Goal: Task Accomplishment & Management: Use online tool/utility

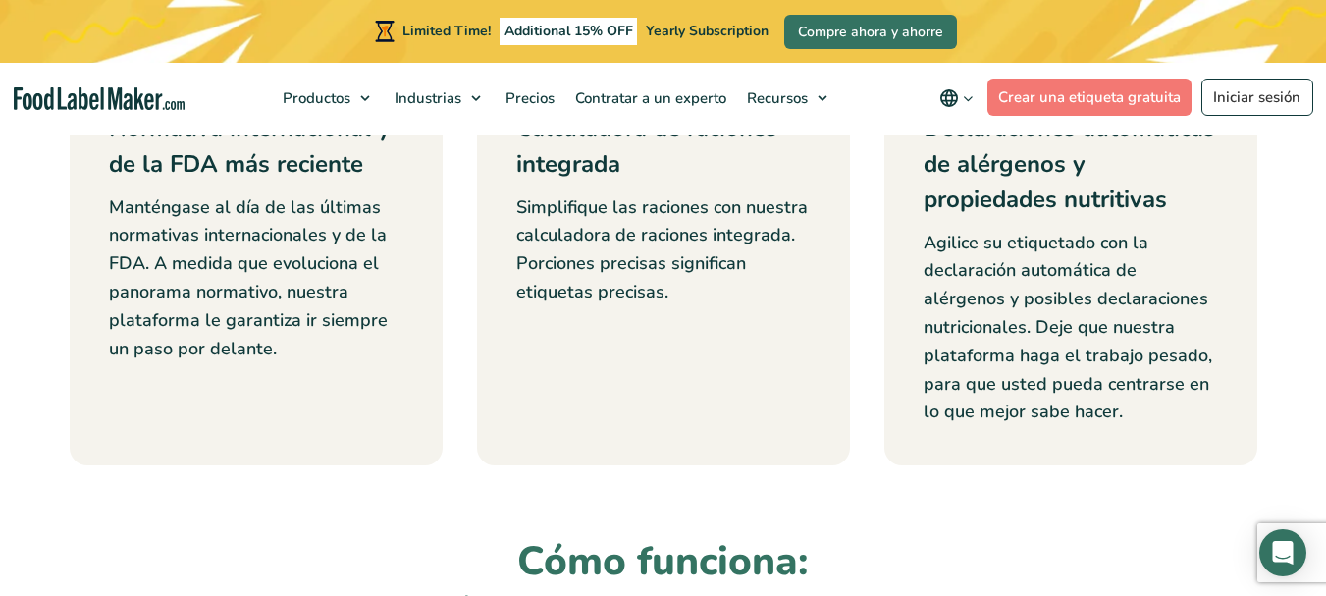
scroll to position [936, 0]
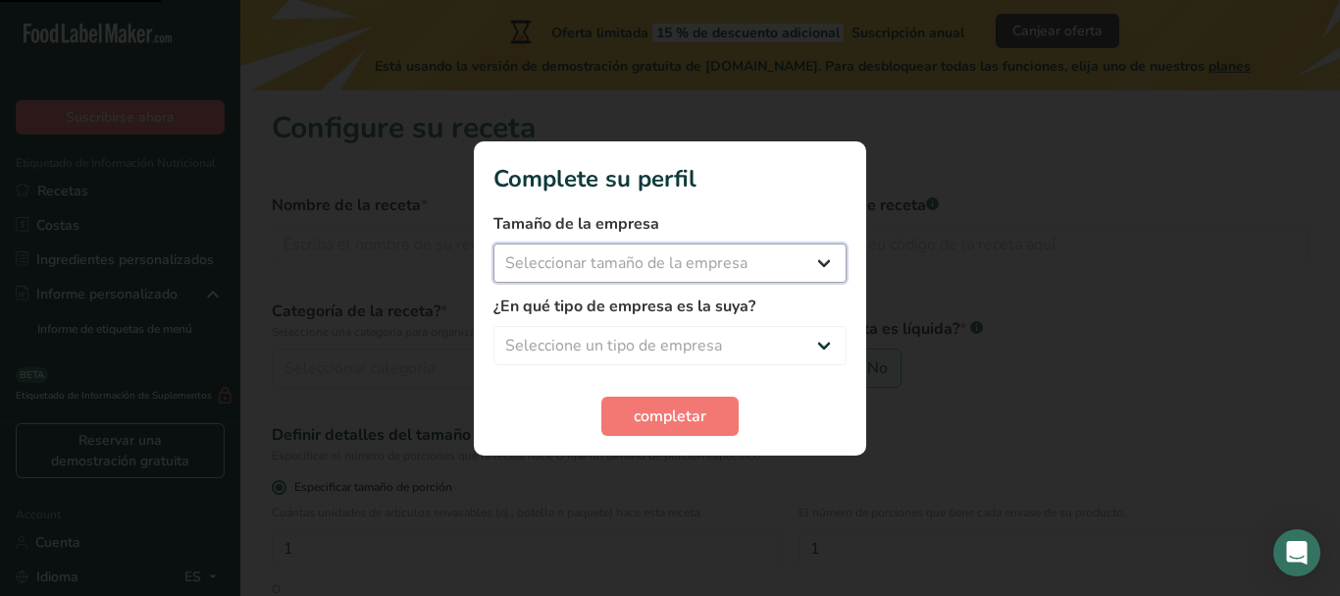
click at [809, 257] on select "Seleccionar tamaño de la empresa" at bounding box center [670, 262] width 353 height 39
select select "1"
click at [494, 243] on select "Seleccionar tamaño de la empresa Menos de 10 empleados De 10 a 50 empleados De …" at bounding box center [670, 262] width 353 height 39
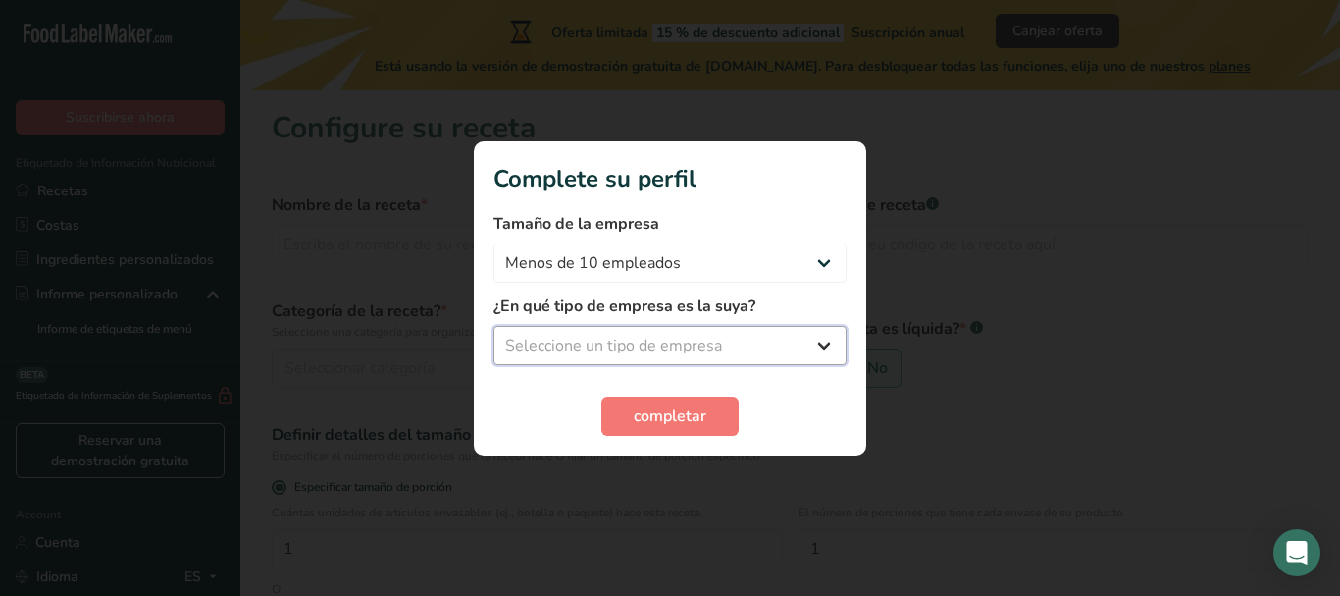
click at [658, 362] on select "Seleccione un tipo de empresa Fabricante de alimentos envasados Restaurante y c…" at bounding box center [670, 345] width 353 height 39
select select "1"
click at [494, 326] on select "Seleccione un tipo de empresa Fabricante de alimentos envasados Restaurante y c…" at bounding box center [670, 345] width 353 height 39
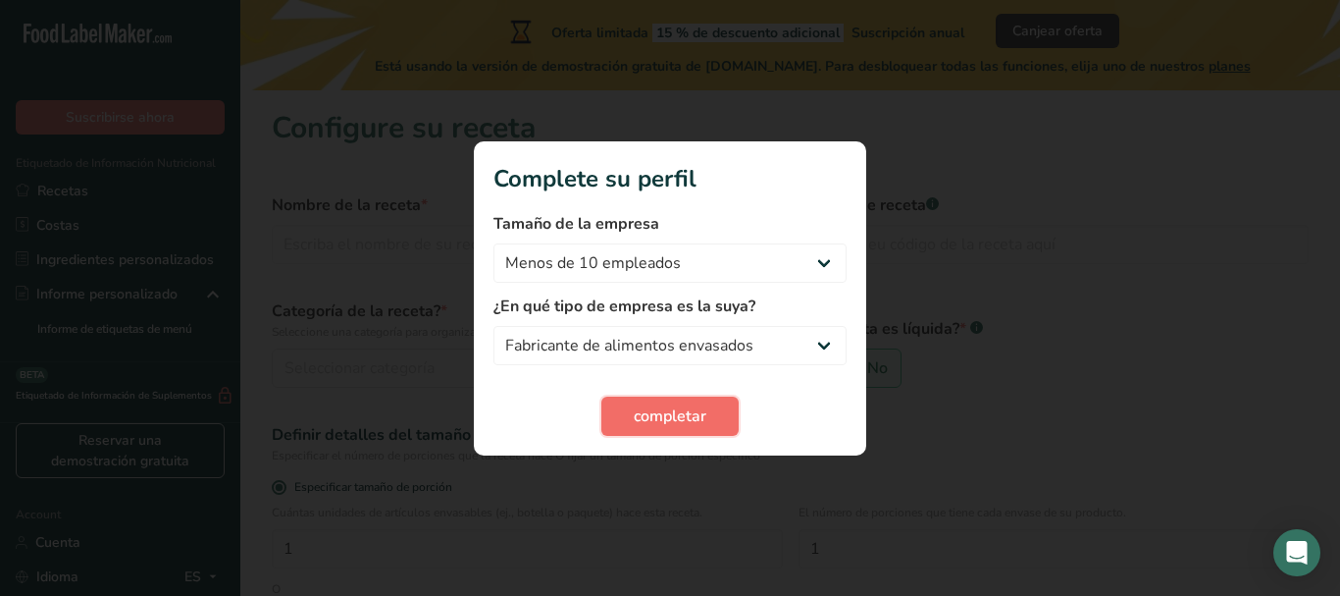
click at [691, 413] on span "completar" at bounding box center [670, 416] width 73 height 24
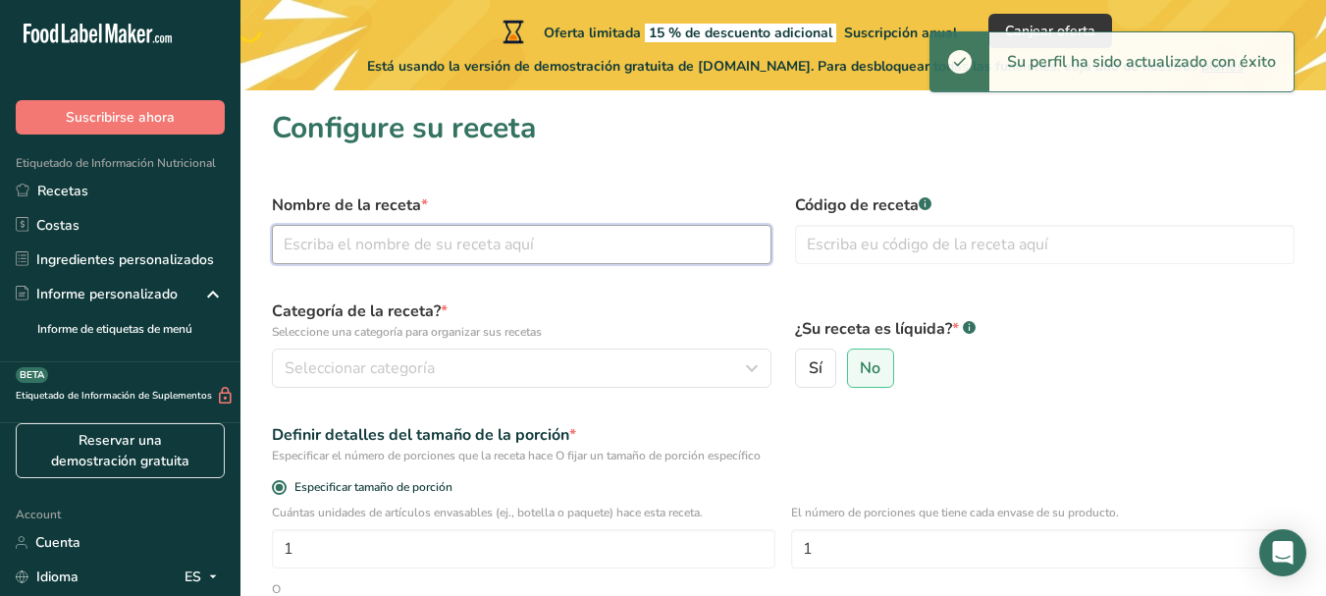
click at [486, 250] on input "text" at bounding box center [521, 244] width 499 height 39
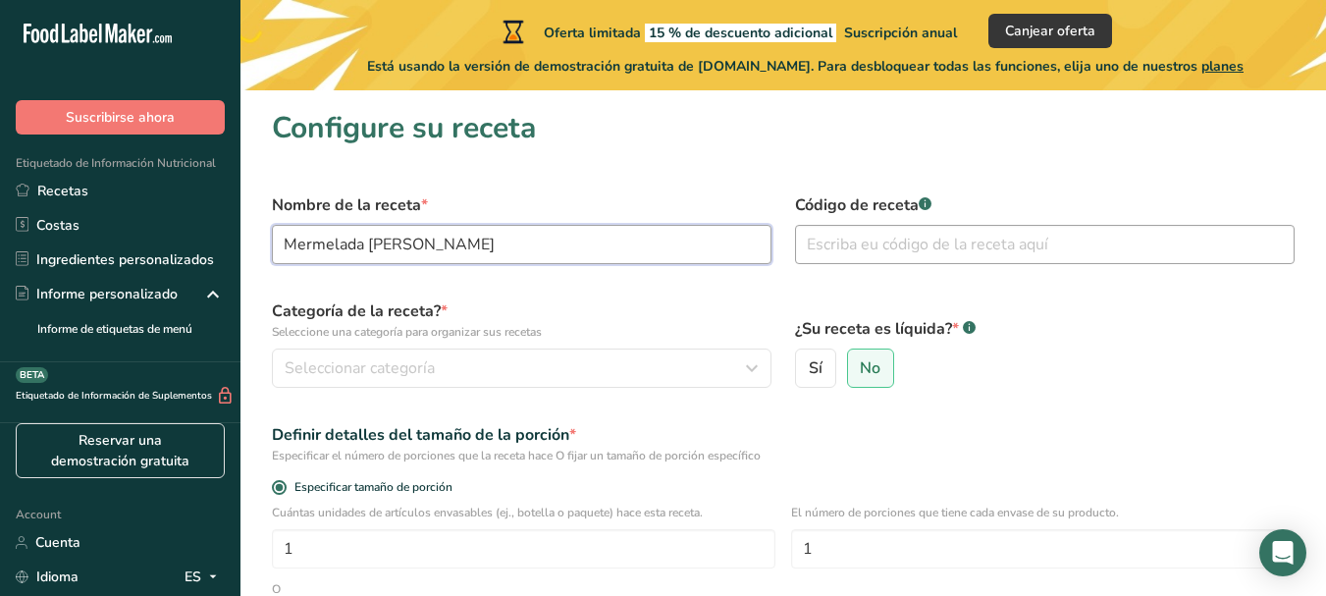
type input "Mermelada de Pera"
click at [902, 246] on input "text" at bounding box center [1044, 244] width 499 height 39
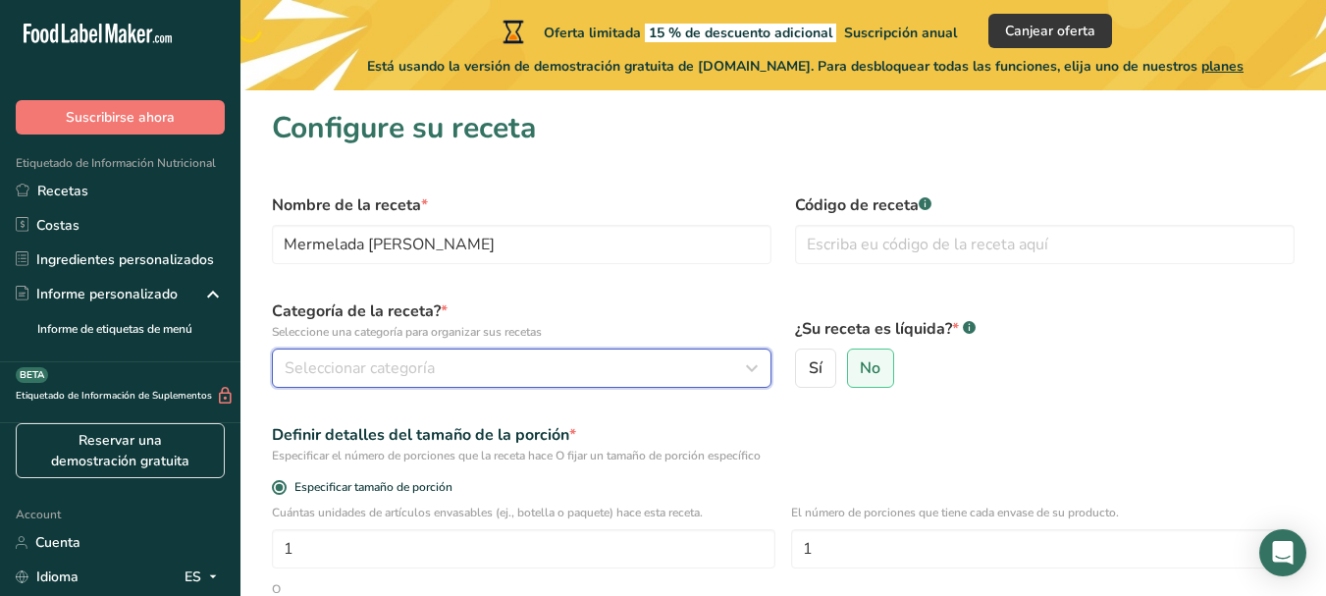
click at [511, 363] on div "Seleccionar categoría" at bounding box center [516, 368] width 462 height 24
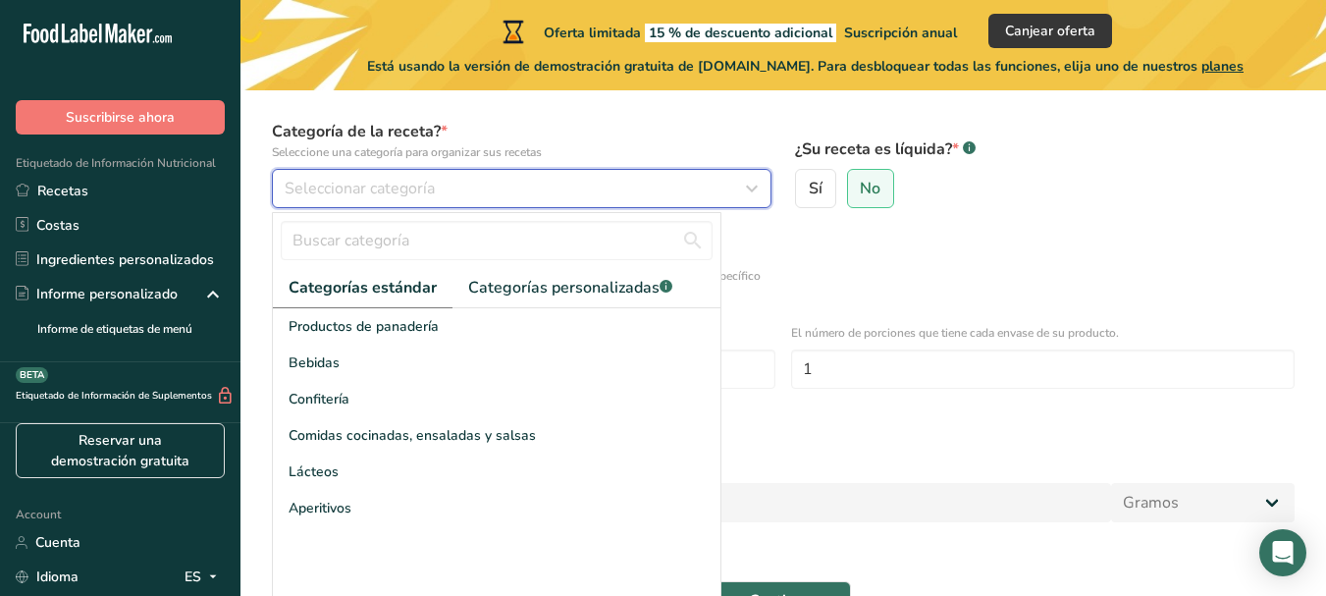
scroll to position [196, 0]
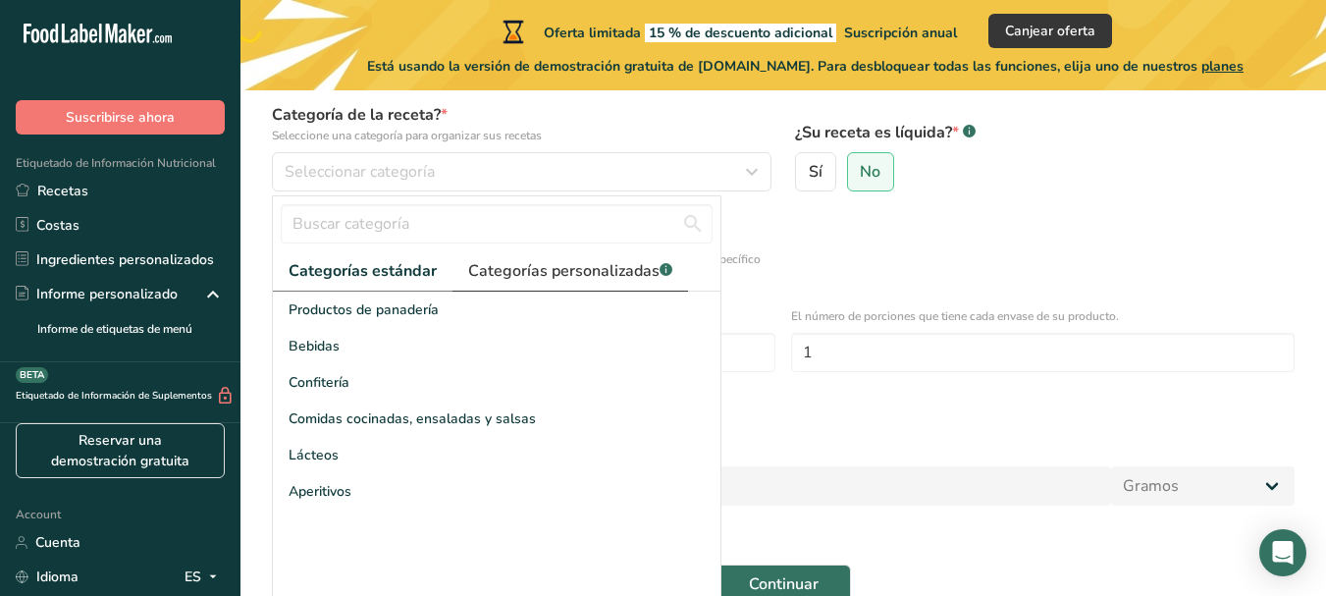
click at [539, 266] on span "Categorías personalizadas .a-a{fill:#347362;}.b-a{fill:#fff;}" at bounding box center [570, 271] width 204 height 24
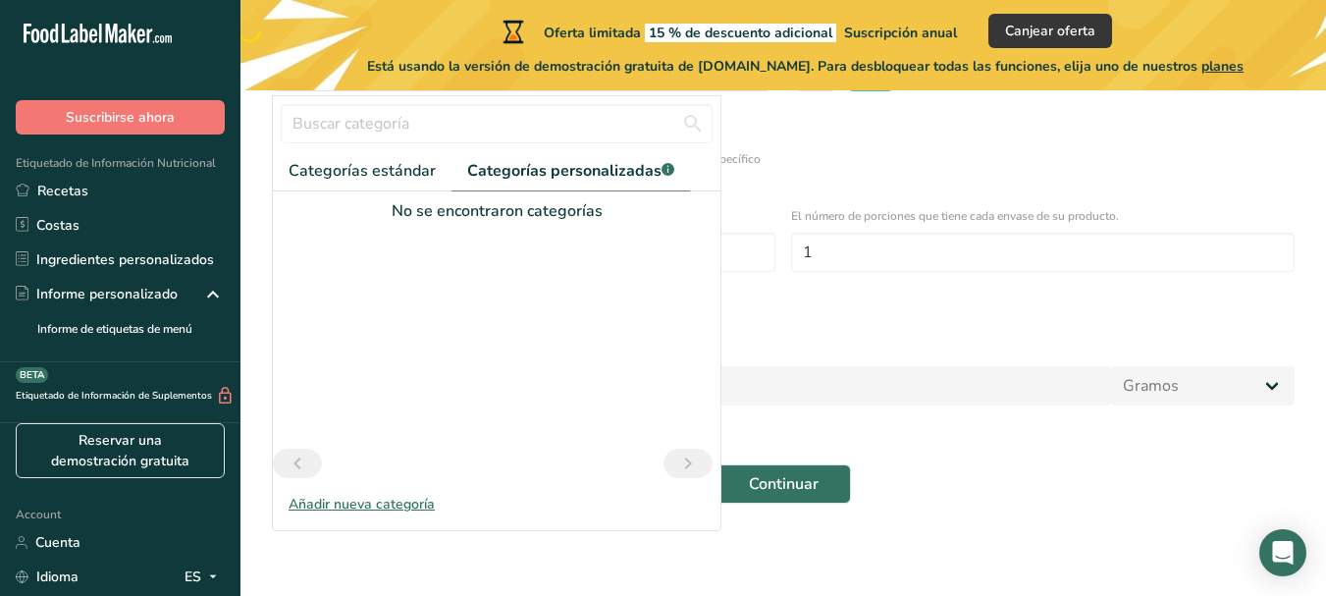
scroll to position [298, 0]
click at [395, 172] on span "Categorías estándar" at bounding box center [361, 169] width 147 height 24
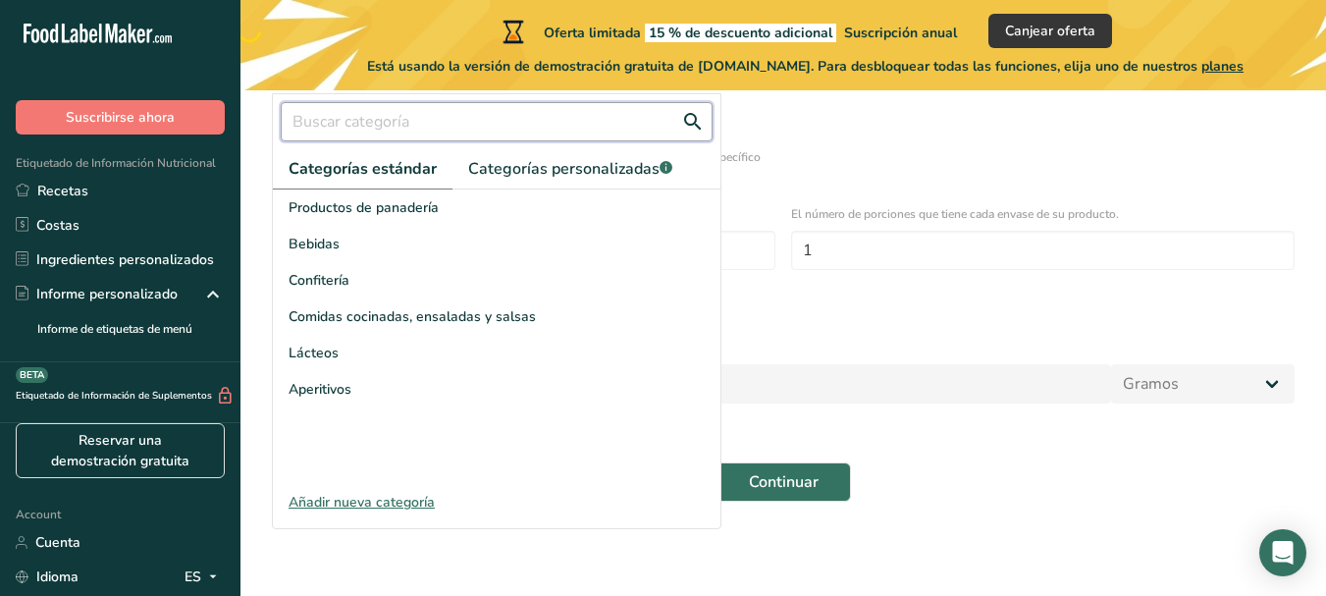
click at [402, 122] on input "text" at bounding box center [497, 121] width 432 height 39
type input "Mermelada"
click at [716, 462] on button "Continuar" at bounding box center [783, 481] width 134 height 39
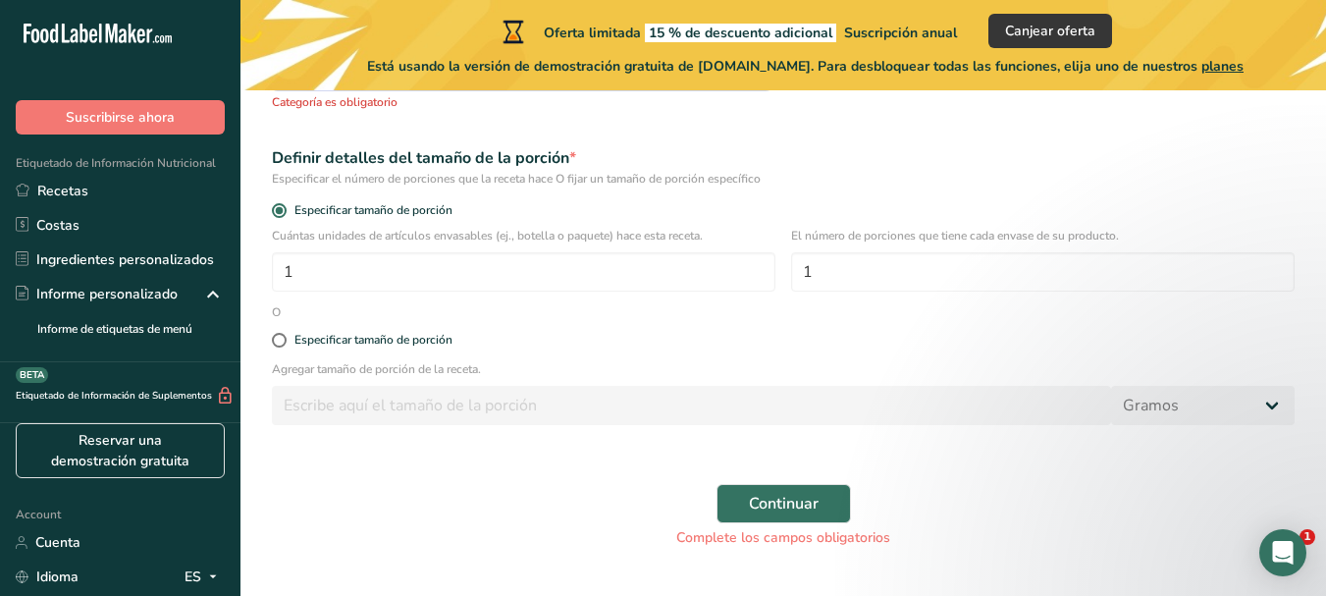
click at [445, 81] on div "Seleccionar categoría" at bounding box center [516, 70] width 462 height 24
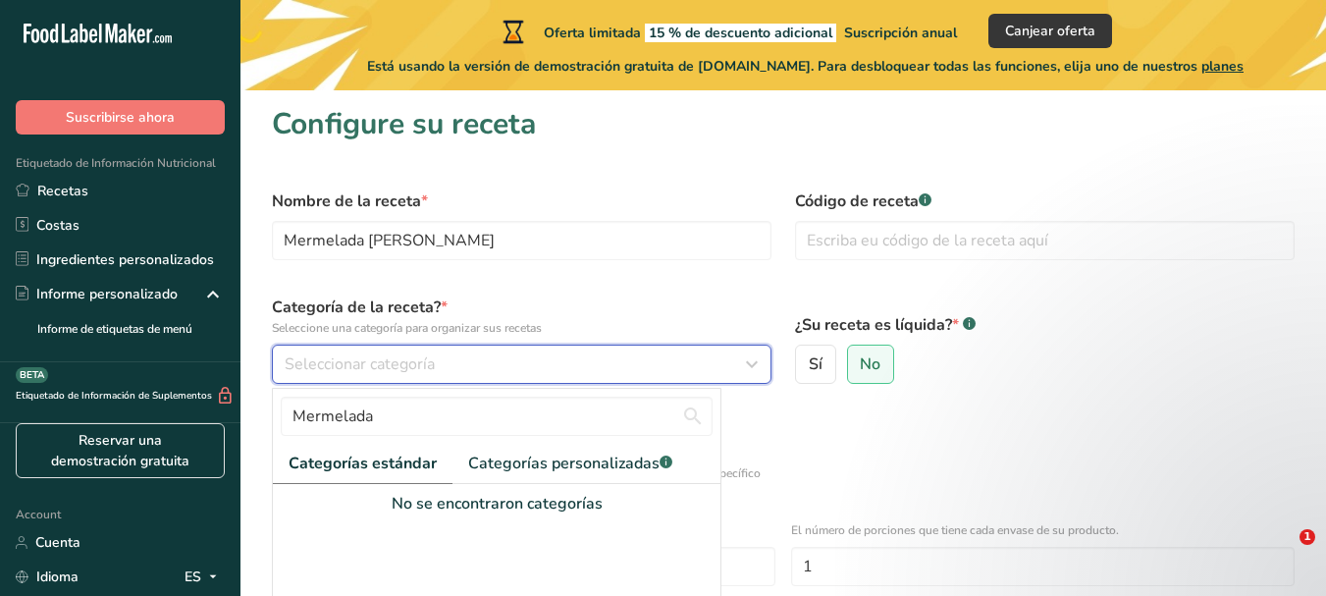
click at [446, 359] on div "Seleccionar categoría" at bounding box center [516, 364] width 462 height 24
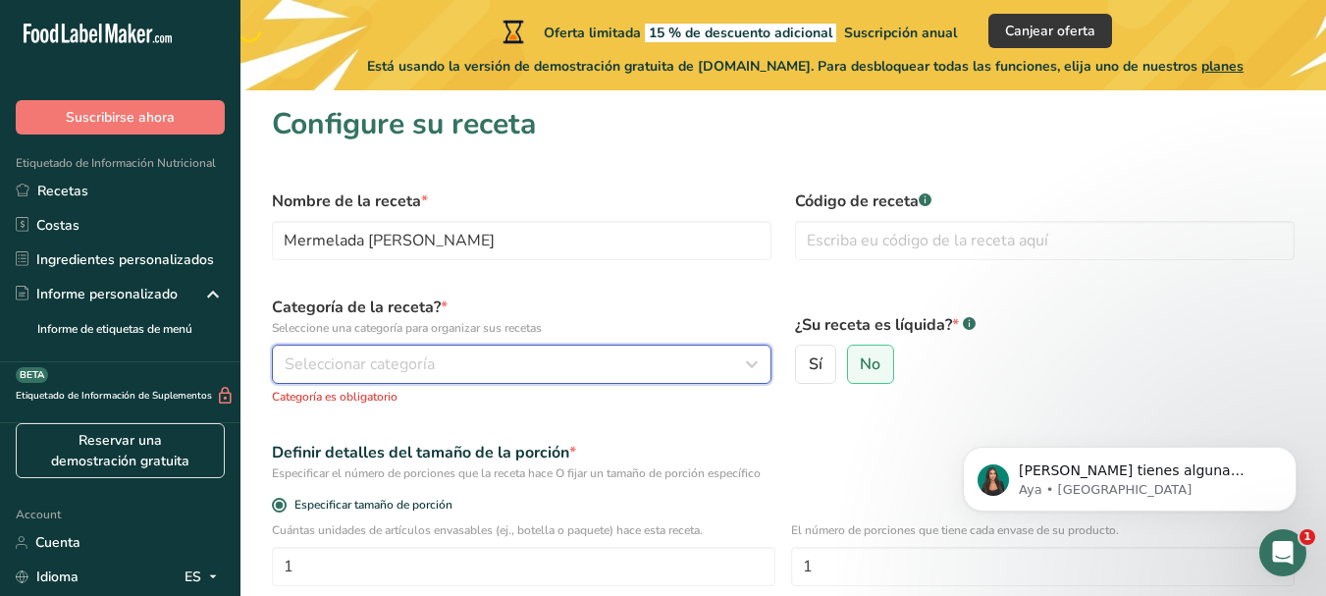
scroll to position [102, 0]
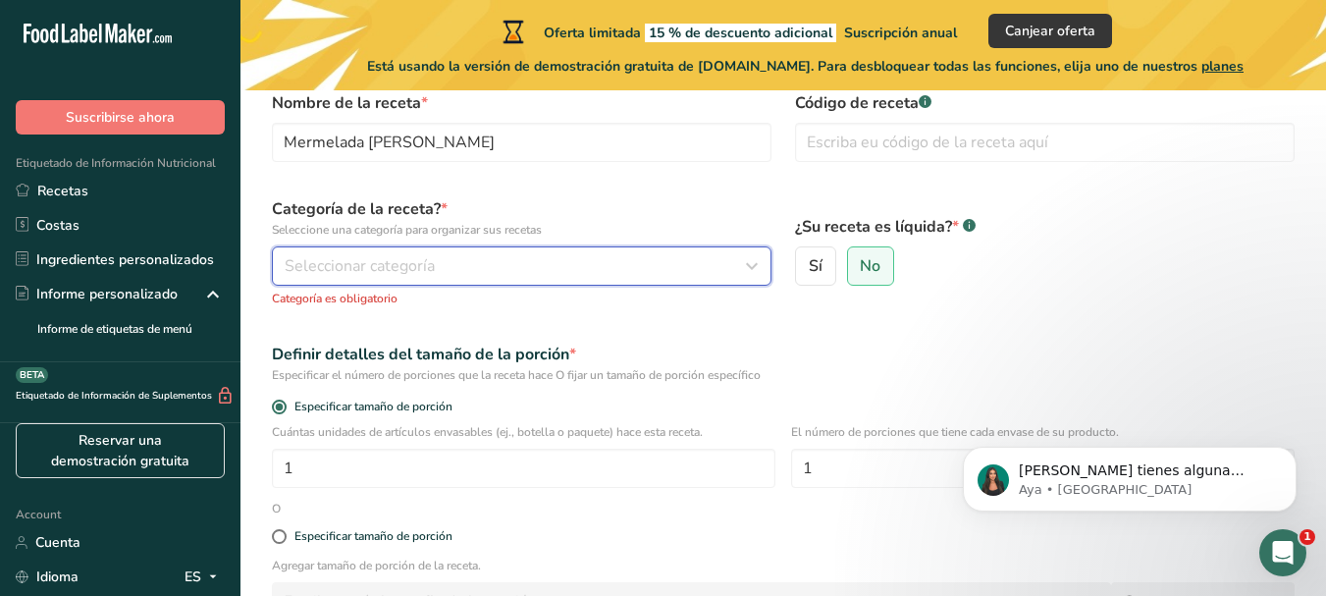
click at [604, 273] on div "Seleccionar categoría" at bounding box center [516, 266] width 462 height 24
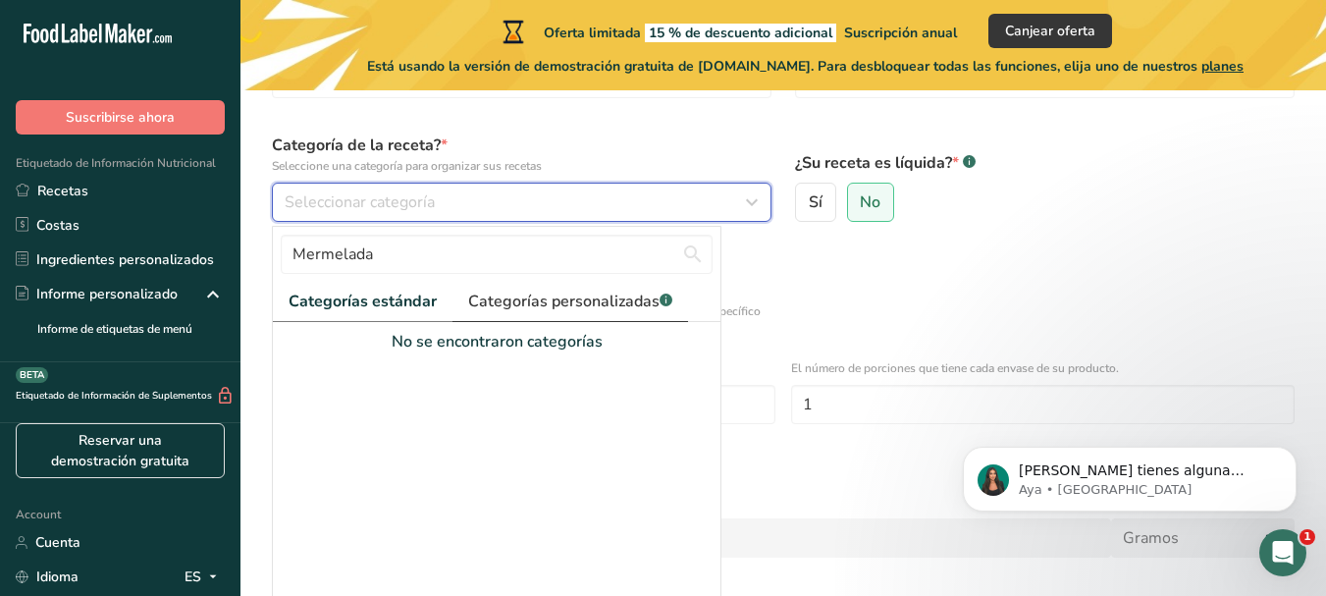
scroll to position [200, 0]
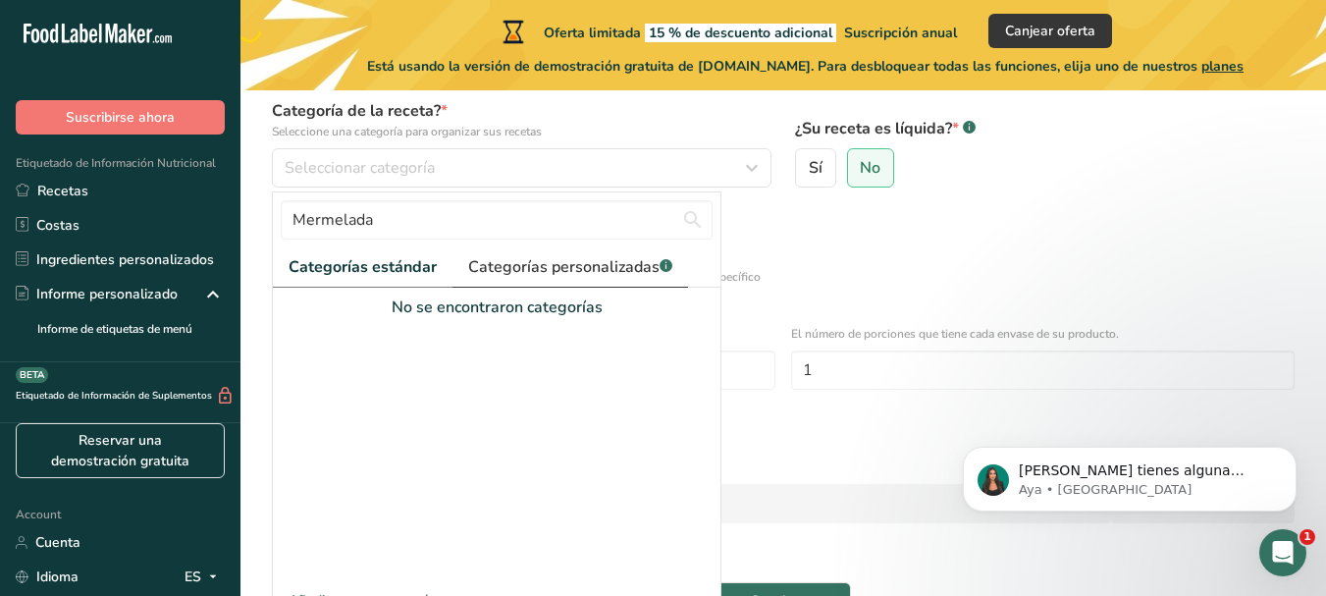
click at [526, 276] on span "Categorías personalizadas .a-a{fill:#347362;}.b-a{fill:#fff;}" at bounding box center [570, 267] width 204 height 24
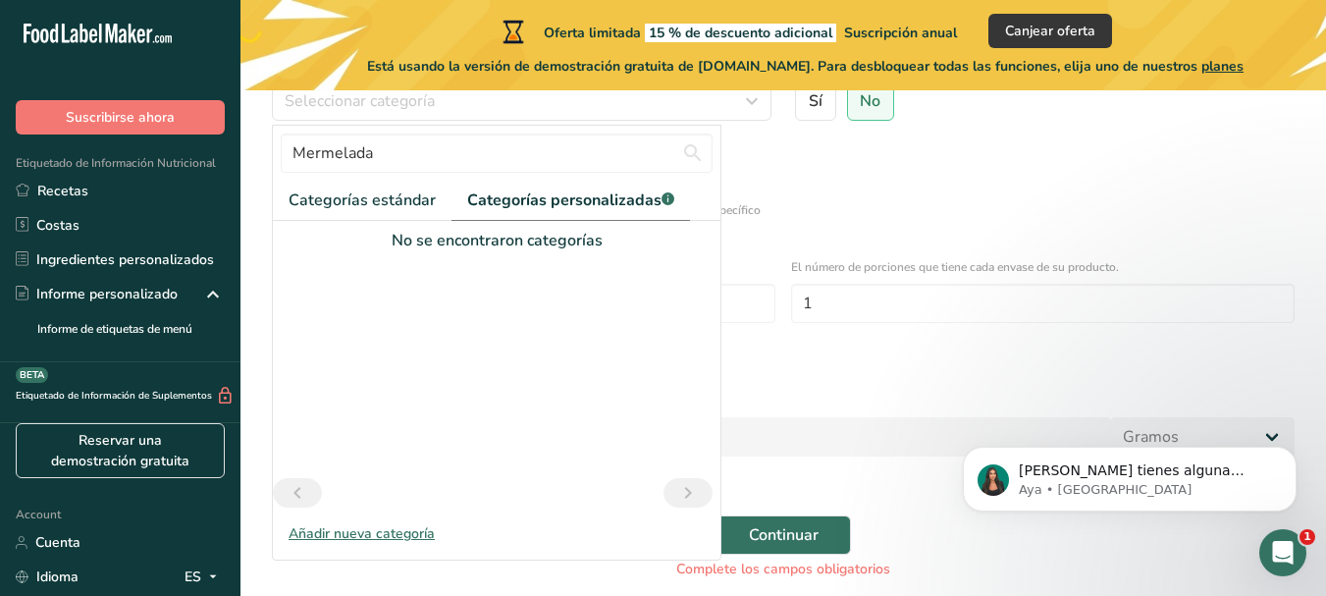
scroll to position [344, 0]
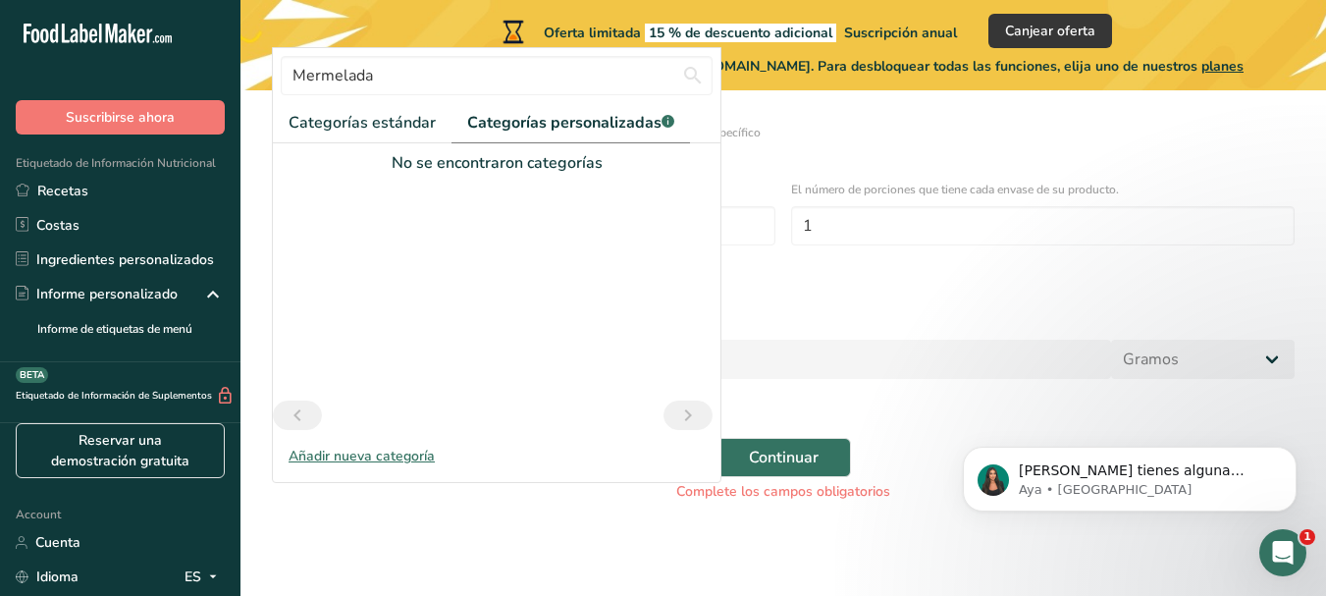
click at [356, 453] on div "Añadir nueva categoría" at bounding box center [496, 455] width 447 height 21
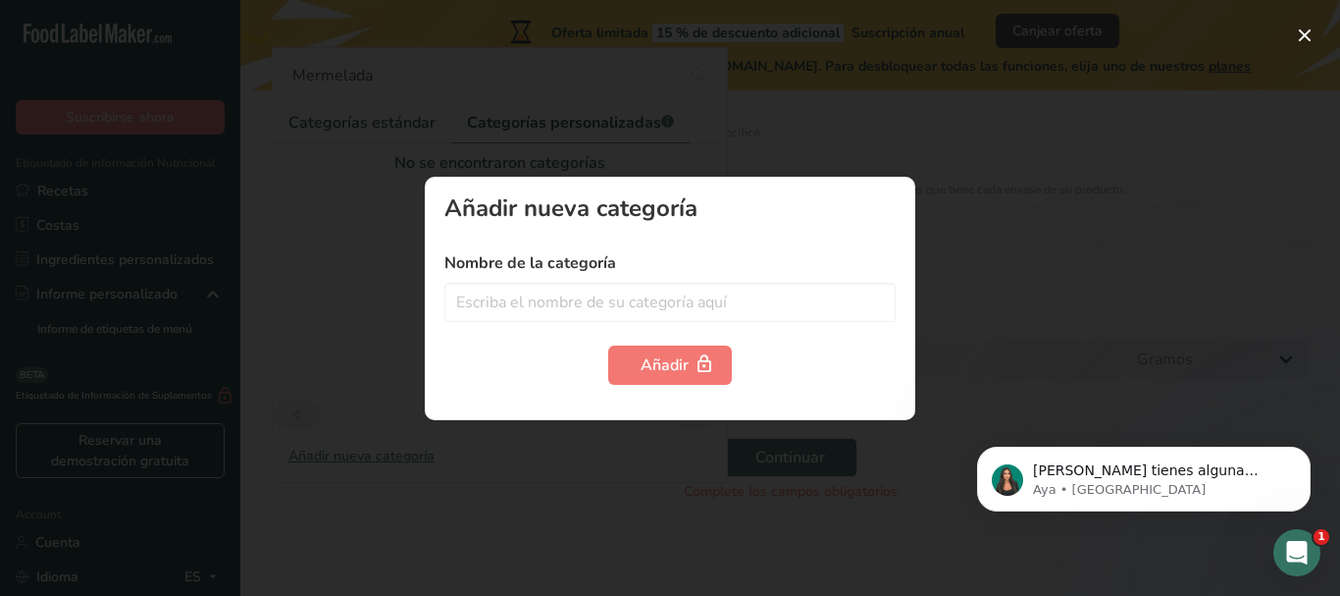
click at [411, 330] on div at bounding box center [670, 298] width 1340 height 596
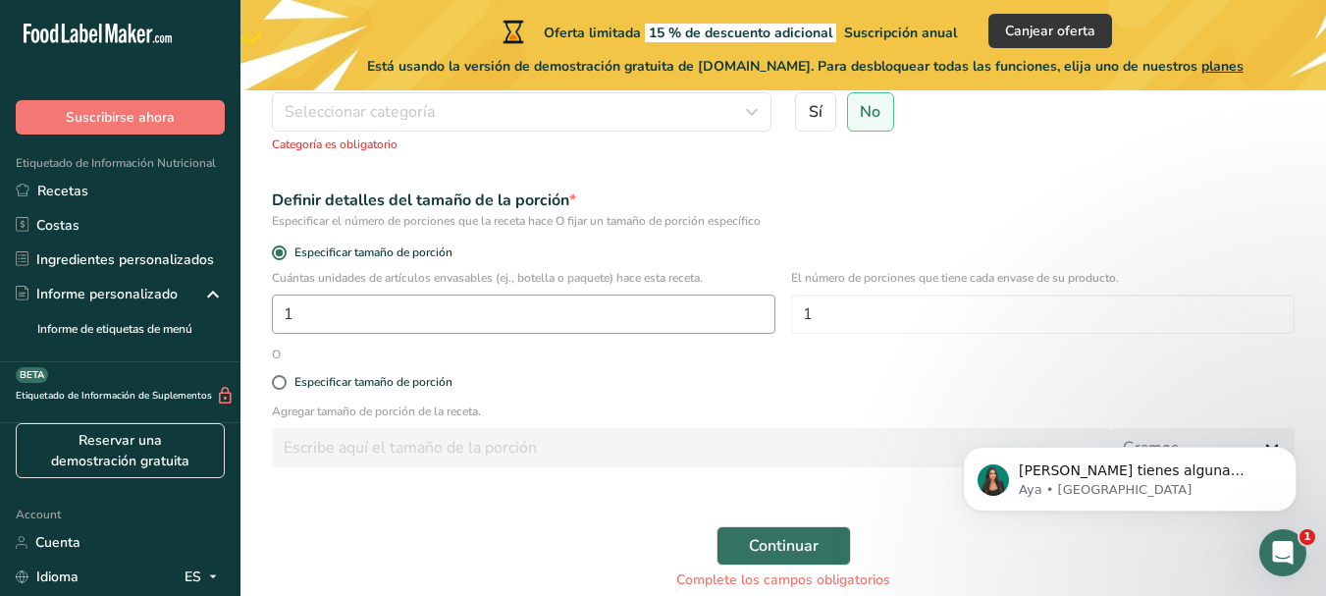
scroll to position [148, 0]
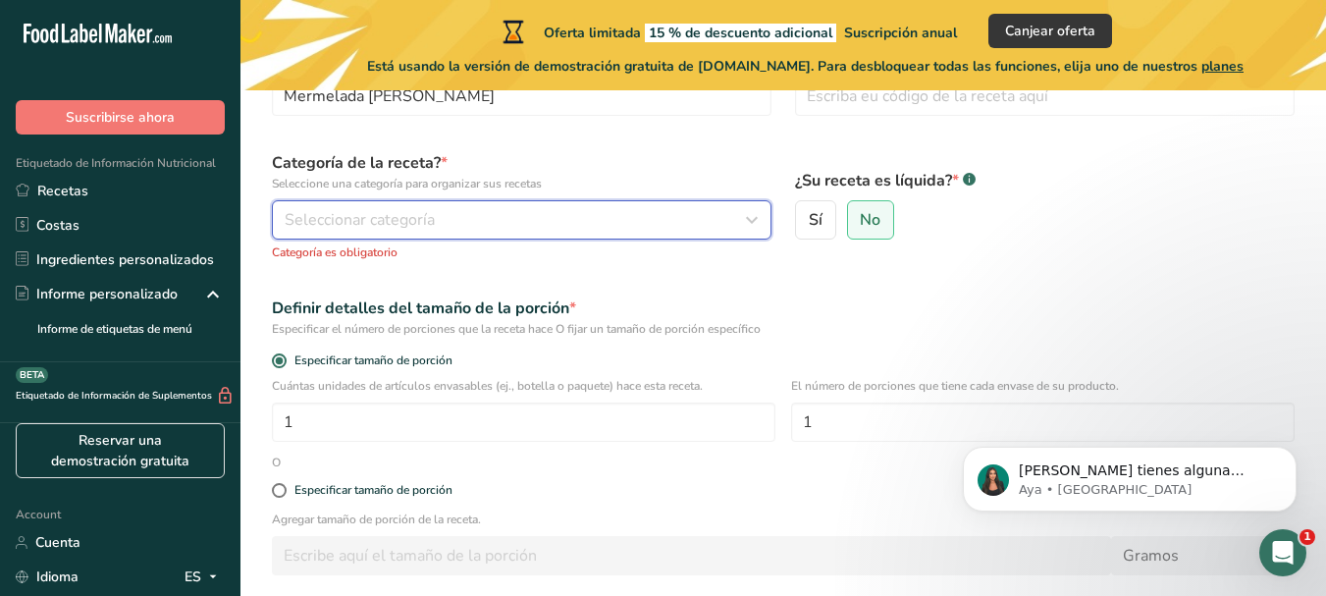
click at [391, 232] on button "Seleccionar categoría" at bounding box center [521, 219] width 499 height 39
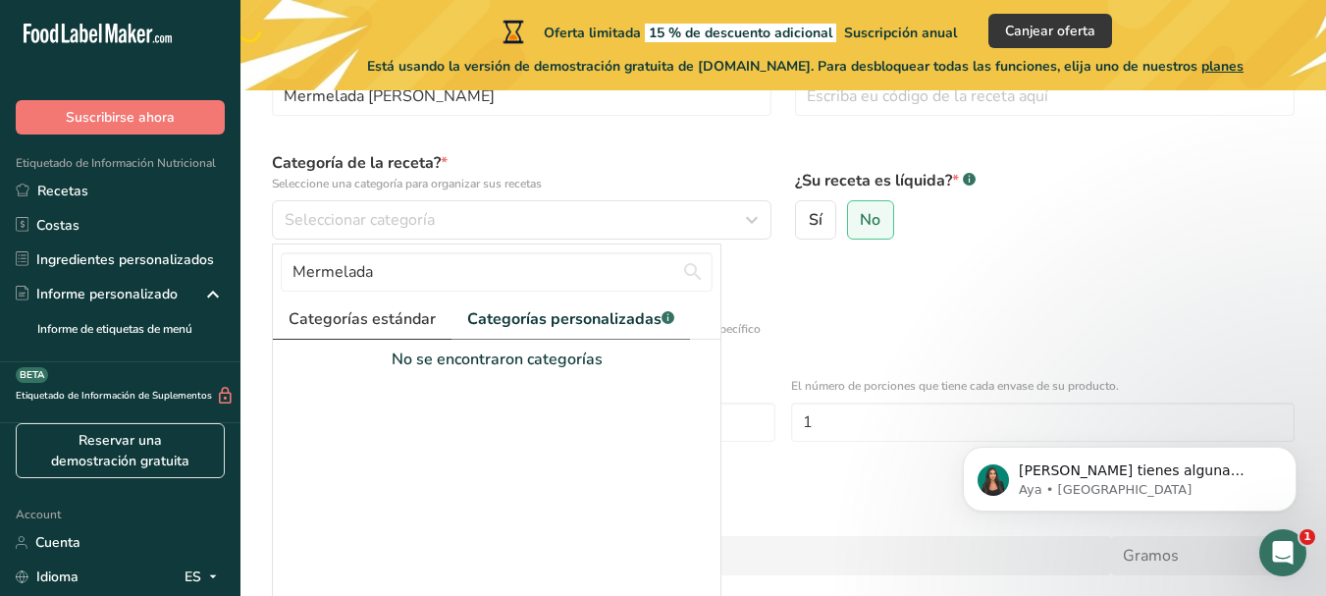
click at [340, 317] on span "Categorías estándar" at bounding box center [361, 319] width 147 height 24
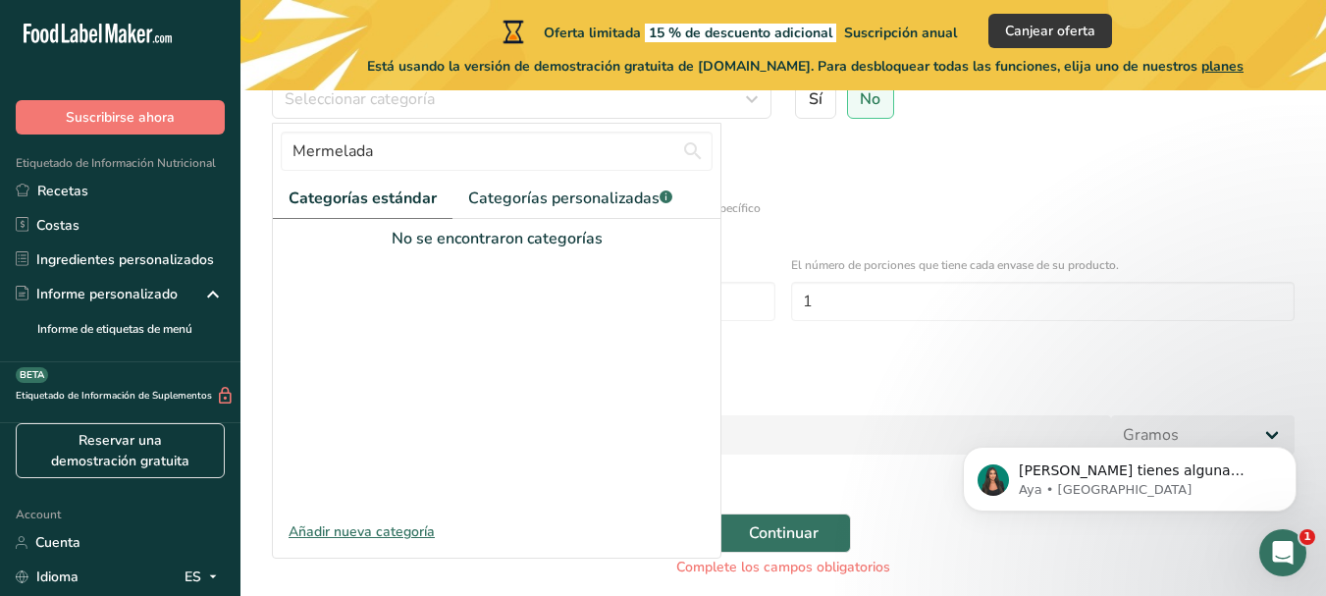
scroll to position [246, 0]
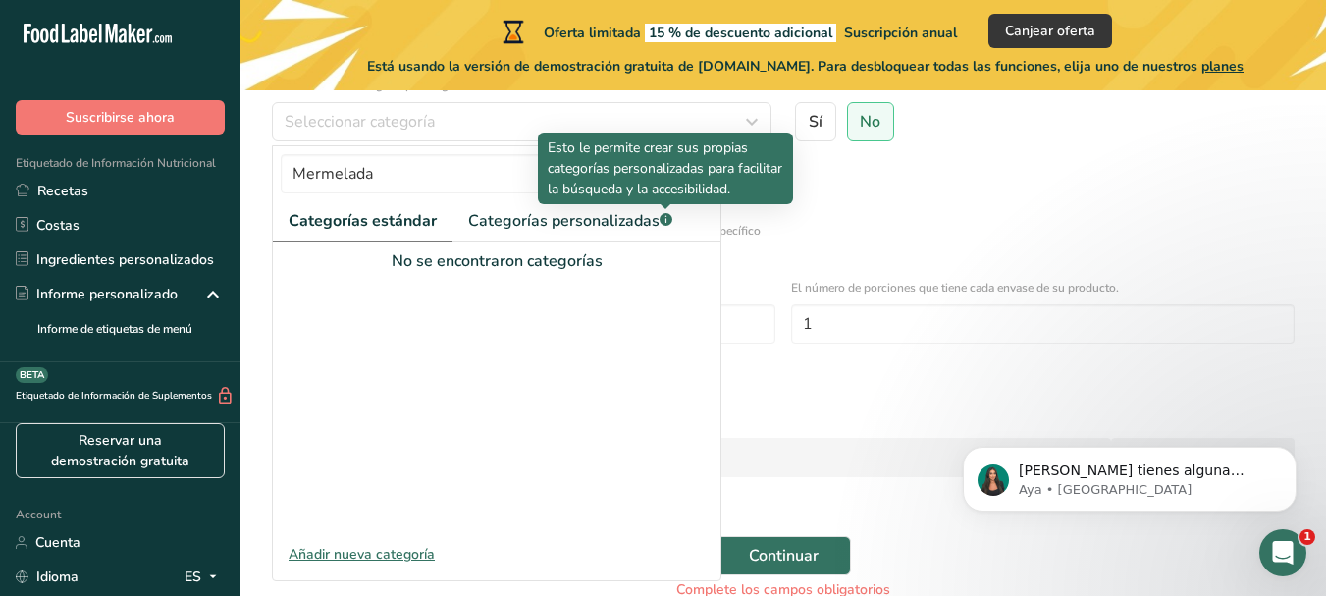
click at [609, 174] on p "Esto le permite crear sus propias categorías personalizadas para facilitar la b…" at bounding box center [665, 168] width 235 height 62
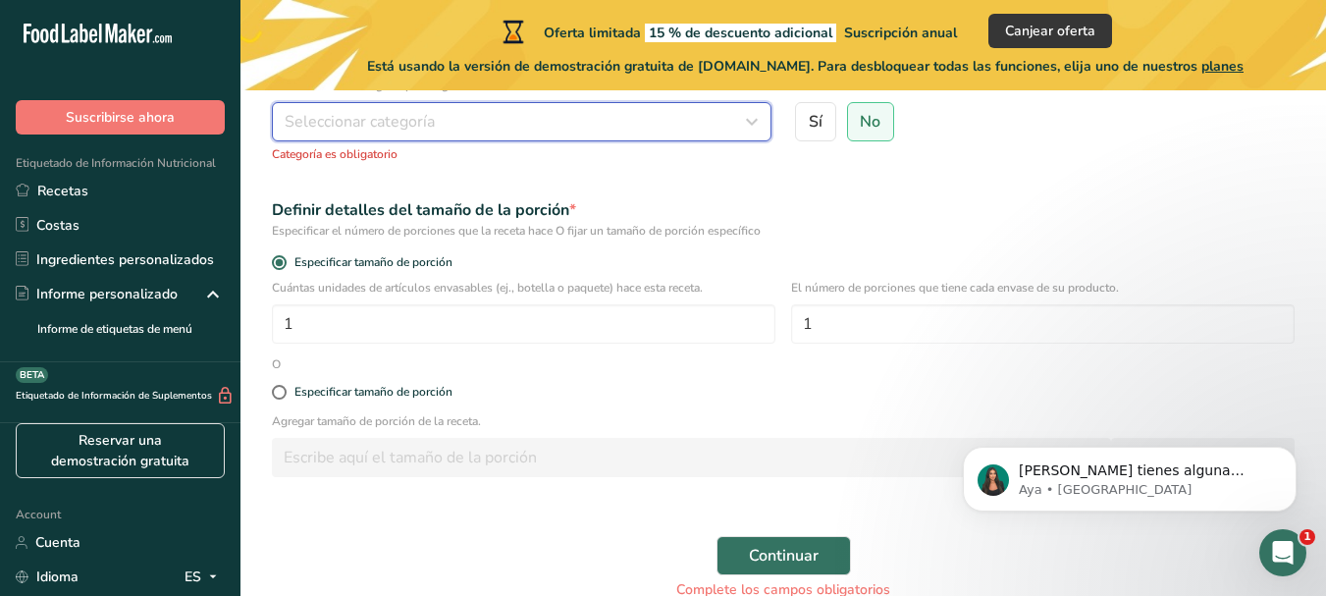
click at [442, 140] on button "Seleccionar categoría" at bounding box center [521, 121] width 499 height 39
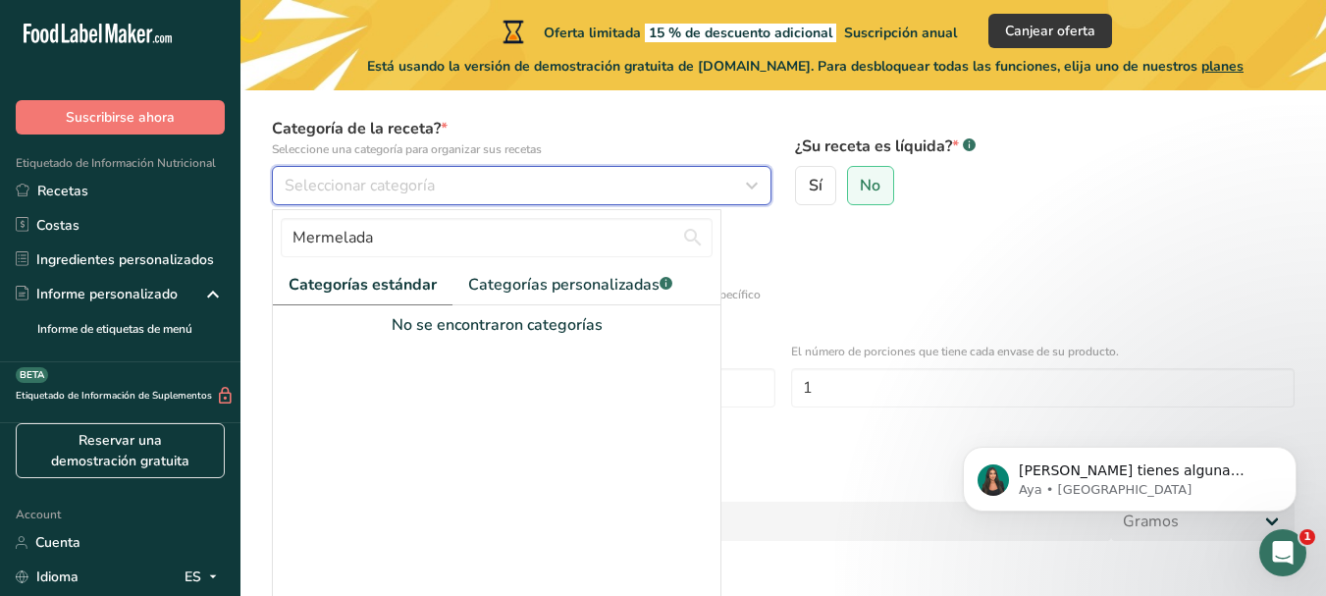
scroll to position [148, 0]
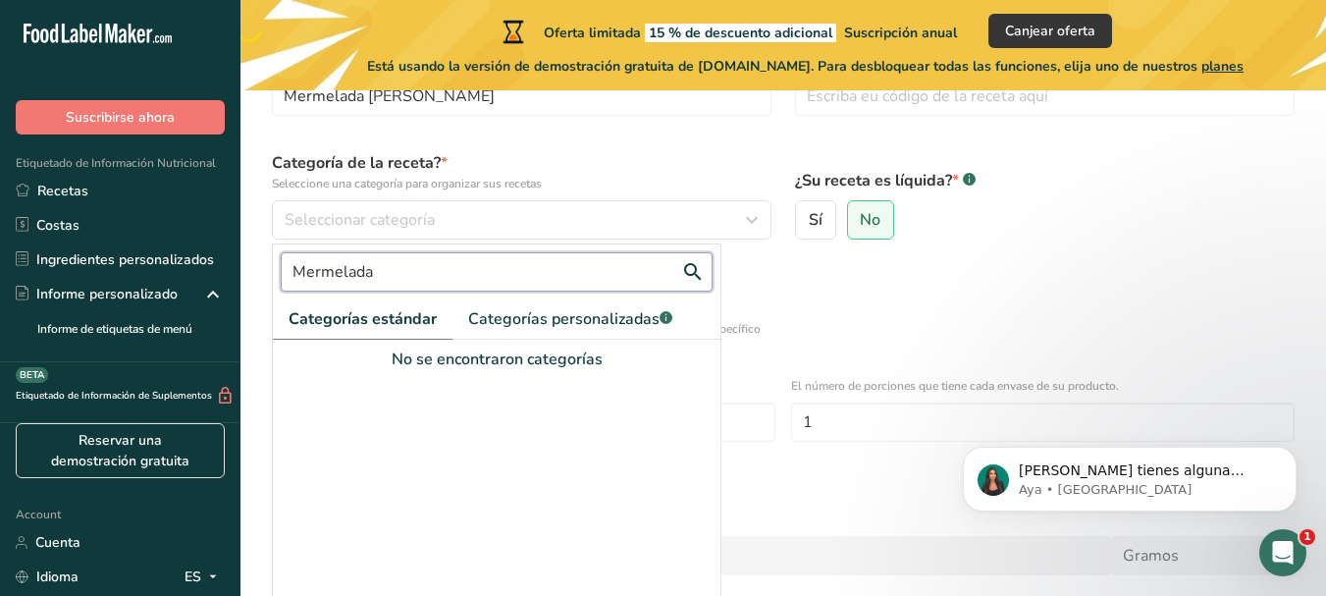
drag, startPoint x: 428, startPoint y: 272, endPoint x: 279, endPoint y: 265, distance: 149.3
click at [279, 265] on div "Mermelada" at bounding box center [496, 271] width 447 height 55
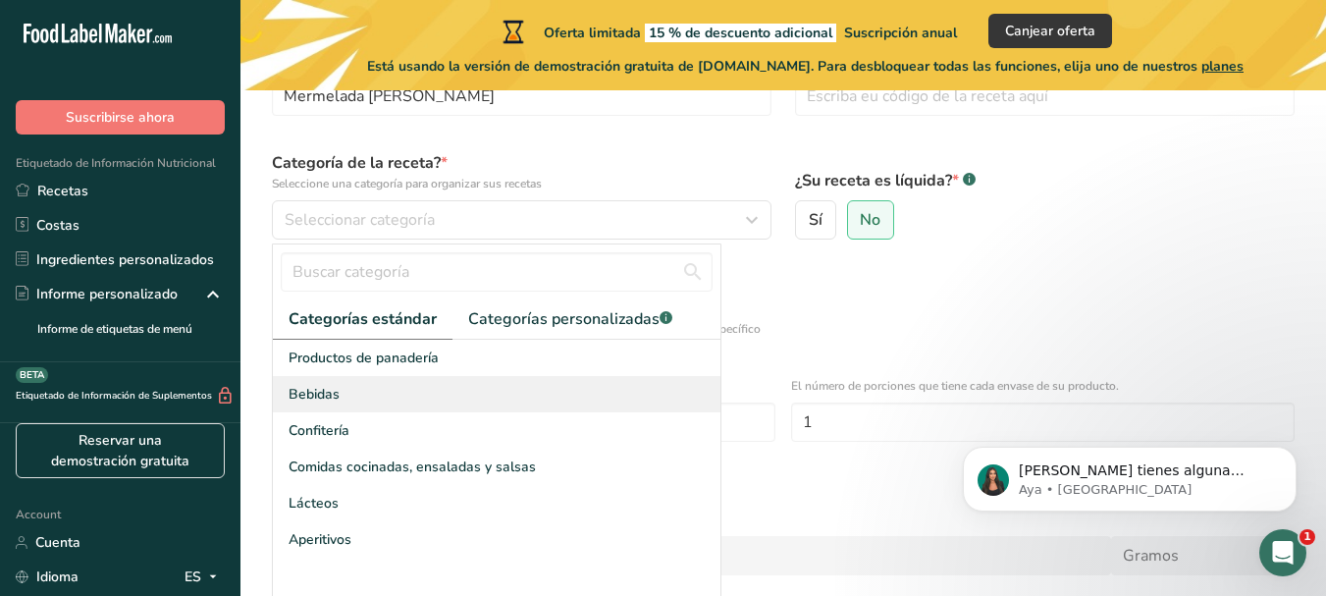
click at [380, 407] on div "Bebidas" at bounding box center [496, 394] width 447 height 36
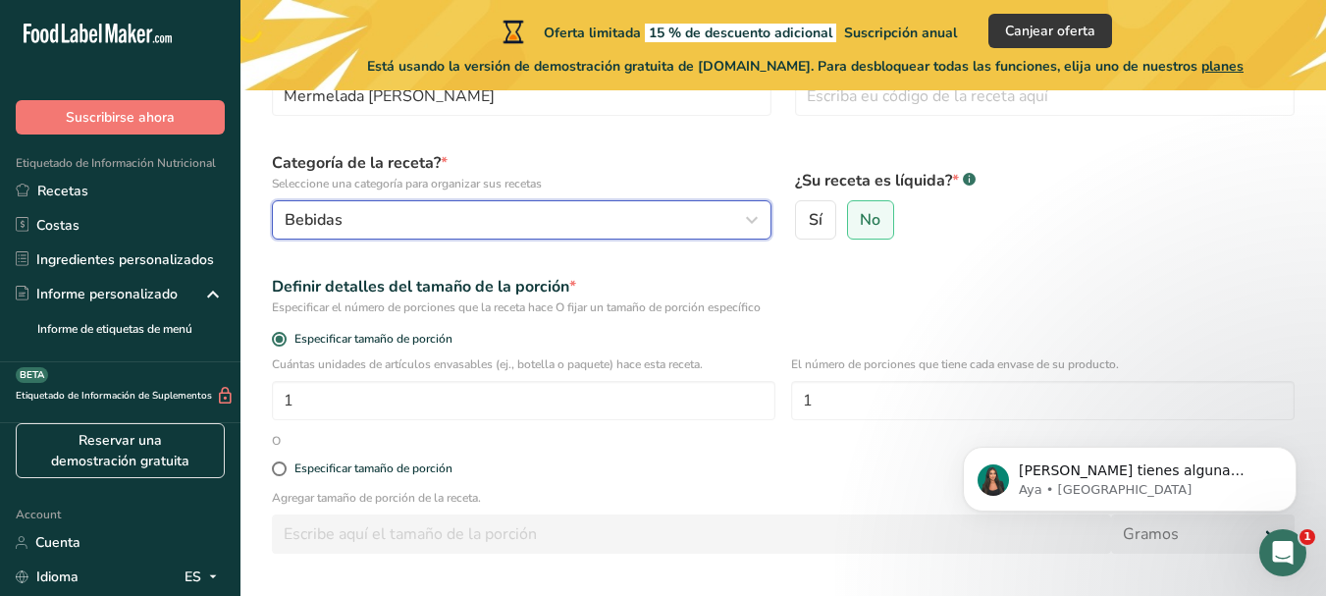
click at [373, 238] on button "Bebidas" at bounding box center [521, 219] width 499 height 39
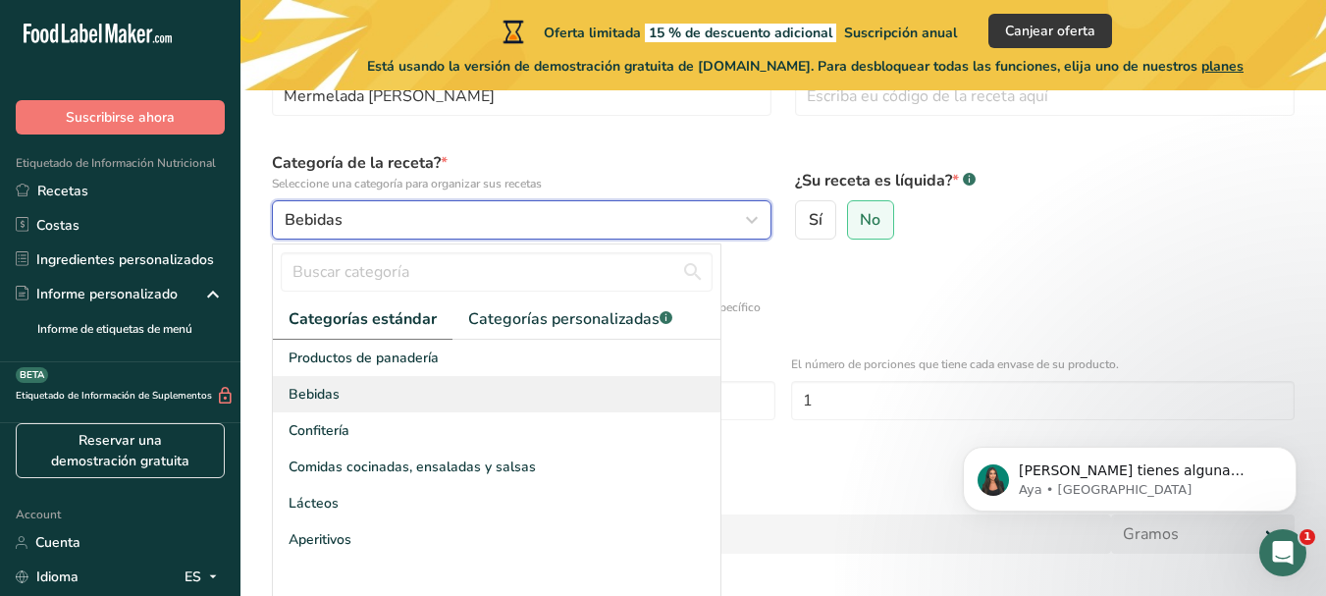
scroll to position [246, 0]
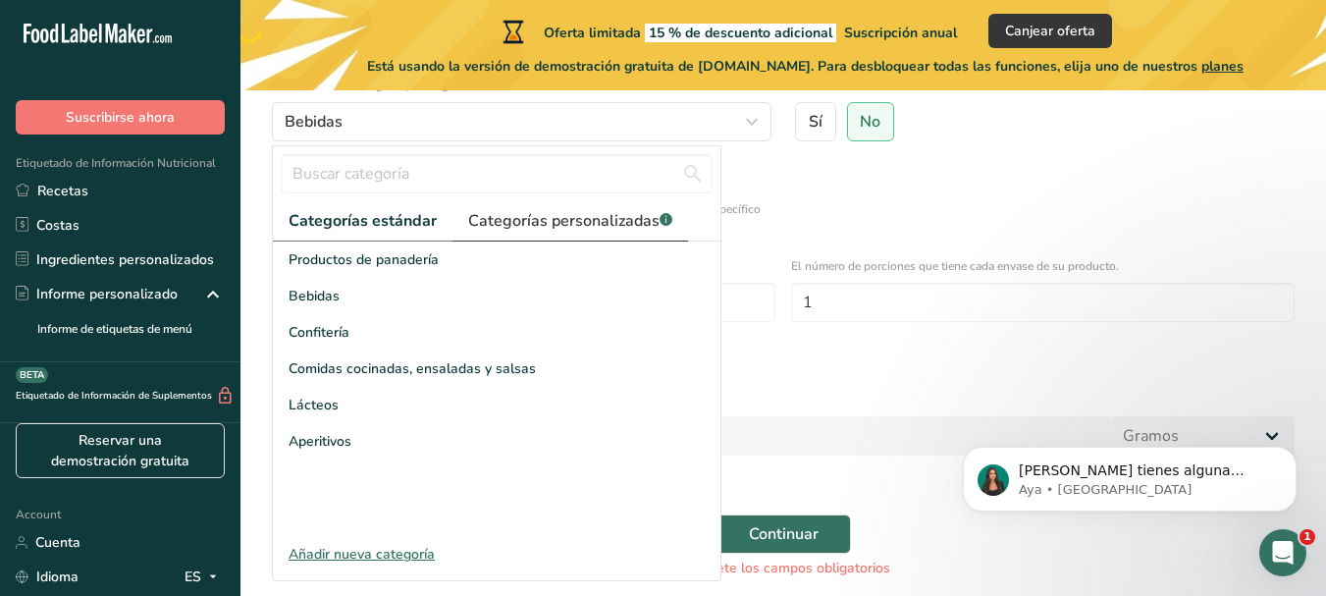
click at [570, 223] on span "Categorías personalizadas .a-a{fill:#347362;}.b-a{fill:#fff;}" at bounding box center [570, 221] width 204 height 24
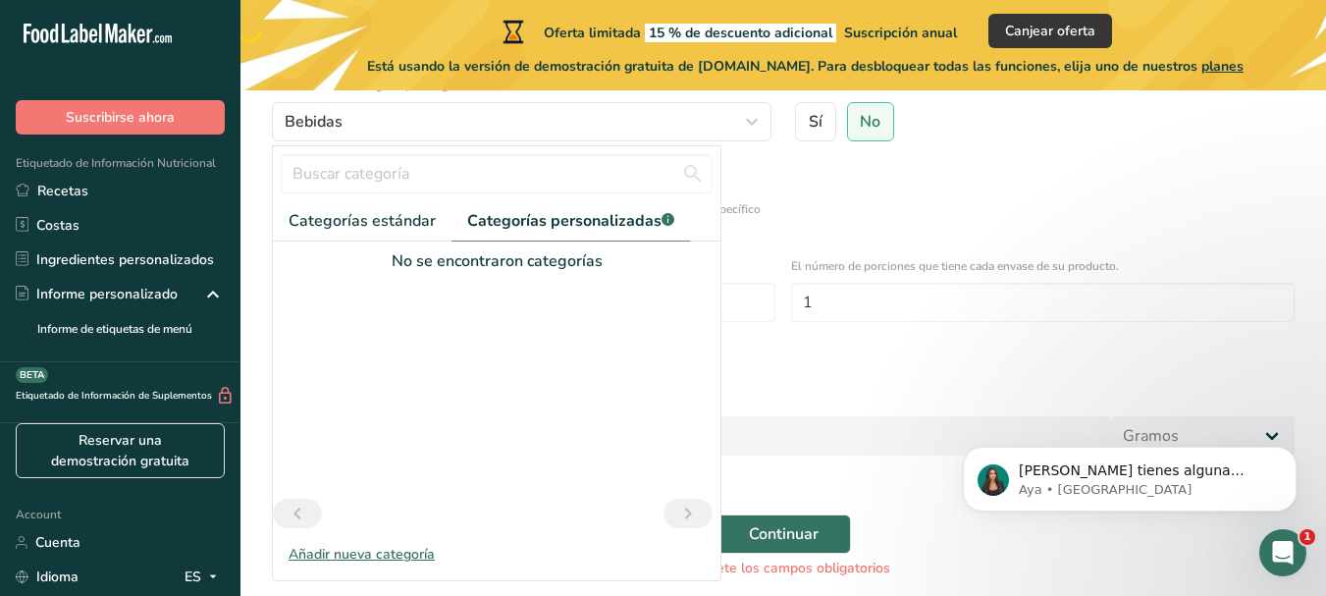
click at [354, 552] on div "Añadir nueva categoría" at bounding box center [496, 554] width 447 height 21
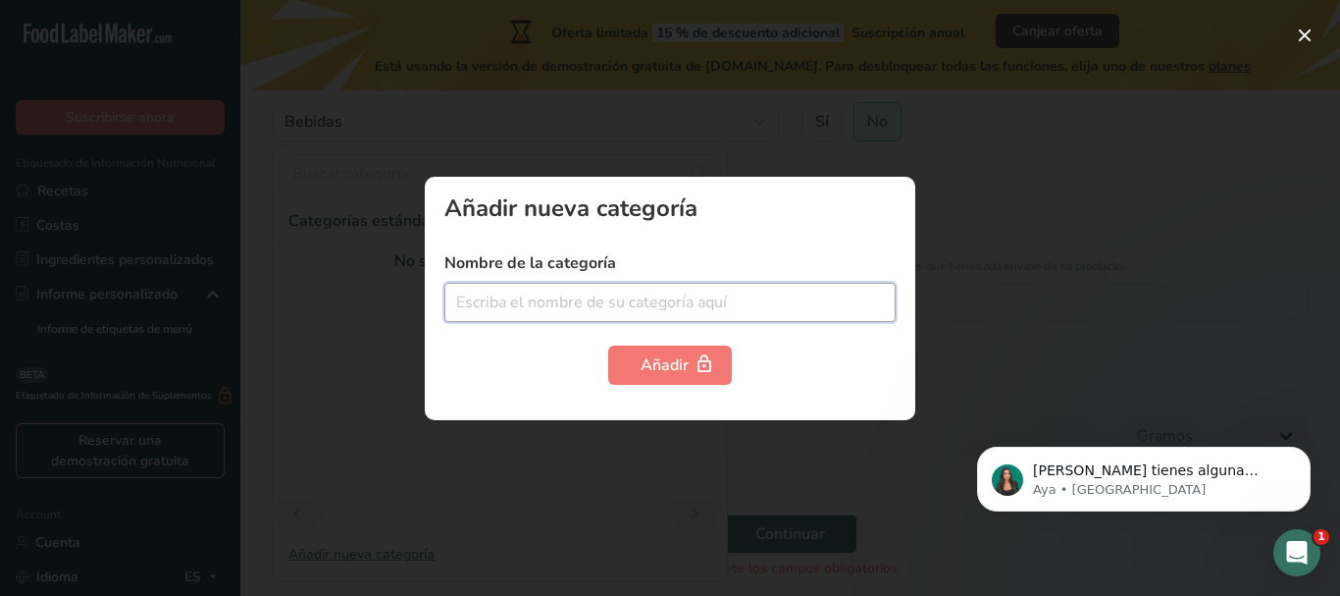
click at [577, 303] on input "text" at bounding box center [670, 302] width 451 height 39
type input "C"
type input "Mermeladas"
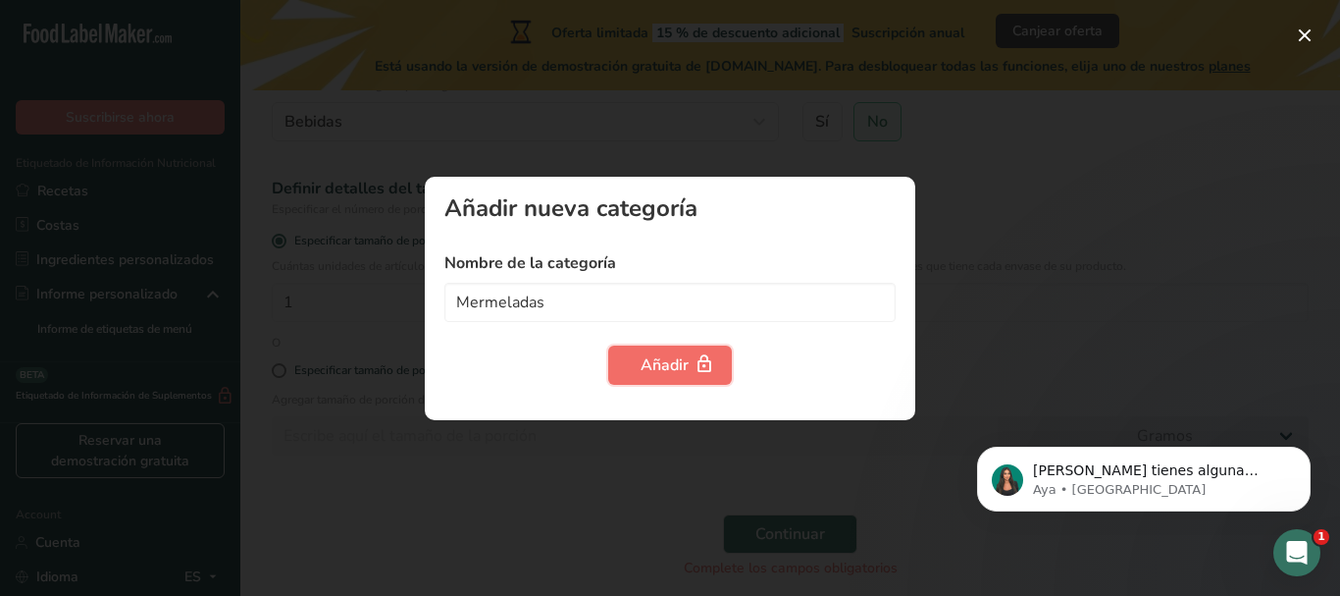
click at [696, 375] on icon "button" at bounding box center [705, 364] width 20 height 30
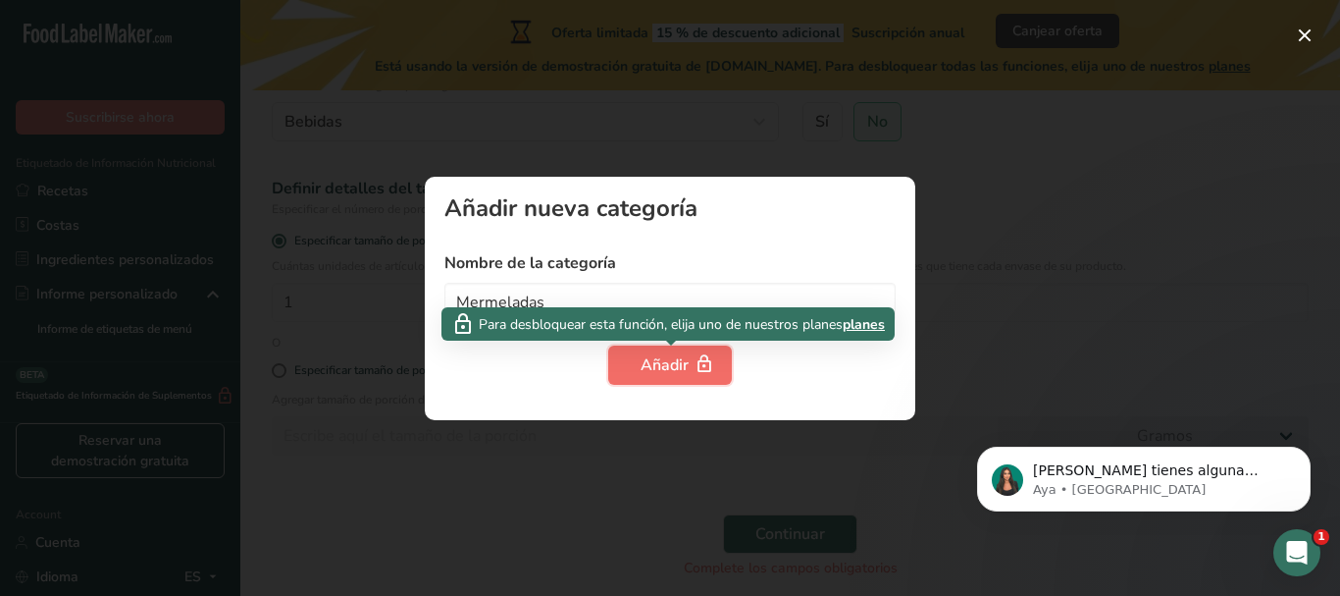
drag, startPoint x: 627, startPoint y: 351, endPoint x: 615, endPoint y: 349, distance: 11.9
click at [615, 349] on button "Añadir" at bounding box center [670, 364] width 124 height 39
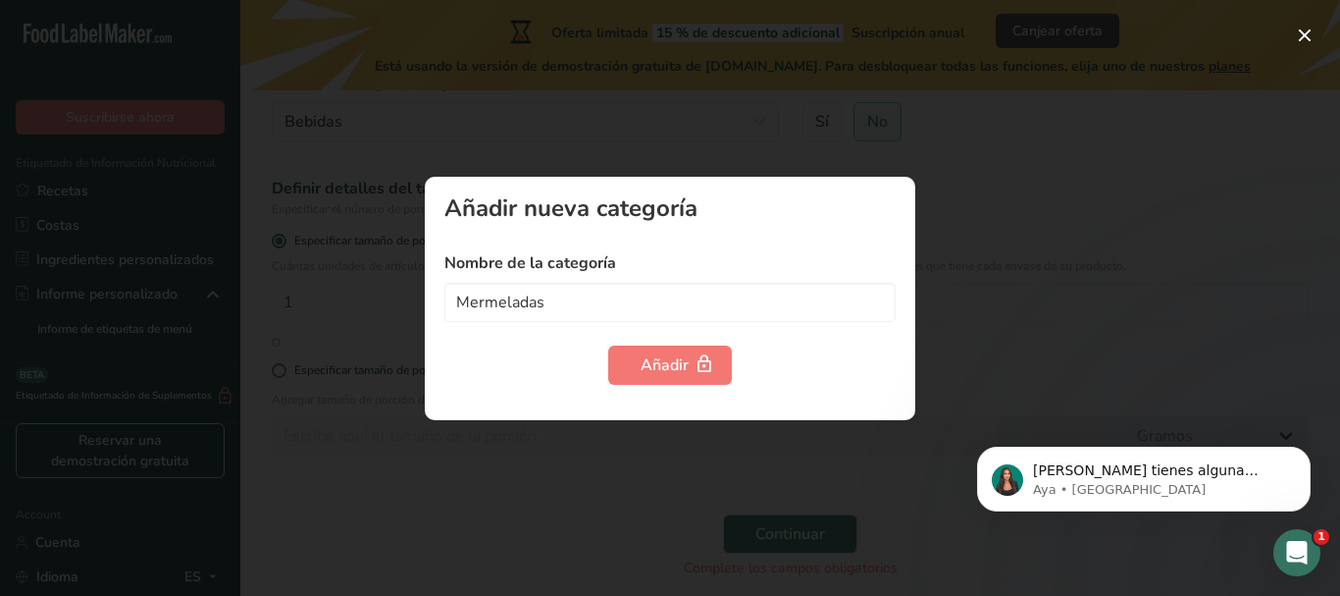
click at [764, 129] on div at bounding box center [670, 298] width 1340 height 596
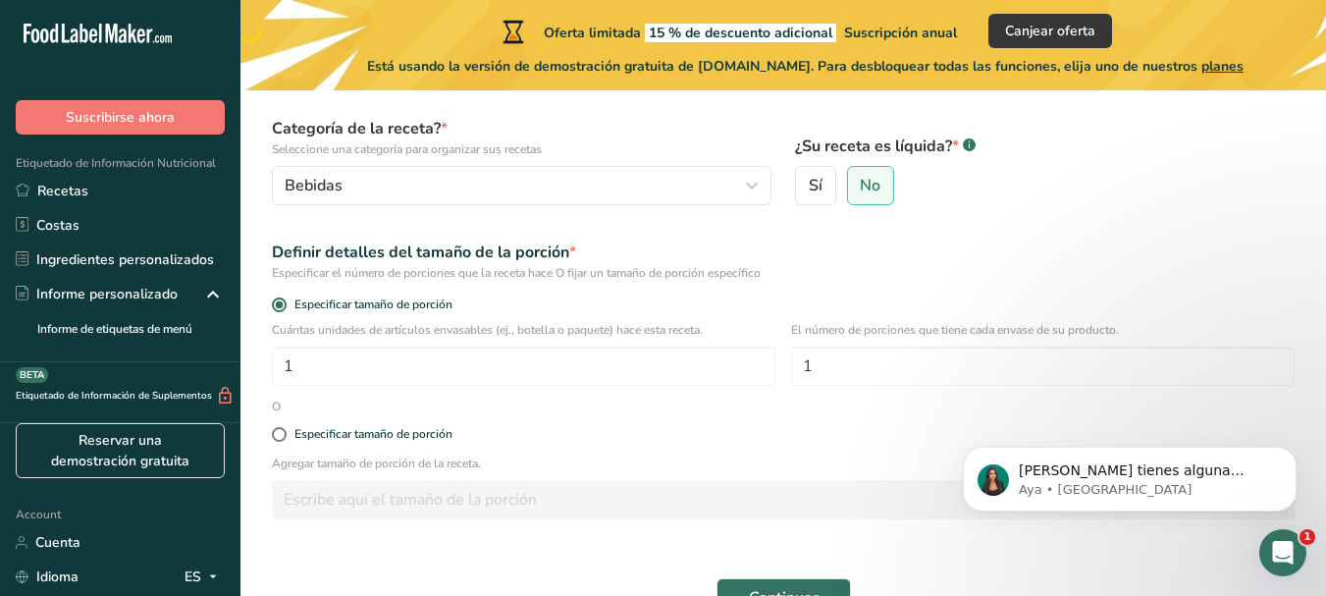
scroll to position [148, 0]
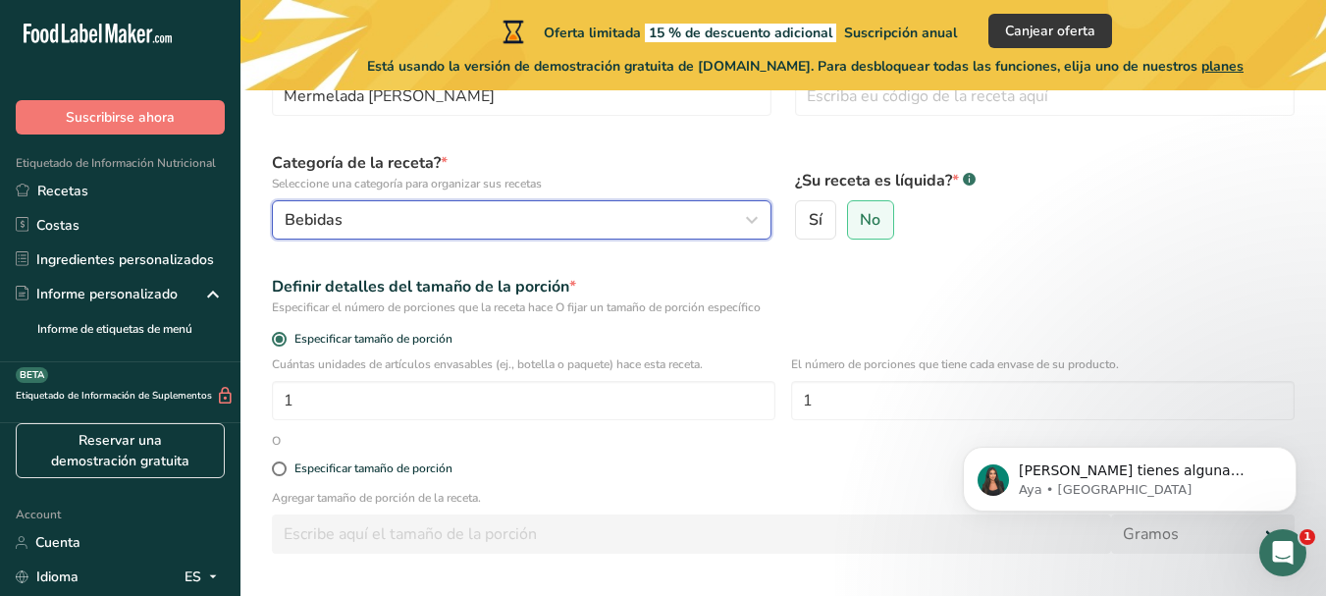
click at [379, 222] on div "Bebidas" at bounding box center [516, 220] width 462 height 24
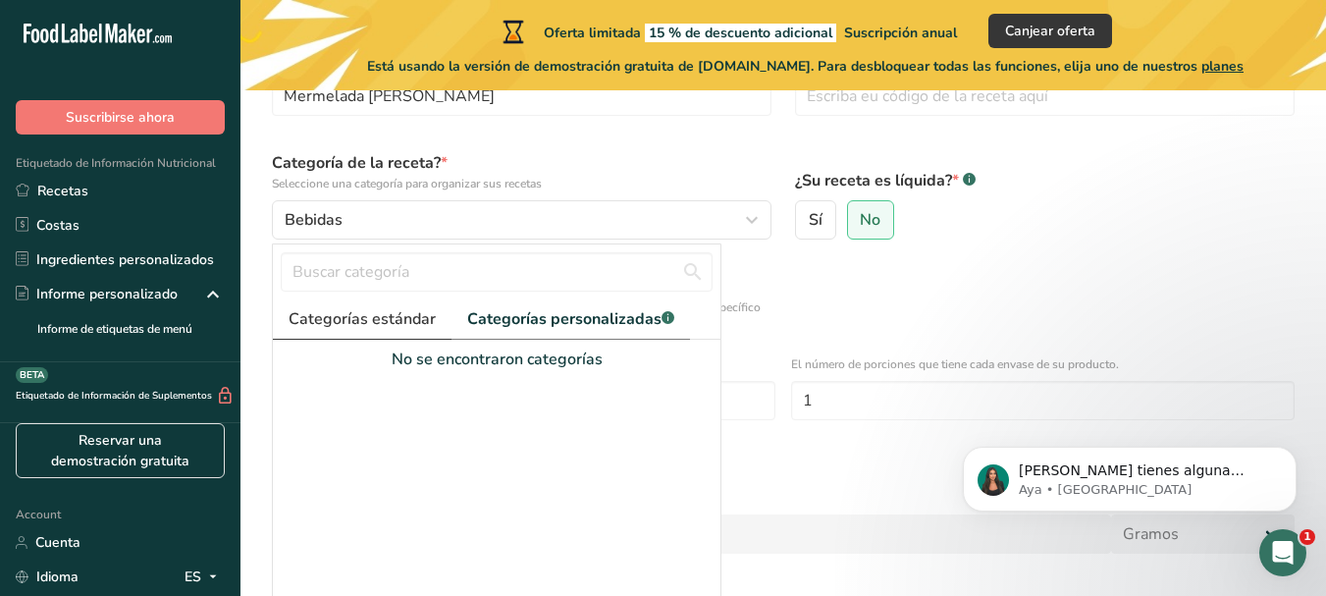
click at [368, 329] on span "Categorías estándar" at bounding box center [361, 319] width 147 height 24
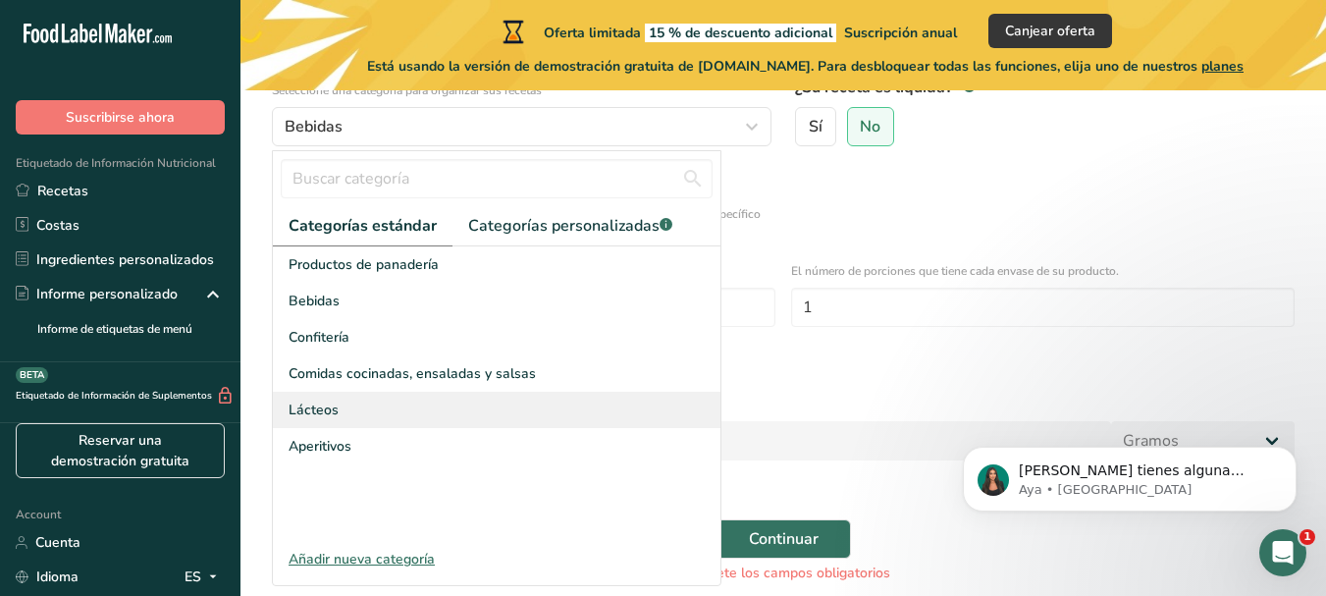
scroll to position [246, 0]
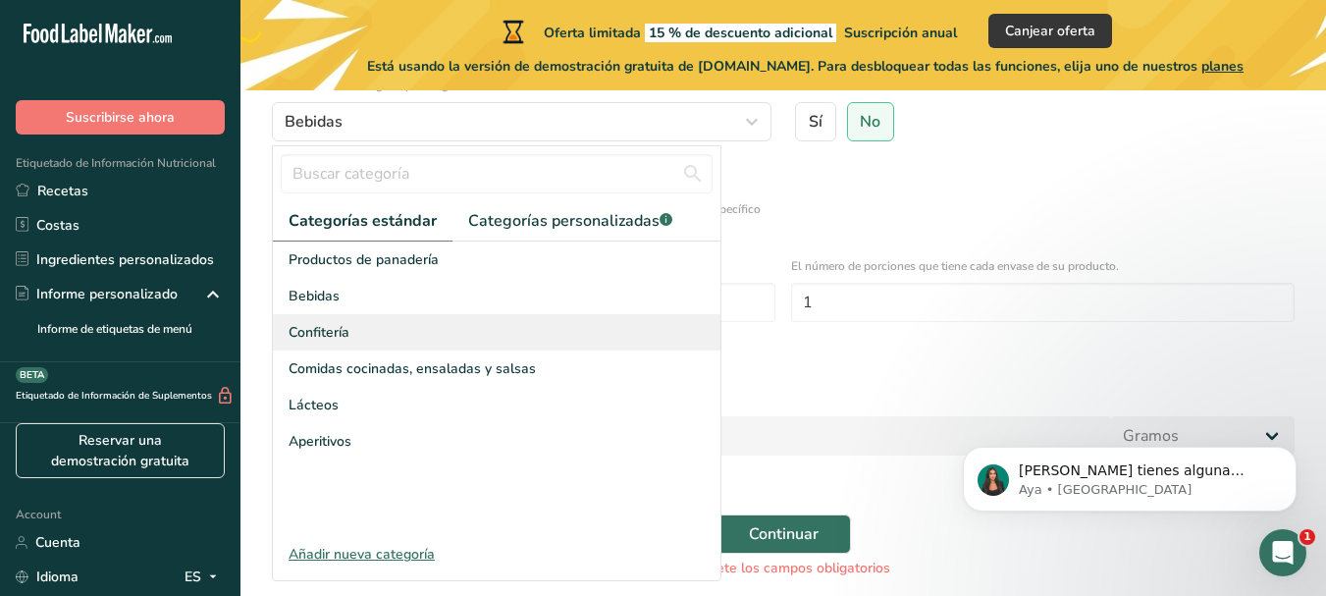
click at [335, 331] on span "Confitería" at bounding box center [318, 332] width 61 height 21
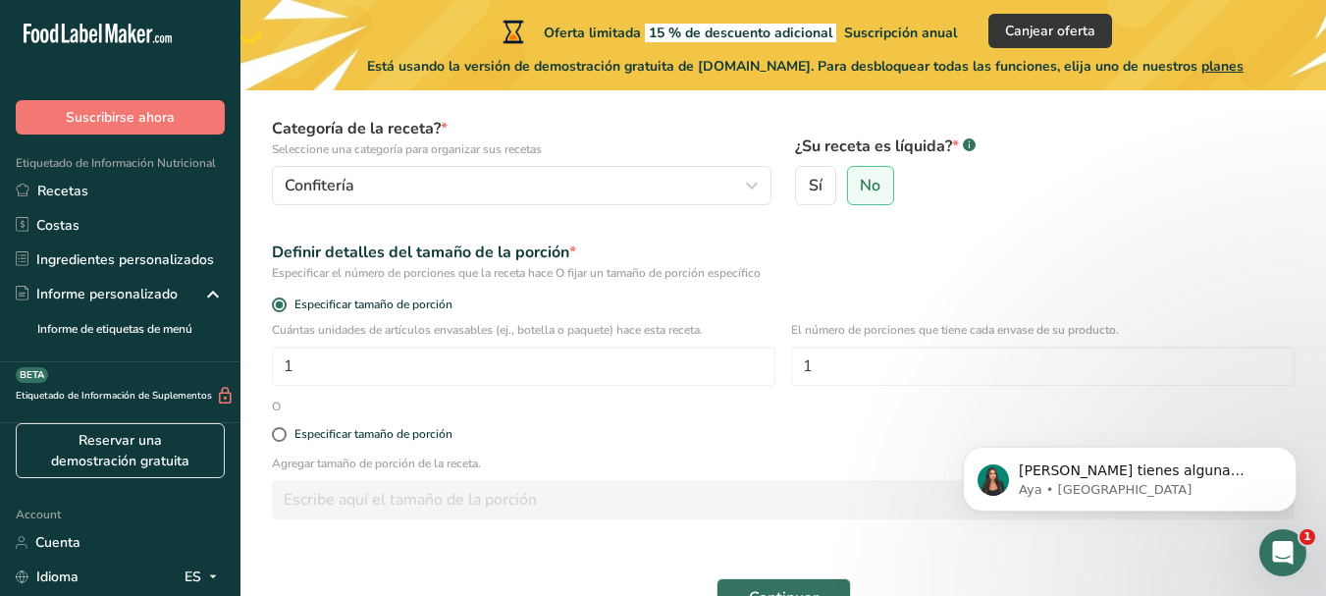
scroll to position [148, 0]
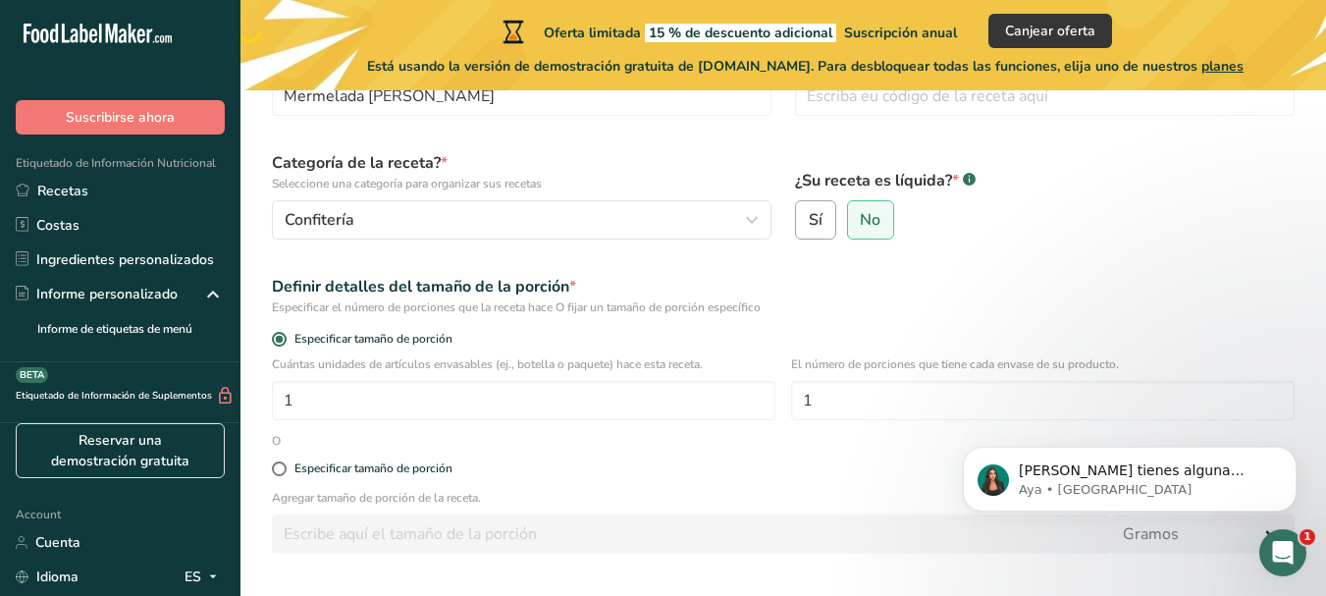
click at [813, 216] on span "Sí" at bounding box center [816, 220] width 14 height 20
click at [809, 216] on input "Sí" at bounding box center [802, 220] width 13 height 13
radio input "true"
radio input "false"
select select "22"
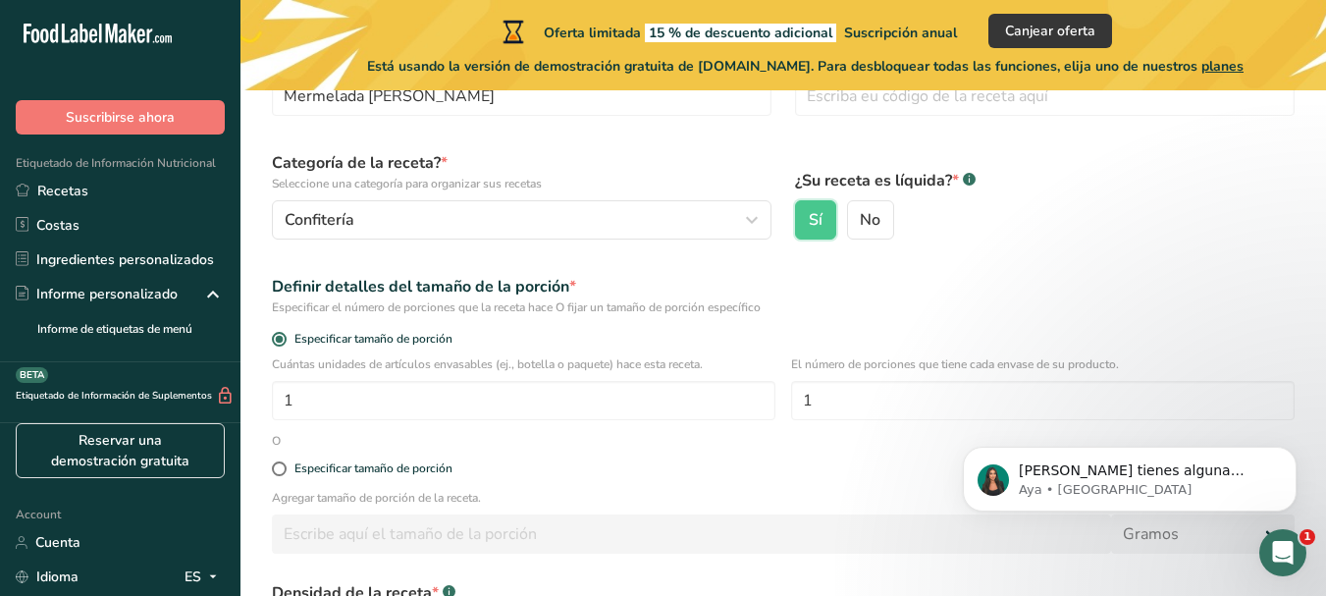
scroll to position [246, 0]
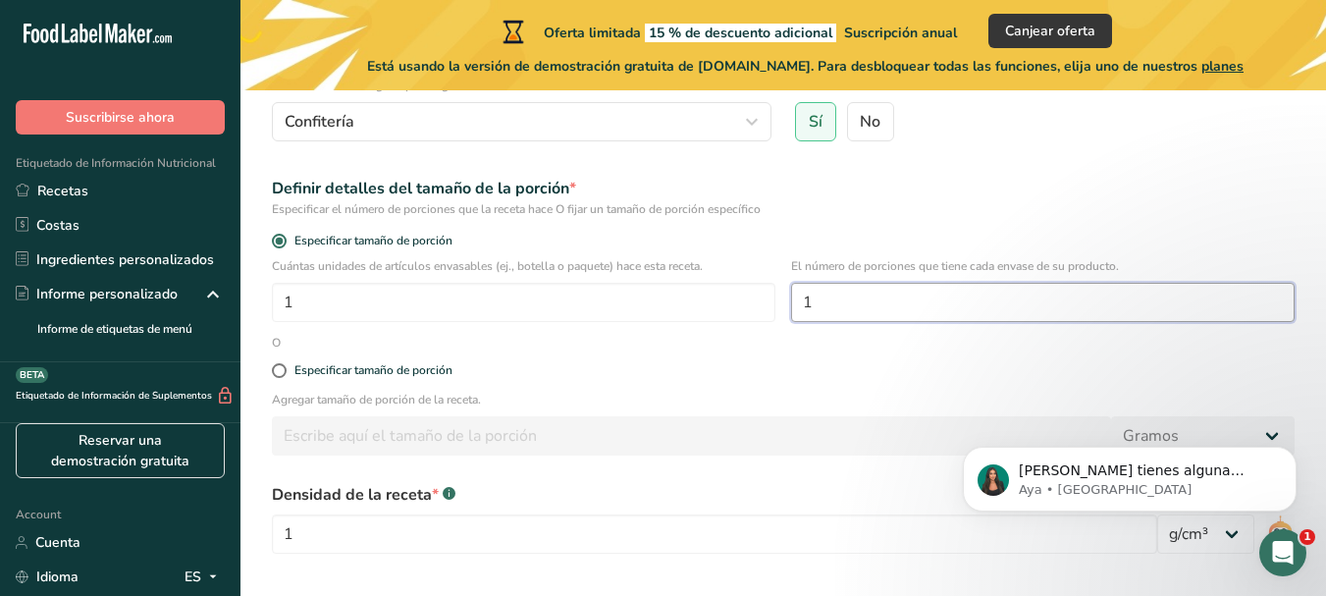
click at [842, 321] on input "1" at bounding box center [1042, 302] width 503 height 39
type input "32"
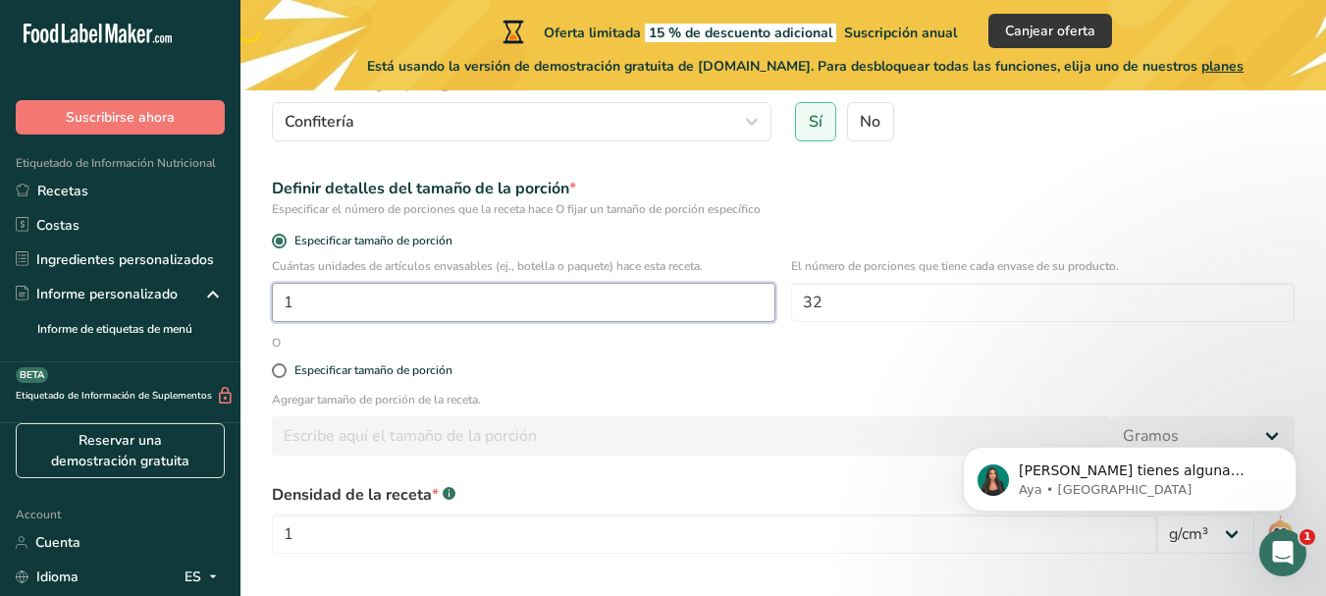
click at [392, 308] on input "1" at bounding box center [523, 302] width 503 height 39
click at [320, 377] on div "Especificar tamaño de porción" at bounding box center [373, 370] width 158 height 15
click at [285, 377] on input "Especificar tamaño de porción" at bounding box center [278, 370] width 13 height 13
radio input "true"
radio input "false"
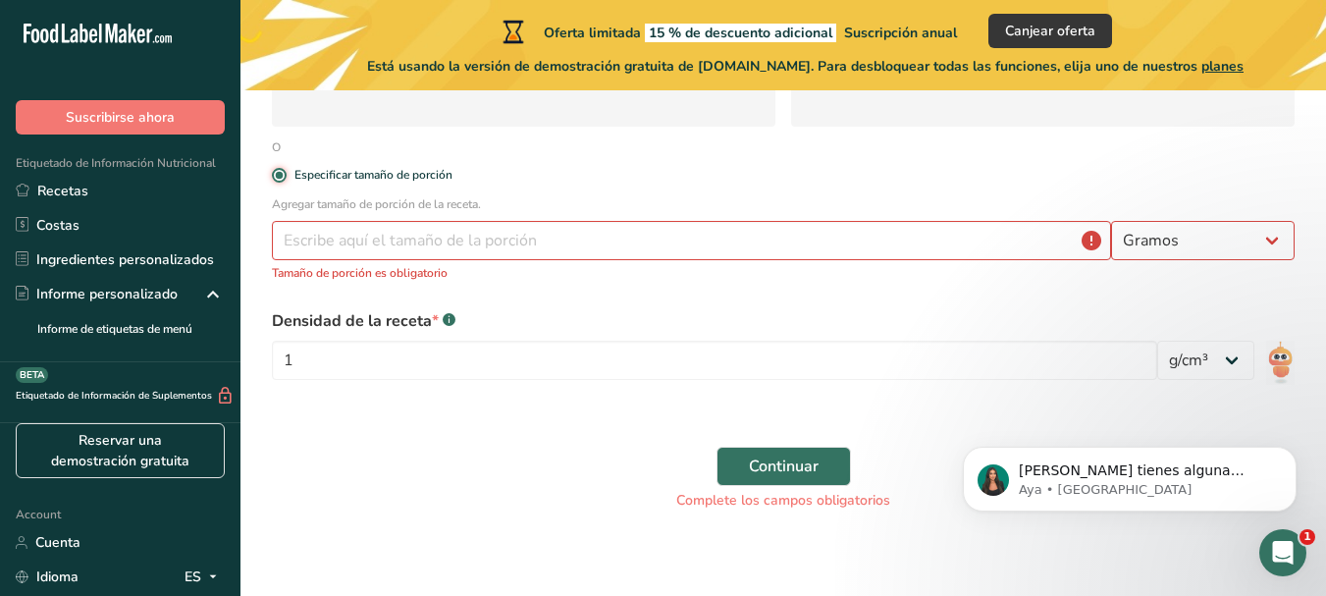
scroll to position [443, 0]
click at [970, 228] on input "number" at bounding box center [691, 239] width 839 height 39
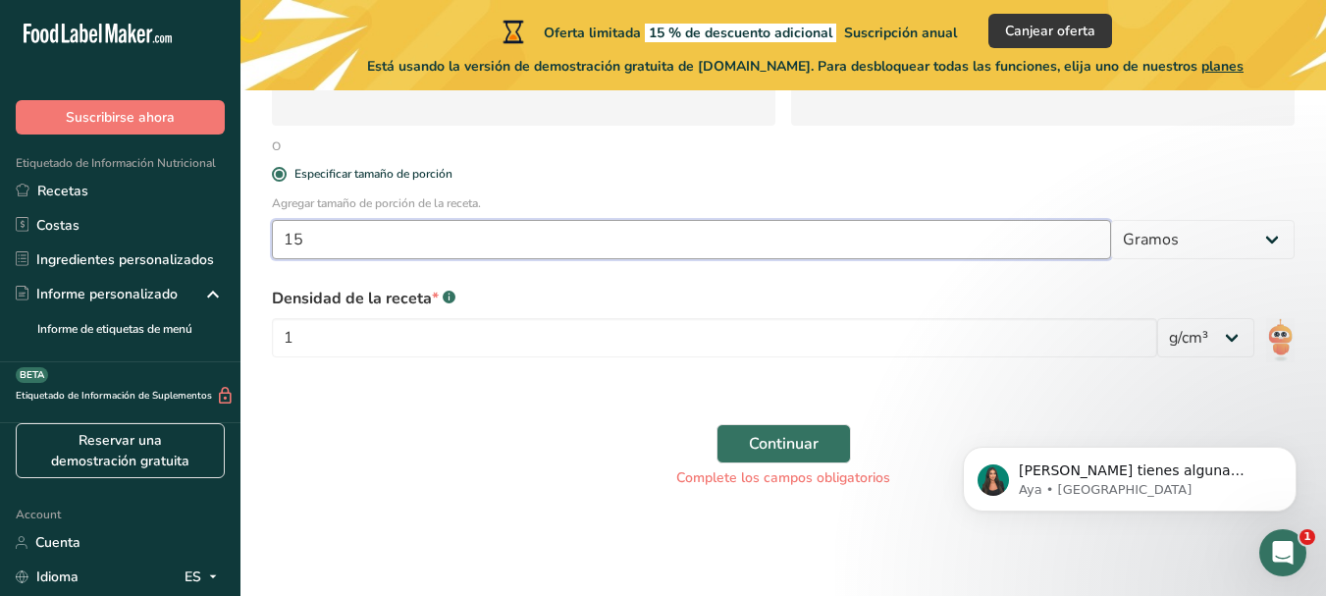
type input "15"
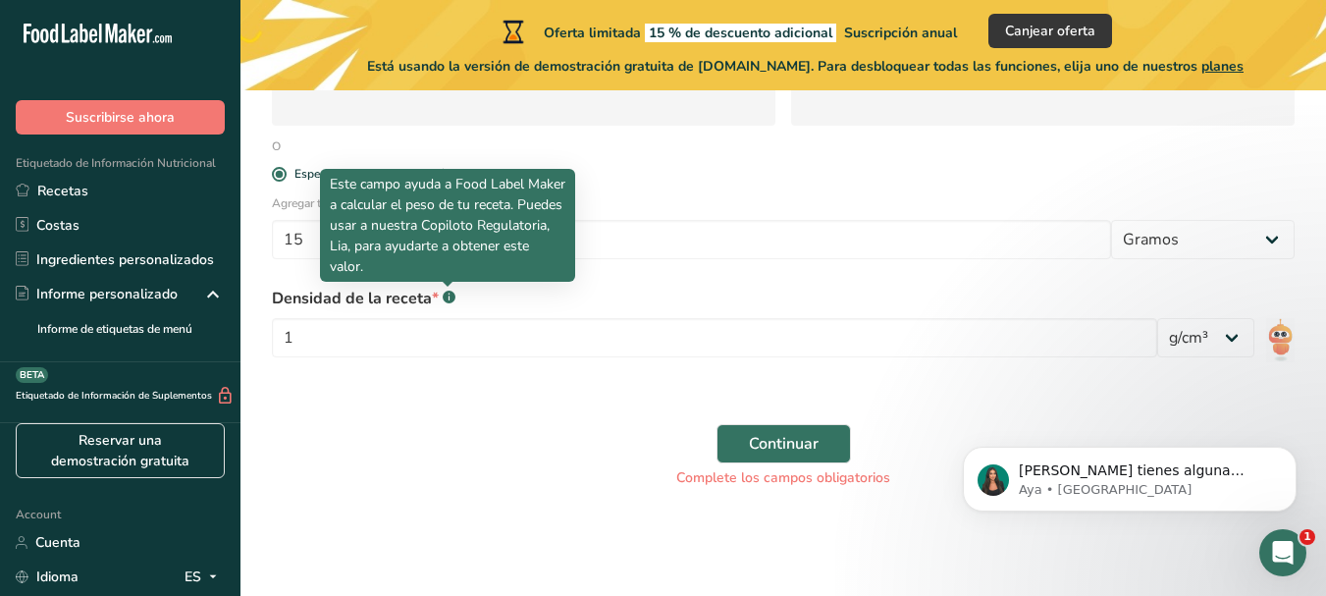
click at [445, 295] on rect at bounding box center [449, 296] width 13 height 13
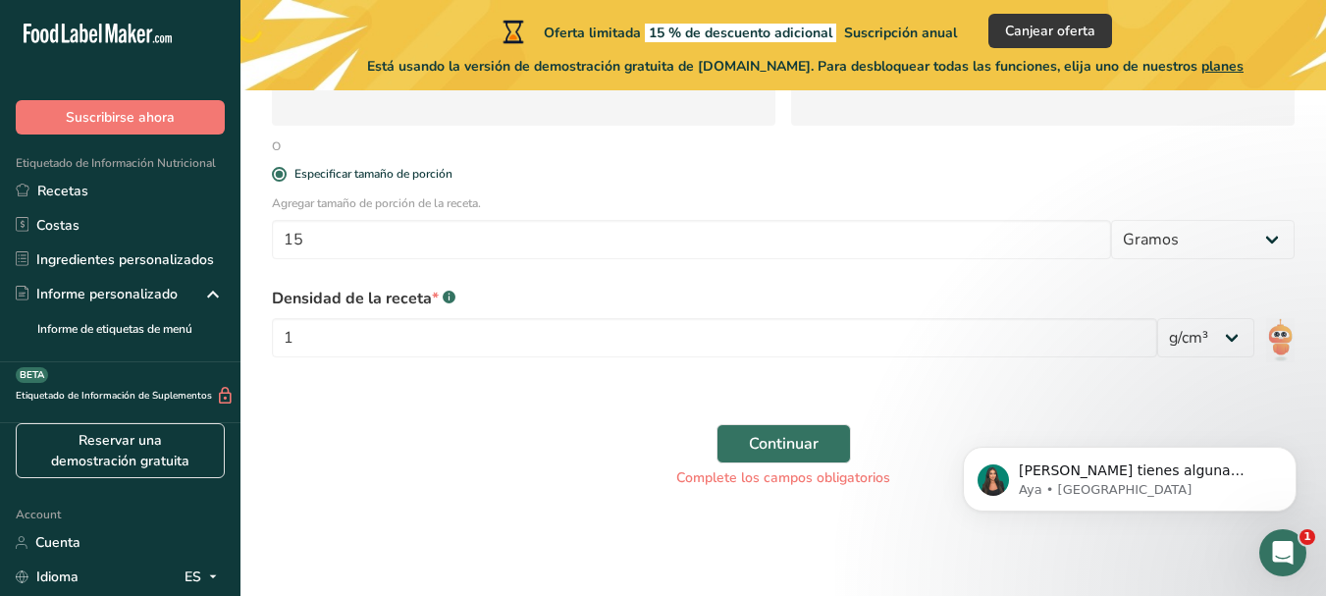
click at [445, 295] on rect at bounding box center [449, 296] width 13 height 13
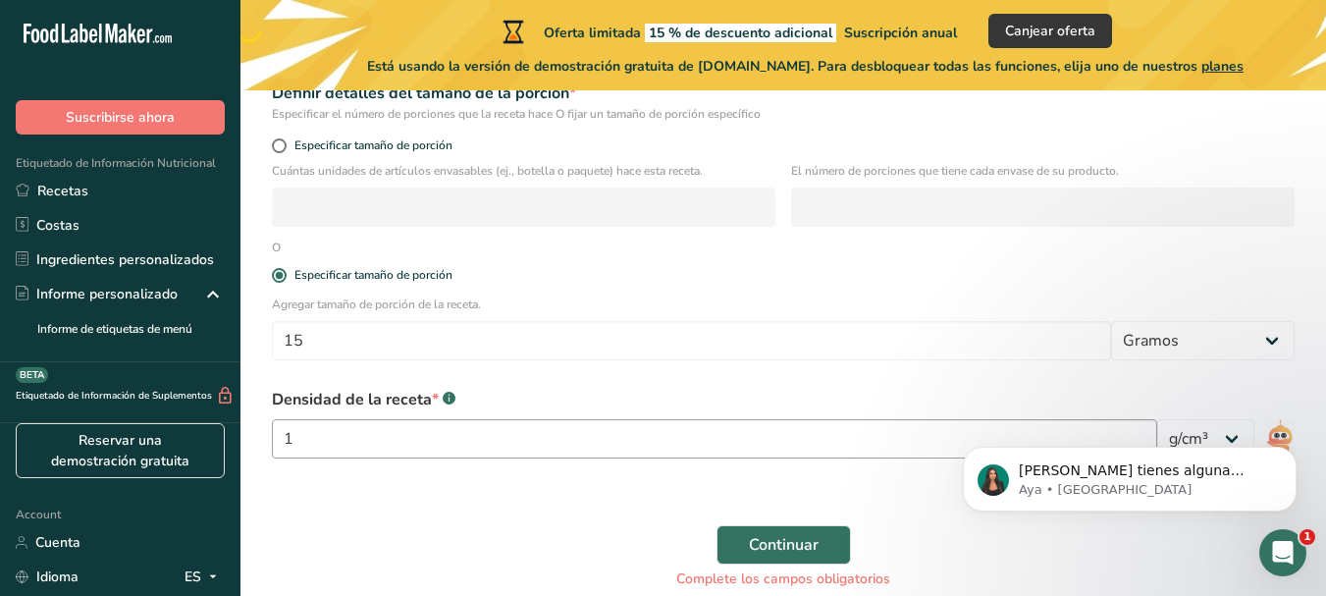
scroll to position [246, 0]
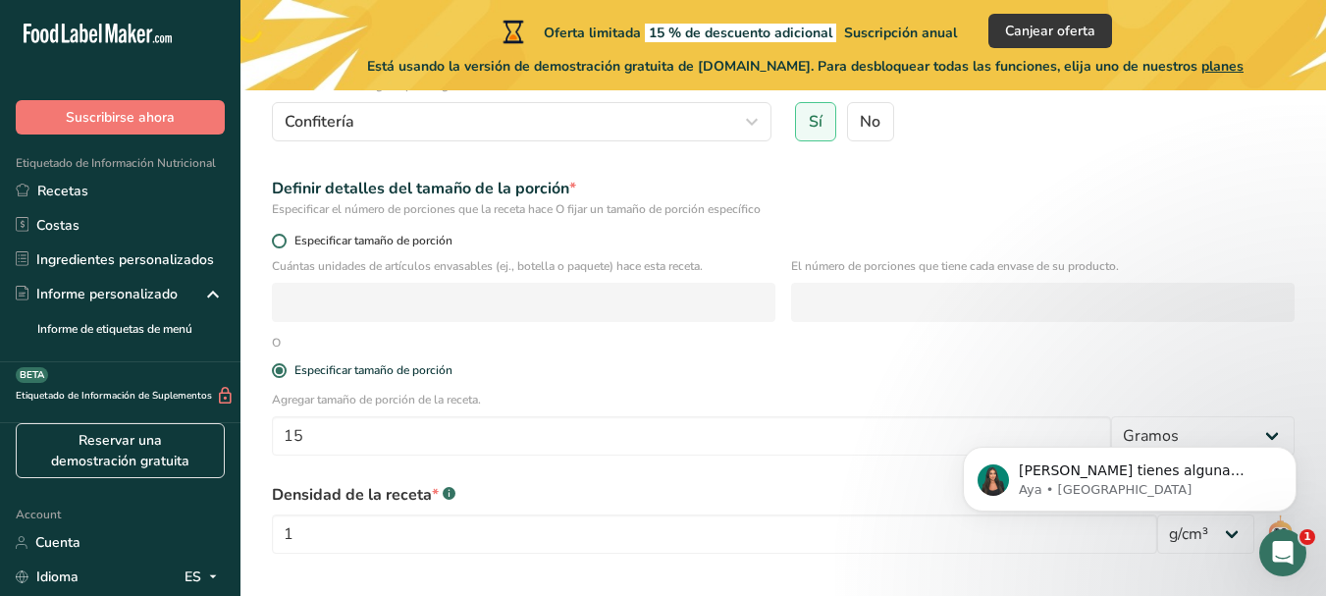
click at [287, 235] on span "Especificar tamaño de porción" at bounding box center [370, 241] width 166 height 15
click at [285, 235] on input "Especificar tamaño de porción" at bounding box center [278, 241] width 13 height 13
radio input "true"
radio input "false"
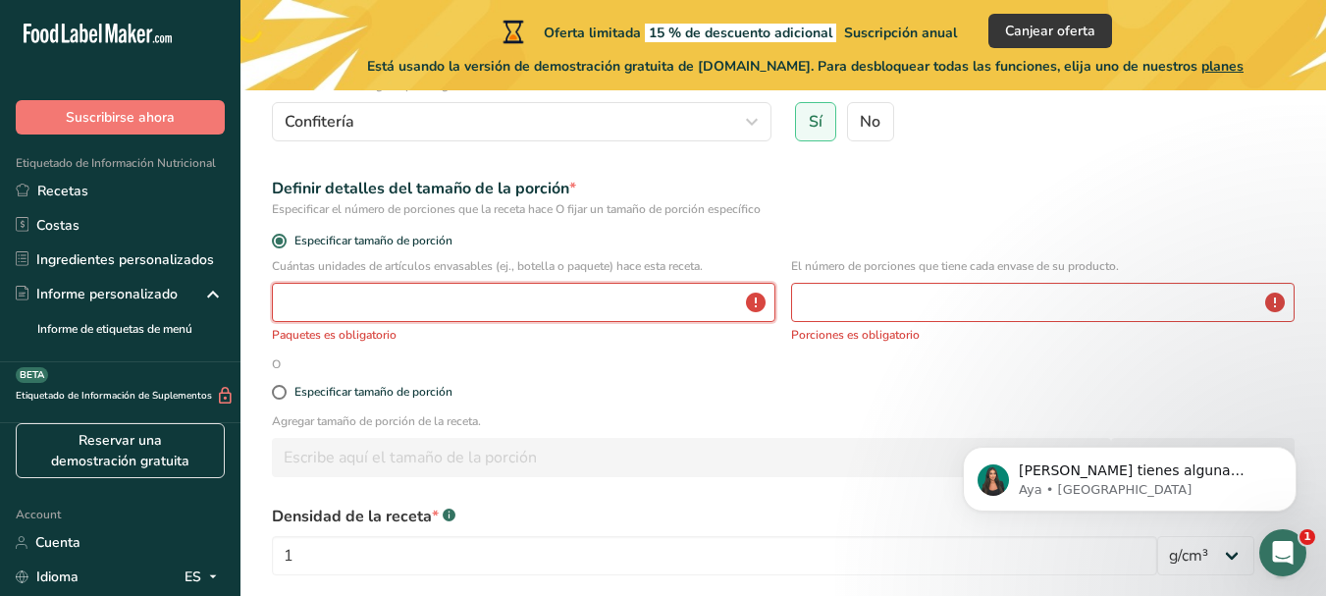
click at [388, 304] on input "number" at bounding box center [523, 302] width 503 height 39
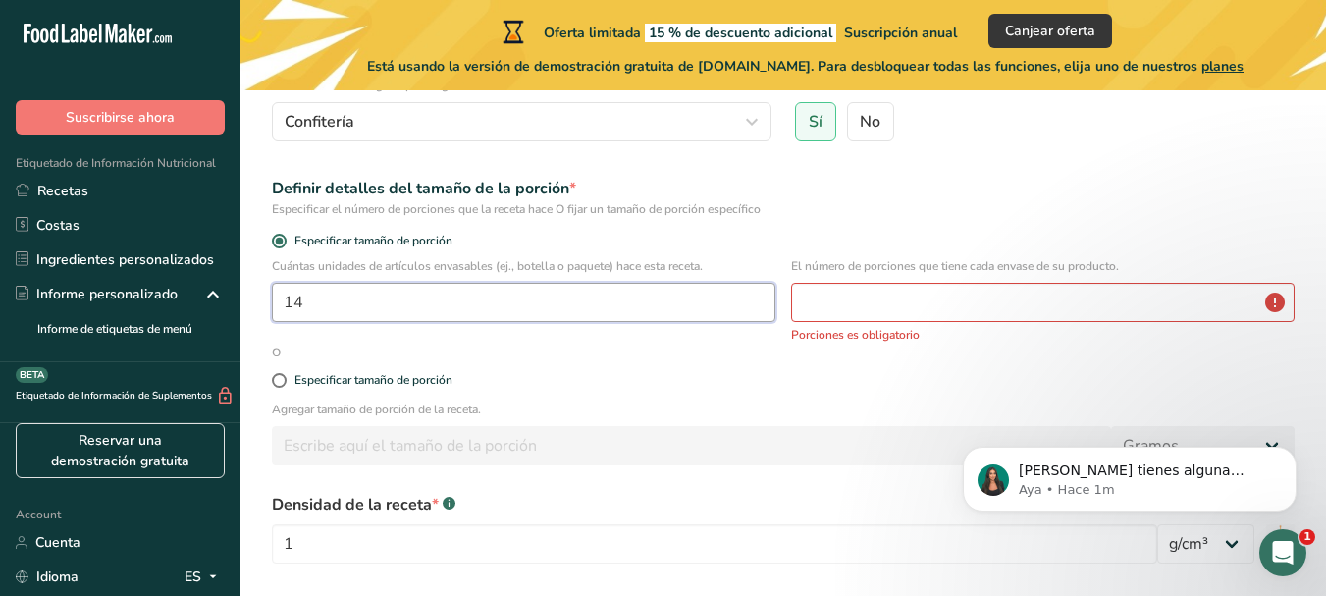
type input "14"
click at [887, 292] on input "number" at bounding box center [1042, 302] width 503 height 39
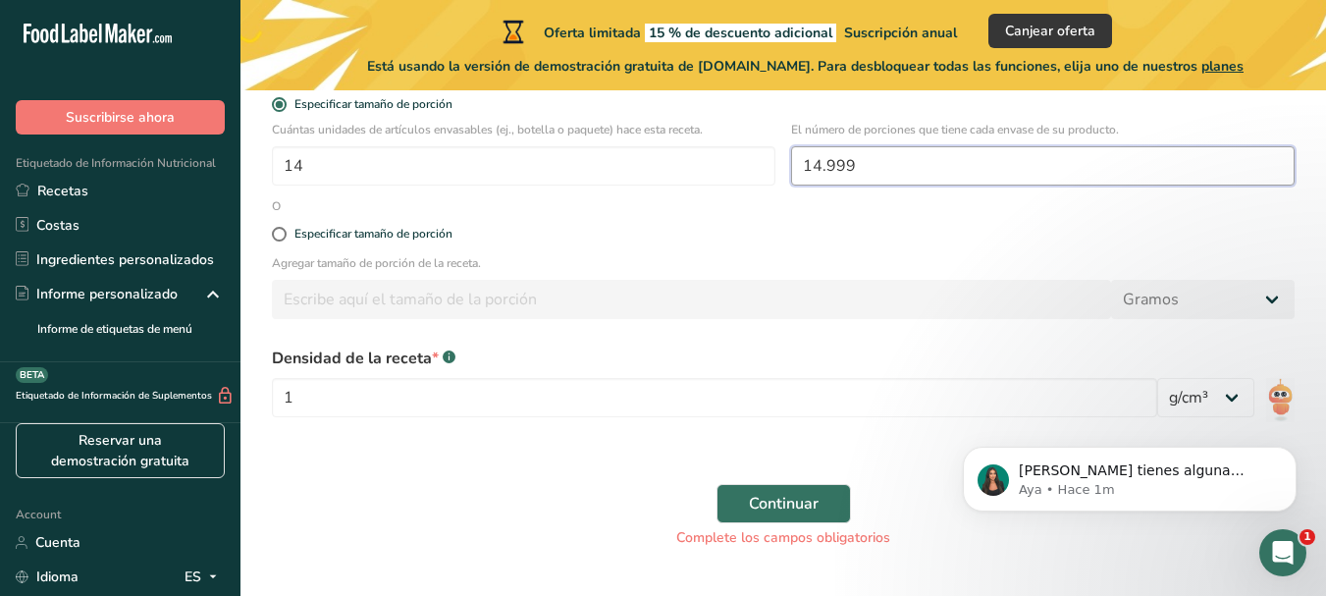
scroll to position [443, 0]
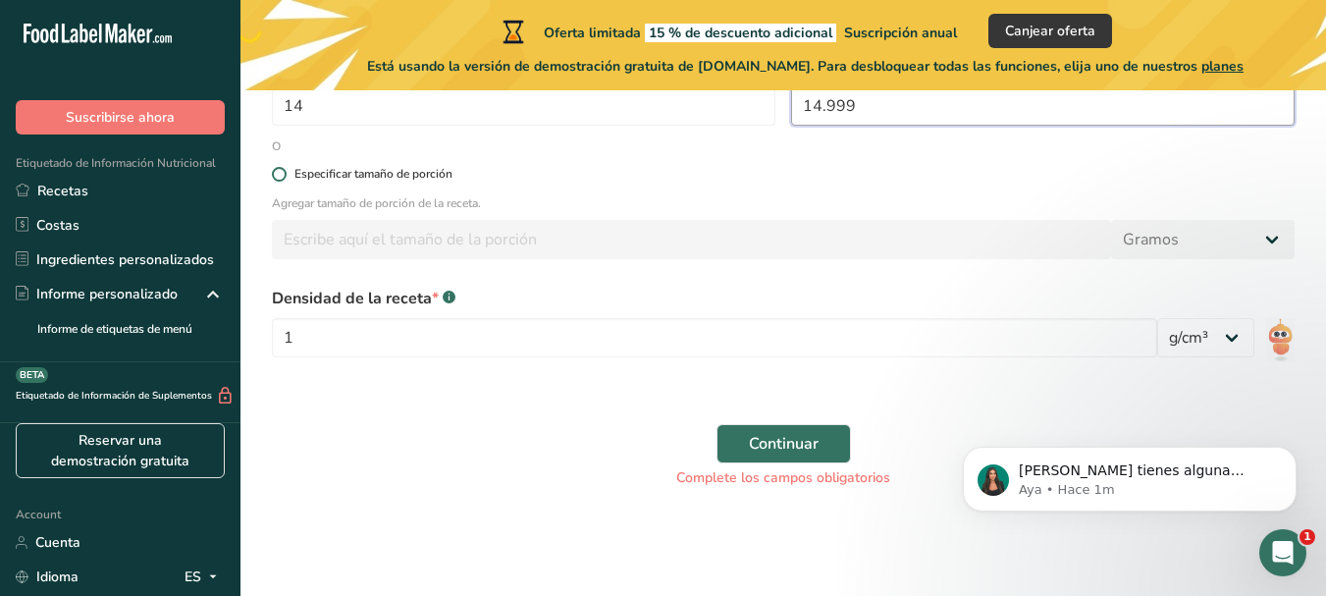
type input "14.999"
click at [385, 181] on div "Especificar tamaño de porción" at bounding box center [373, 174] width 158 height 15
click at [285, 181] on input "Especificar tamaño de porción" at bounding box center [278, 174] width 13 height 13
radio input "true"
radio input "false"
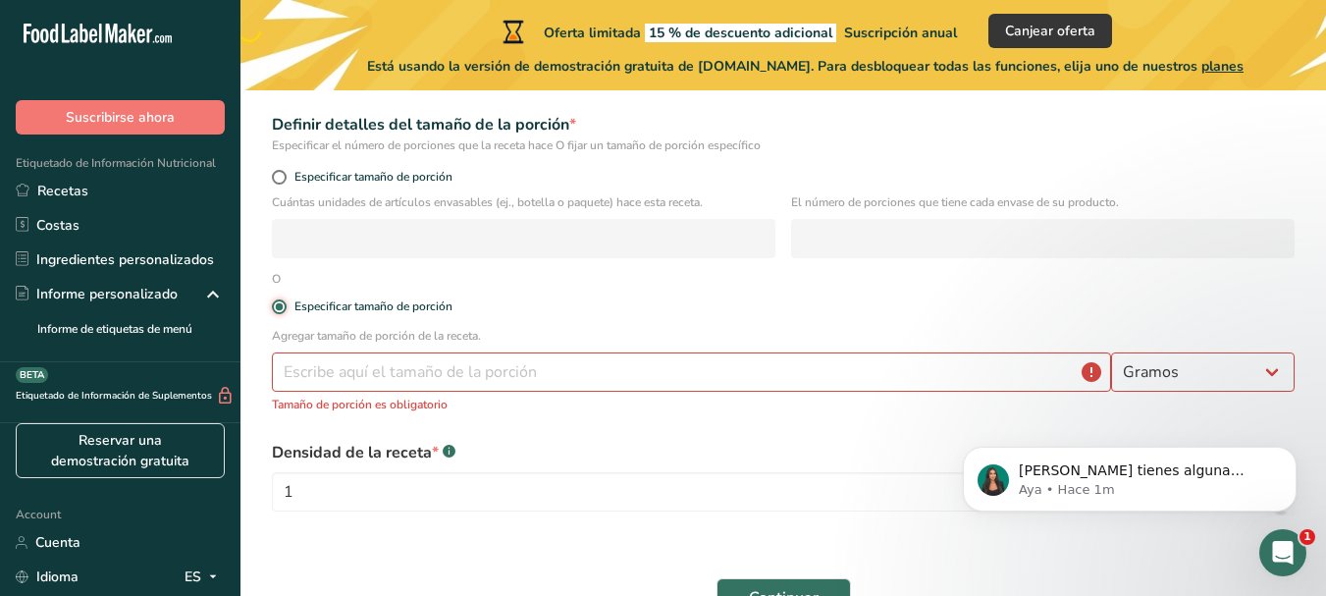
scroll to position [344, 0]
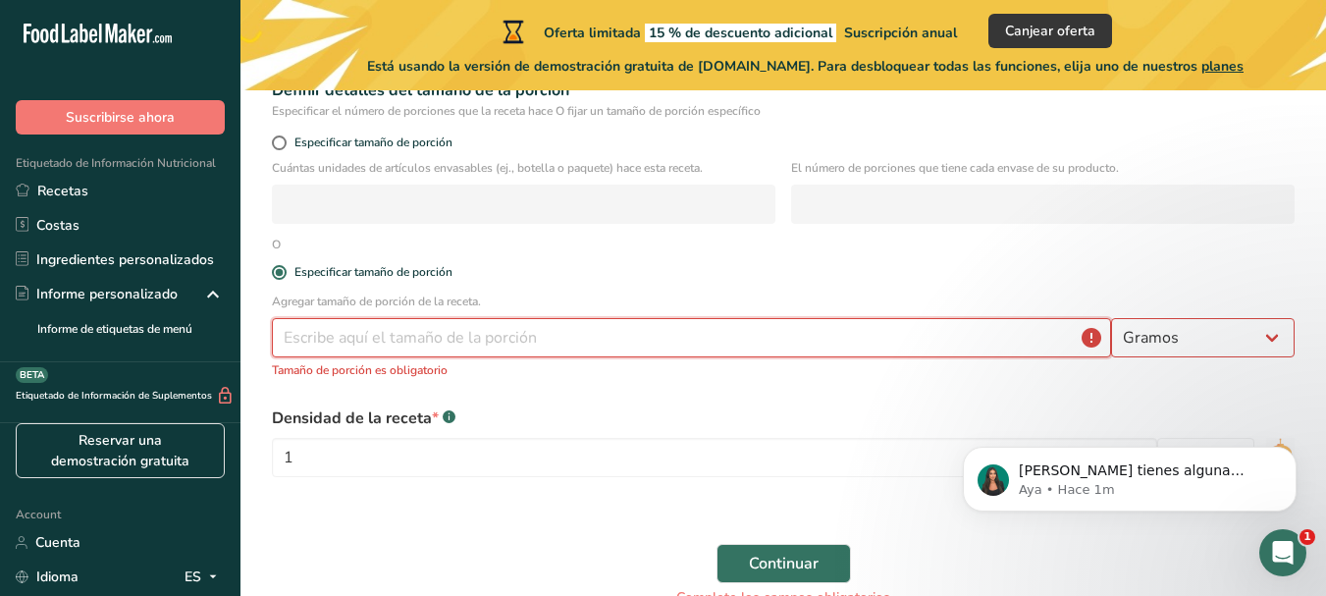
click at [350, 340] on input "number" at bounding box center [691, 337] width 839 height 39
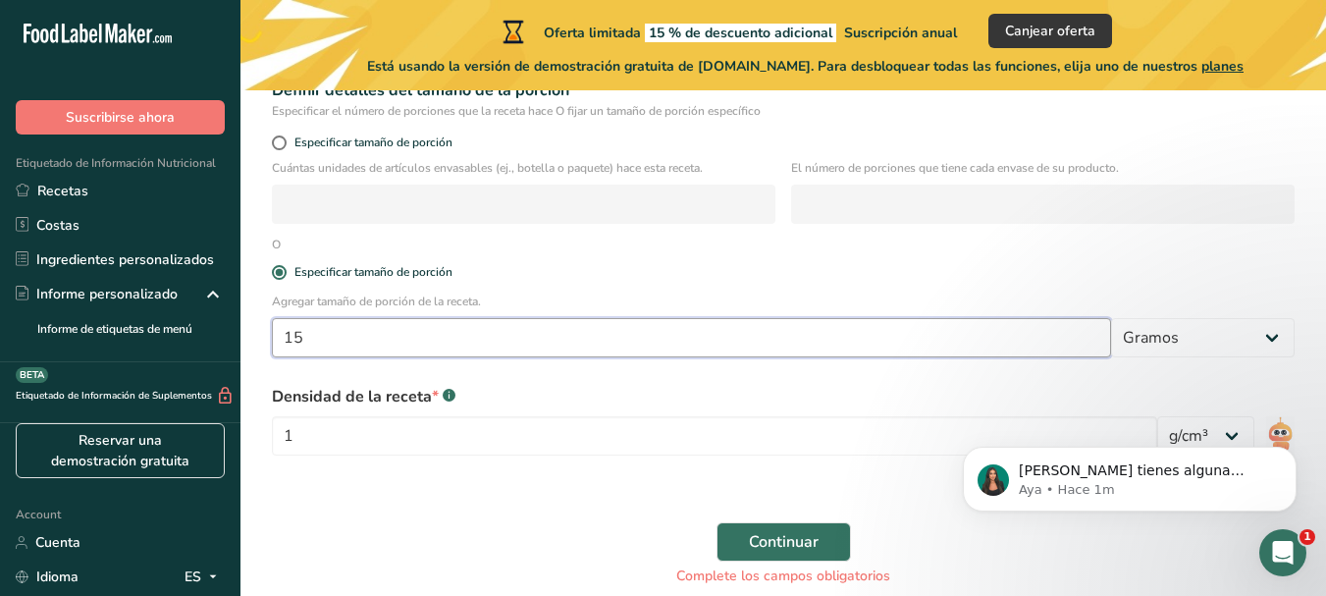
type input "15"
click at [695, 393] on div "Densidad de la receta * .a-a{fill:#347362;}.b-a{fill:#fff;}" at bounding box center [714, 397] width 885 height 24
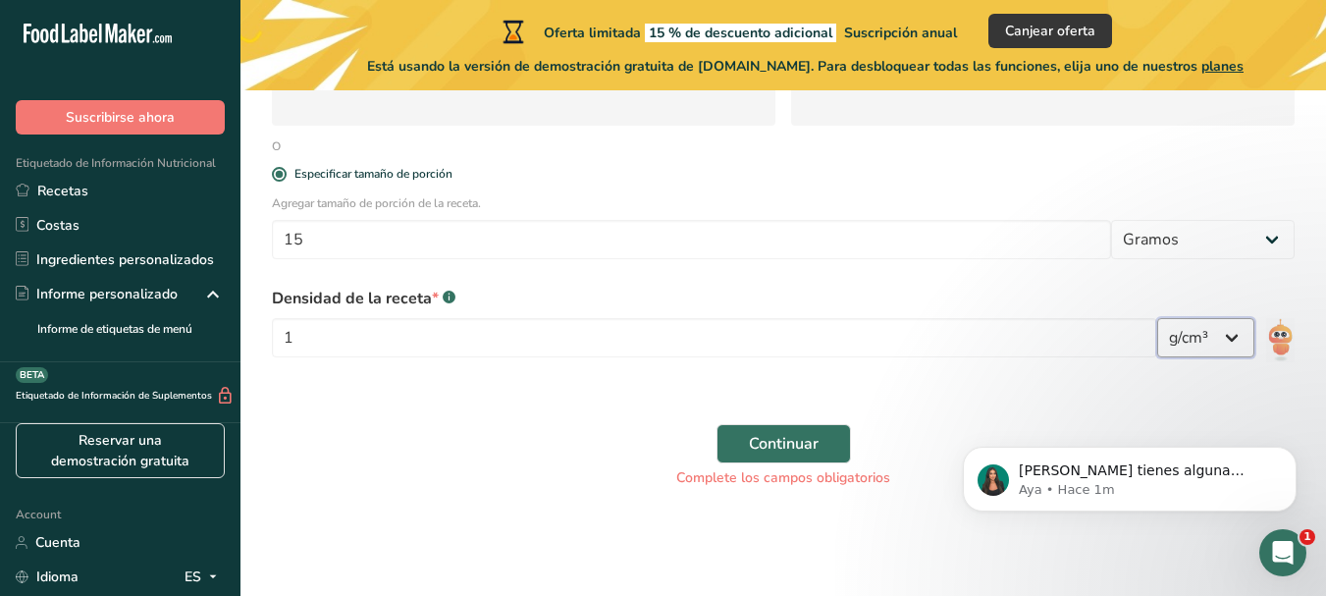
click at [1226, 330] on select "lb/pie³ g/cm³" at bounding box center [1205, 337] width 97 height 39
click at [918, 338] on input "1" at bounding box center [714, 337] width 885 height 39
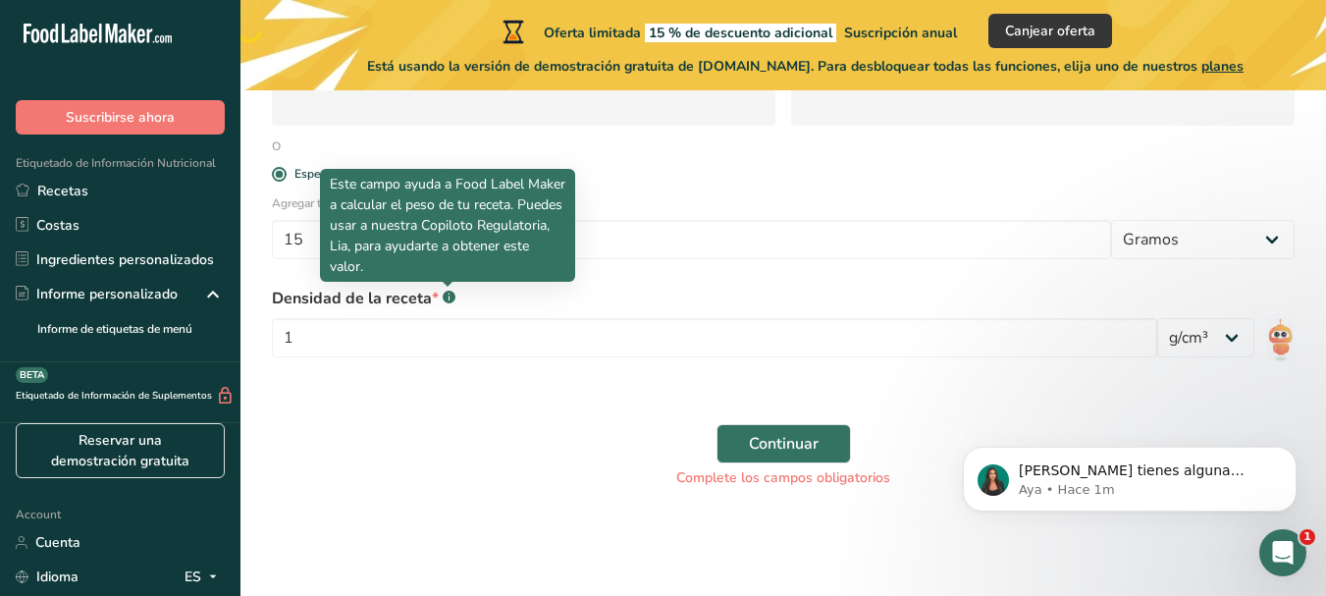
click at [444, 297] on rect at bounding box center [449, 296] width 13 height 13
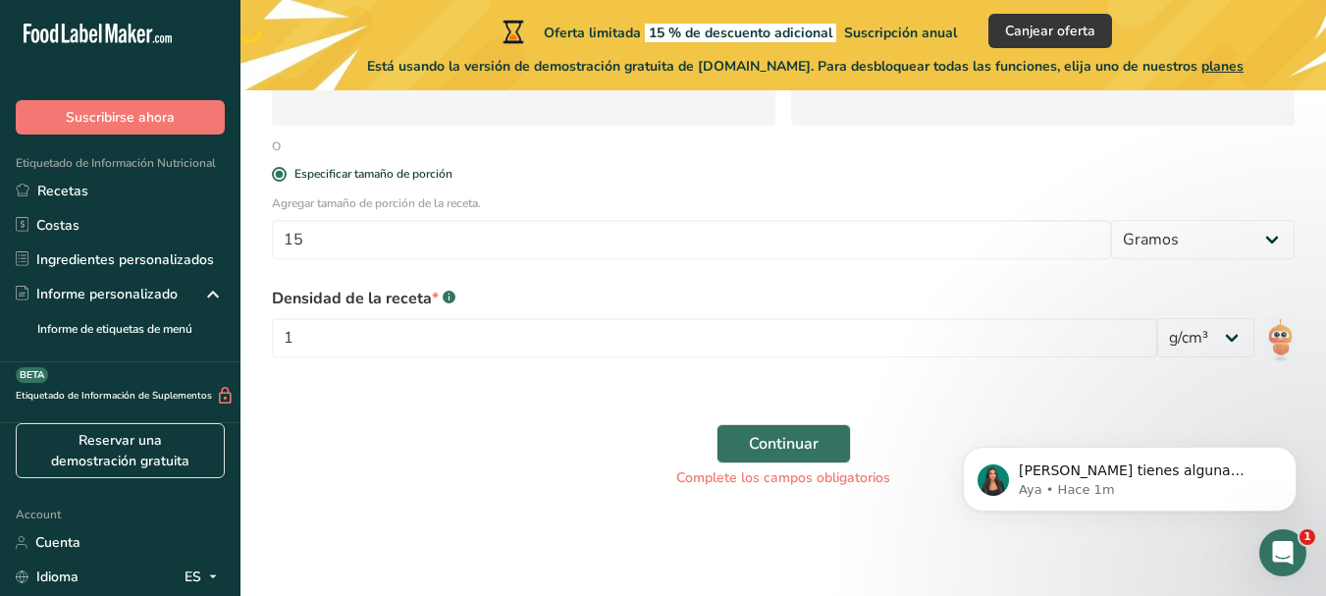
click at [444, 297] on rect at bounding box center [449, 296] width 13 height 13
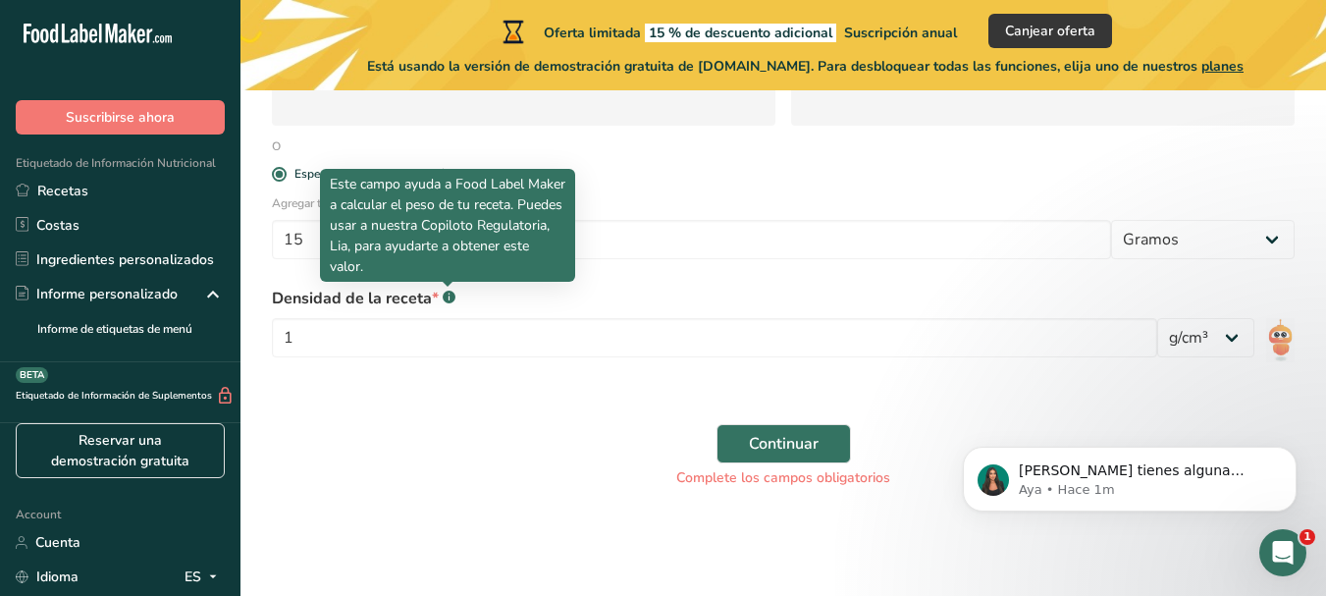
click at [530, 271] on p "Este campo ayuda a Food Label Maker a calcular el peso de tu receta. Puedes usa…" at bounding box center [447, 225] width 235 height 103
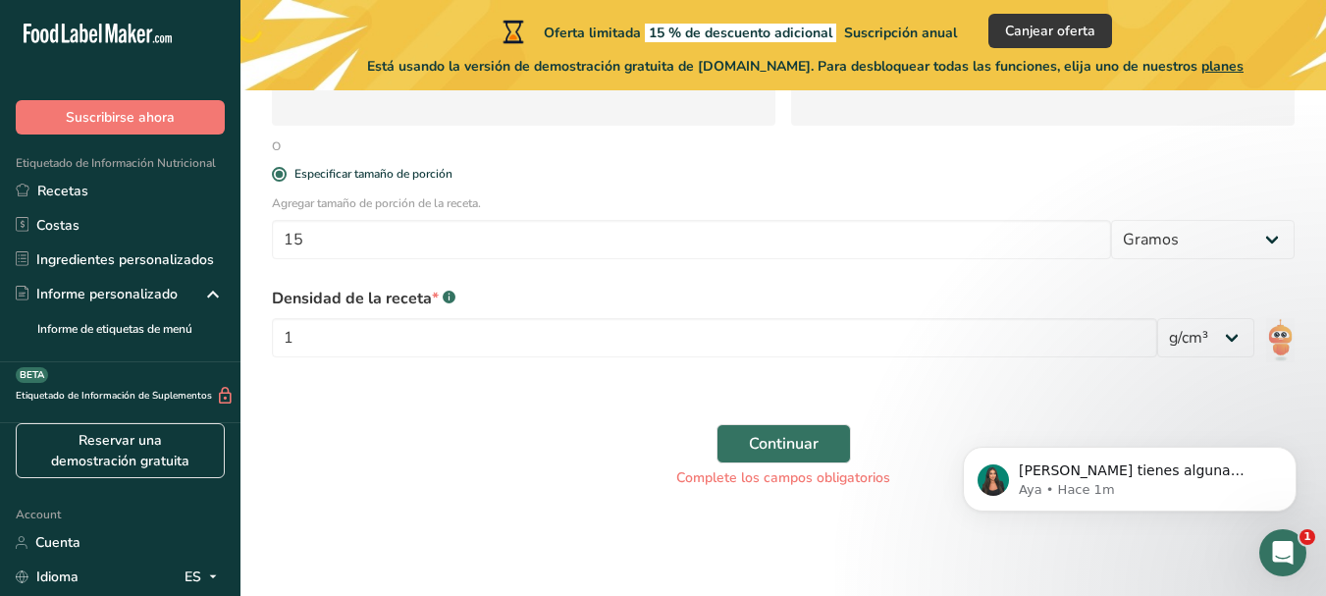
click at [1283, 338] on img at bounding box center [1280, 340] width 41 height 65
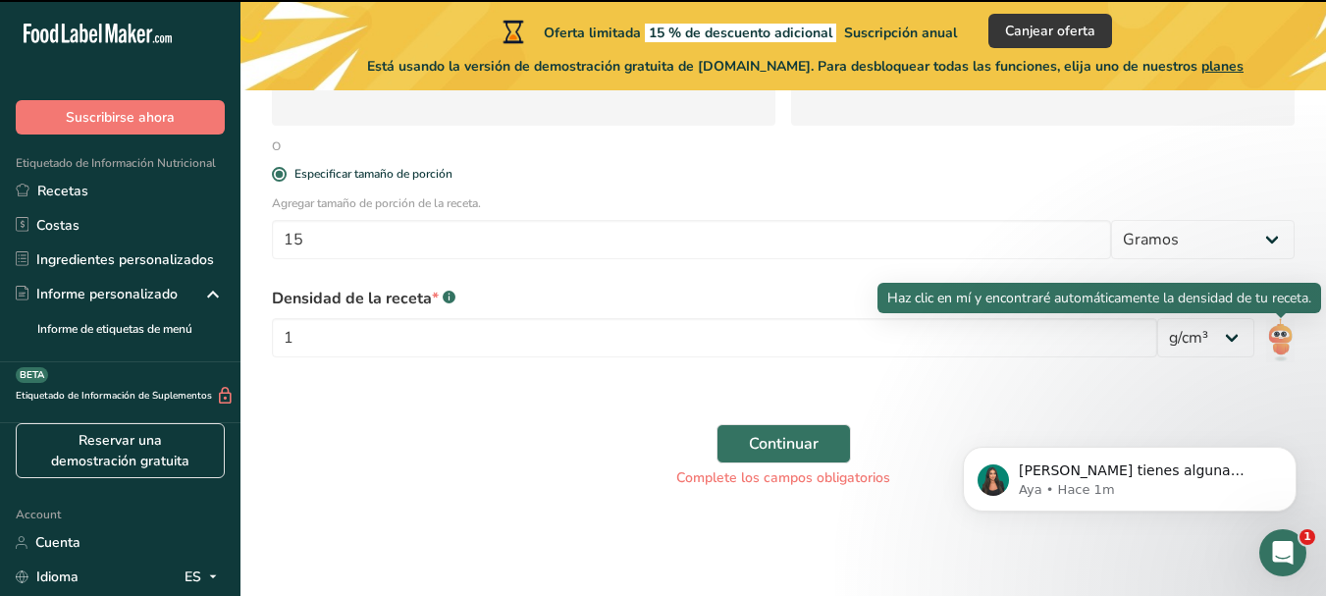
click at [1285, 343] on img at bounding box center [1280, 339] width 34 height 53
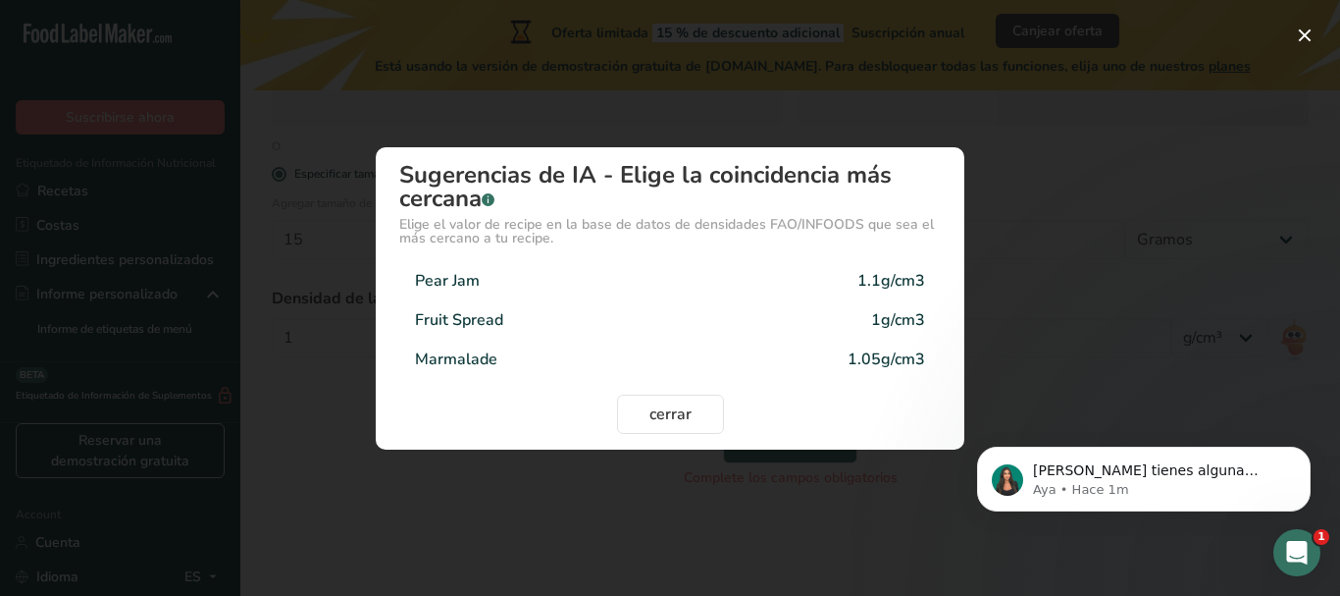
click at [492, 286] on div "Pear Jam 1.1g/cm3" at bounding box center [670, 280] width 542 height 39
type input "1.1"
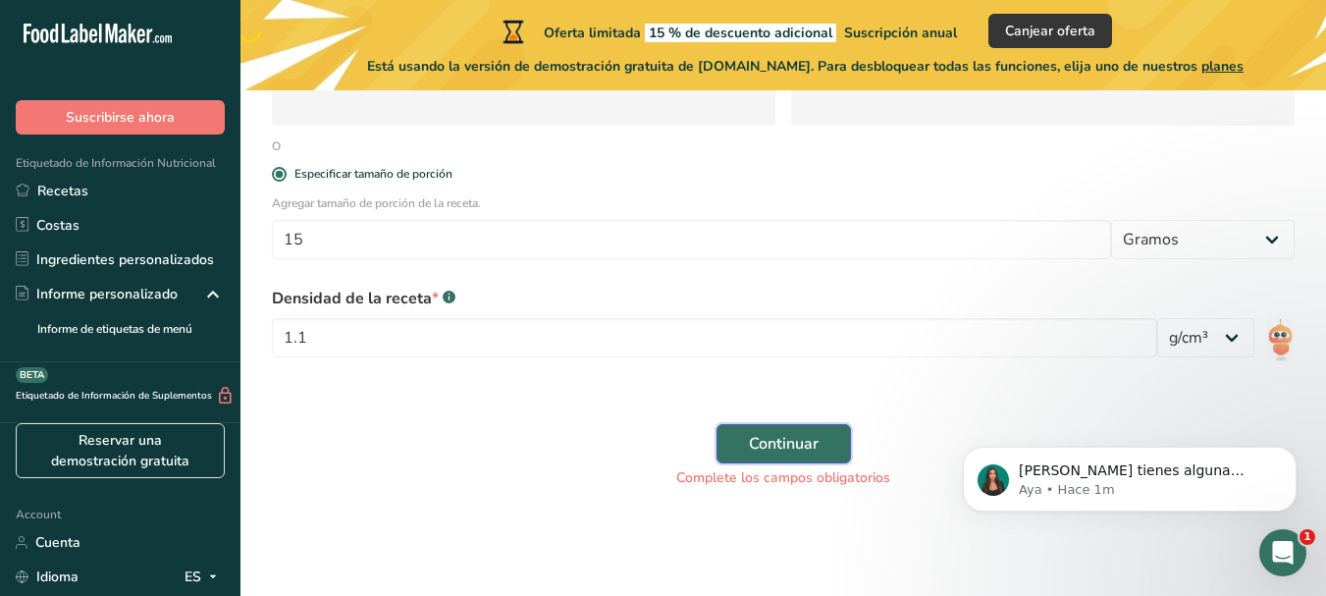
click at [746, 444] on button "Continuar" at bounding box center [783, 443] width 134 height 39
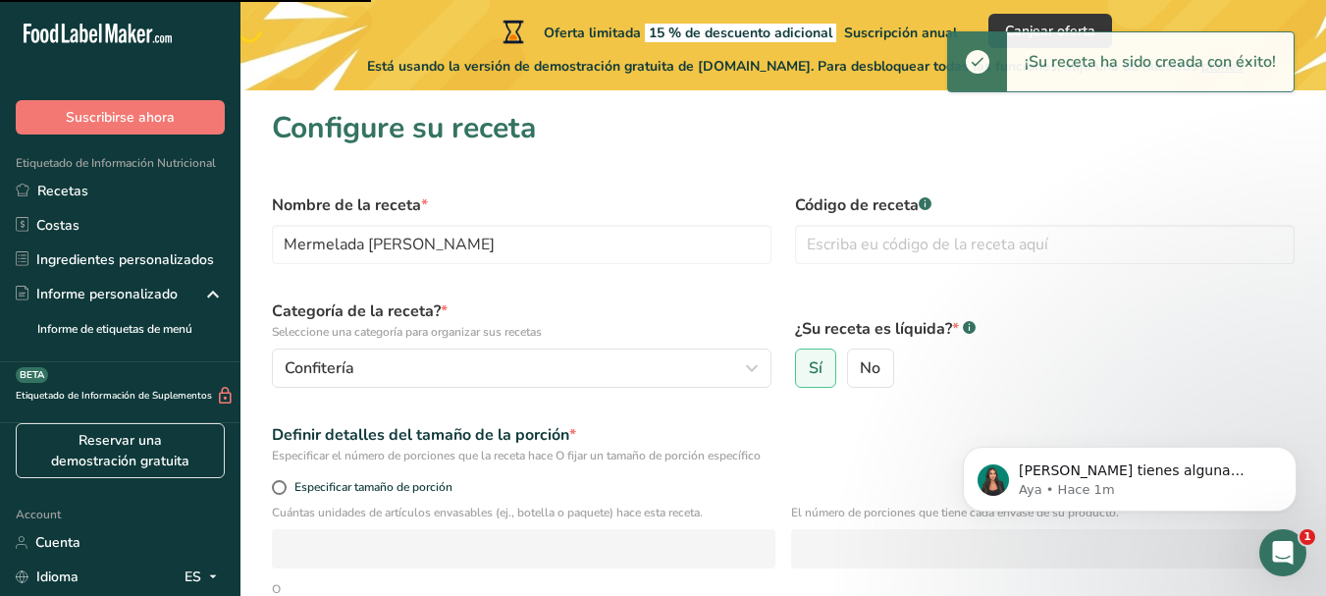
scroll to position [428, 0]
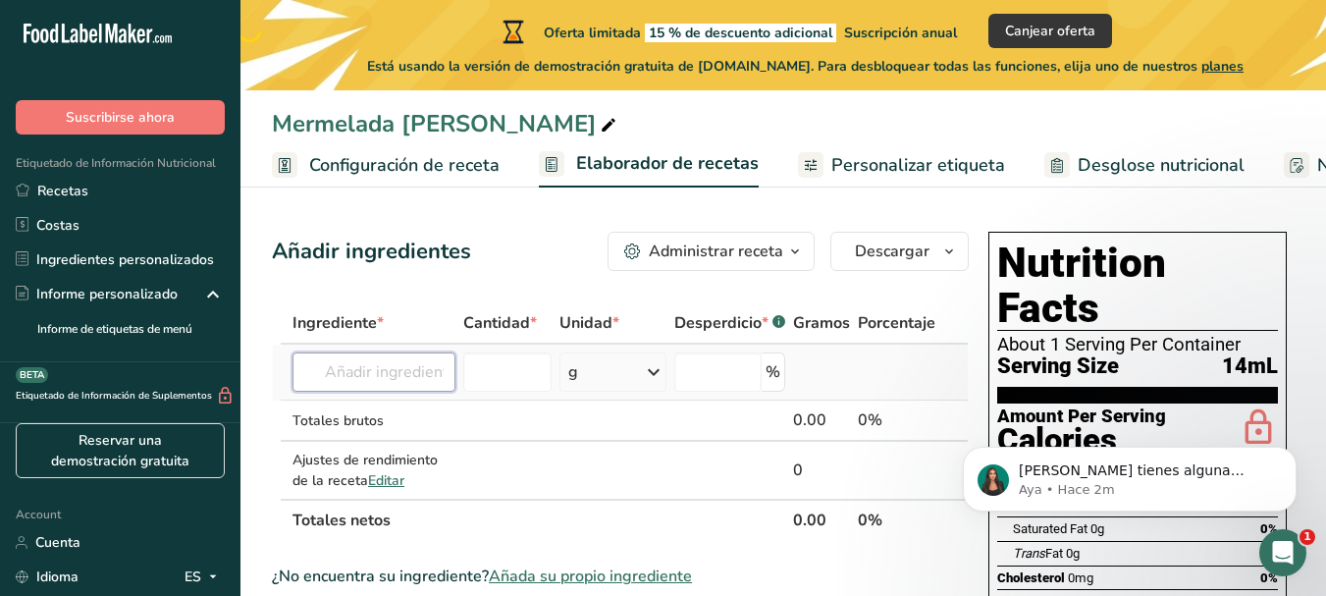
click at [388, 380] on input "text" at bounding box center [373, 371] width 163 height 39
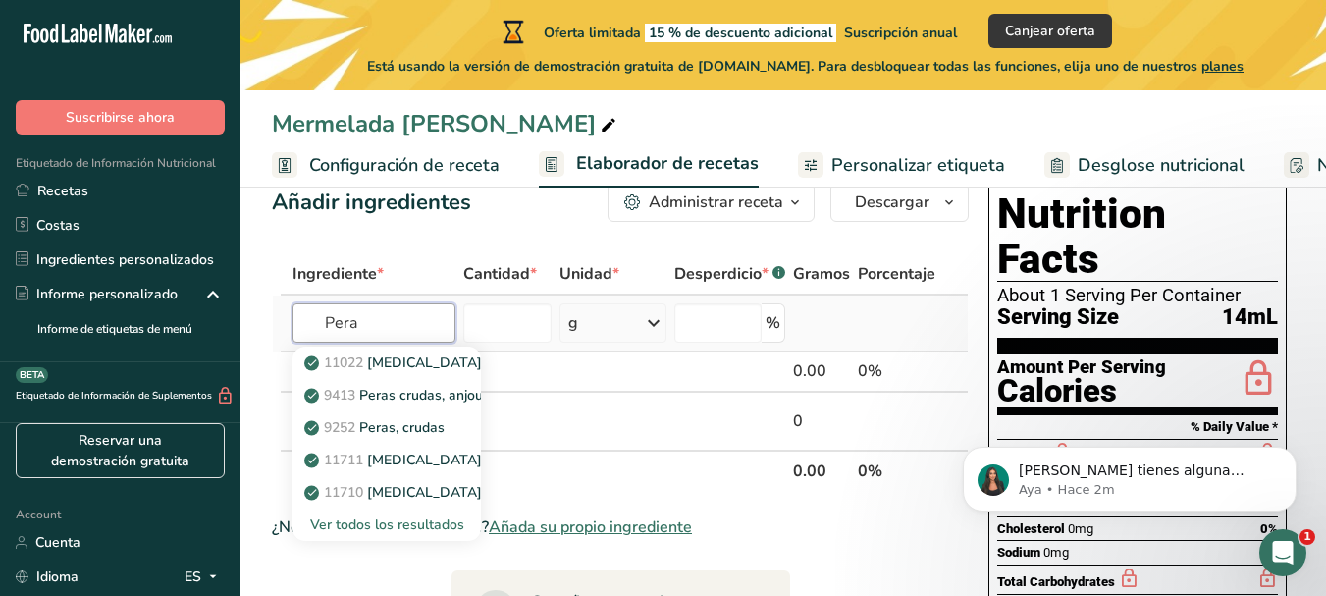
scroll to position [98, 0]
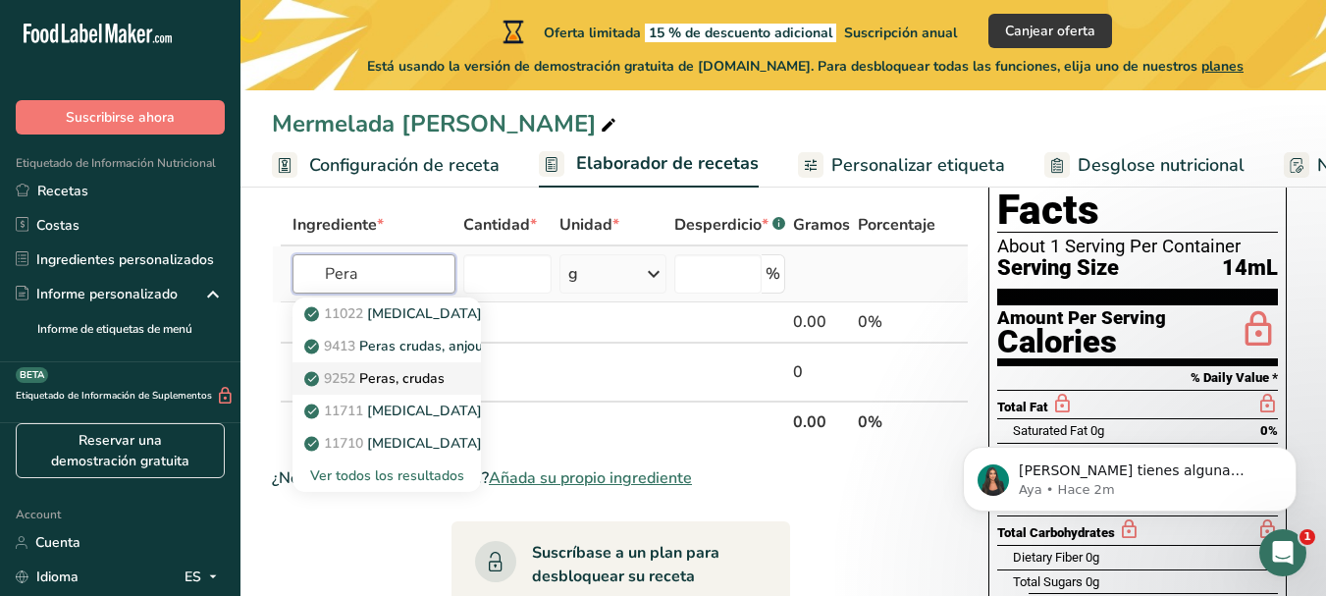
type input "Pera"
click at [442, 367] on link "9252 Peras, crudas" at bounding box center [386, 378] width 188 height 32
type input "Pears, raw"
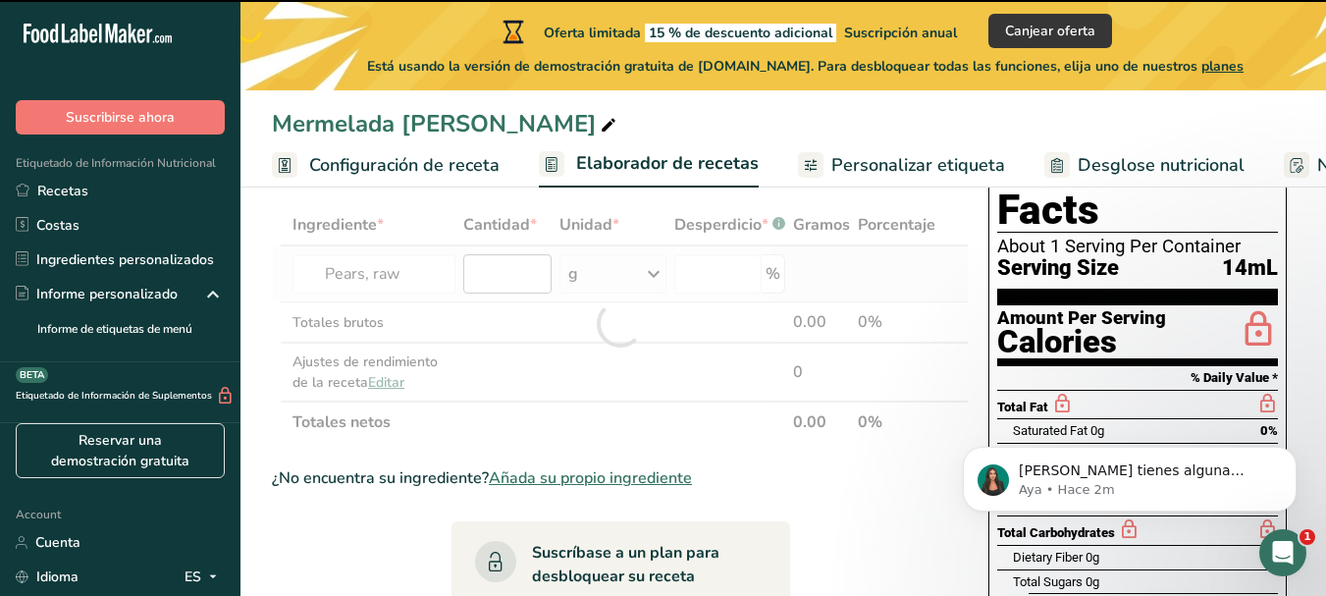
type input "0"
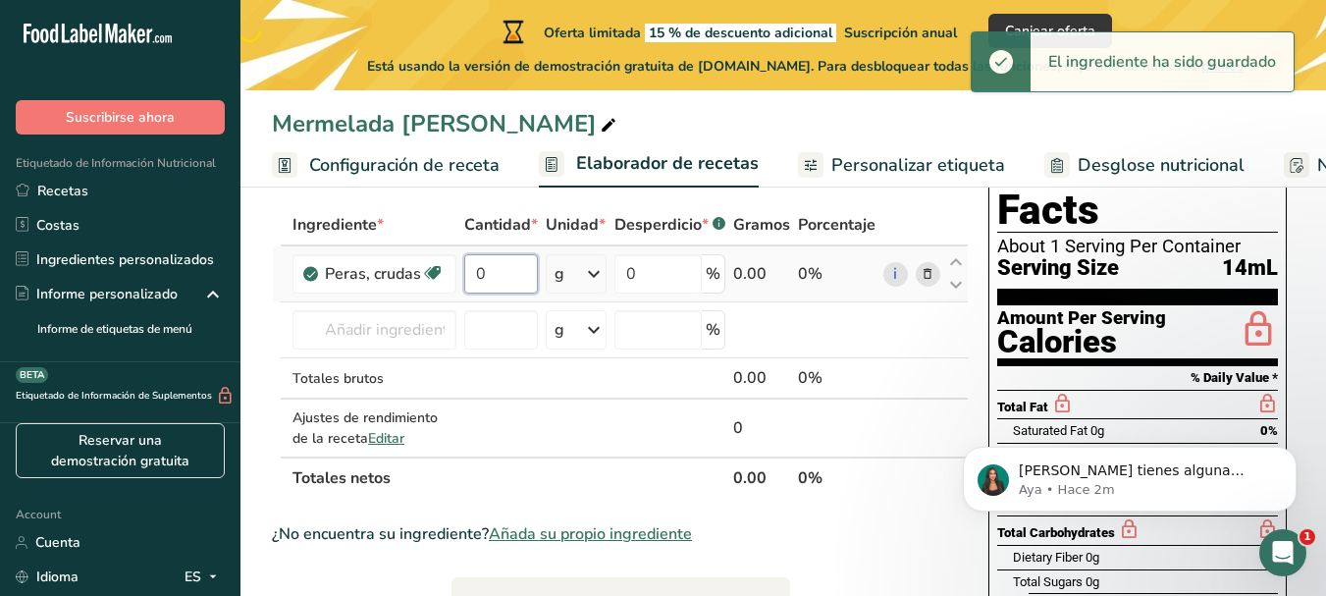
click at [511, 274] on input "0" at bounding box center [501, 273] width 74 height 39
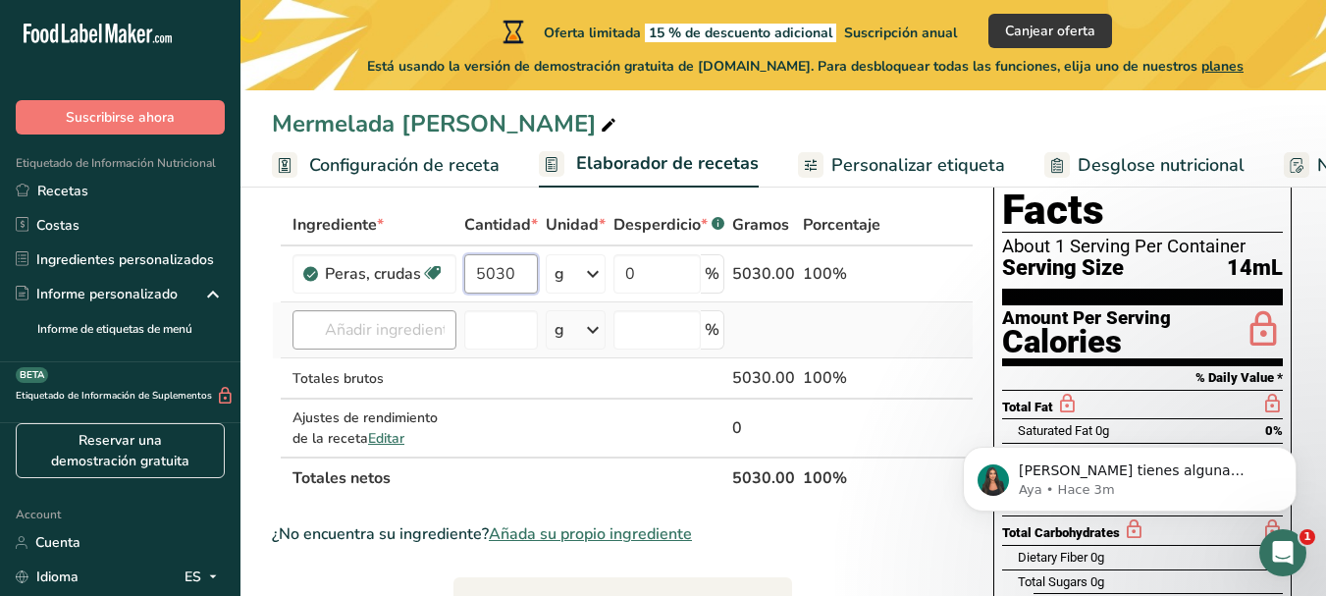
type input "5030"
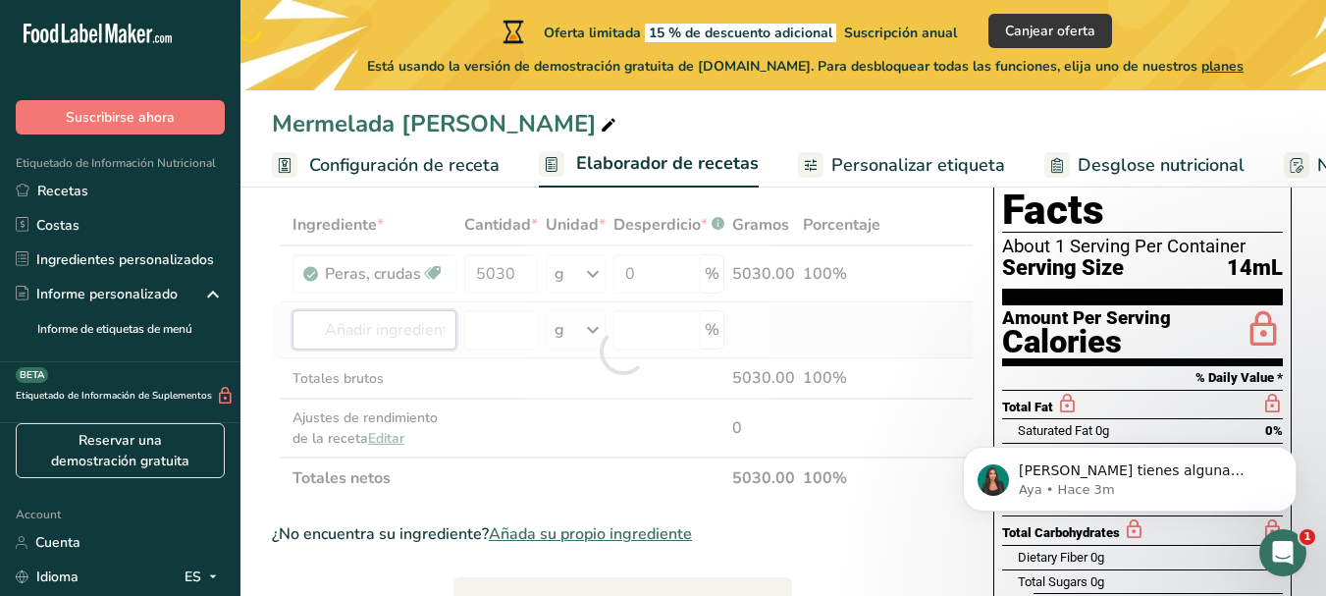
click at [396, 343] on div "Ingrediente * Cantidad * Unidad * Desperdicio * .a-a{fill:#347362;}.b-a{fill:#f…" at bounding box center [623, 351] width 702 height 294
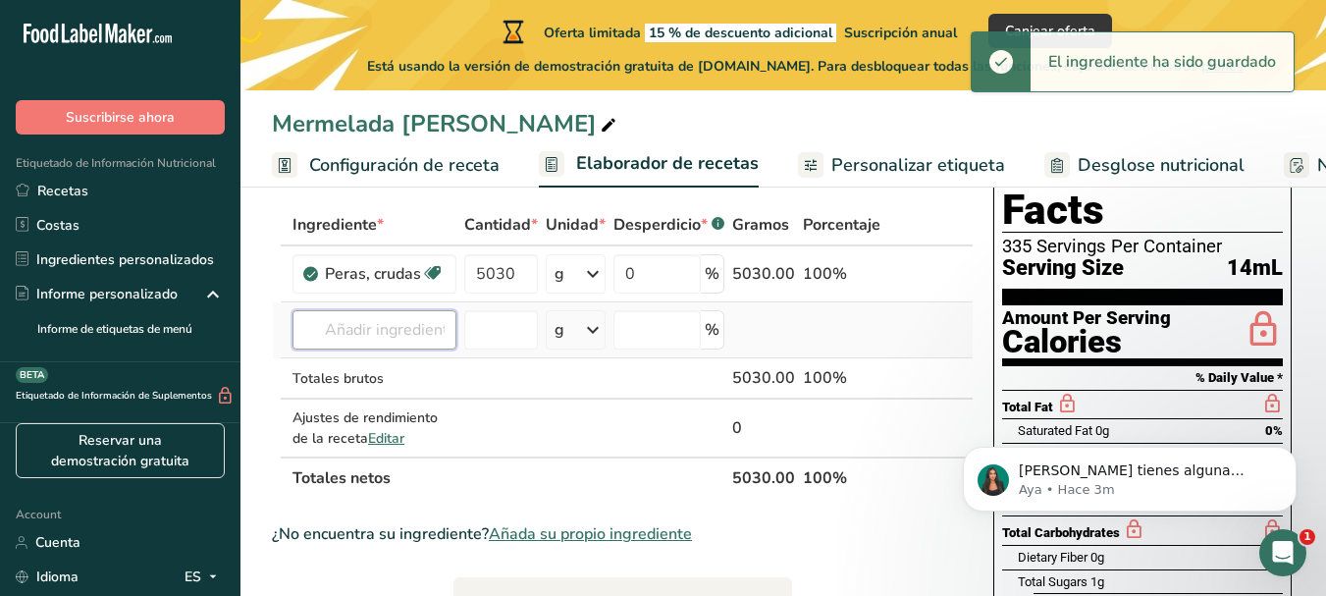
click at [390, 332] on input "text" at bounding box center [374, 329] width 164 height 39
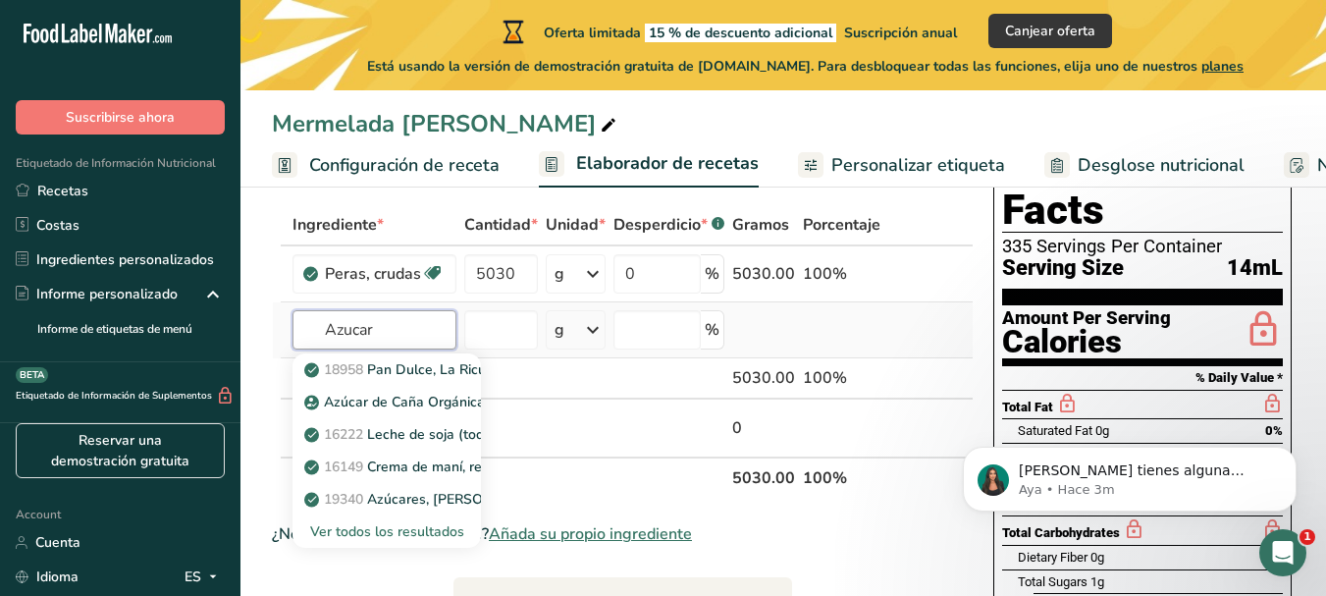
click at [353, 332] on input "Azucar" at bounding box center [374, 329] width 164 height 39
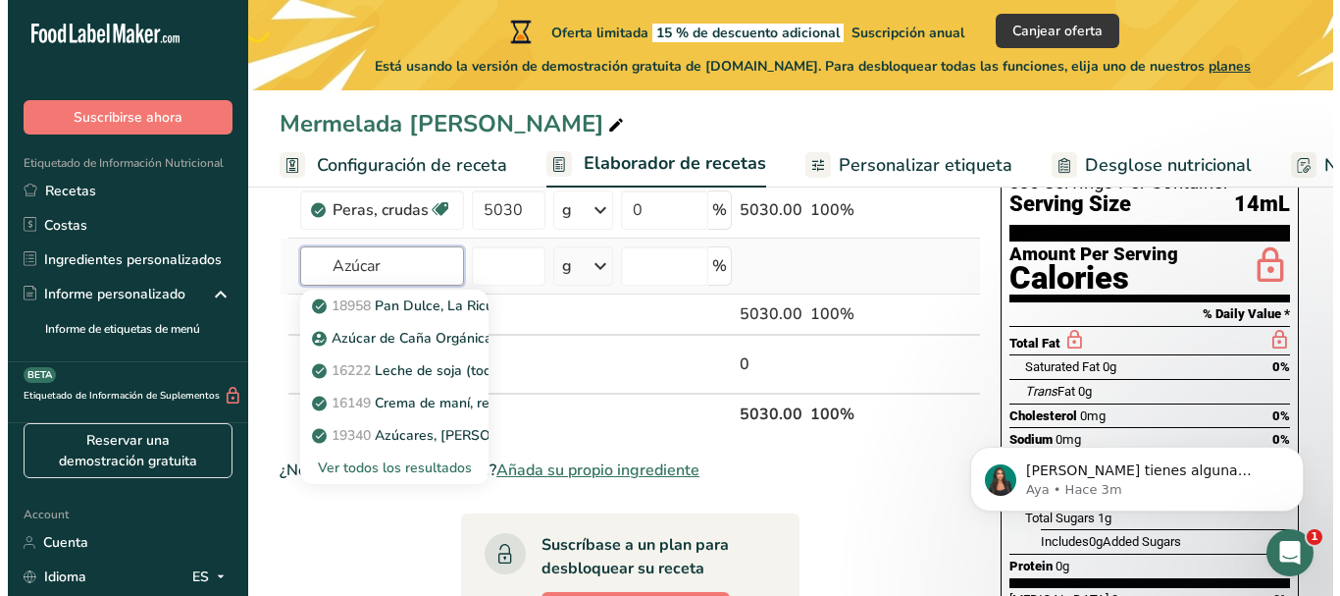
scroll to position [196, 0]
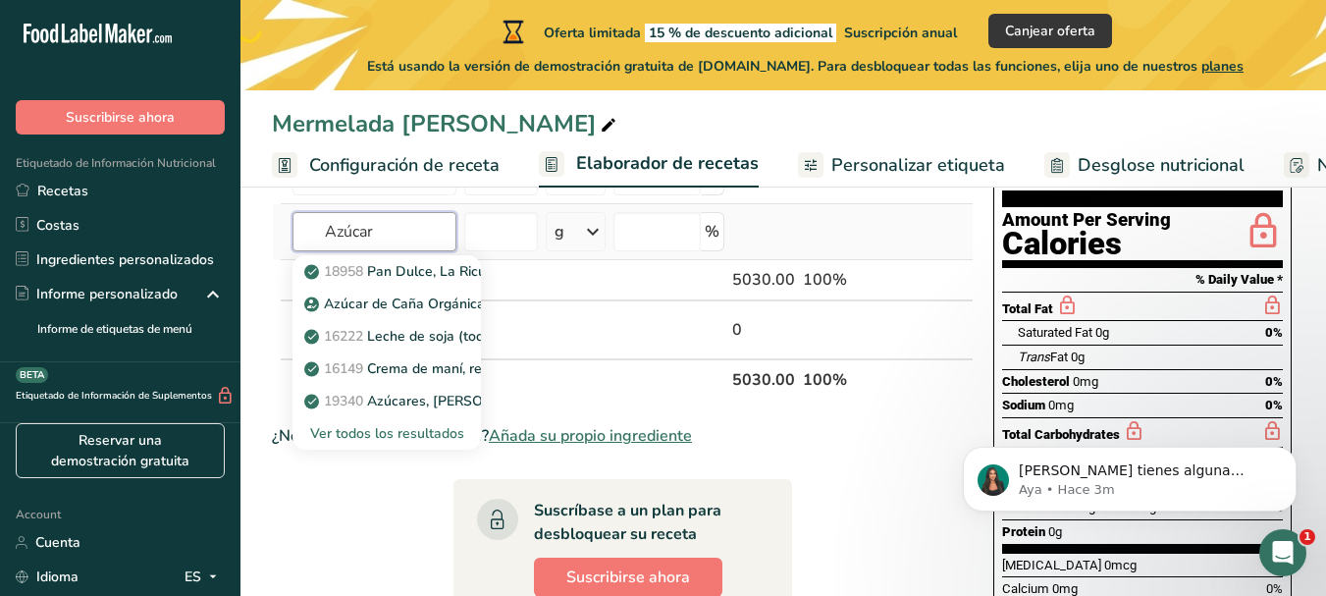
type input "Azúcar"
click at [413, 424] on div "Ver todos los resultados" at bounding box center [386, 433] width 157 height 21
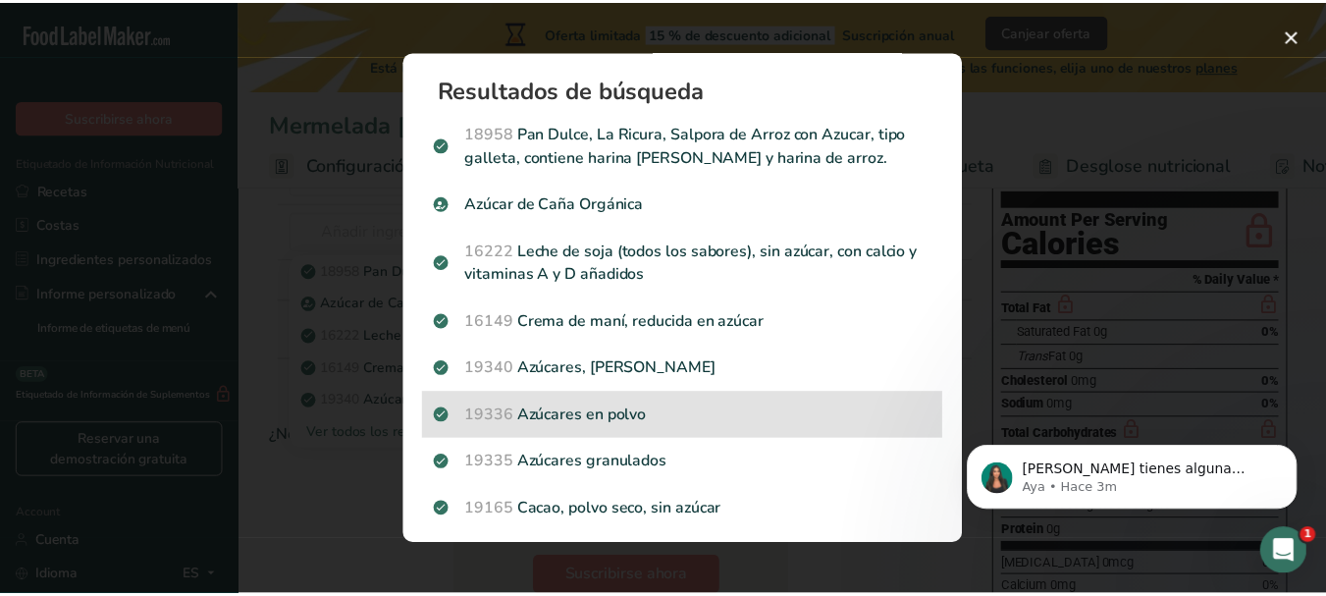
scroll to position [98, 0]
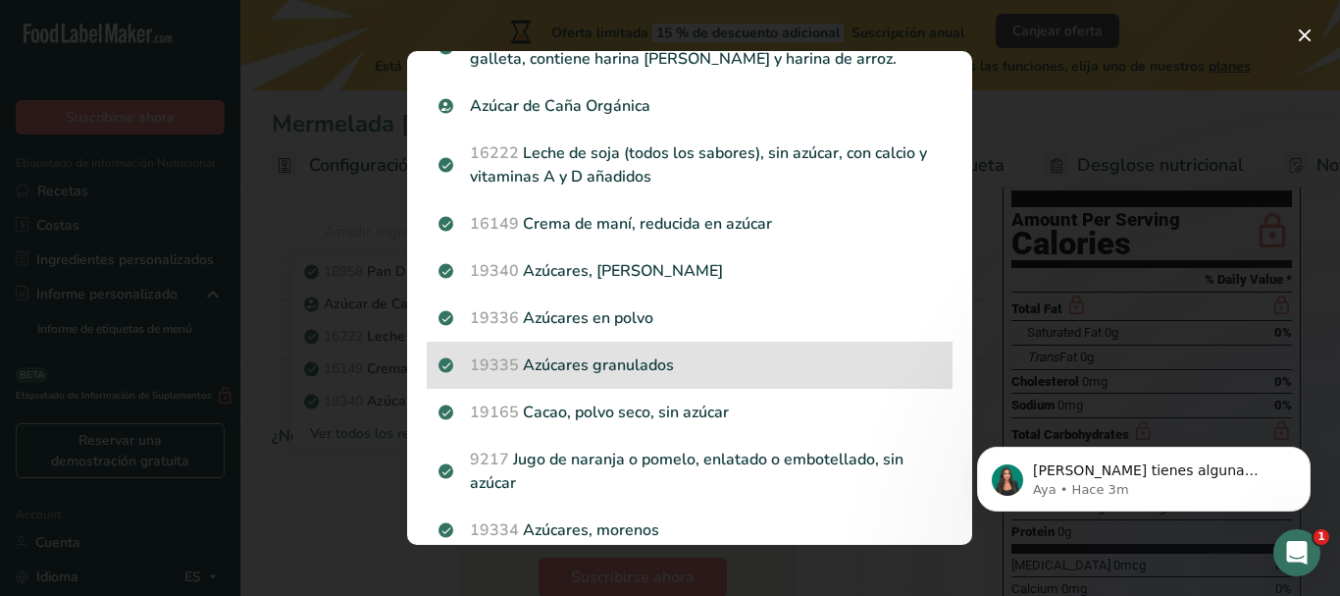
click at [571, 357] on p "19335 Azúcares granulados" at bounding box center [690, 365] width 502 height 24
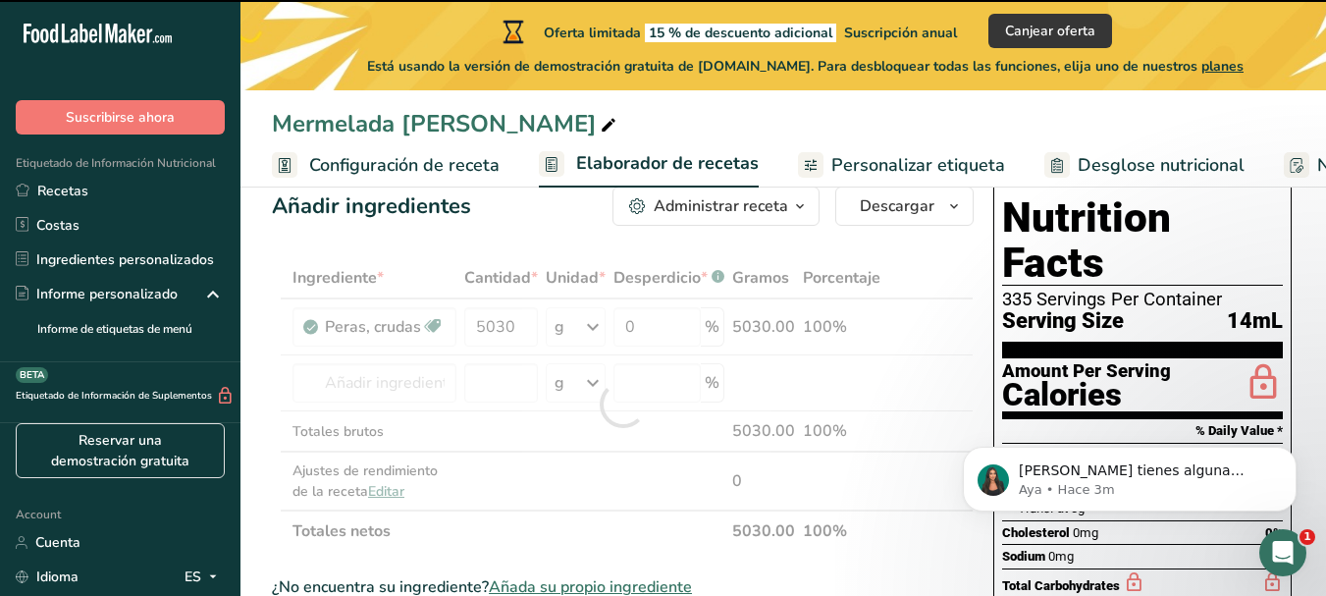
scroll to position [0, 0]
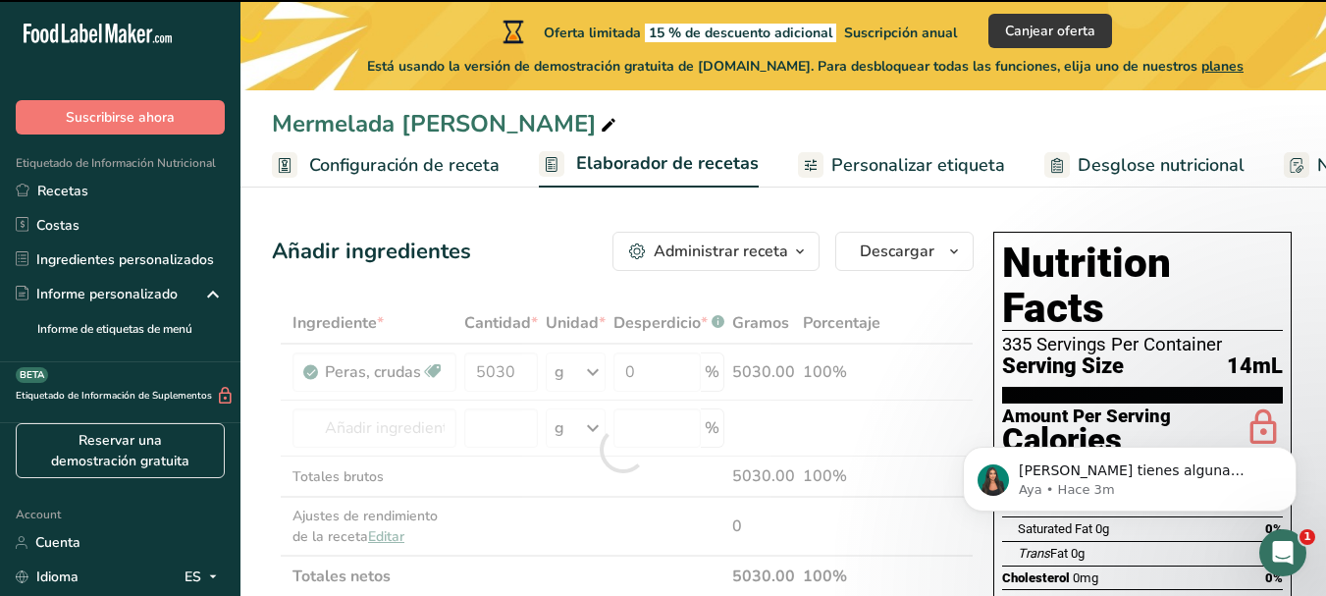
type input "0"
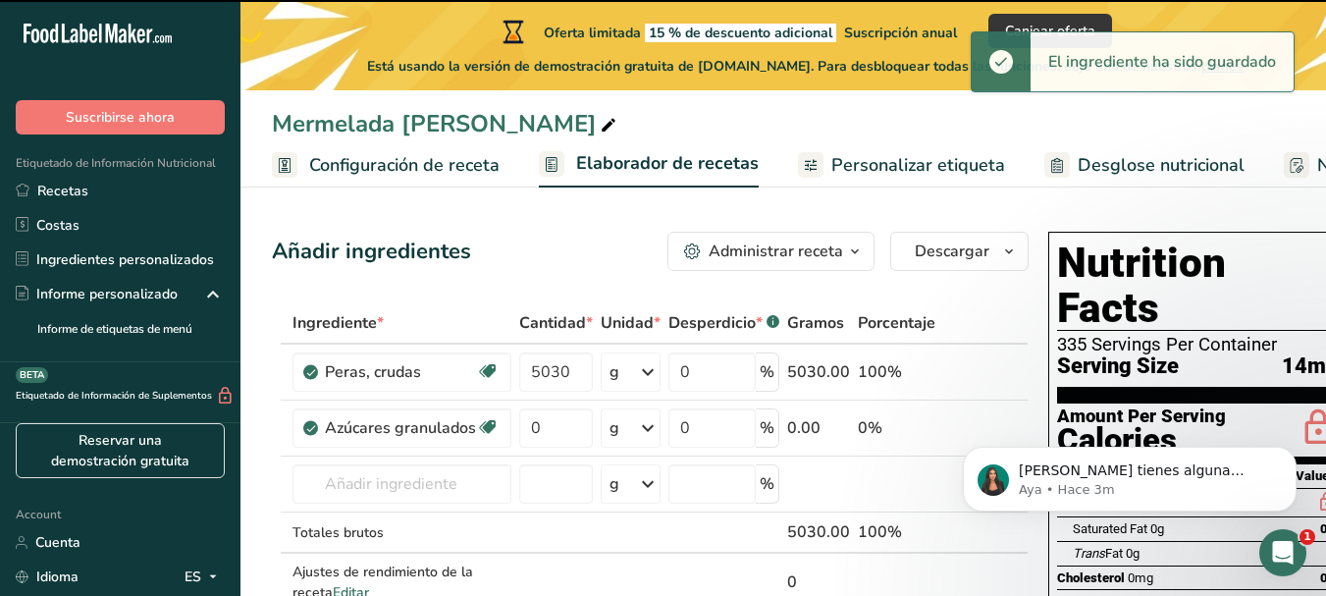
scroll to position [98, 0]
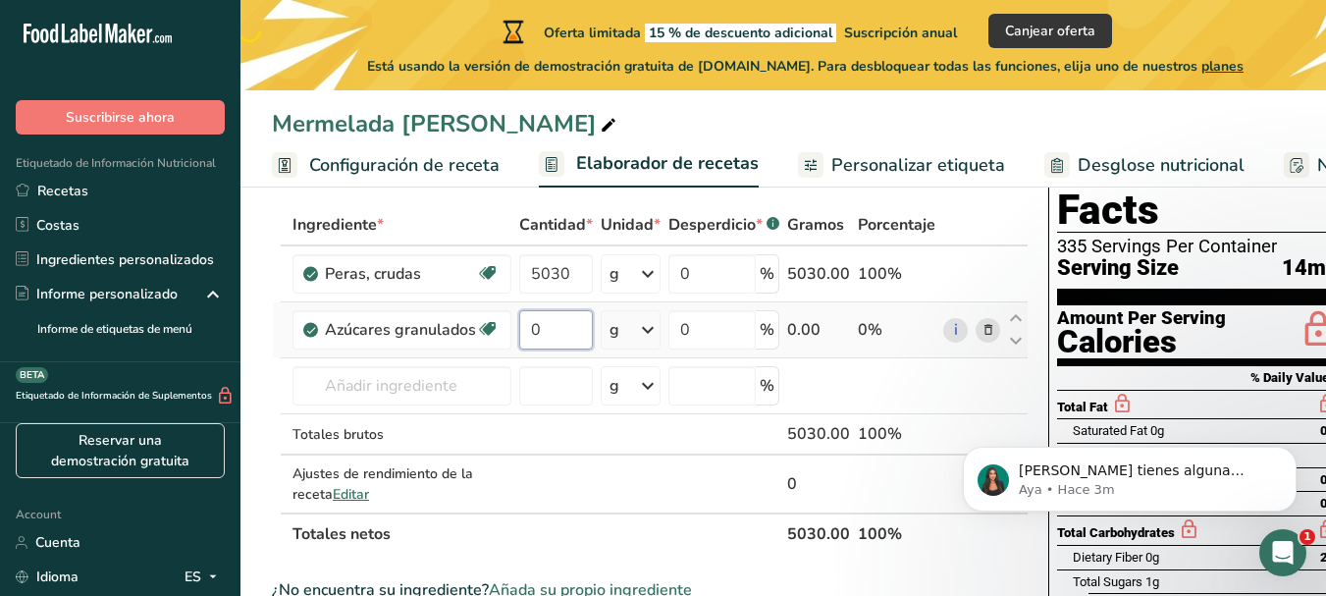
click at [561, 324] on input "0" at bounding box center [556, 329] width 74 height 39
type input "3772"
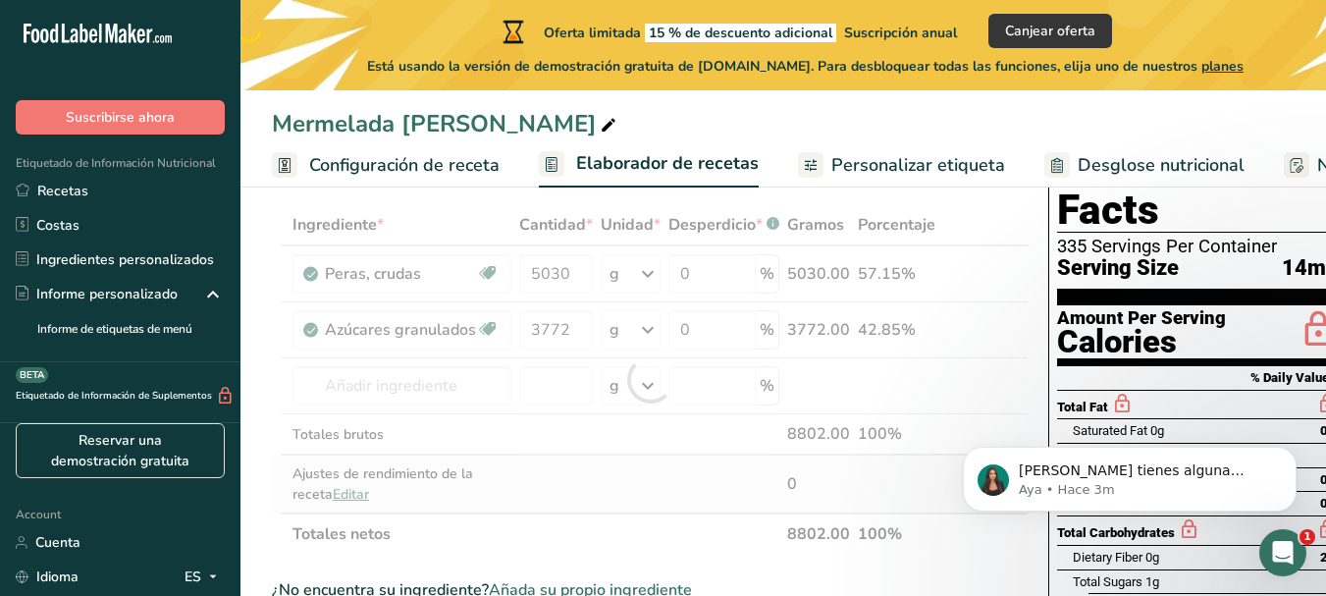
click at [670, 490] on div "Ingrediente * Cantidad * Unidad * Desperdicio * .a-a{fill:#347362;}.b-a{fill:#f…" at bounding box center [650, 379] width 757 height 350
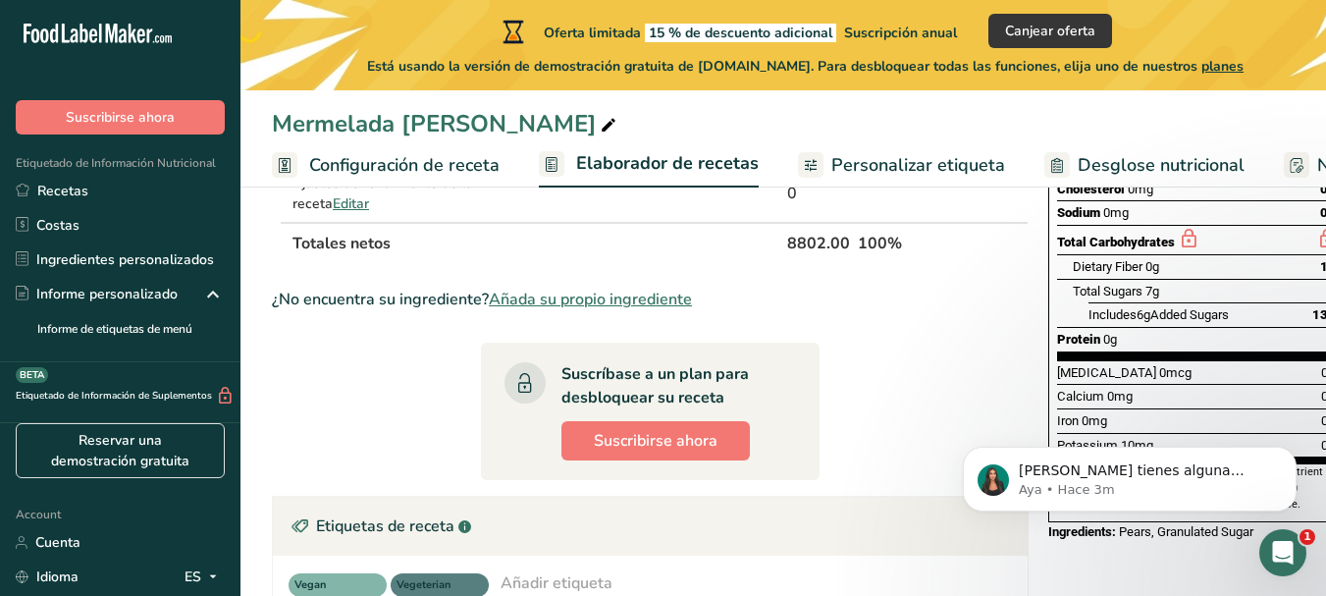
scroll to position [392, 0]
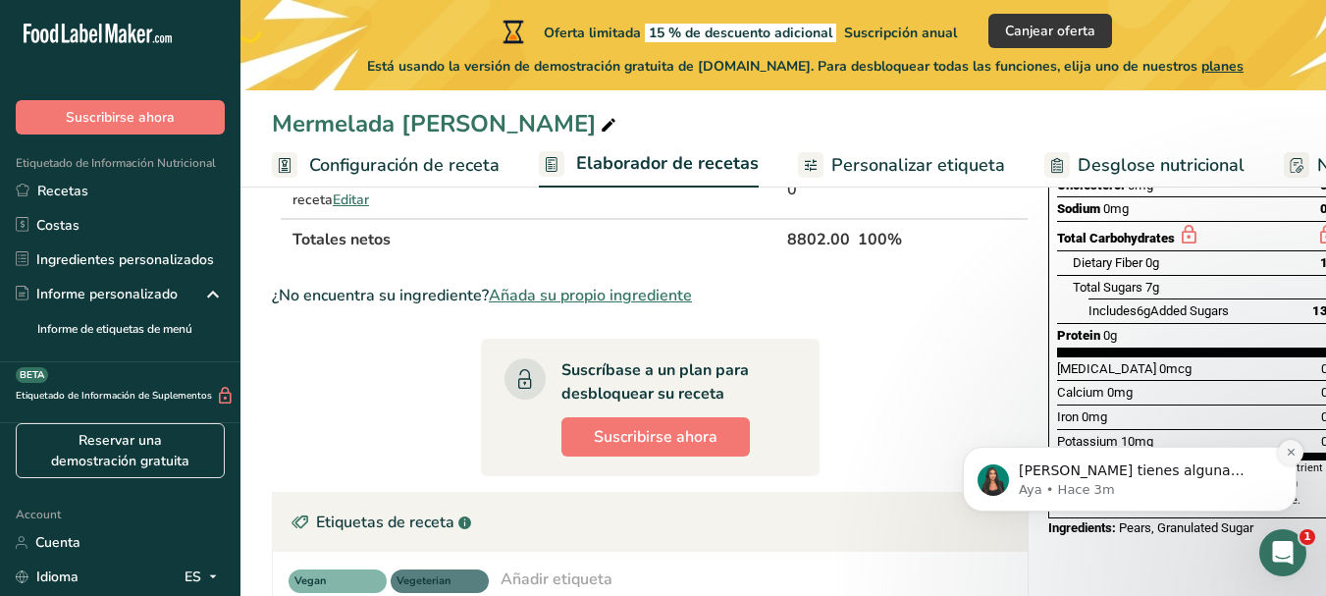
click at [1289, 452] on icon "Dismiss notification" at bounding box center [1290, 451] width 11 height 11
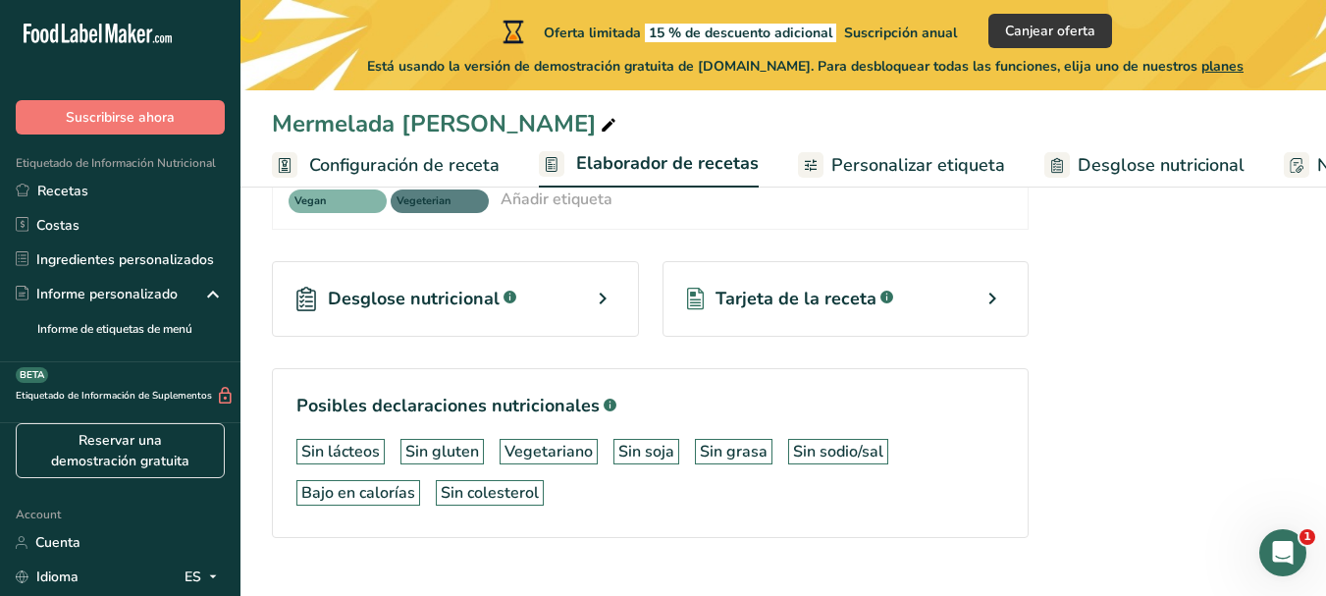
scroll to position [785, 0]
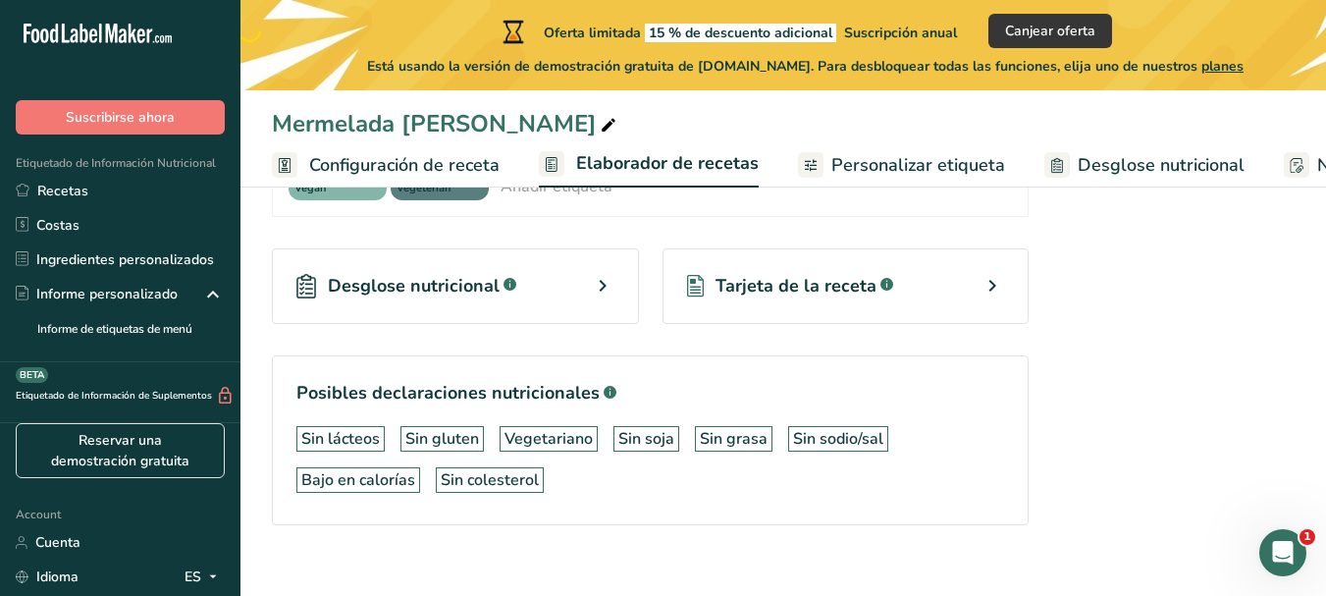
click at [600, 288] on icon at bounding box center [603, 285] width 24 height 35
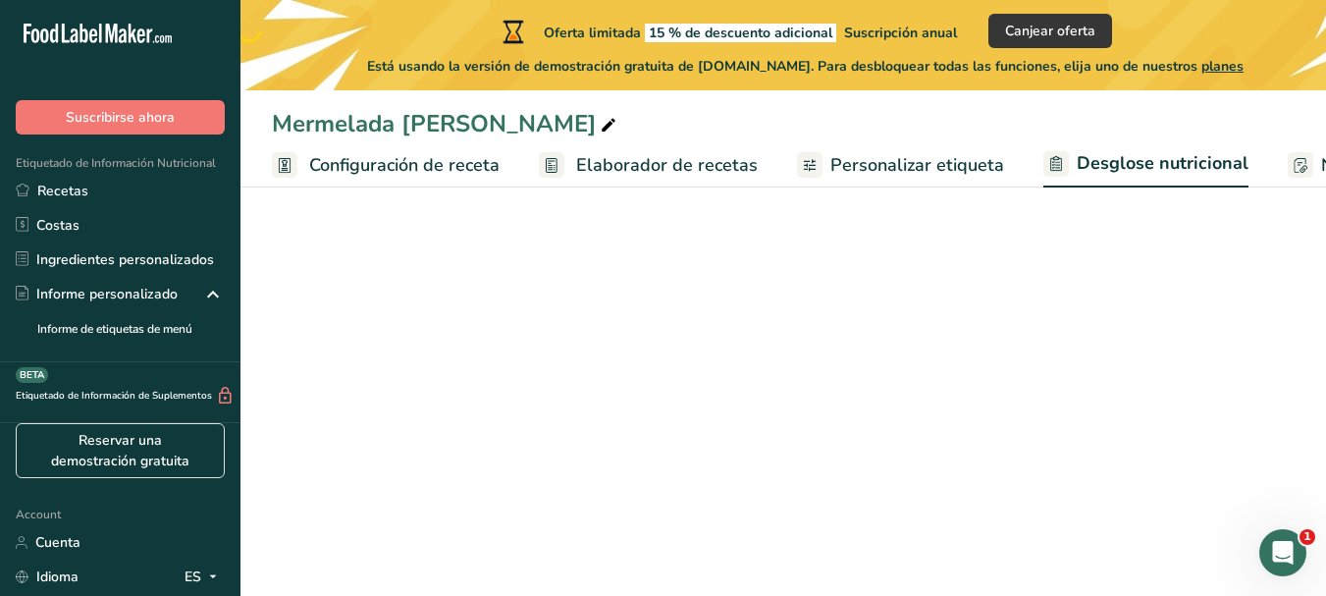
select select "Calories"
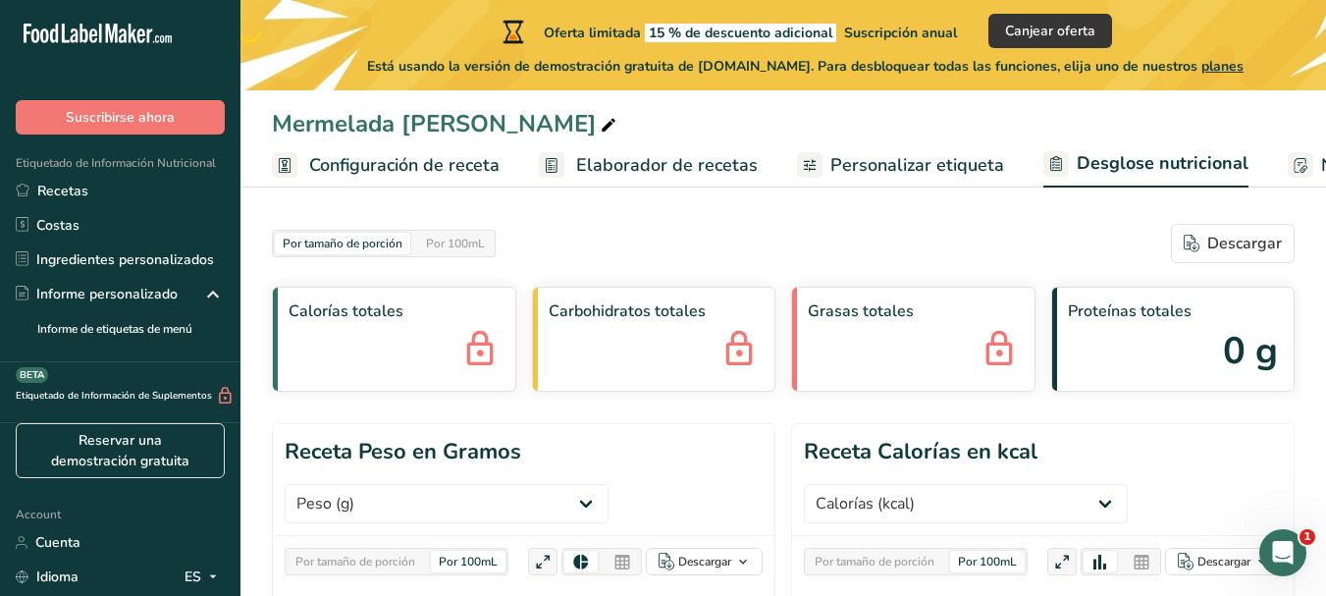
click at [970, 166] on span "Personalizar etiqueta" at bounding box center [917, 165] width 174 height 26
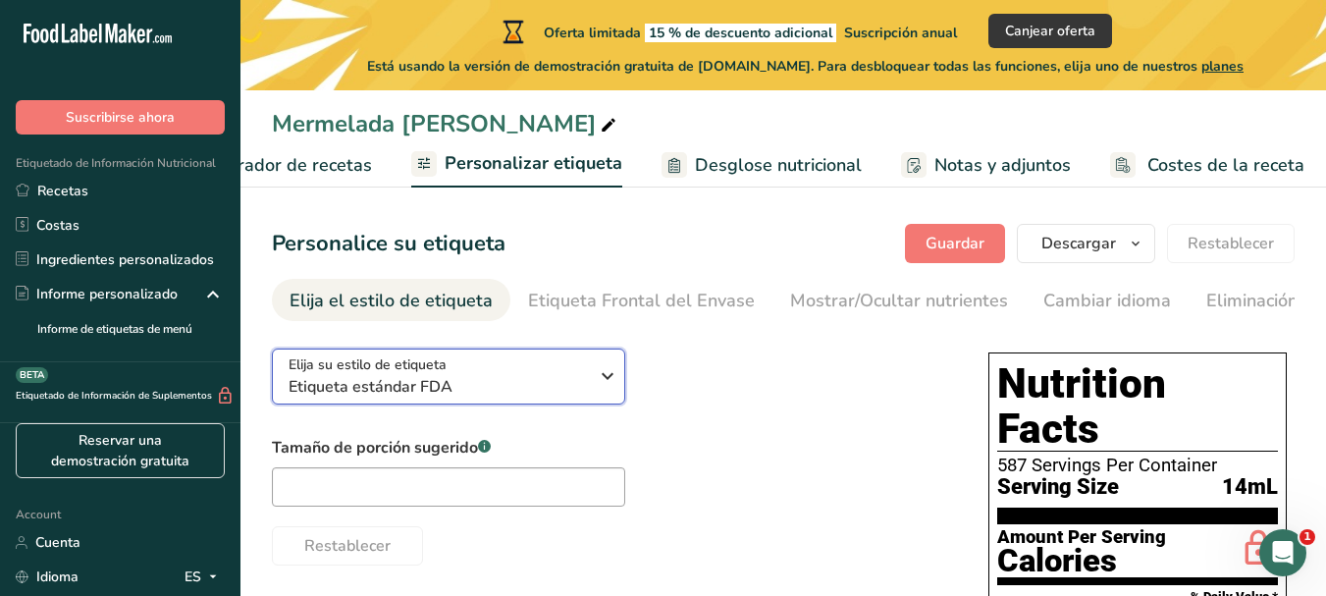
click at [563, 366] on div "Elija su estilo de etiqueta Etiqueta estándar FDA" at bounding box center [437, 376] width 299 height 44
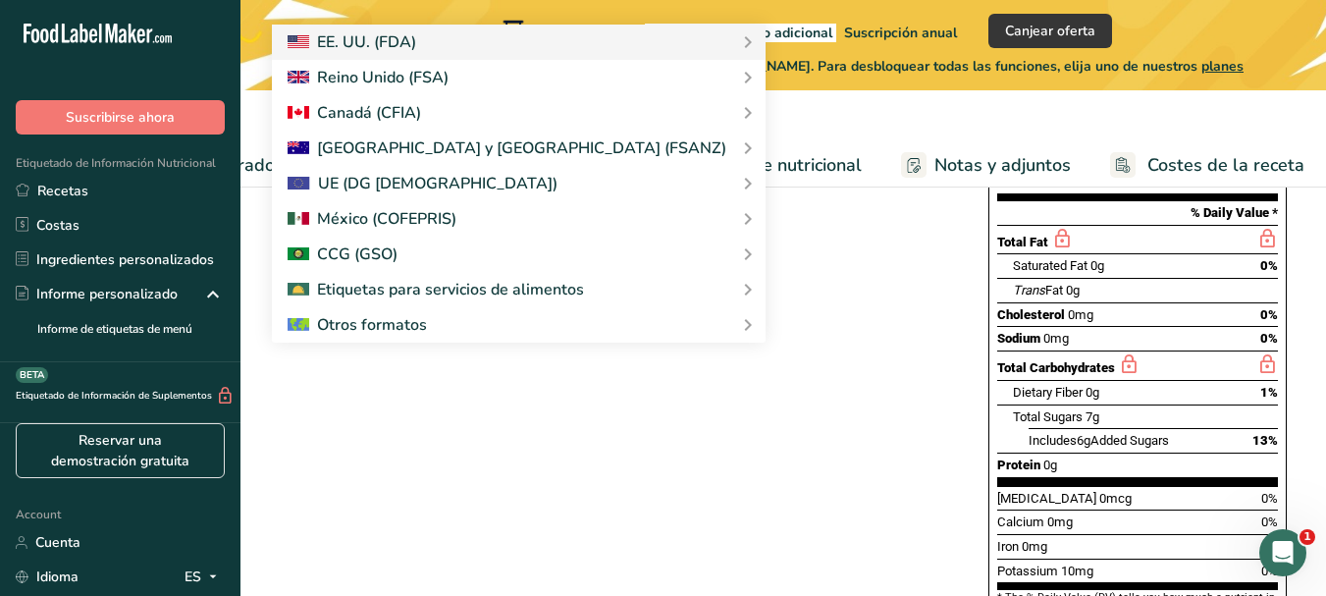
scroll to position [392, 0]
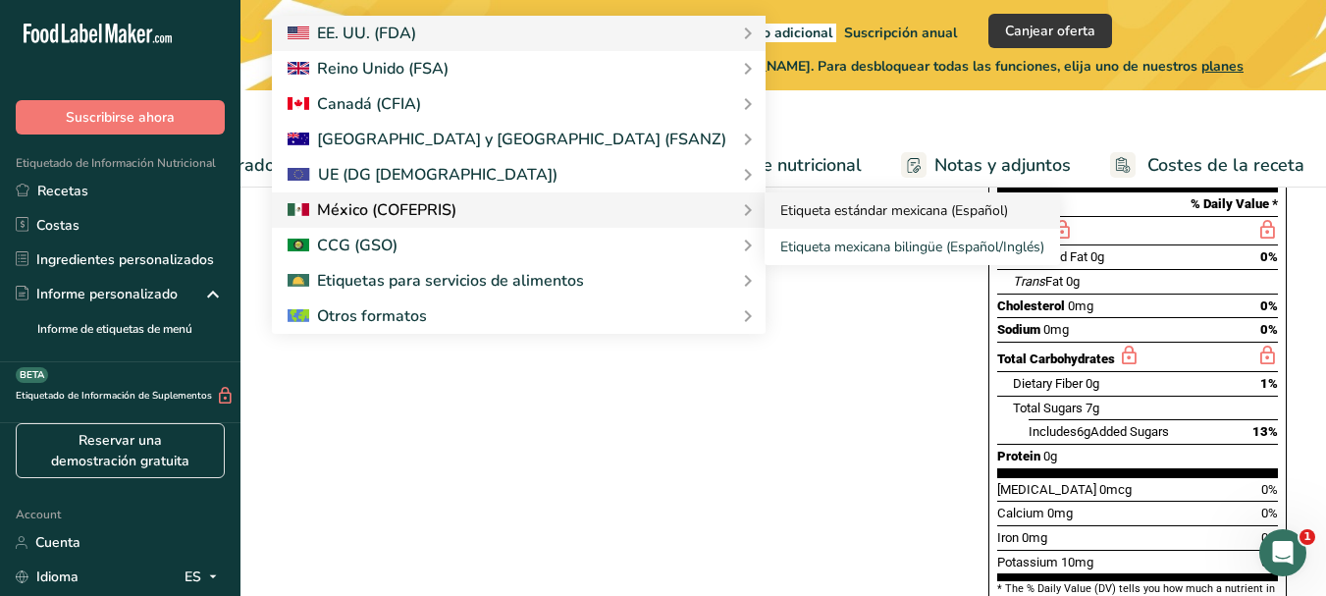
click at [802, 218] on link "Etiqueta estándar mexicana (Español)" at bounding box center [911, 210] width 295 height 36
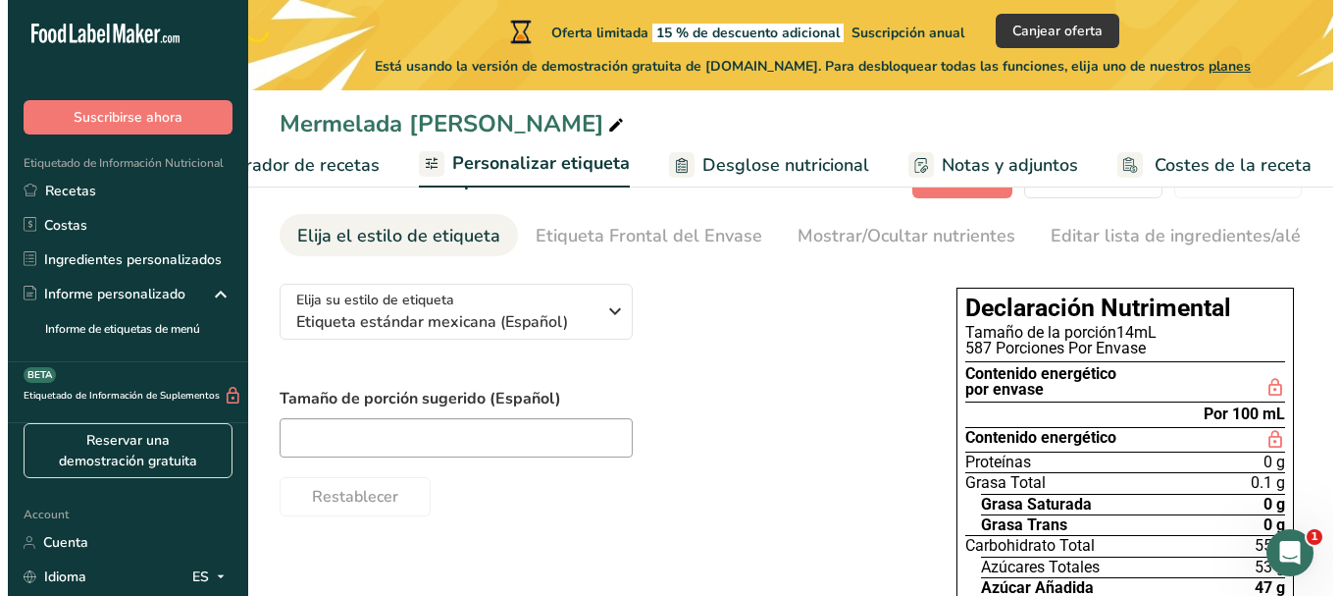
scroll to position [0, 0]
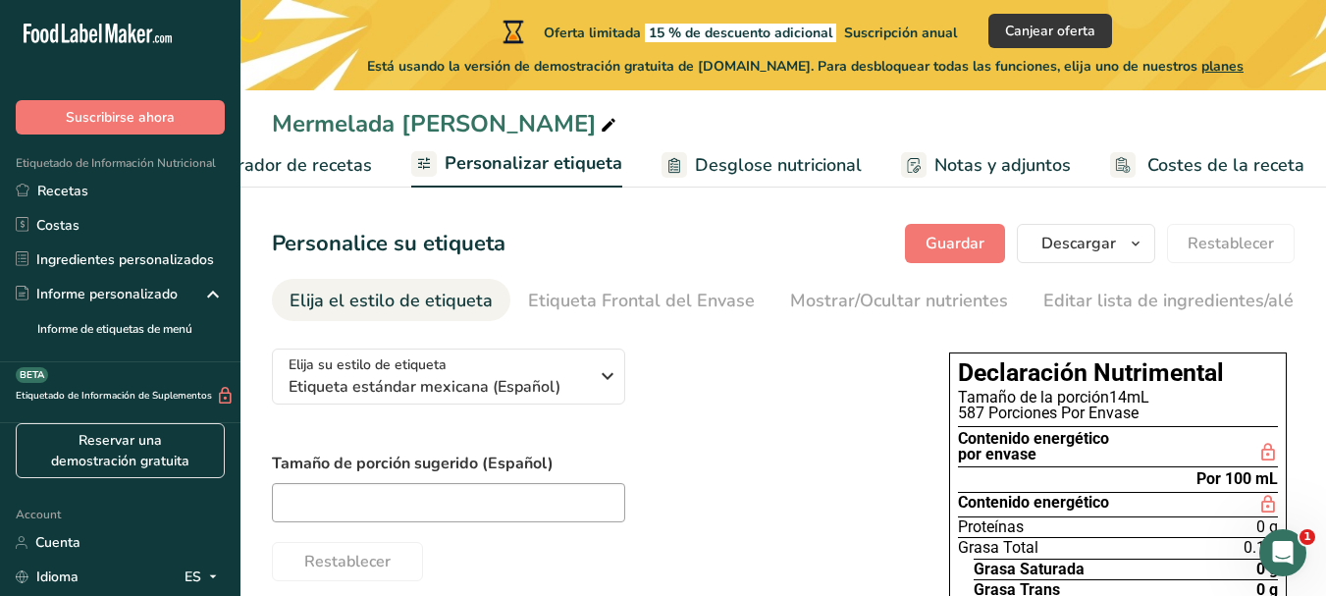
click at [353, 162] on span "Elaborador de recetas" at bounding box center [281, 165] width 182 height 26
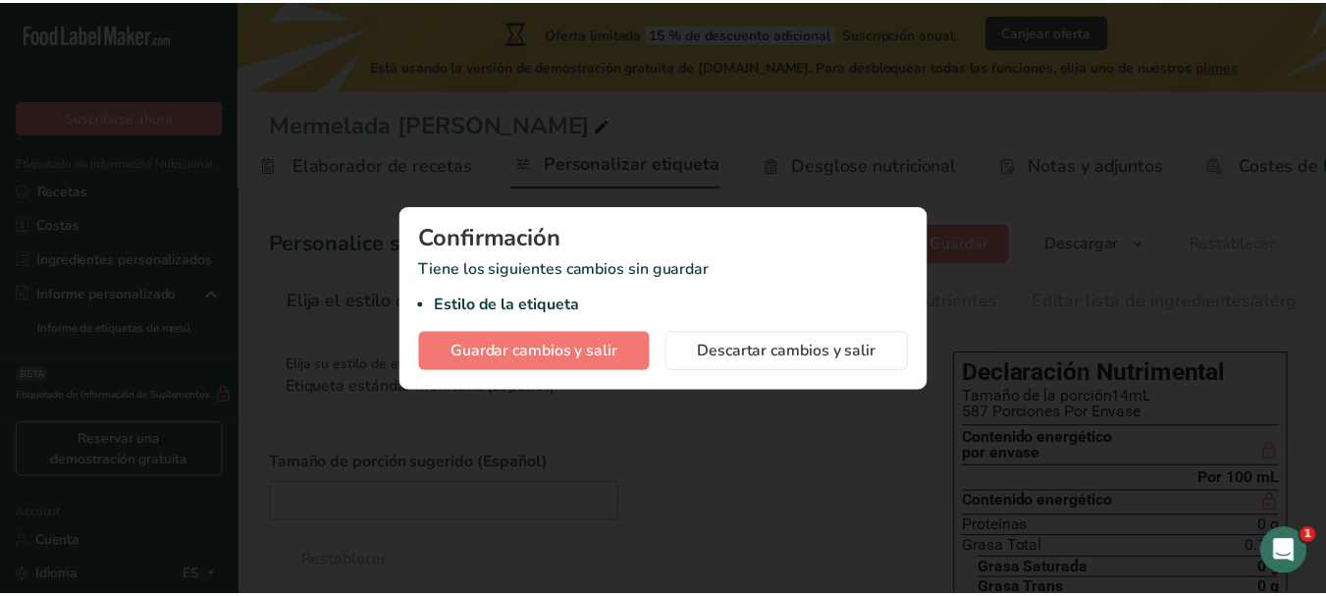
scroll to position [0, 273]
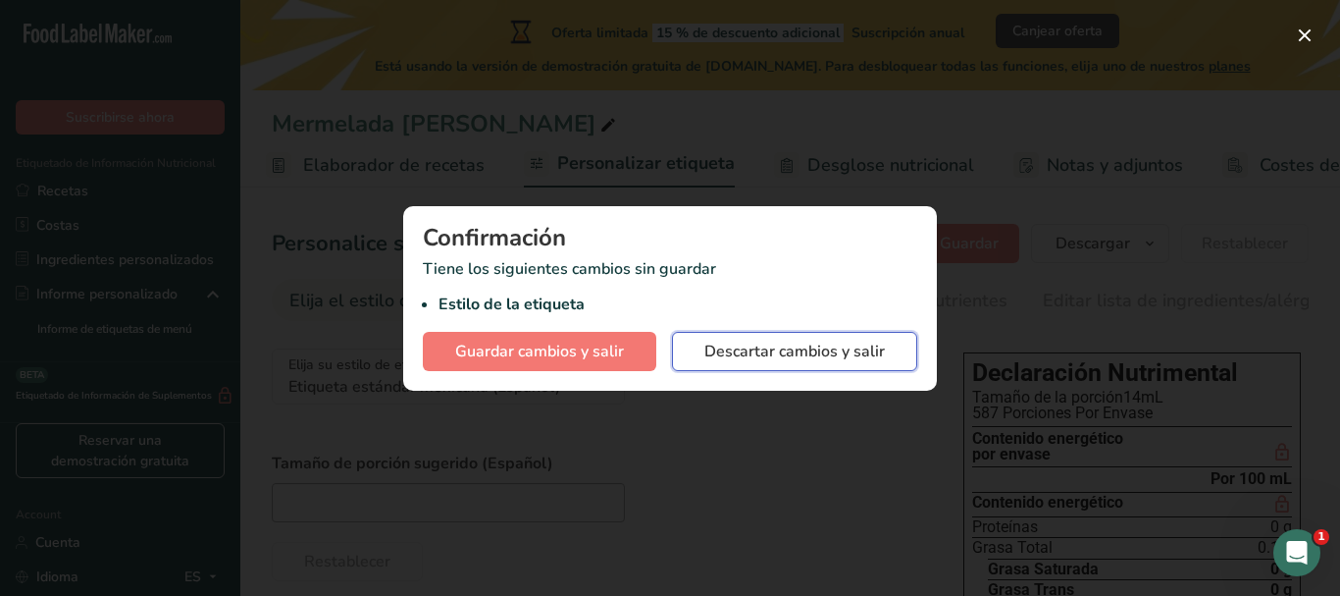
click at [746, 350] on span "Descartar cambios y salir" at bounding box center [795, 352] width 181 height 24
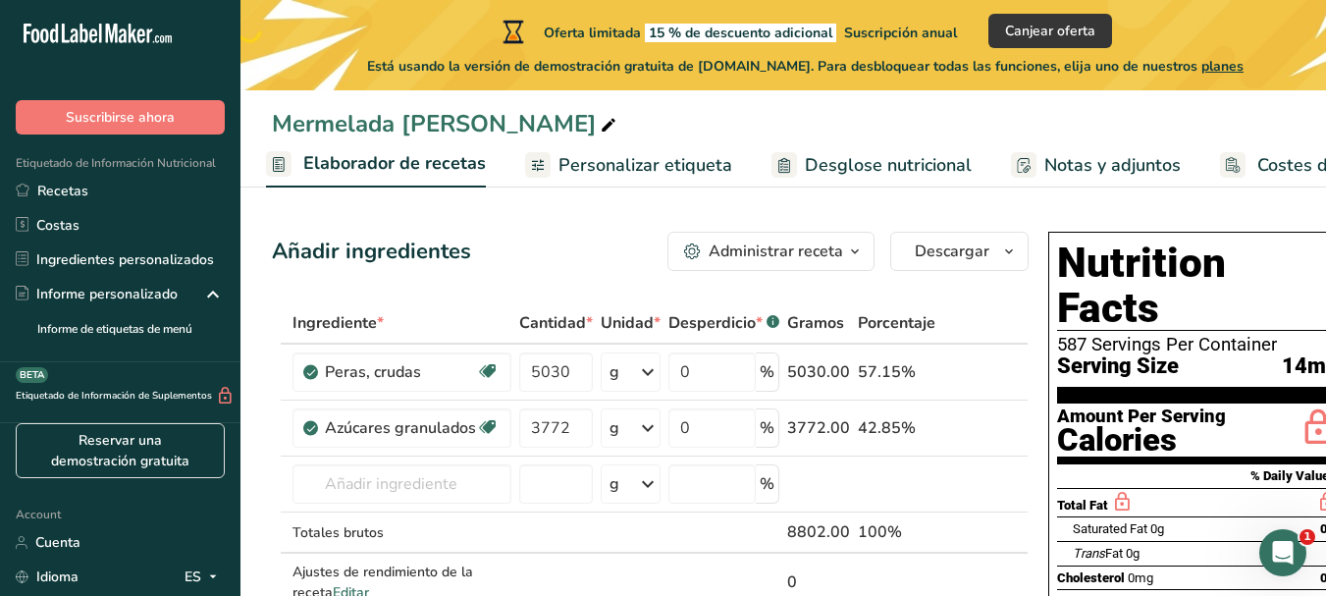
click at [796, 255] on div "Administrar receta" at bounding box center [775, 251] width 134 height 24
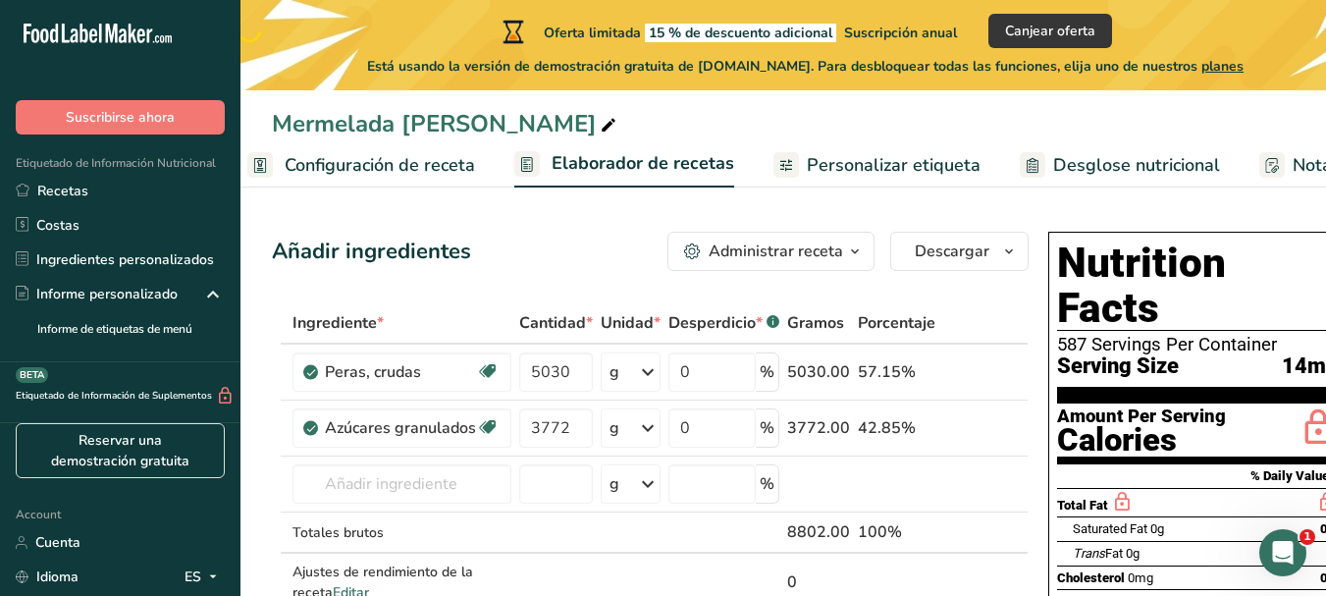
scroll to position [0, 2]
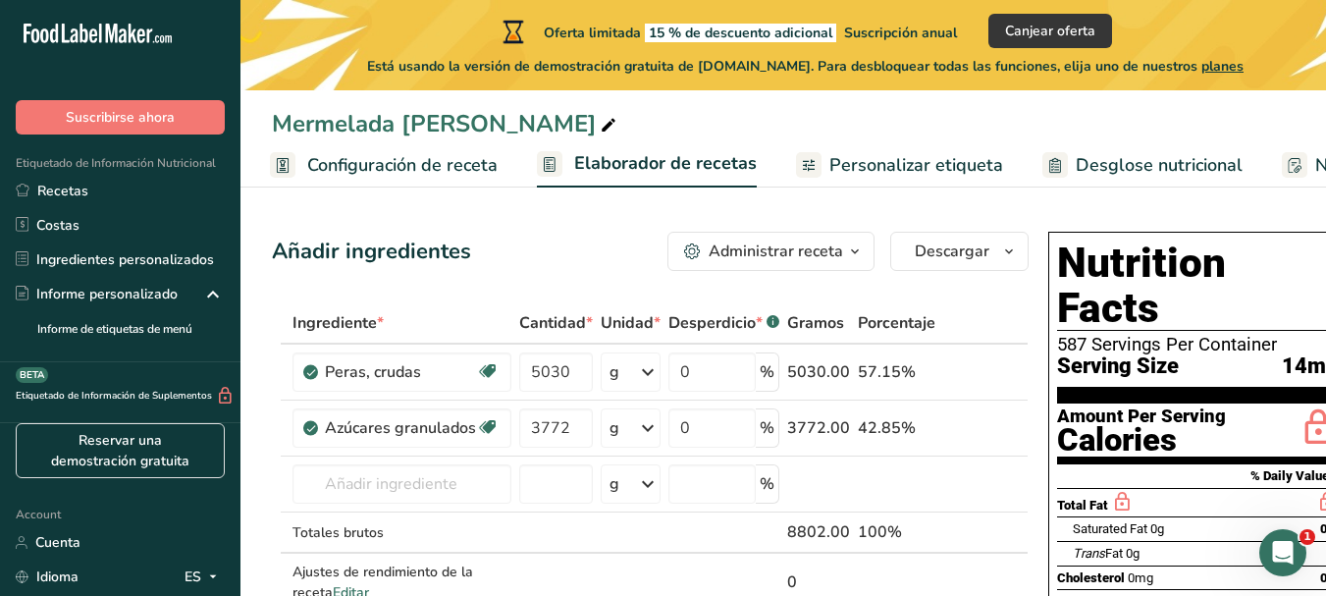
click at [357, 165] on span "Configuración de receta" at bounding box center [402, 165] width 190 height 26
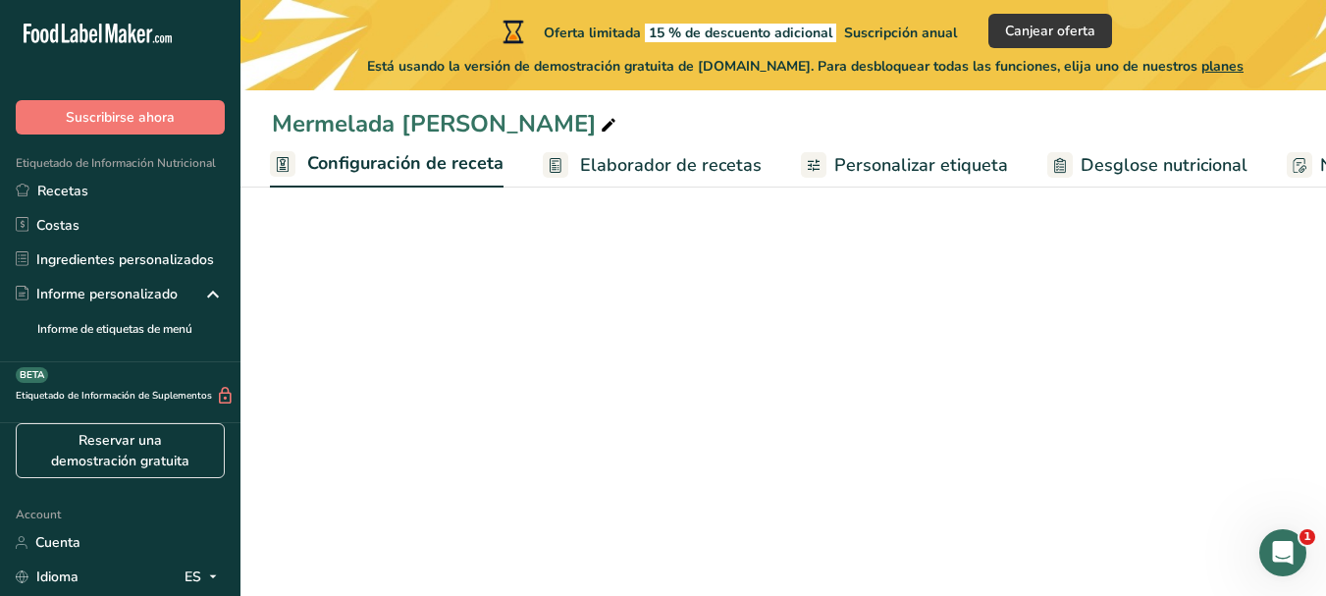
select select "22"
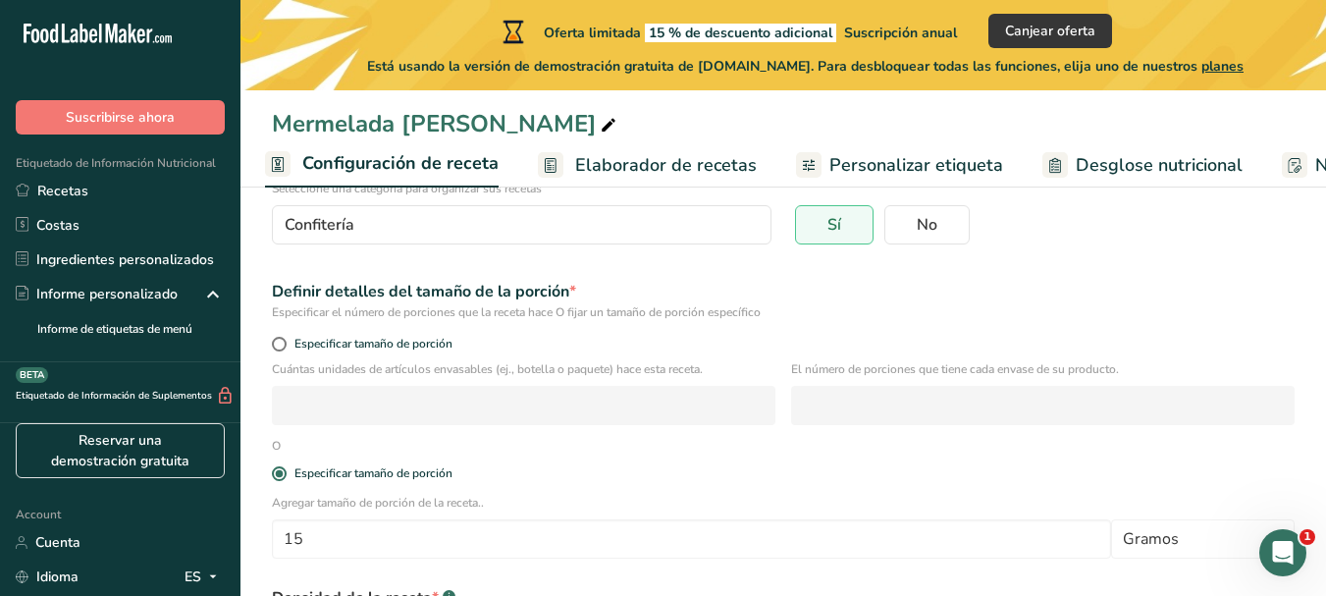
scroll to position [196, 0]
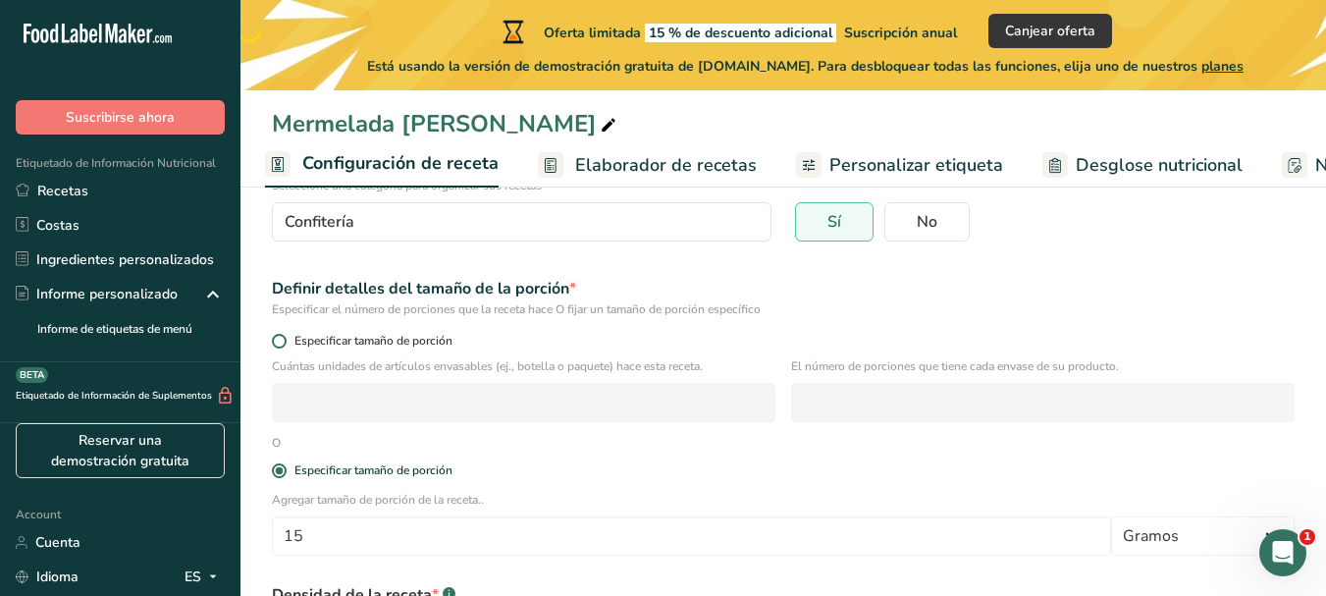
click at [337, 340] on span "Especificar tamaño de porción" at bounding box center [370, 341] width 166 height 15
click at [285, 340] on input "Especificar tamaño de porción" at bounding box center [278, 341] width 13 height 13
radio input "true"
radio input "false"
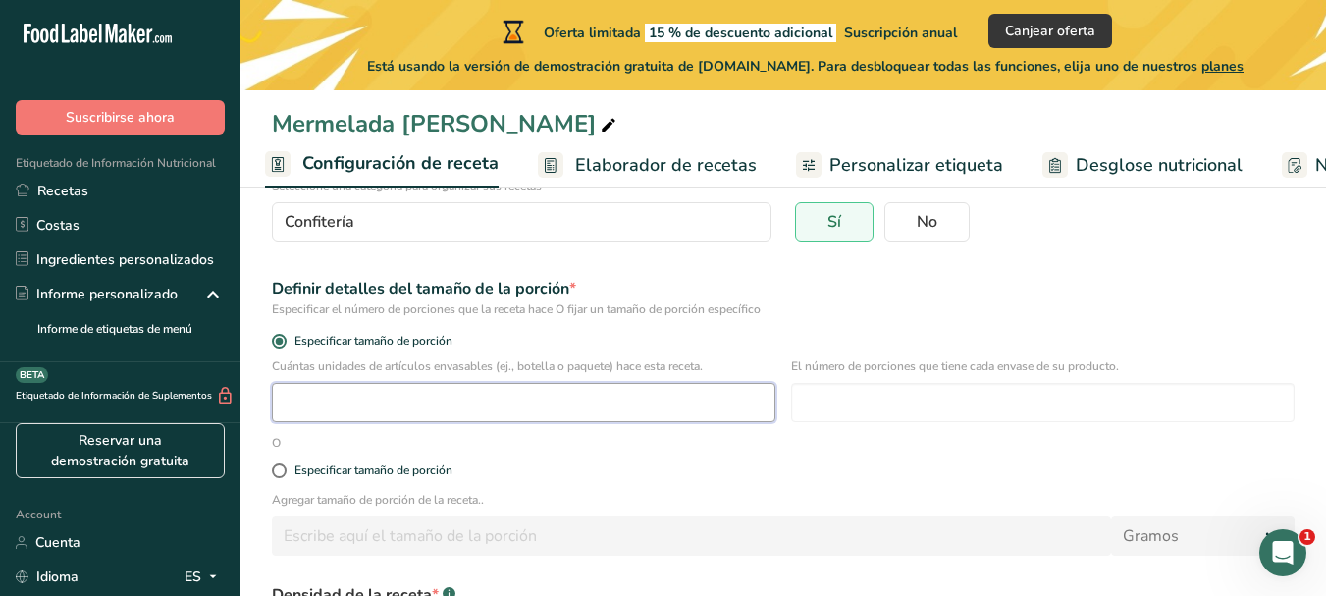
click at [478, 399] on input "number" at bounding box center [523, 402] width 503 height 39
type input "14"
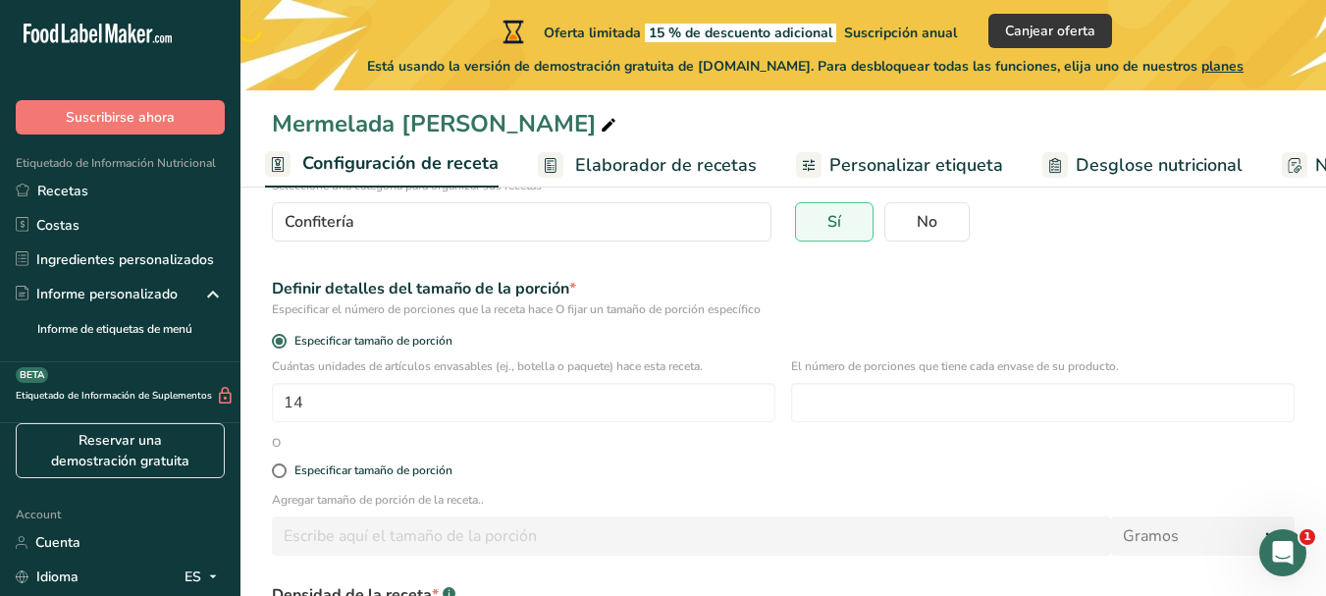
click at [598, 451] on div "Especificar tamaño de porción" at bounding box center [783, 470] width 1046 height 39
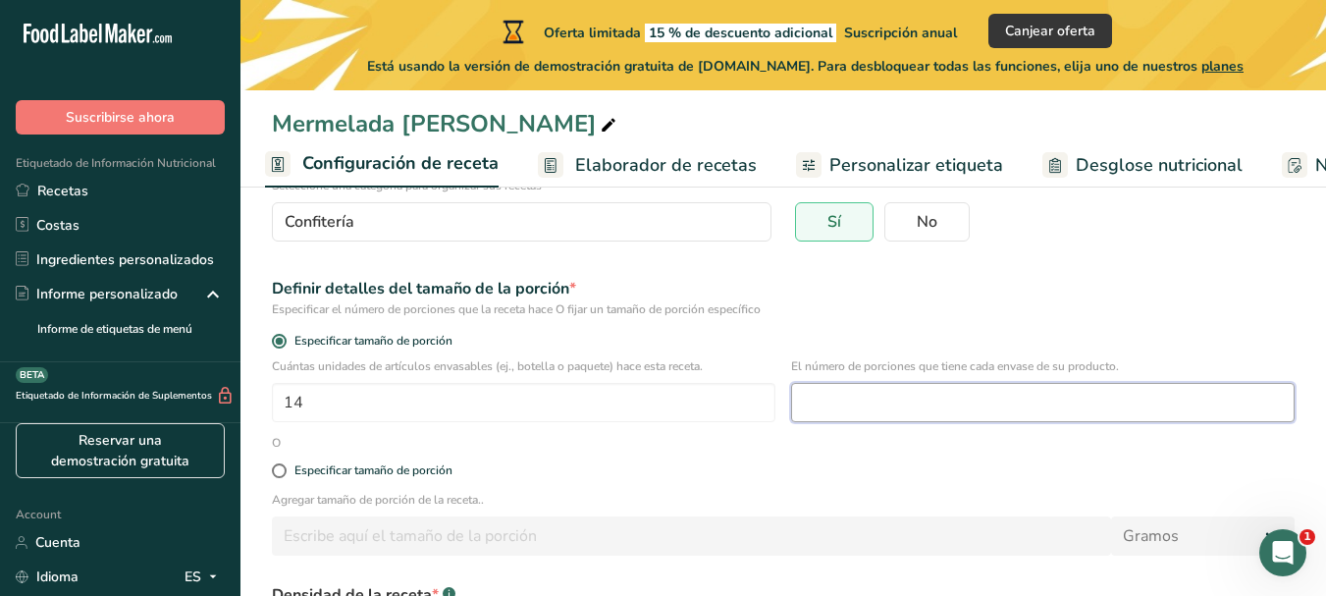
click at [911, 391] on input "number" at bounding box center [1042, 402] width 503 height 39
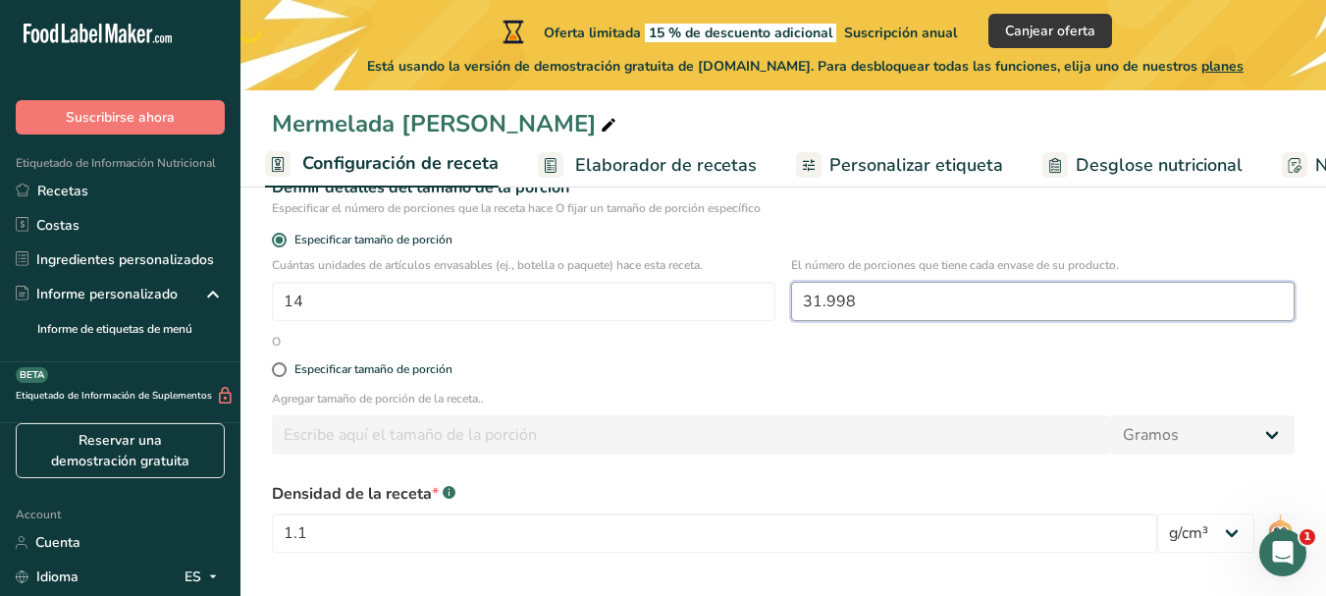
scroll to position [376, 0]
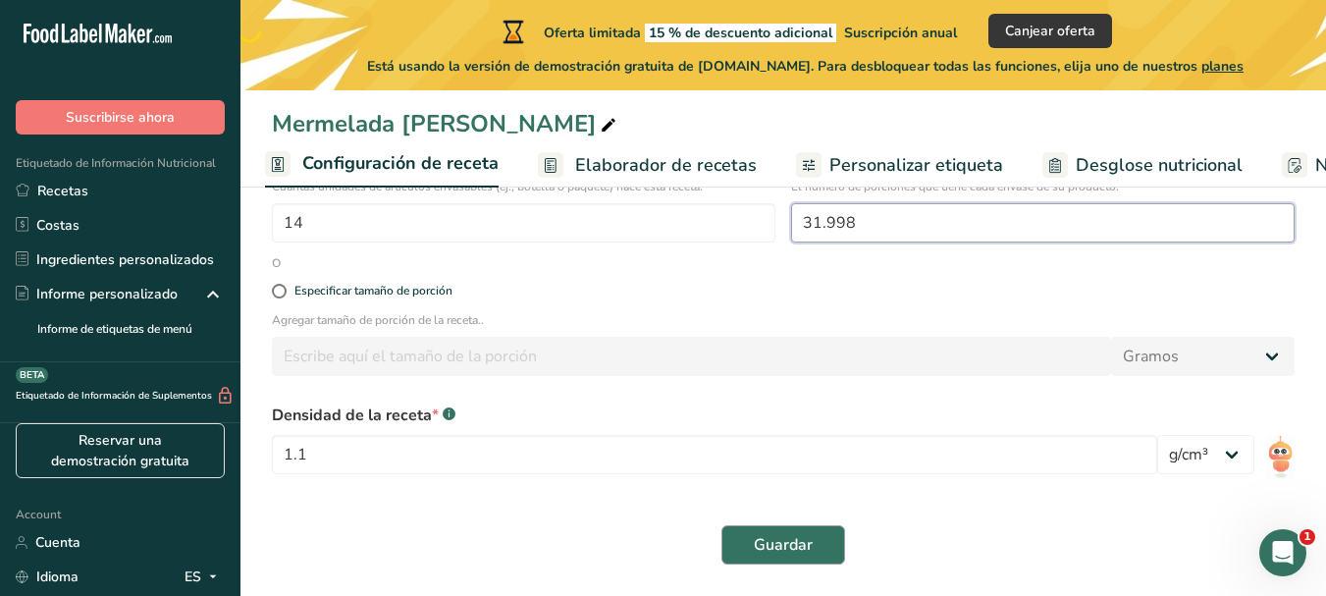
type input "31.998"
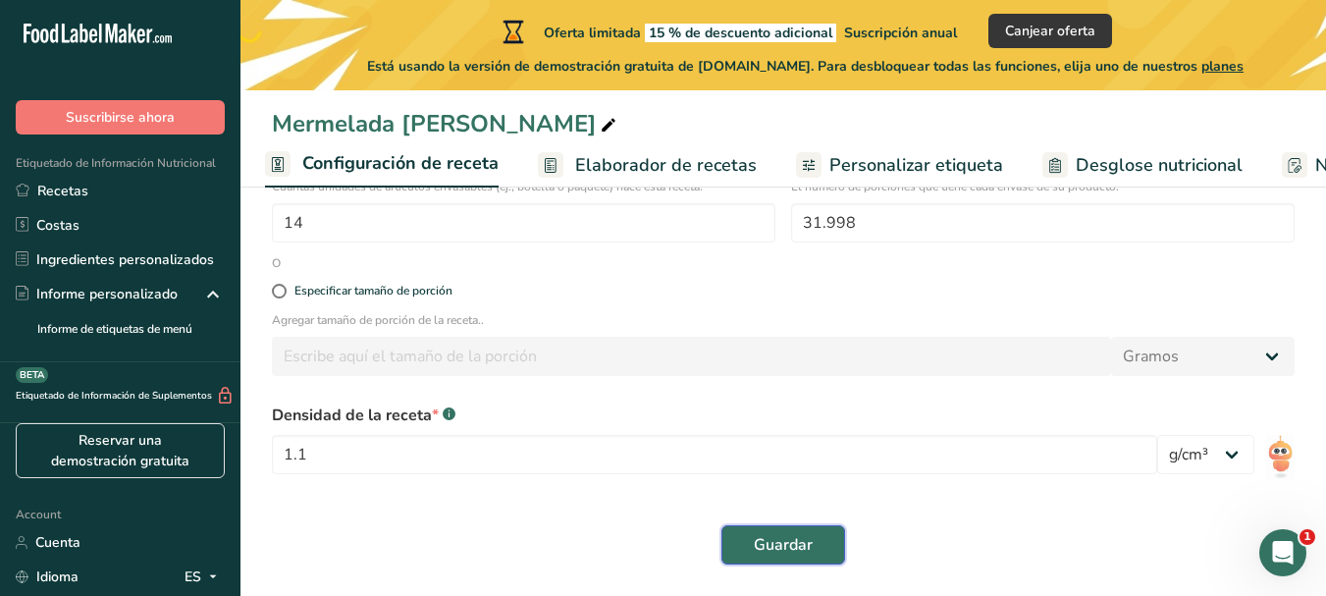
click at [762, 536] on span "Guardar" at bounding box center [783, 545] width 59 height 24
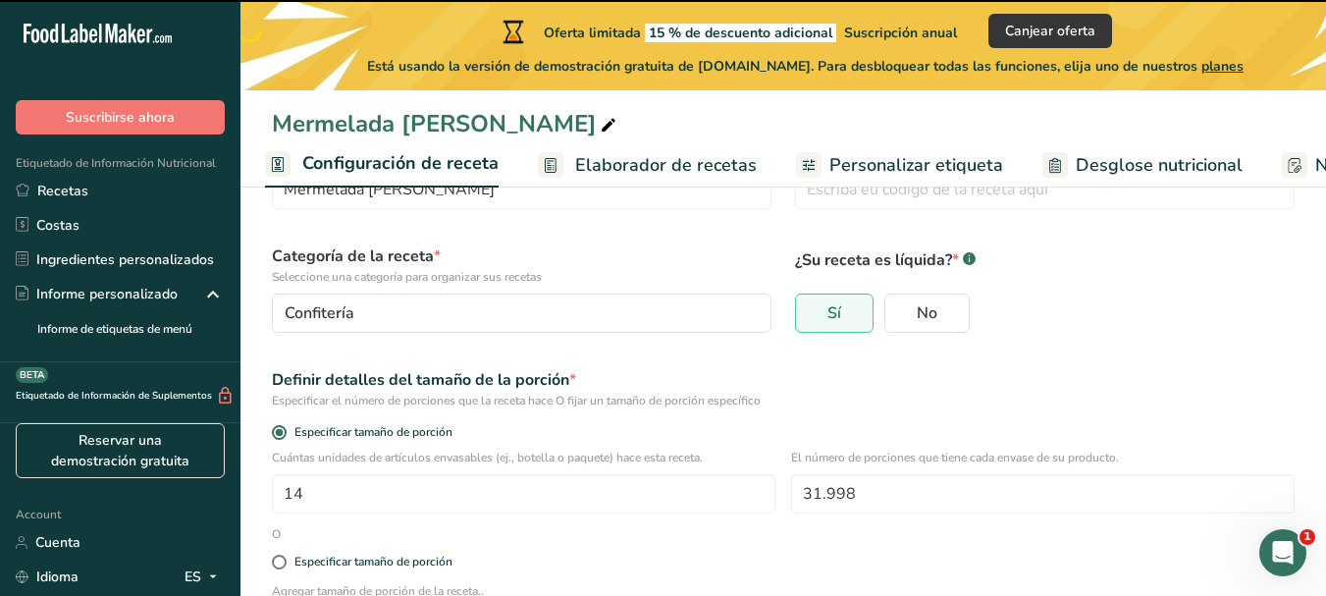
scroll to position [81, 0]
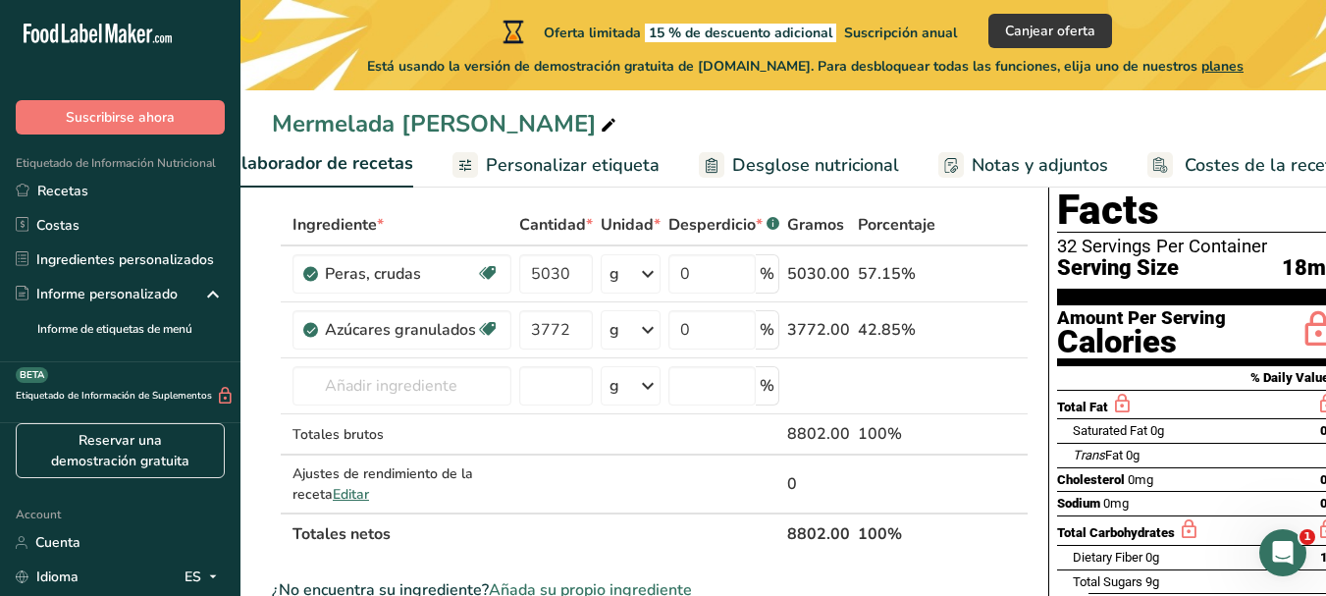
scroll to position [0, 386]
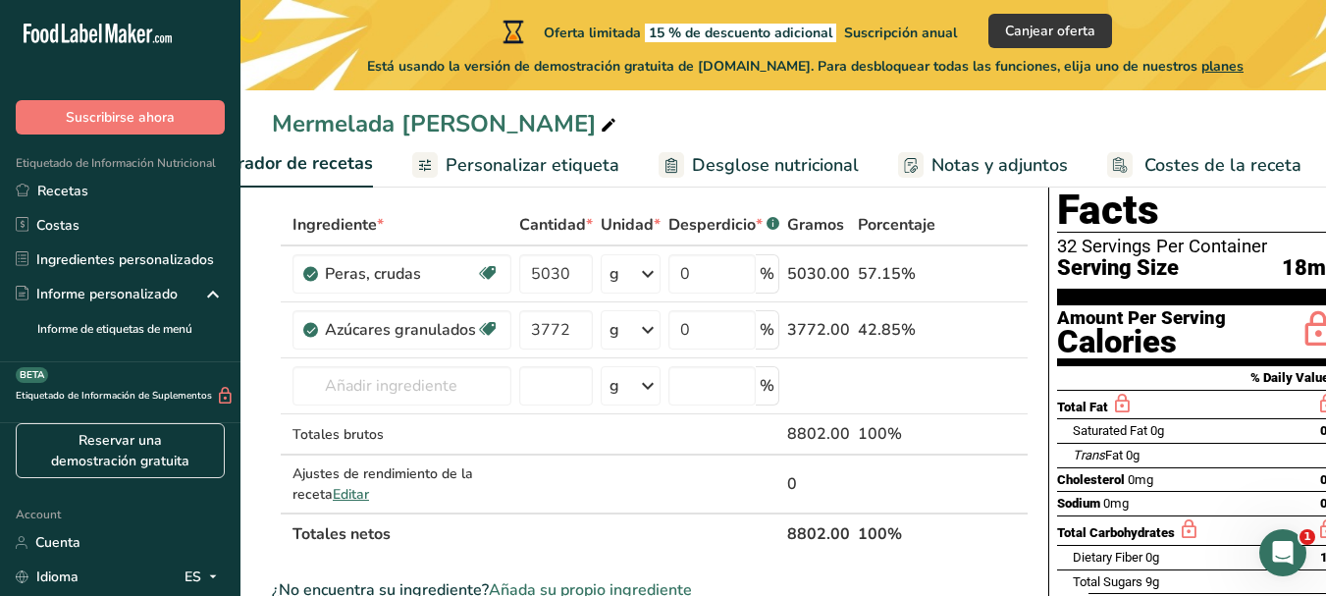
click at [692, 159] on span "Desglose nutricional" at bounding box center [775, 165] width 167 height 26
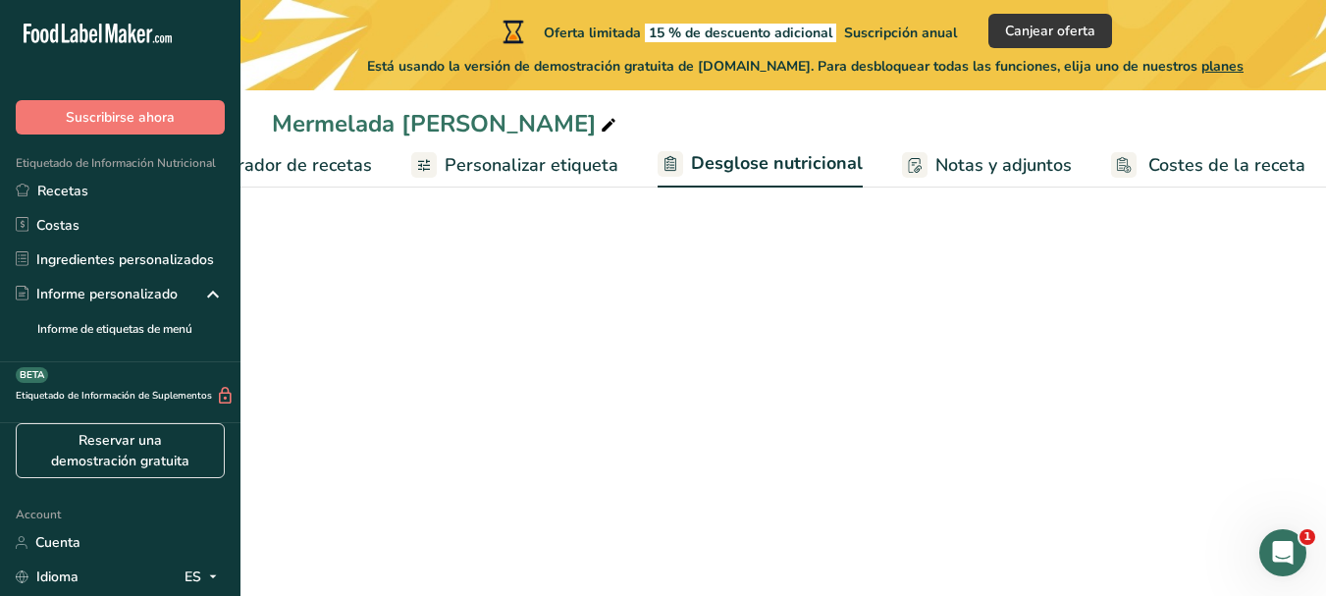
select select "Calories"
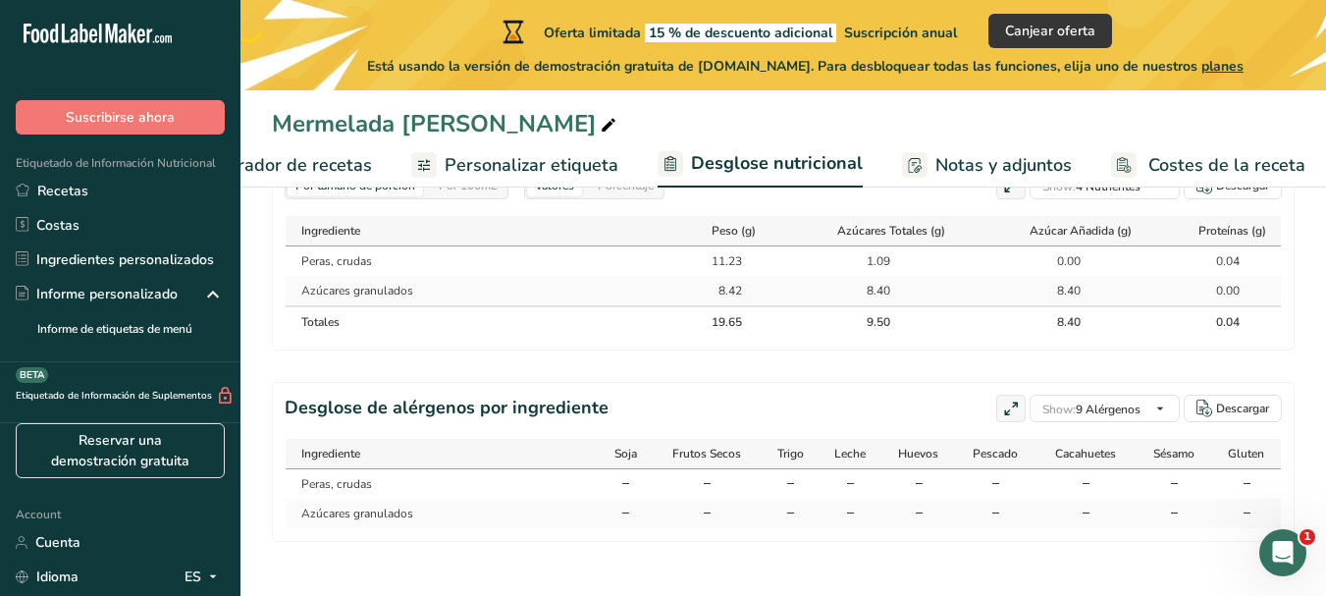
scroll to position [1090, 0]
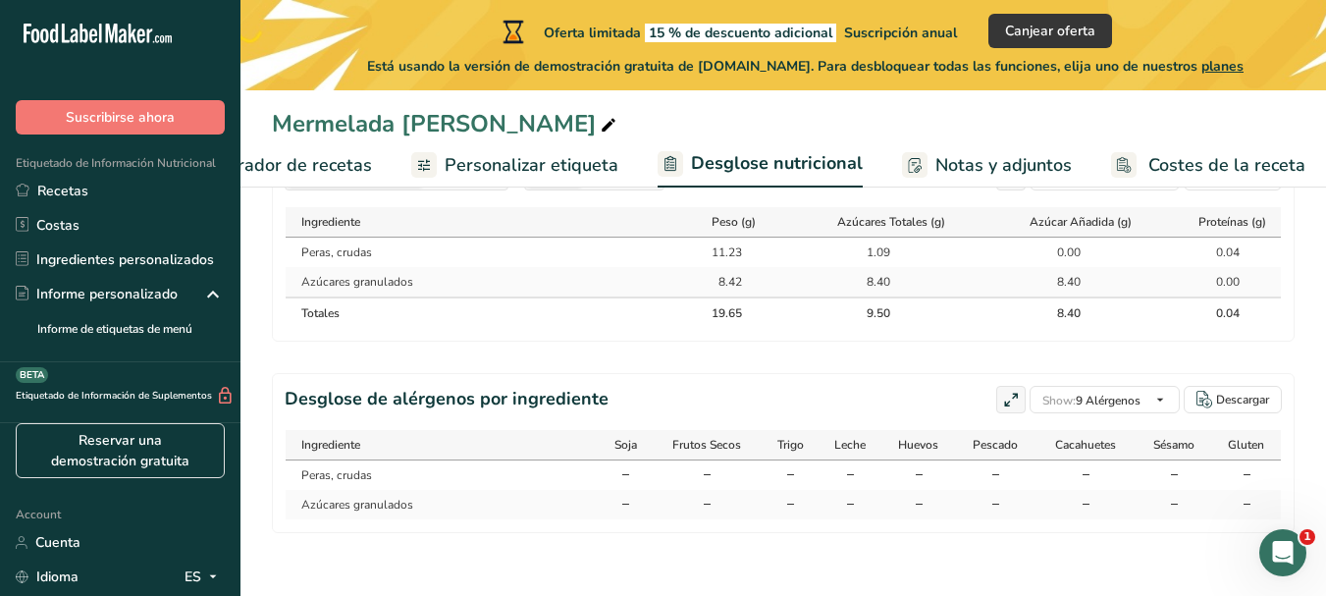
click at [471, 164] on span "Personalizar etiqueta" at bounding box center [532, 165] width 174 height 26
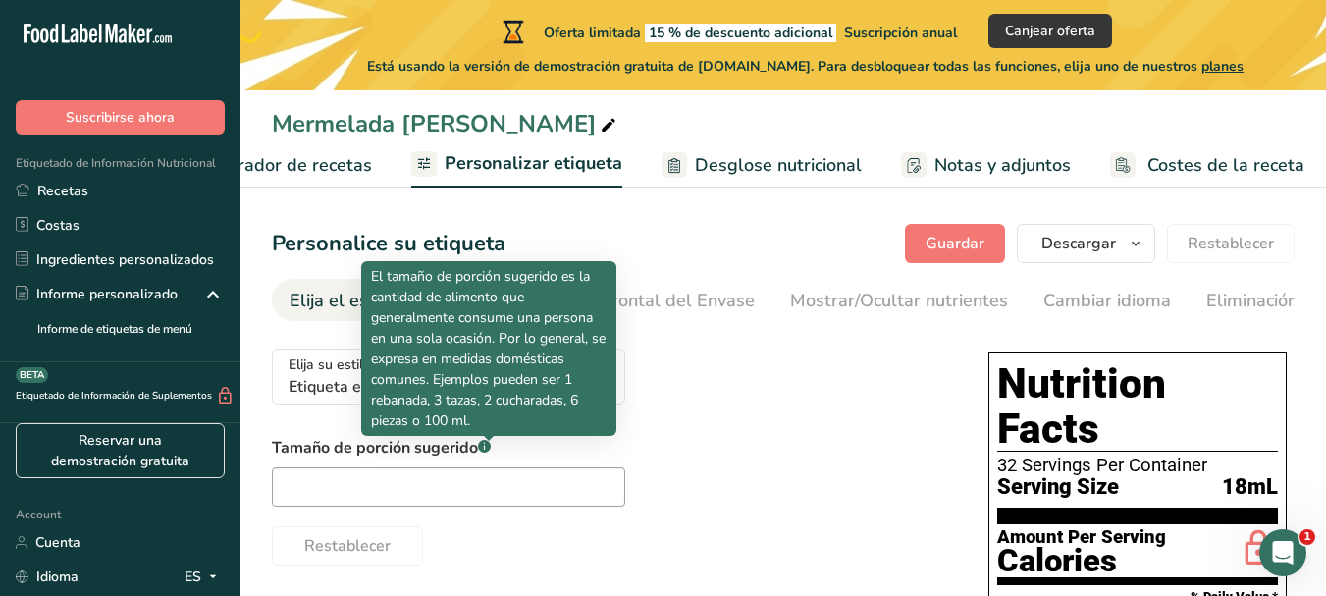
click at [587, 376] on p "El tamaño de porción sugerido es la cantidad de alimento que generalmente consu…" at bounding box center [488, 348] width 235 height 165
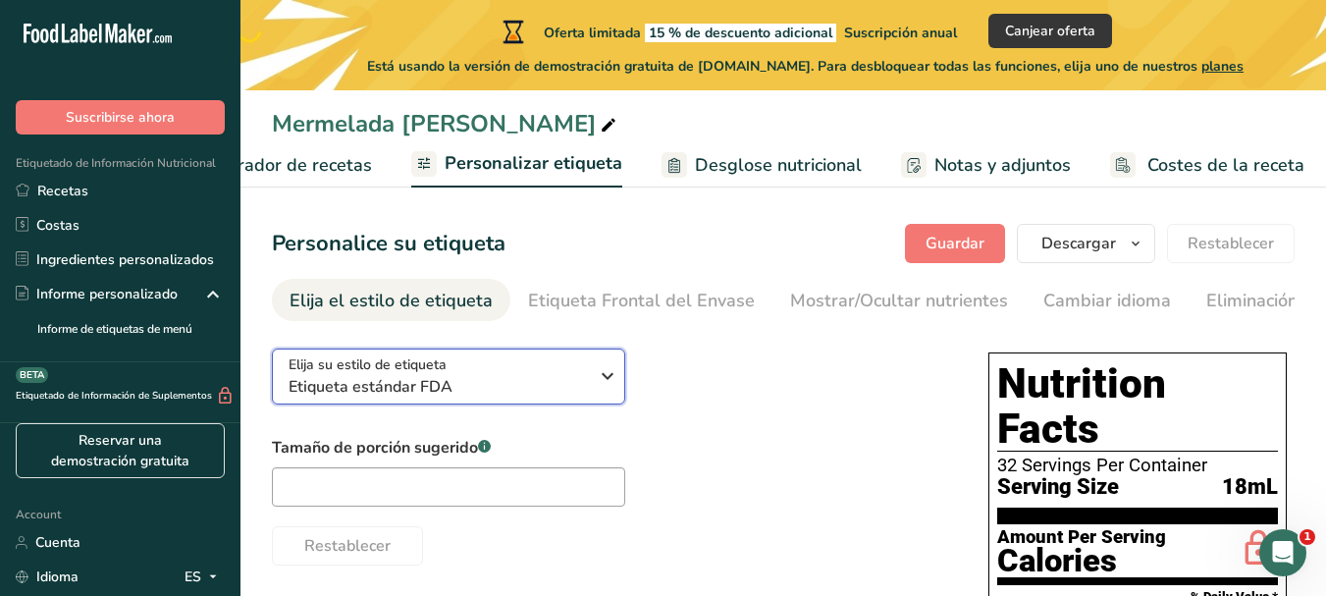
click at [550, 375] on div "Elija su estilo de etiqueta Etiqueta estándar FDA" at bounding box center [437, 376] width 299 height 44
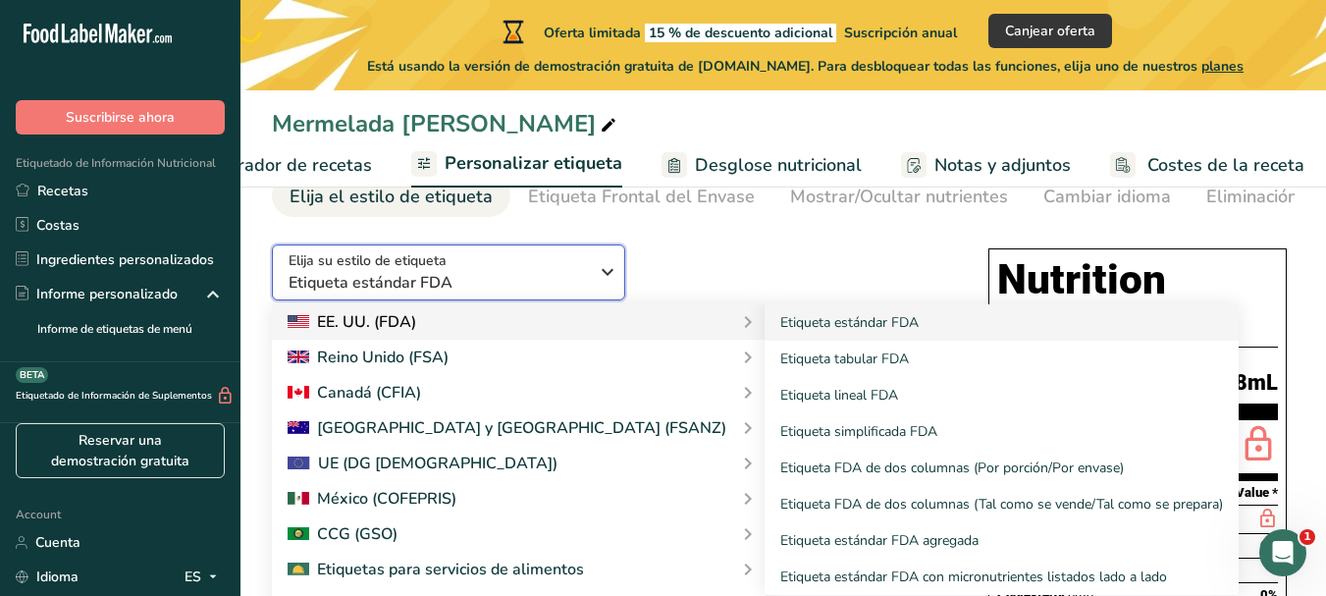
scroll to position [196, 0]
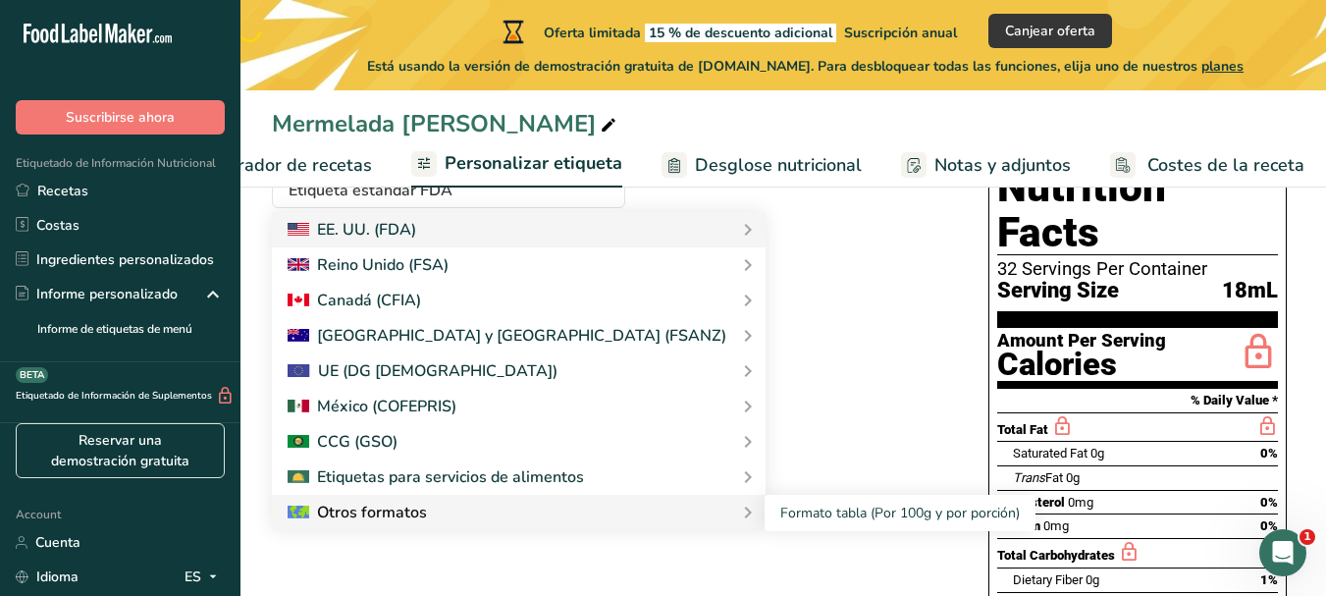
click at [487, 516] on div "Otros formatos" at bounding box center [519, 512] width 462 height 24
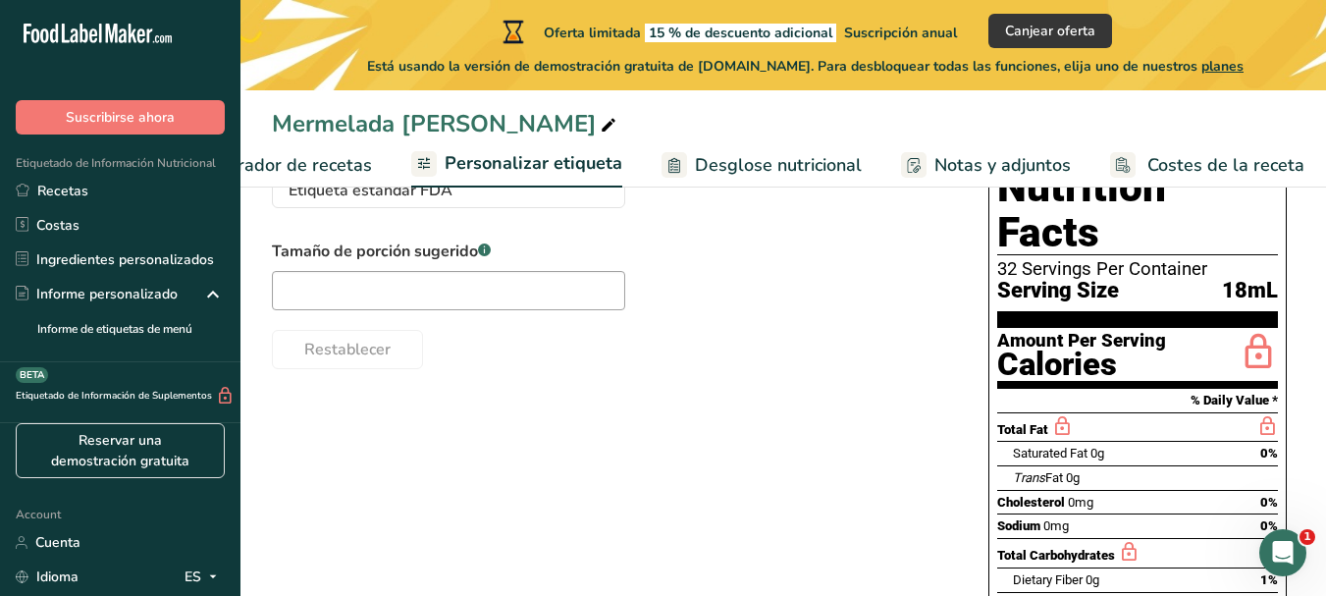
scroll to position [0, 0]
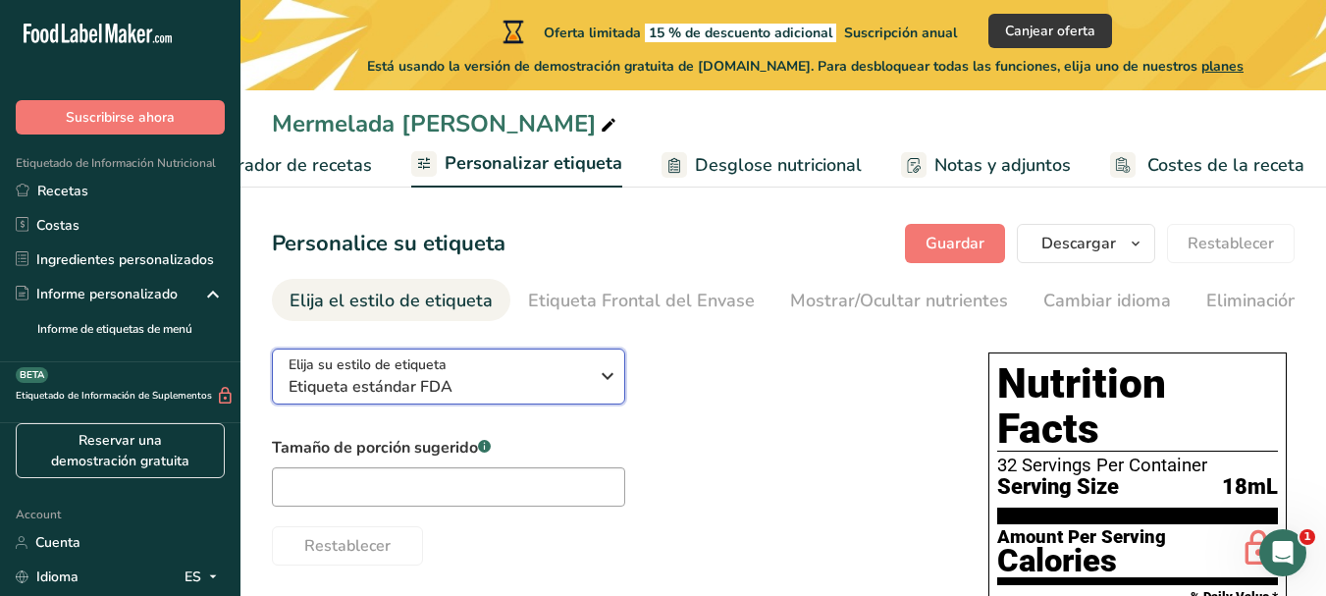
click at [485, 389] on span "Etiqueta estándar FDA" at bounding box center [437, 387] width 299 height 24
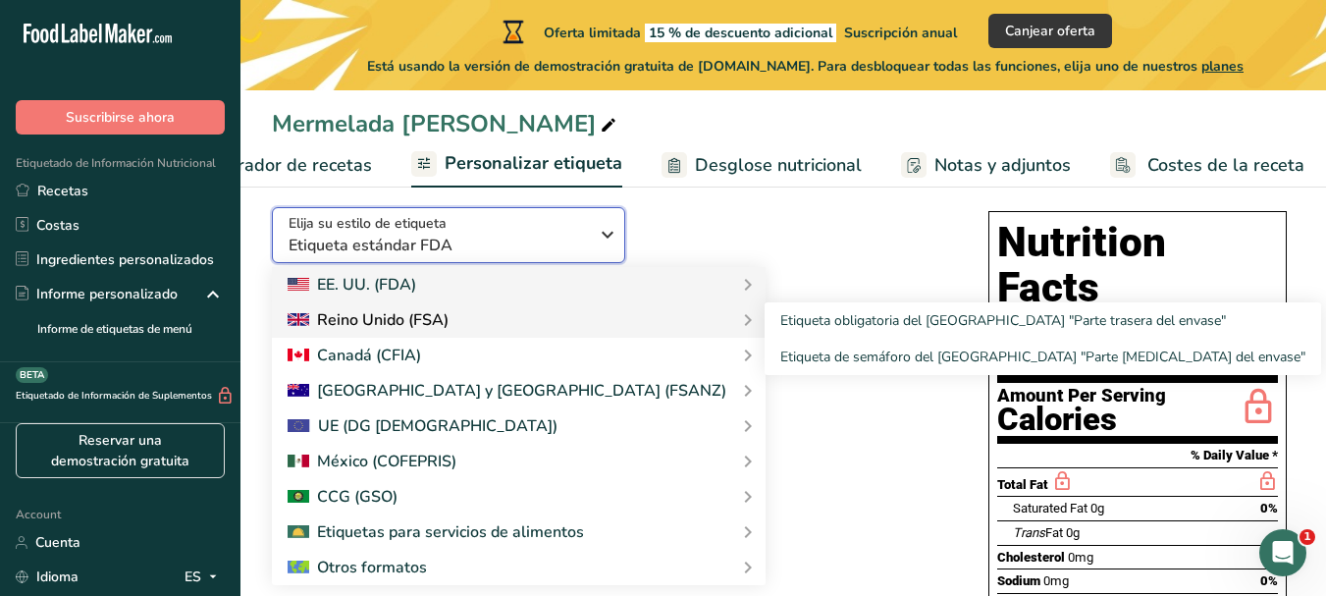
scroll to position [196, 0]
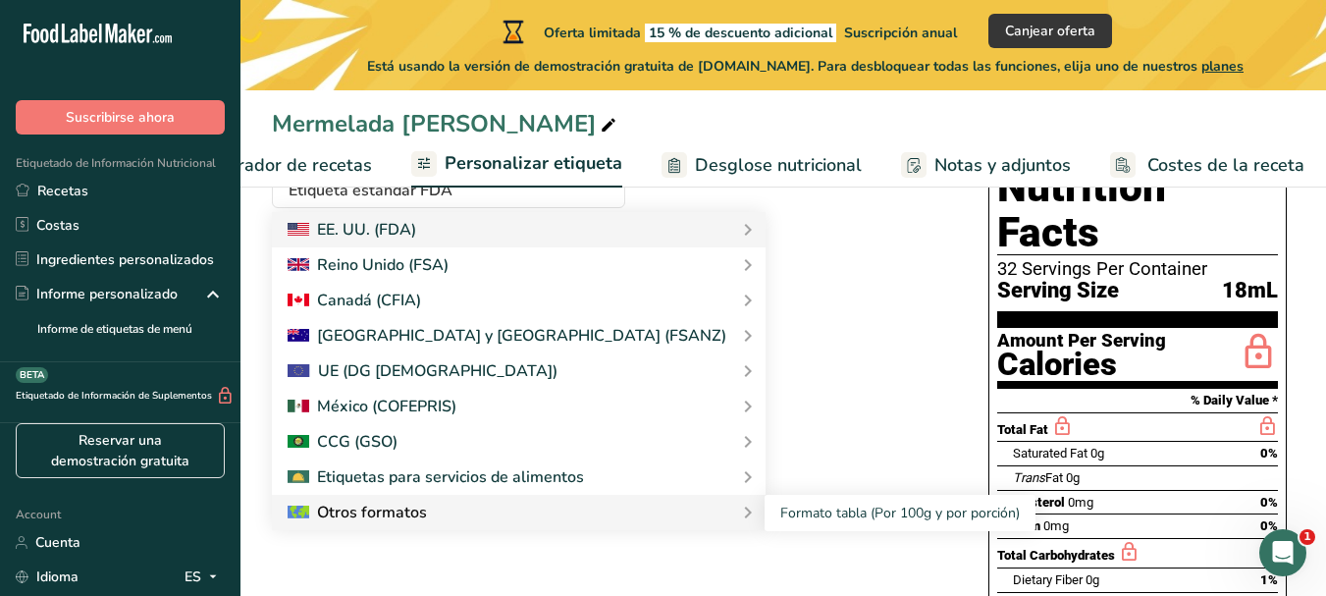
click at [381, 511] on div "Otros formatos" at bounding box center [357, 512] width 139 height 24
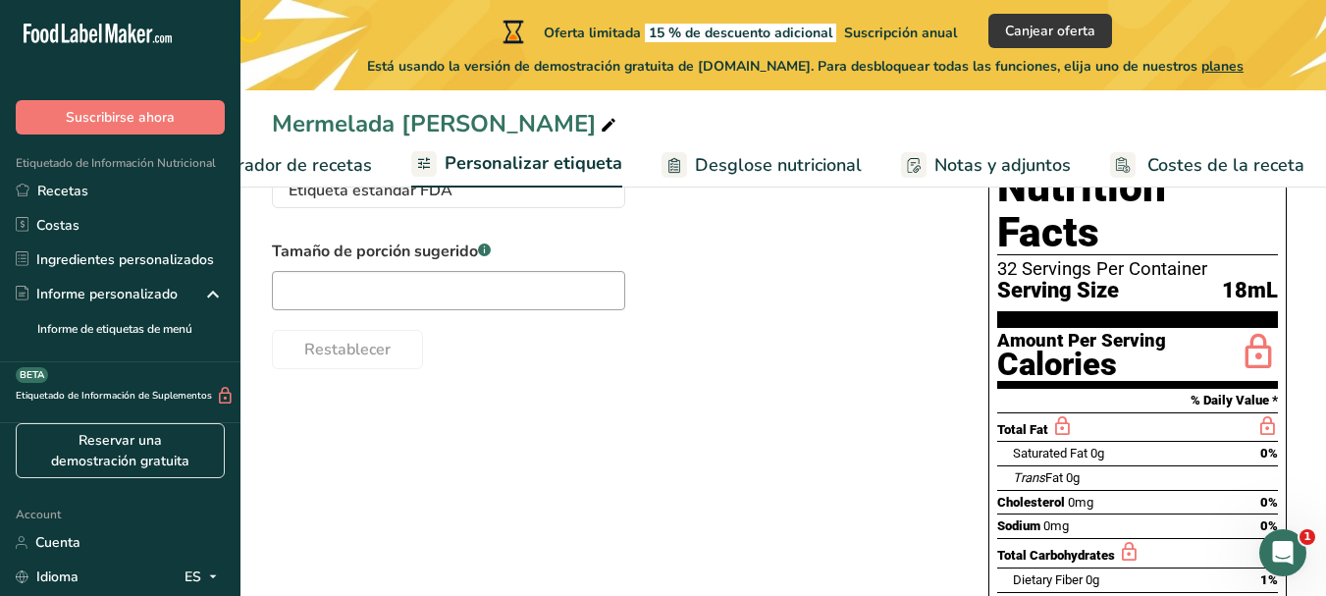
scroll to position [0, 0]
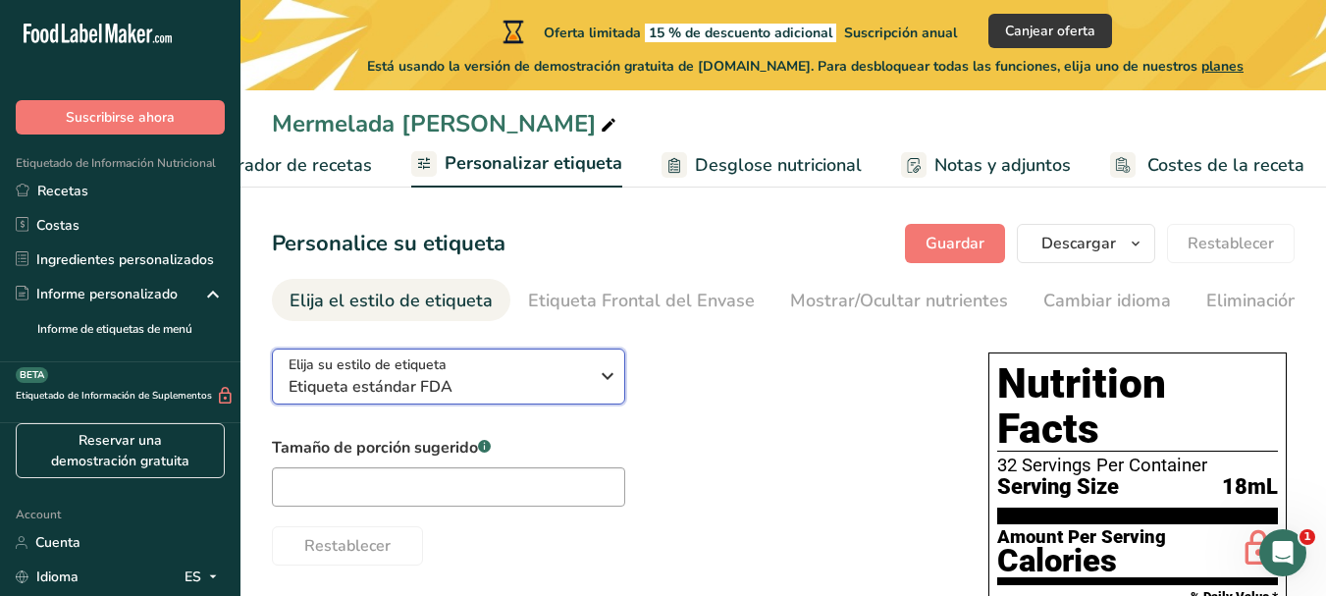
click at [518, 397] on span "Etiqueta estándar FDA" at bounding box center [437, 387] width 299 height 24
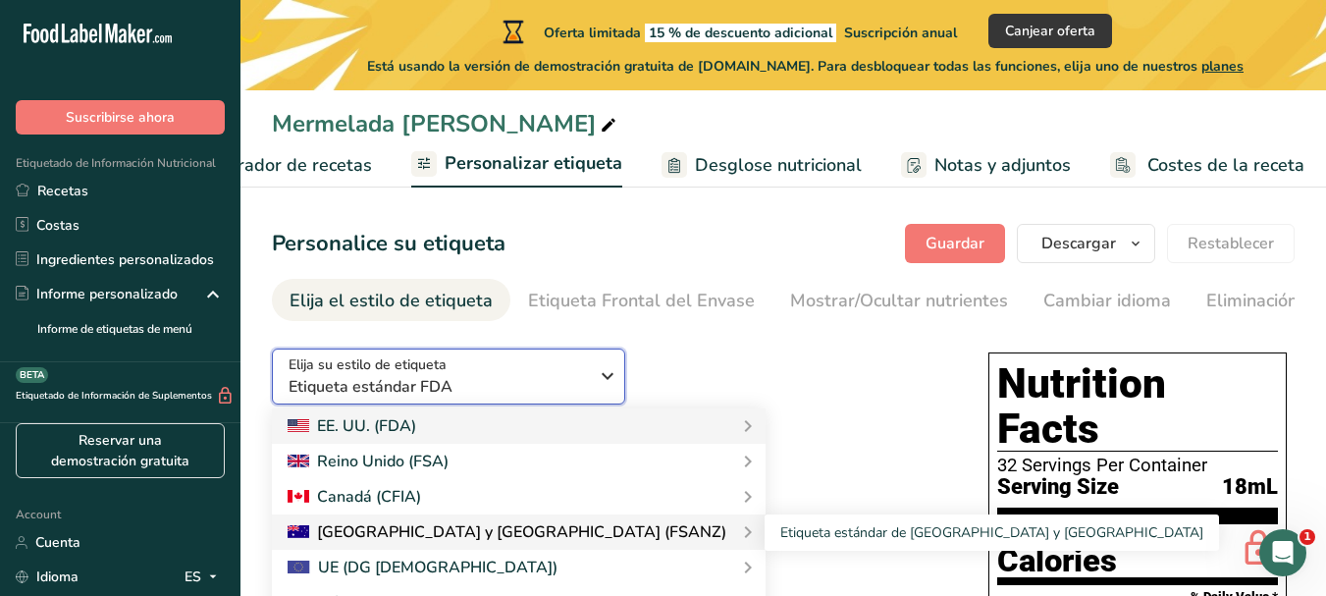
scroll to position [196, 0]
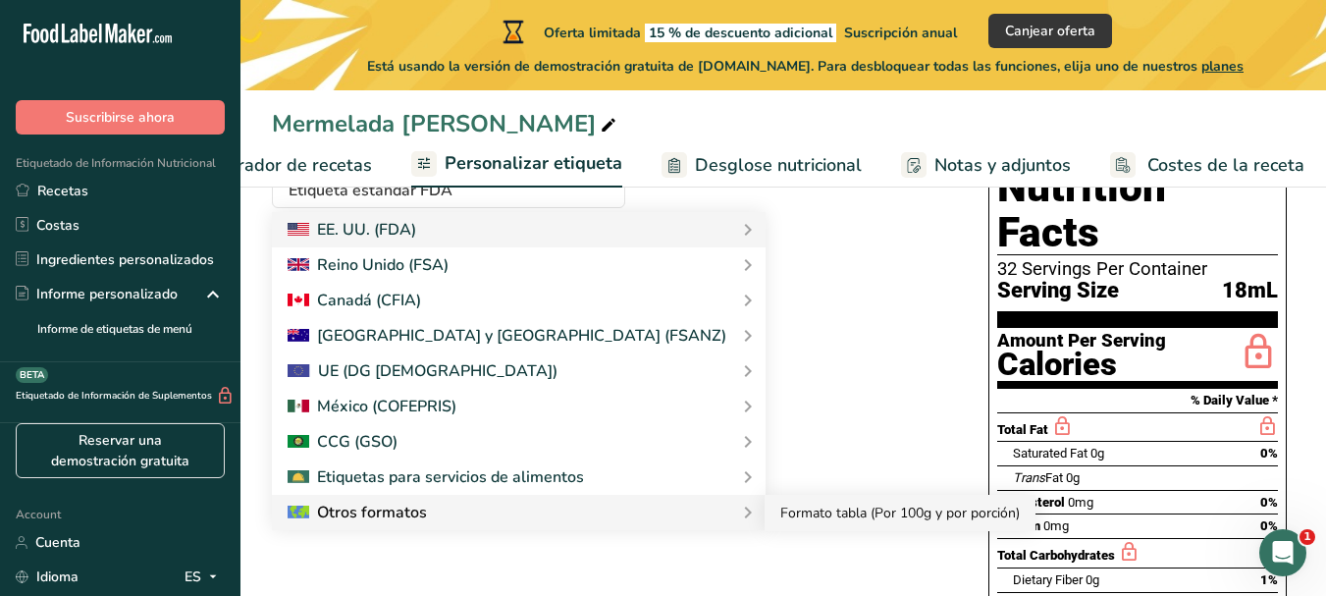
click at [764, 525] on link "Formato tabla (Por 100g y por porción)" at bounding box center [899, 513] width 271 height 36
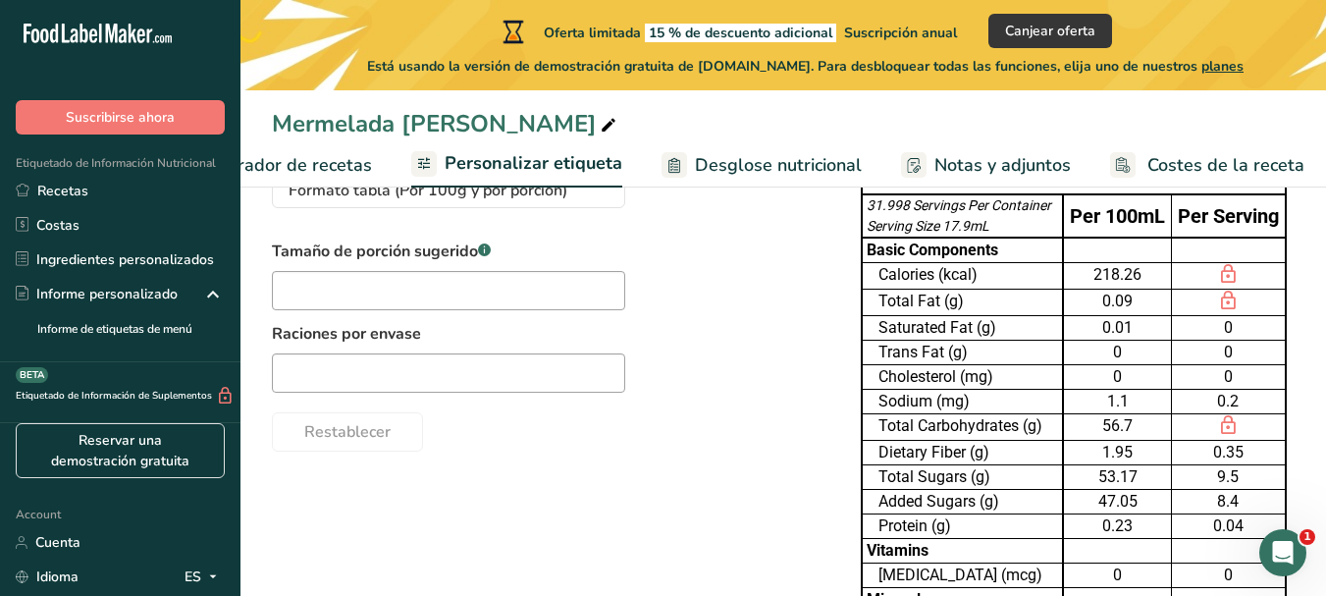
scroll to position [98, 0]
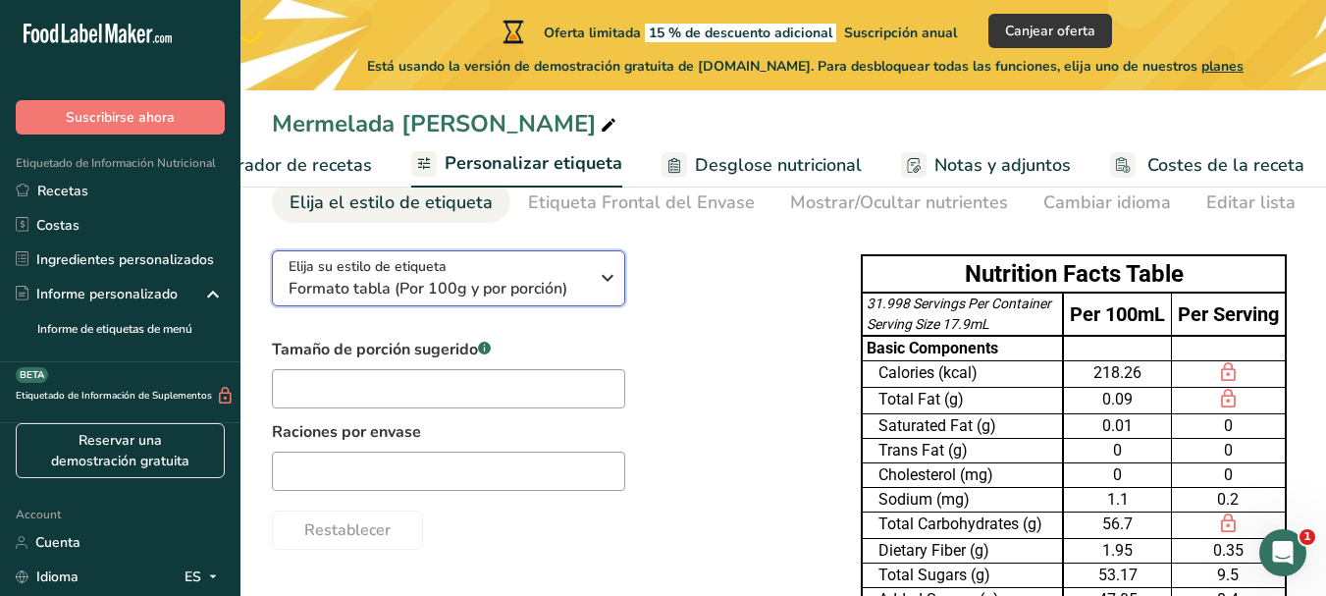
click at [554, 291] on span "Formato tabla (Por 100g y por porción)" at bounding box center [437, 289] width 299 height 24
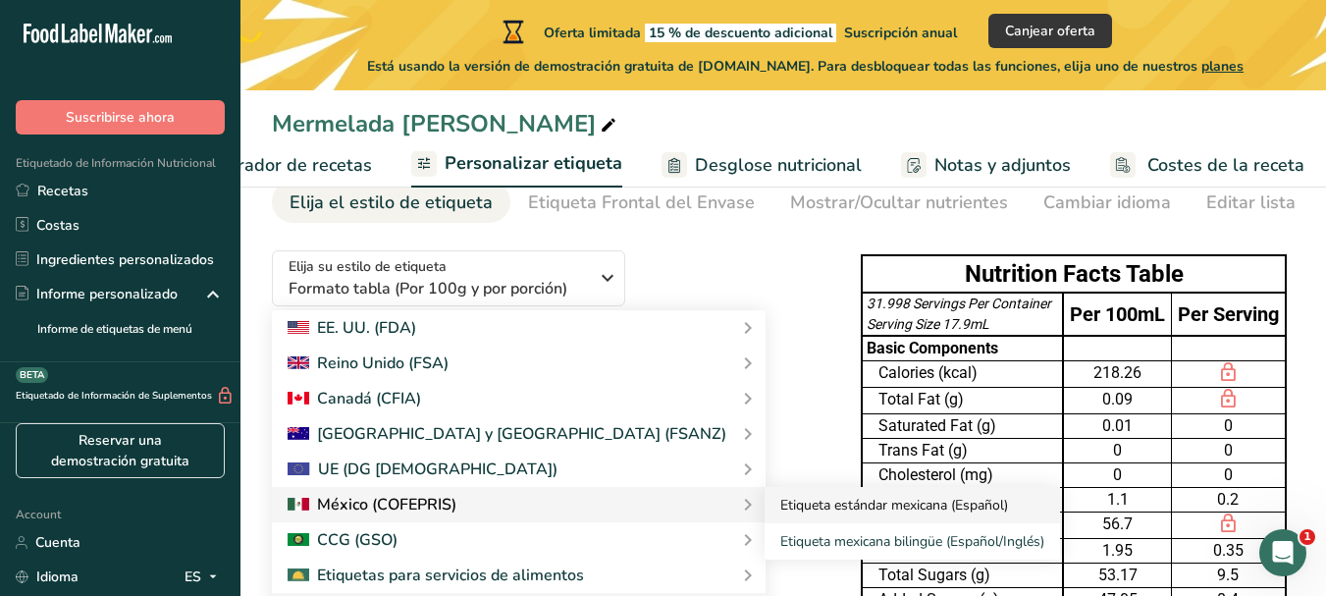
click at [764, 515] on link "Etiqueta estándar mexicana (Español)" at bounding box center [911, 505] width 295 height 36
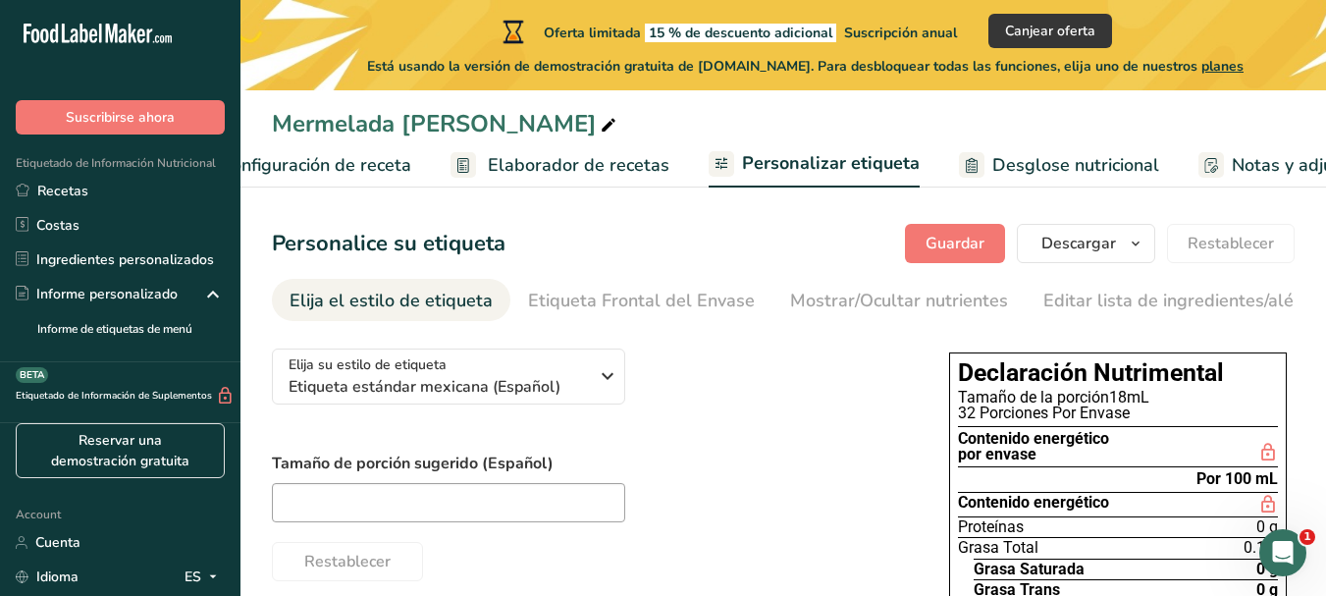
scroll to position [0, 7]
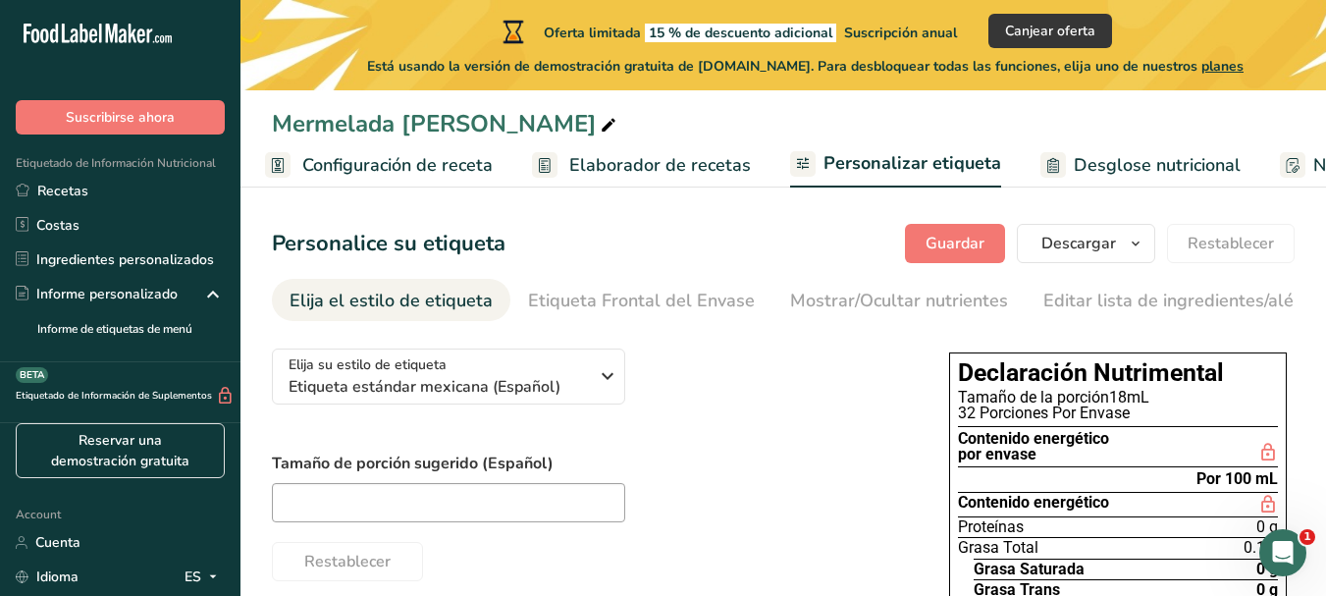
click at [319, 161] on span "Configuración de receta" at bounding box center [397, 165] width 190 height 26
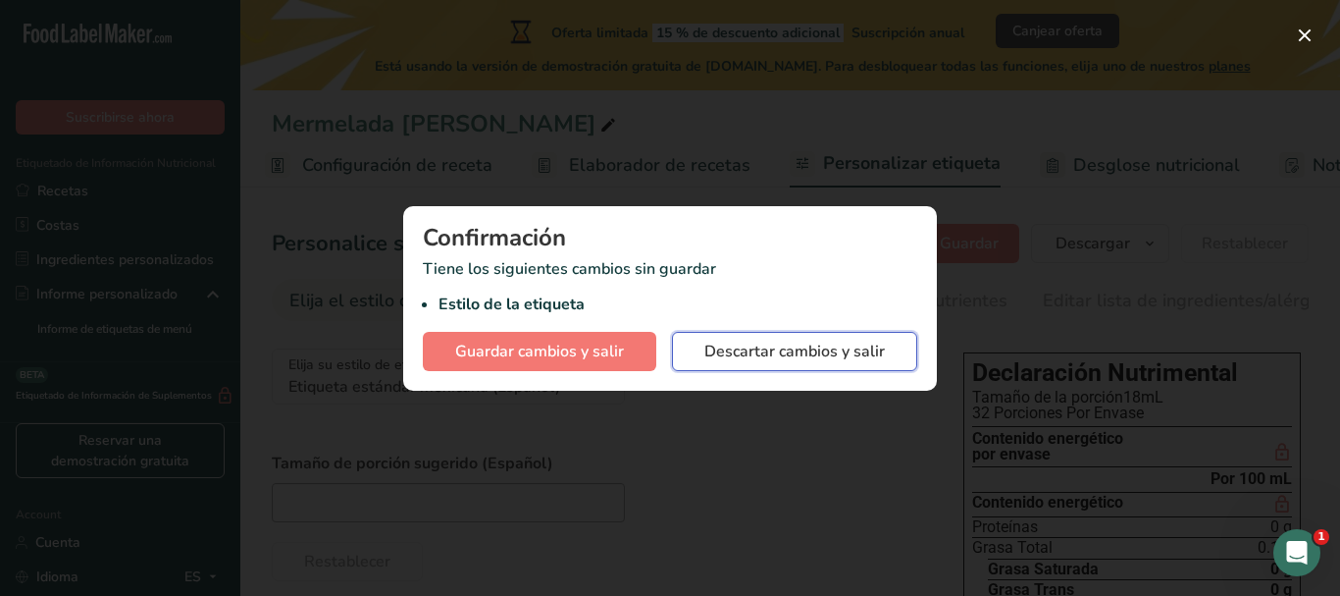
click at [792, 345] on span "Descartar cambios y salir" at bounding box center [795, 352] width 181 height 24
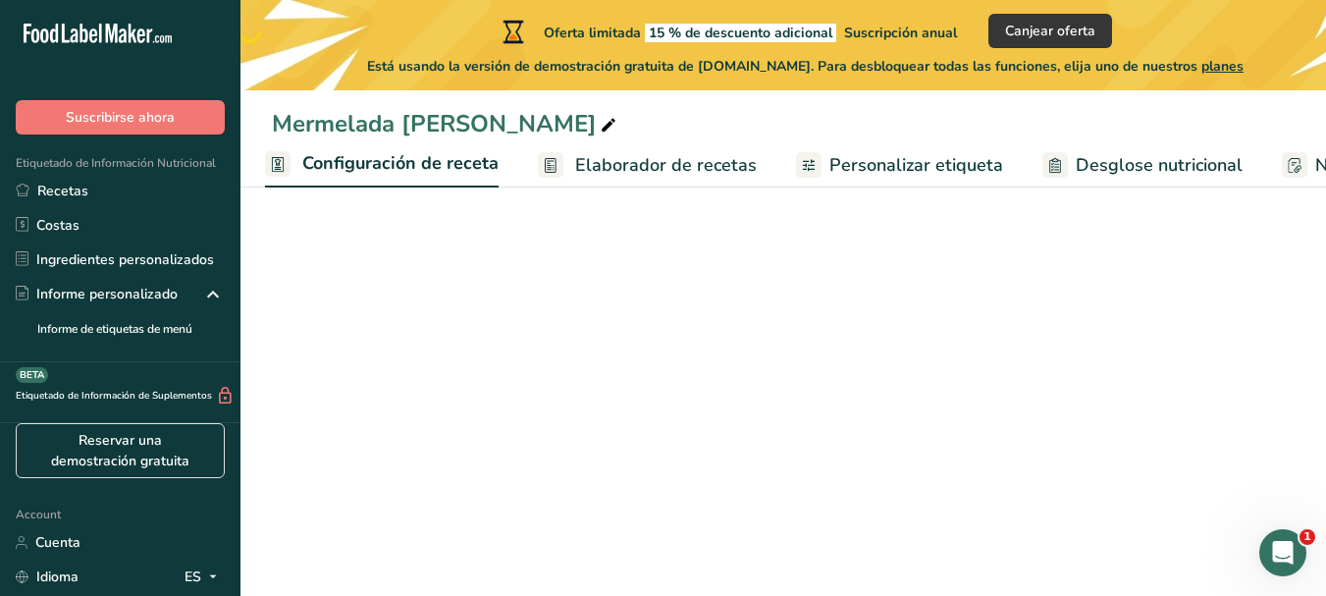
select select "22"
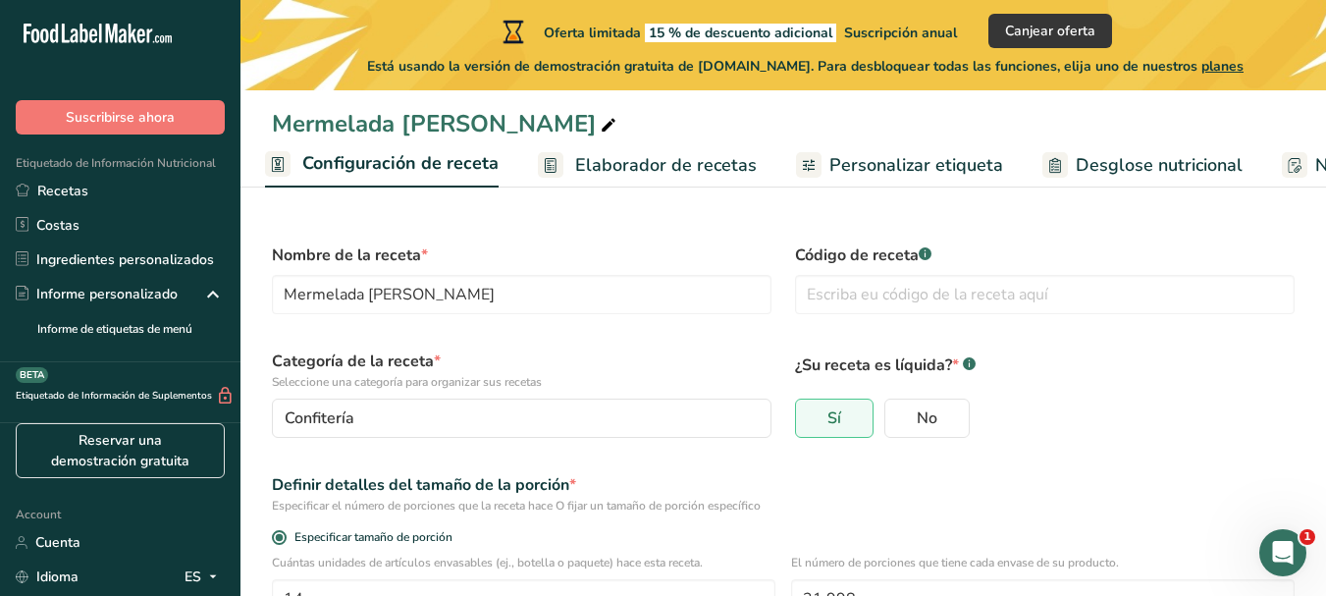
scroll to position [196, 0]
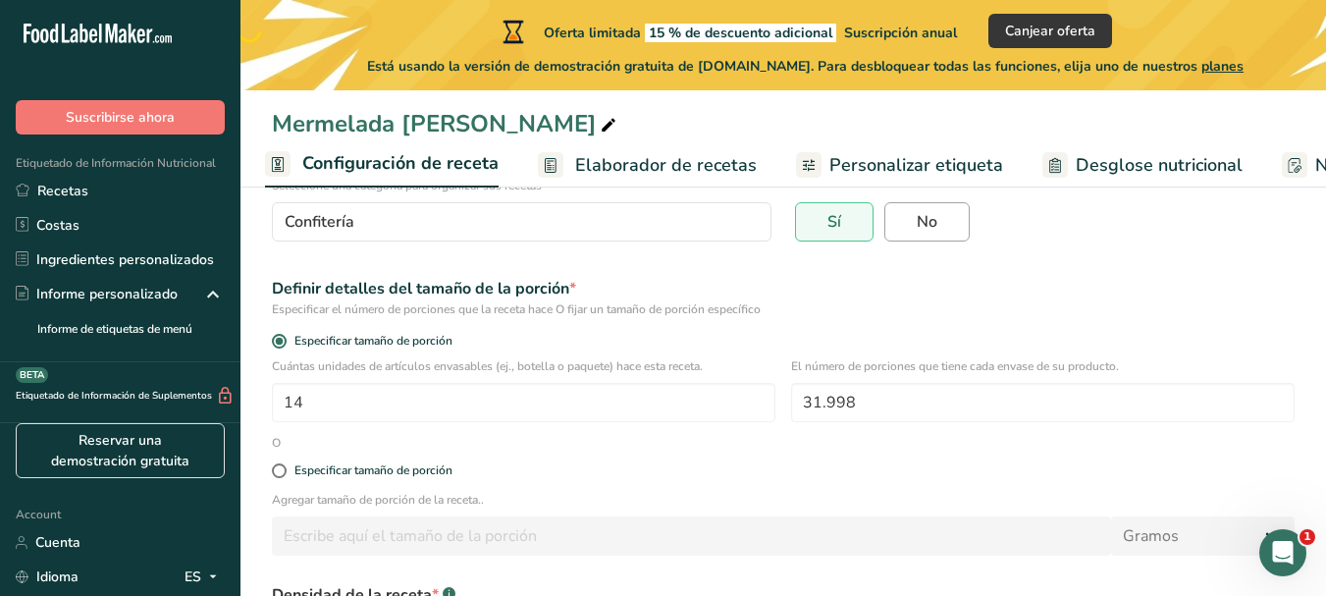
click at [915, 221] on label "No" at bounding box center [926, 221] width 85 height 39
click at [898, 221] on input "No" at bounding box center [891, 222] width 13 height 13
radio input "true"
radio input "false"
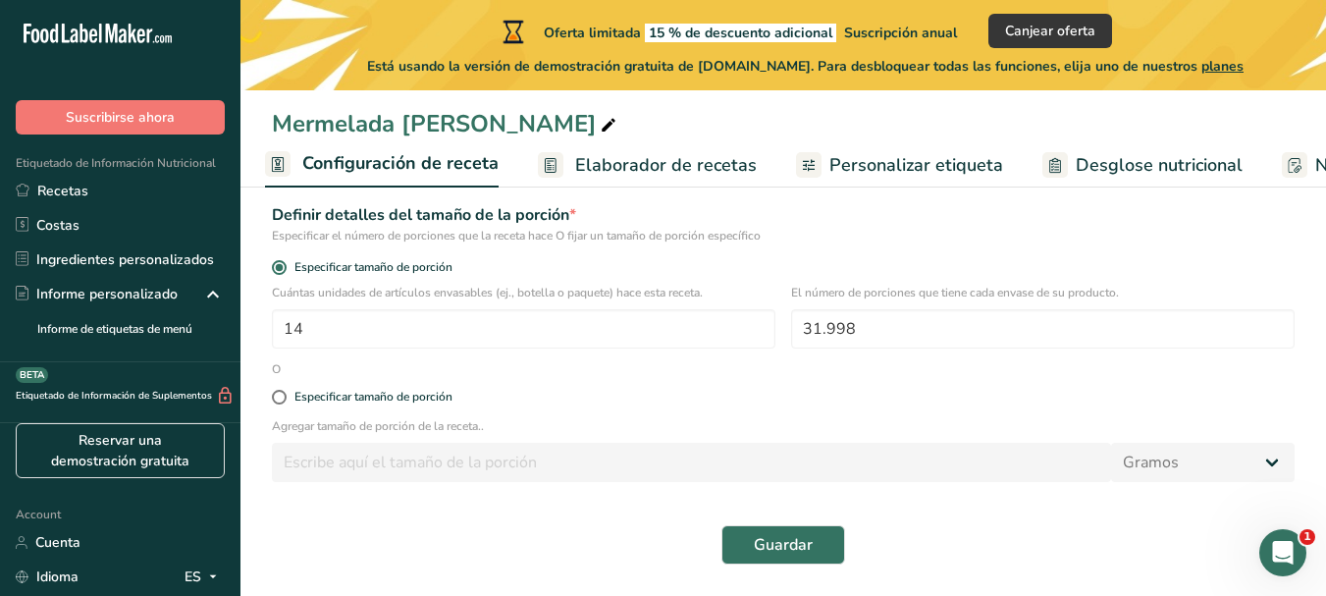
scroll to position [172, 0]
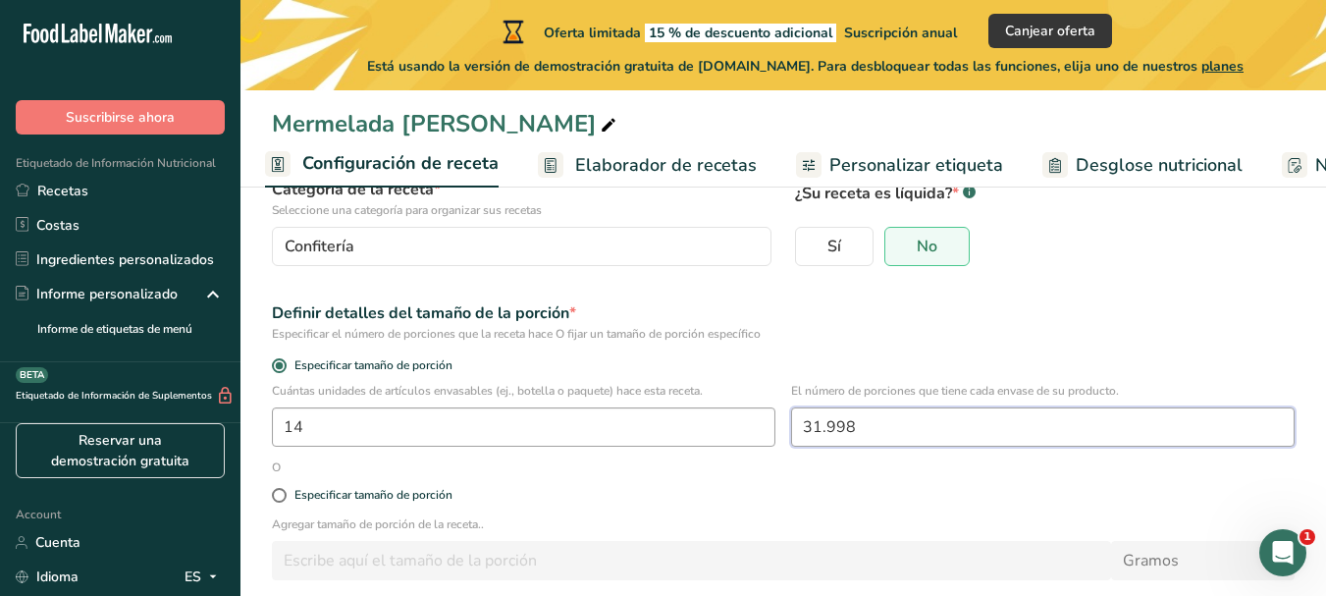
drag, startPoint x: 874, startPoint y: 424, endPoint x: 734, endPoint y: 436, distance: 140.8
click at [734, 436] on div "Cuántas unidades de artículos envasables (ej., botella o paquete) hace esta rec…" at bounding box center [783, 420] width 1046 height 77
type input "32"
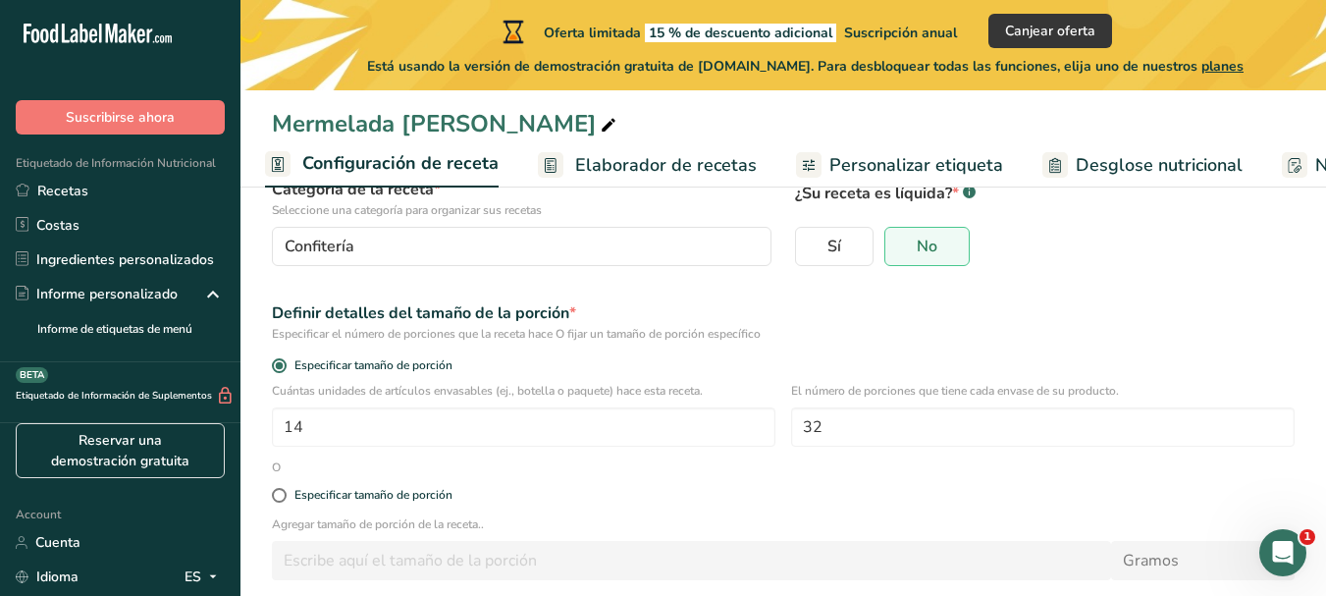
click at [916, 382] on p "El número de porciones que tiene cada envase de su producto." at bounding box center [1042, 391] width 503 height 18
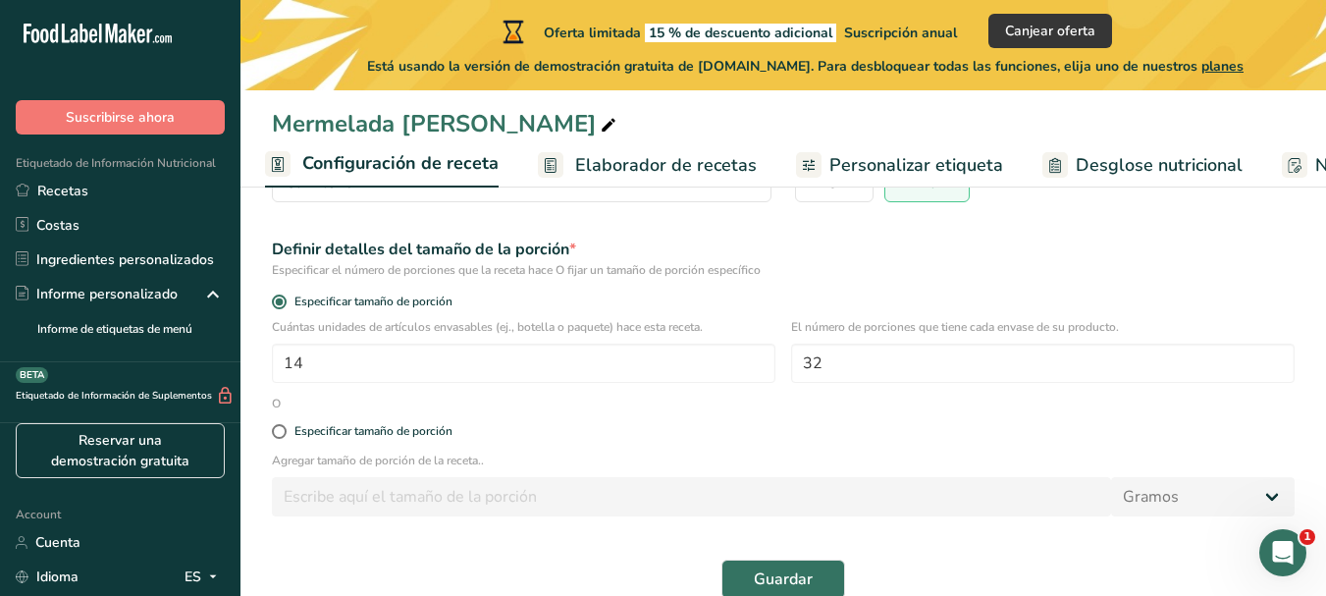
scroll to position [270, 0]
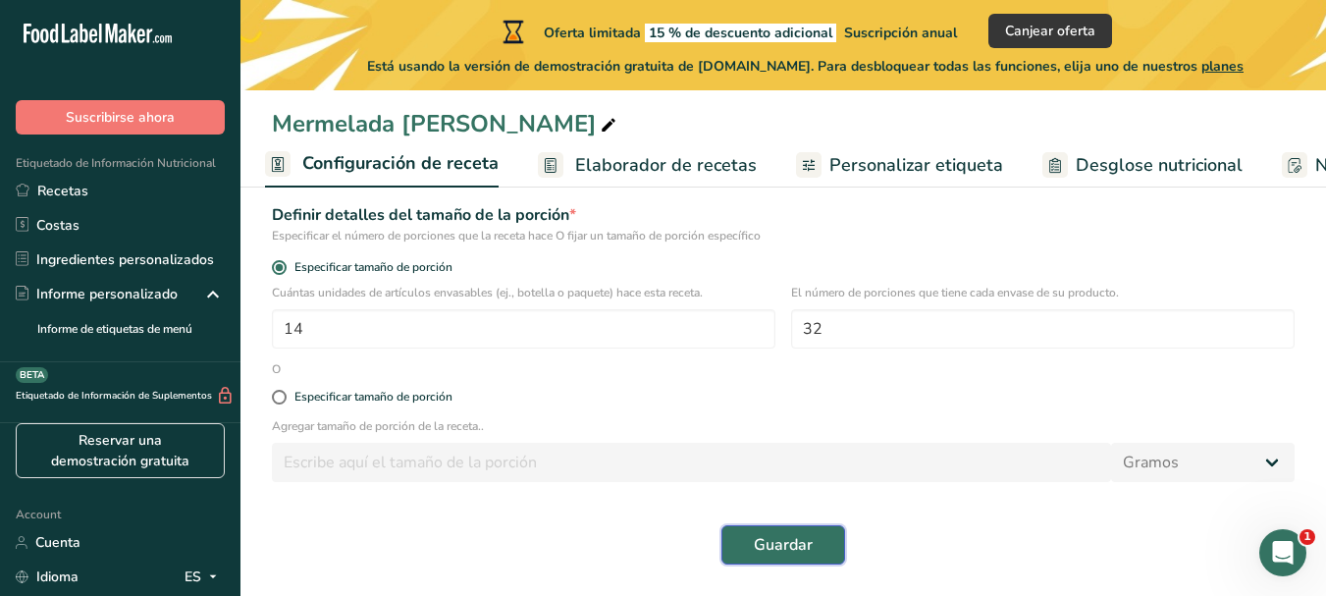
click at [783, 535] on span "Guardar" at bounding box center [783, 545] width 59 height 24
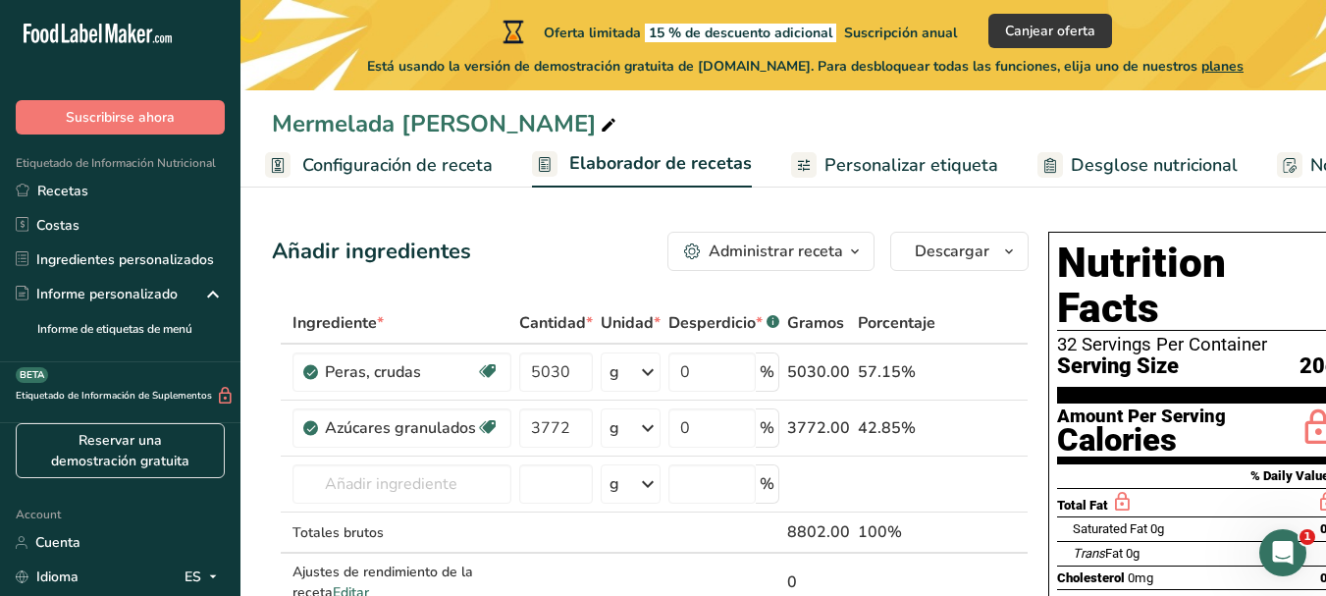
click at [812, 169] on div at bounding box center [804, 165] width 26 height 26
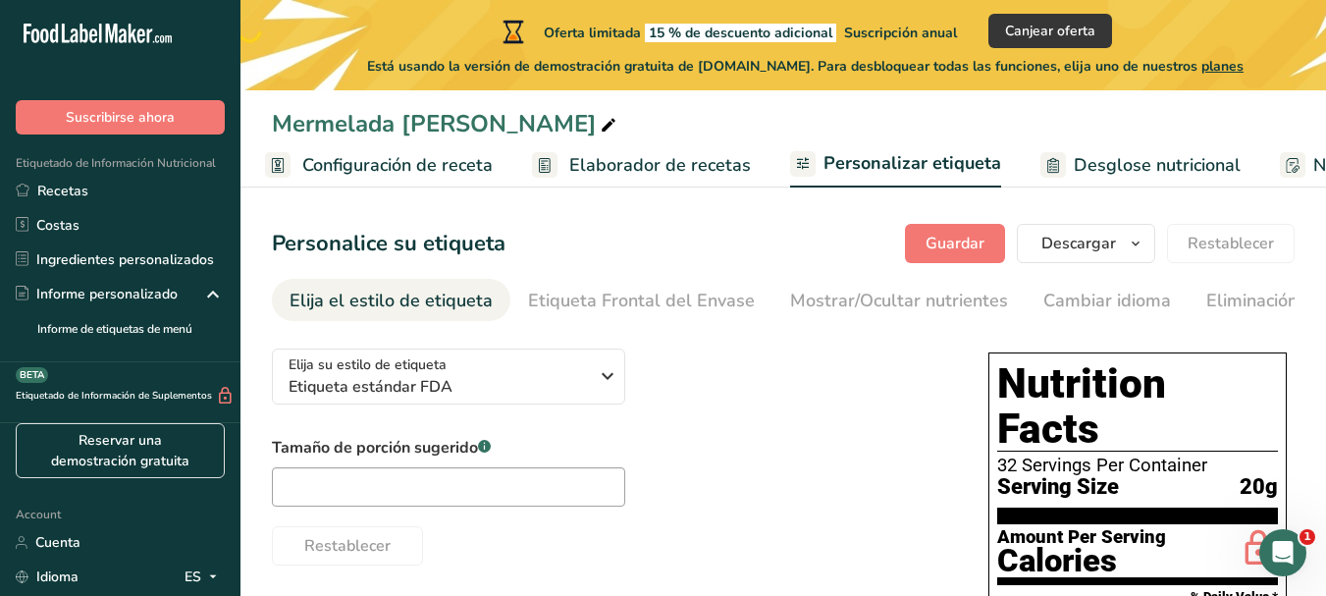
scroll to position [0, 386]
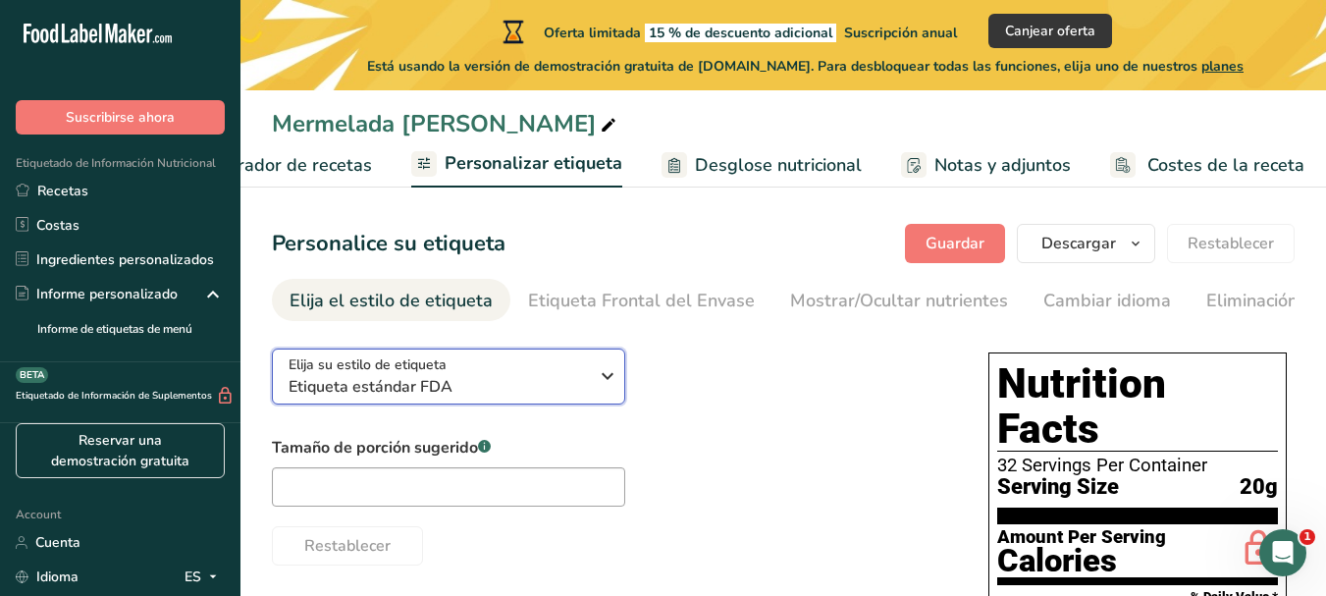
click at [438, 390] on span "Etiqueta estándar FDA" at bounding box center [437, 387] width 299 height 24
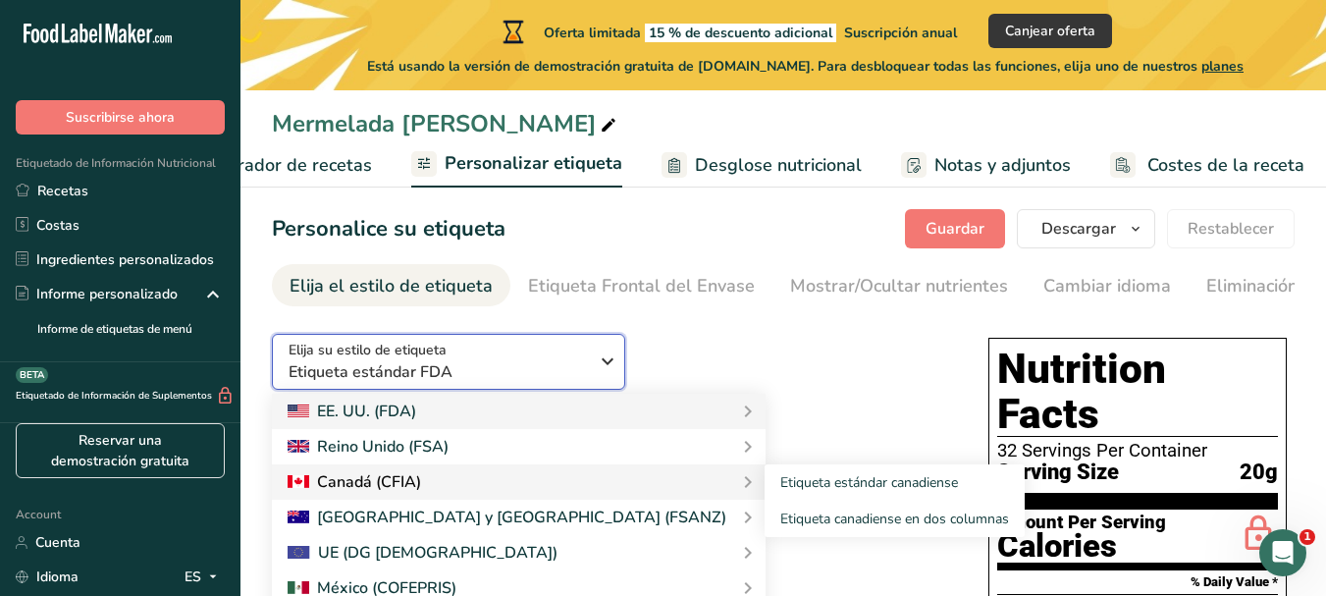
scroll to position [196, 0]
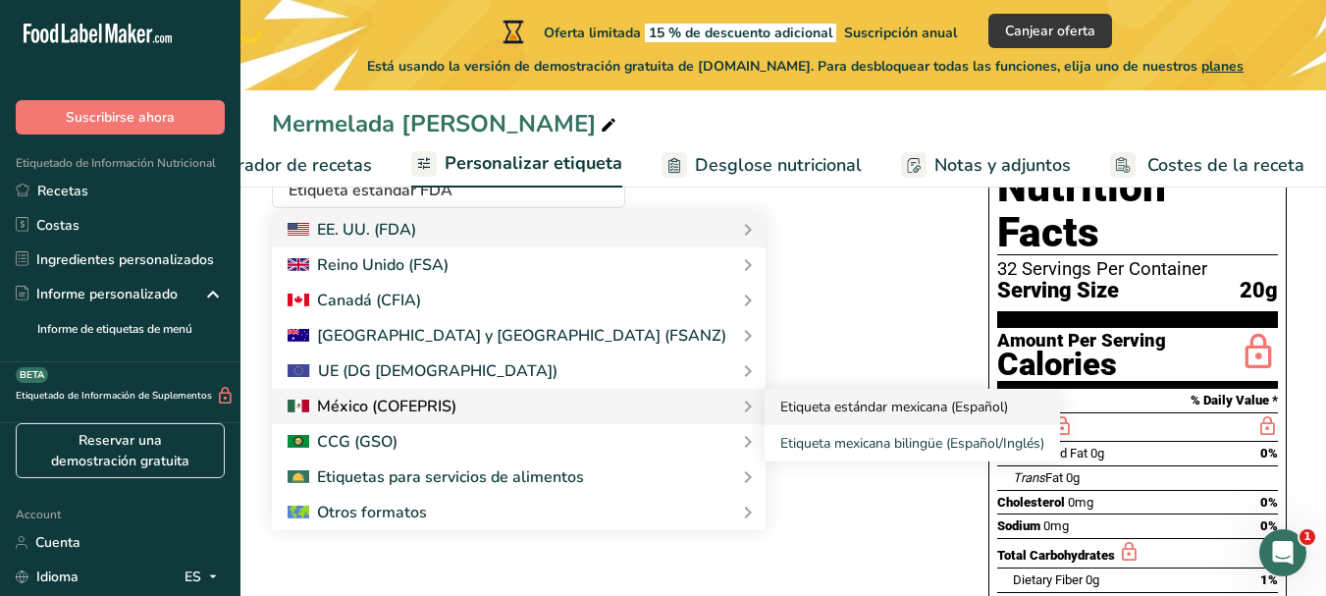
click at [764, 409] on link "Etiqueta estándar mexicana (Español)" at bounding box center [911, 407] width 295 height 36
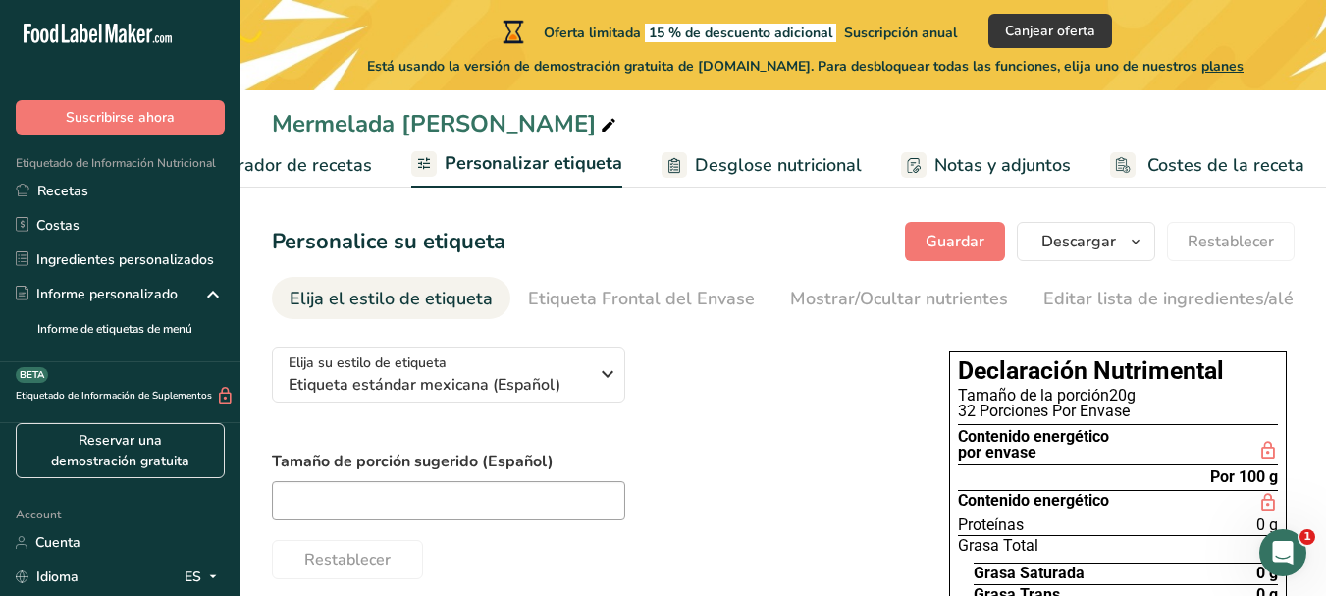
scroll to position [0, 0]
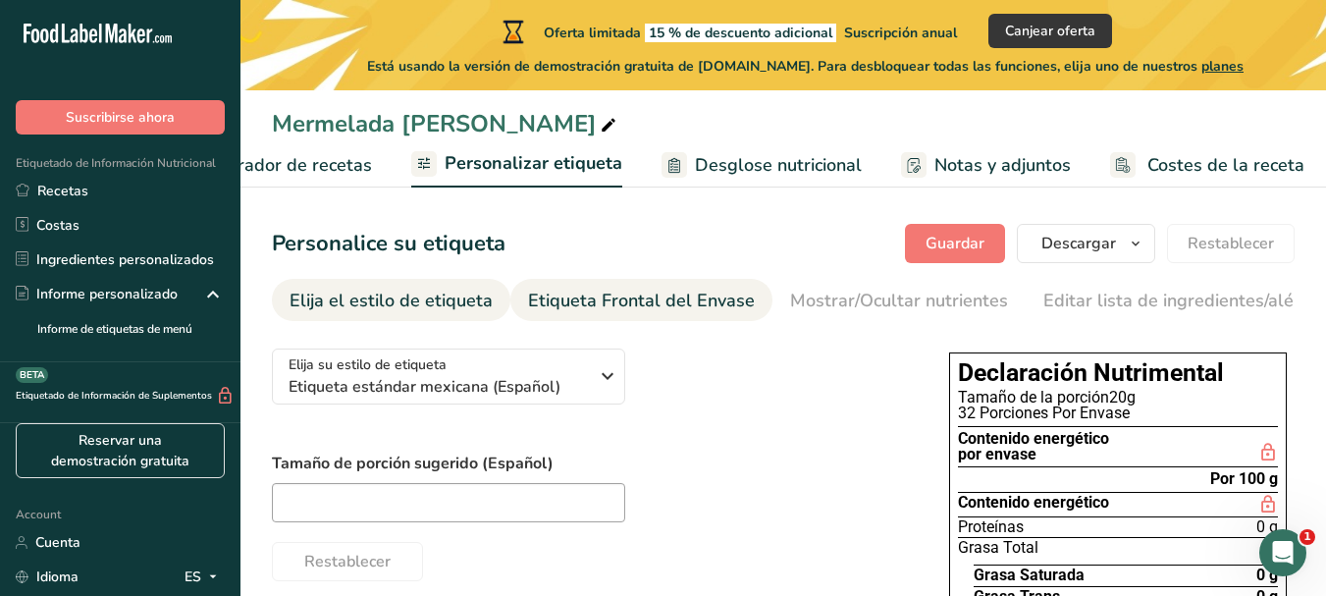
click at [581, 290] on div "Etiqueta Frontal del Envase" at bounding box center [641, 301] width 227 height 26
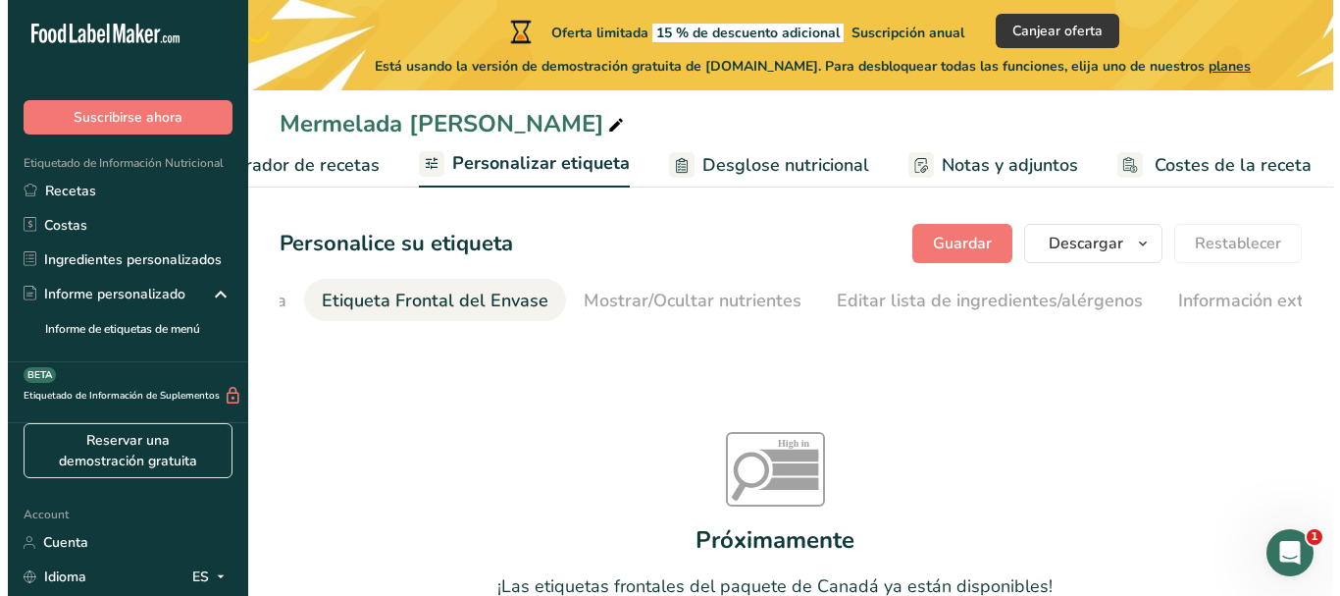
scroll to position [0, 234]
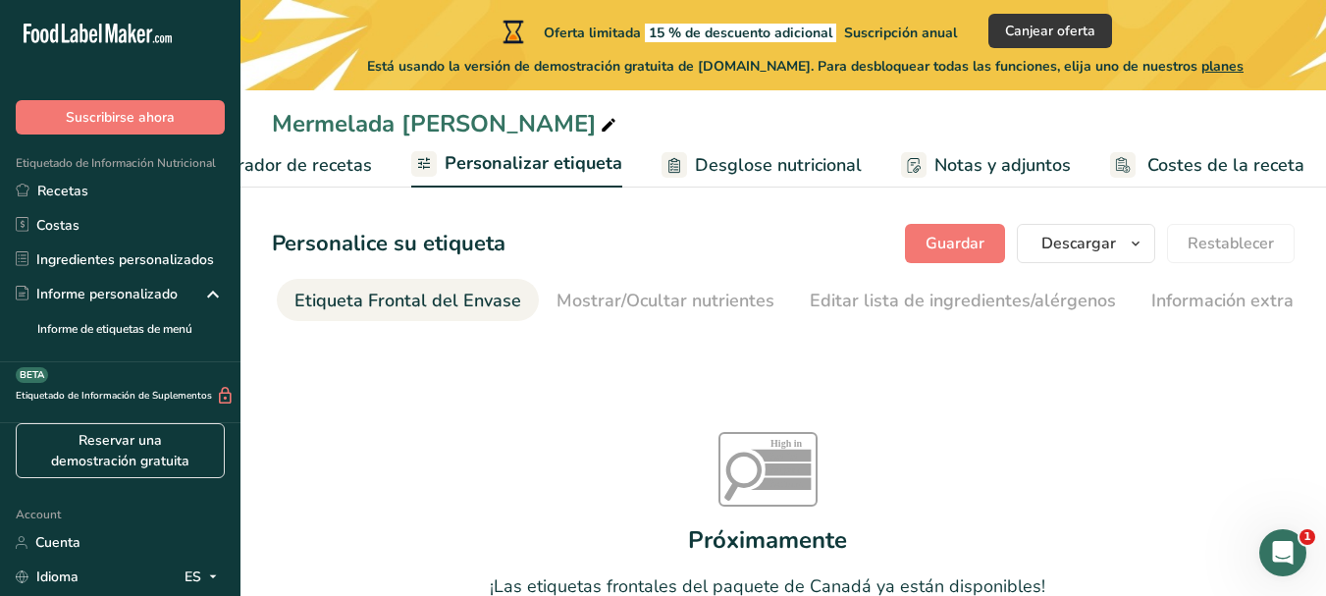
click at [766, 163] on span "Desglose nutricional" at bounding box center [778, 165] width 167 height 26
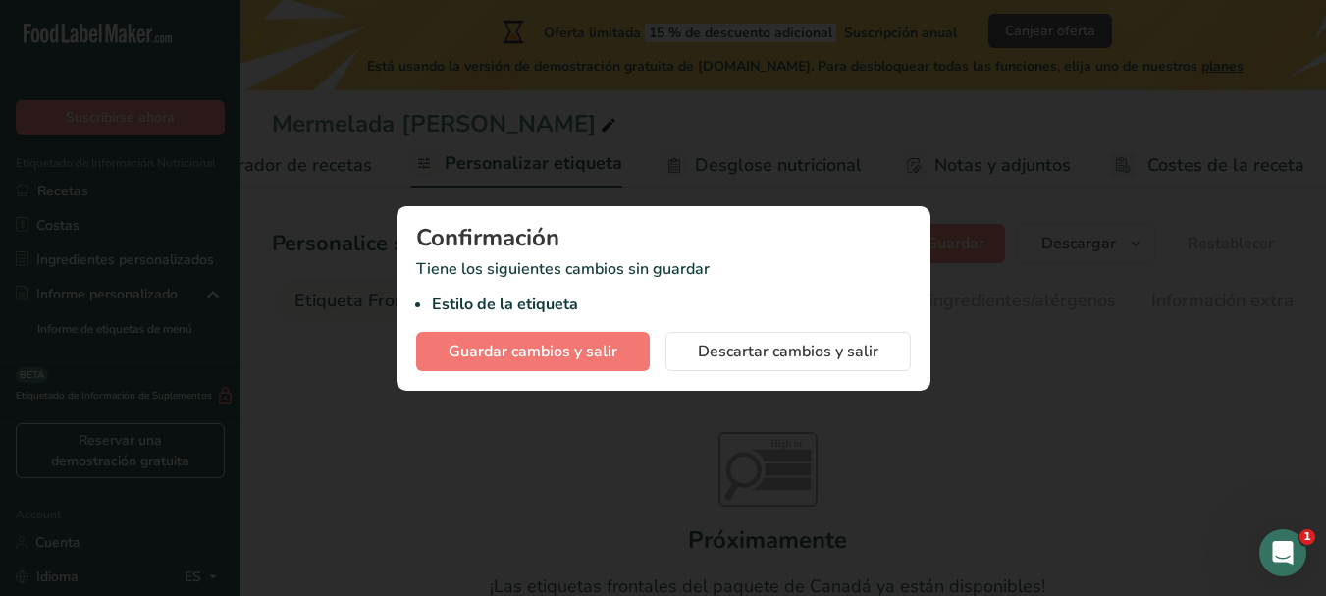
scroll to position [0, 371]
click at [693, 460] on div at bounding box center [670, 298] width 1340 height 596
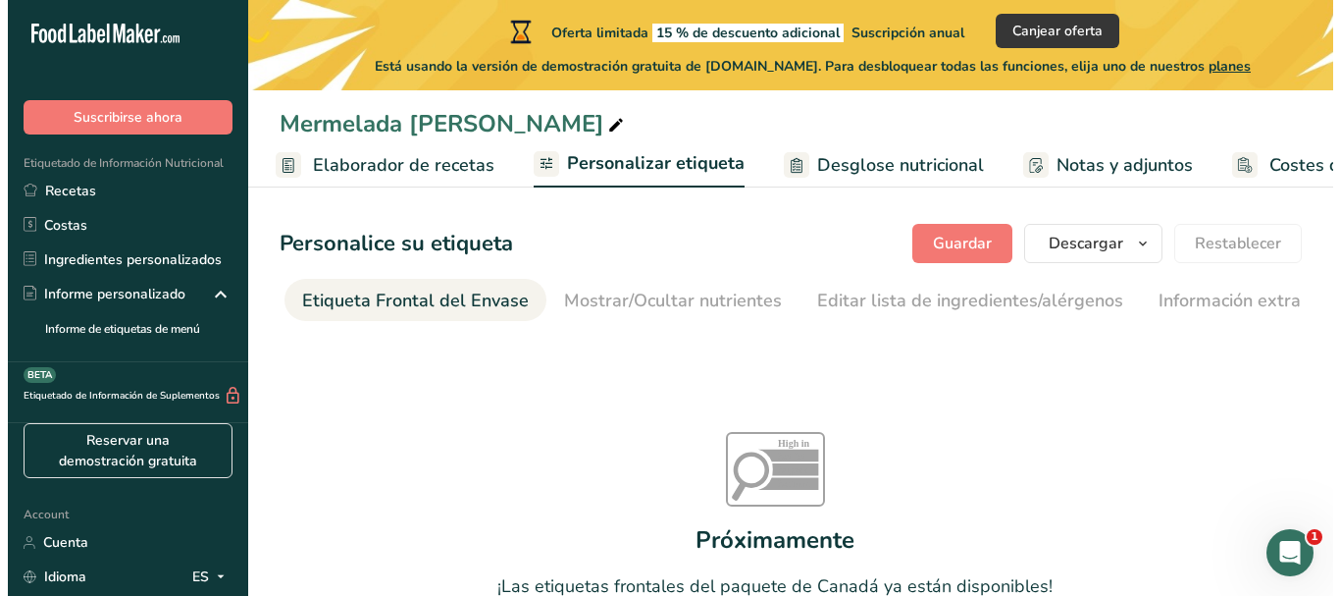
scroll to position [0, 244]
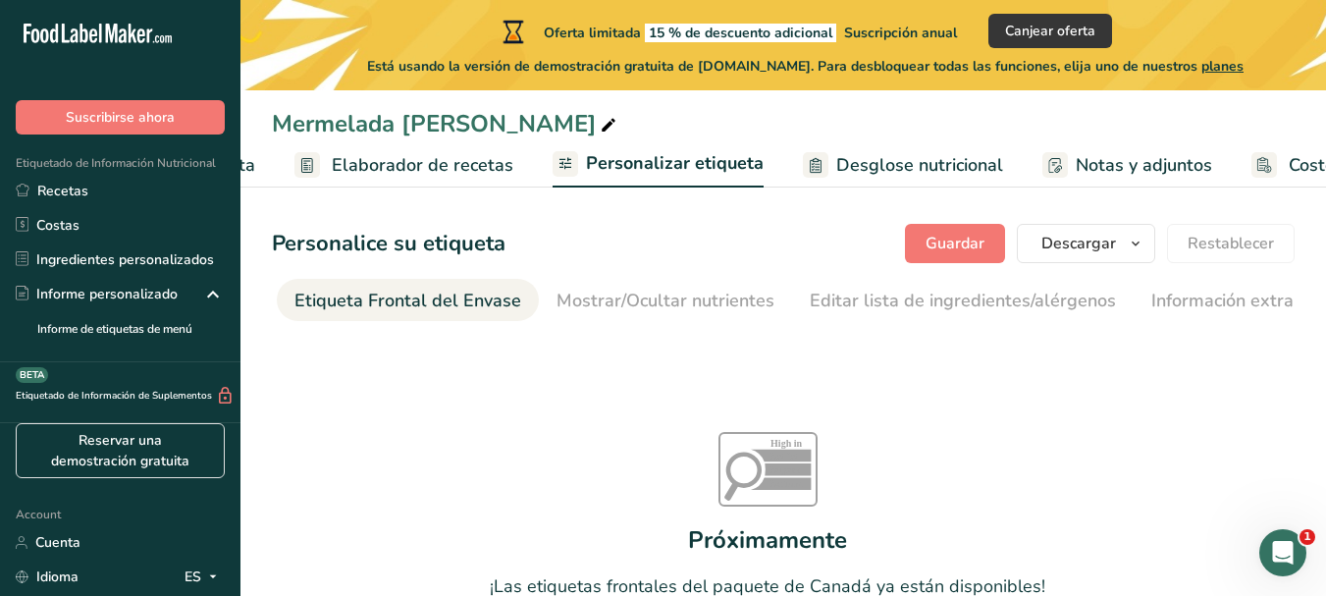
click at [480, 161] on span "Elaborador de recetas" at bounding box center [423, 165] width 182 height 26
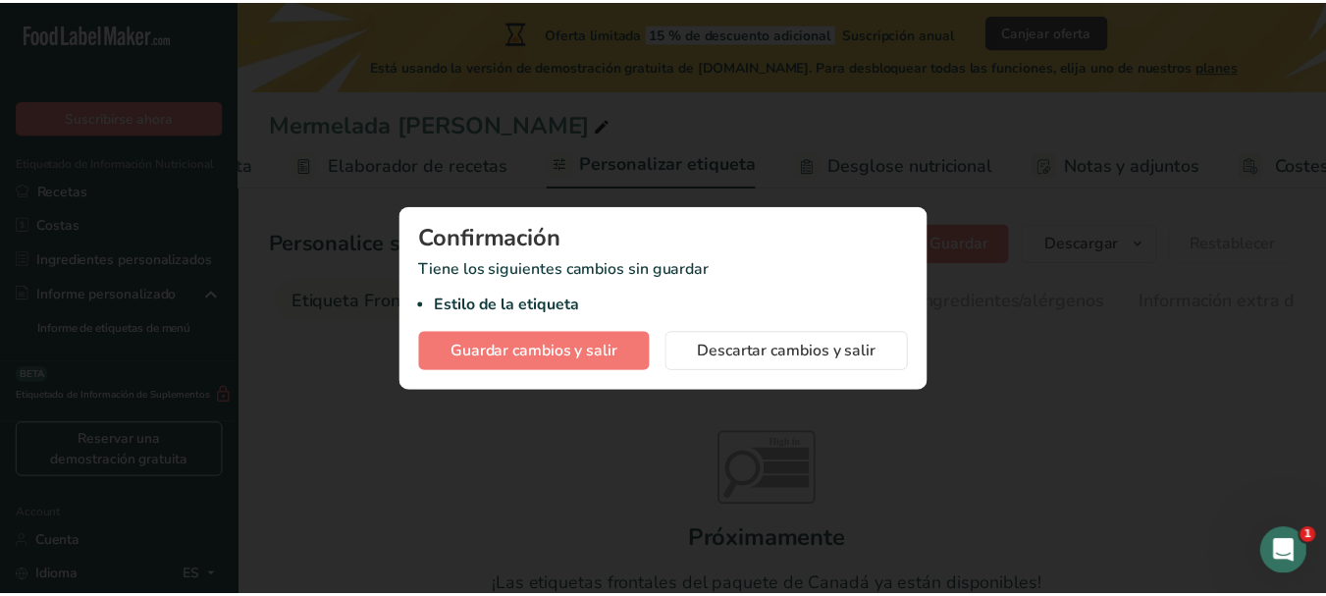
scroll to position [0, 273]
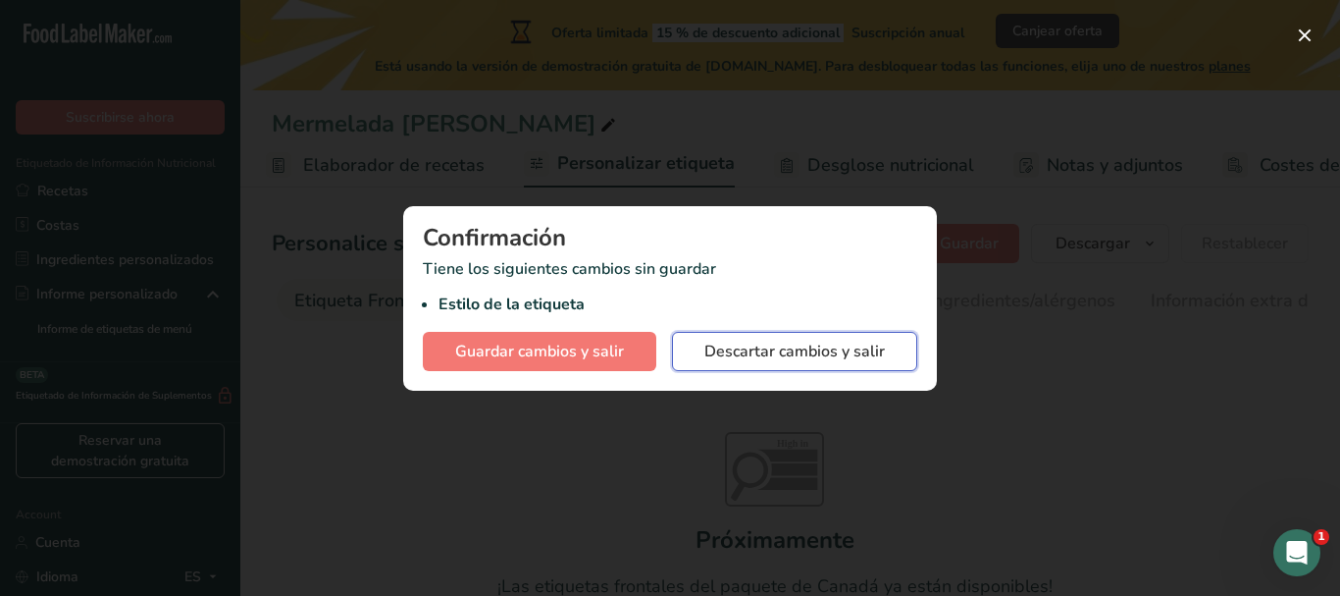
click at [703, 353] on button "Descartar cambios y salir" at bounding box center [794, 351] width 245 height 39
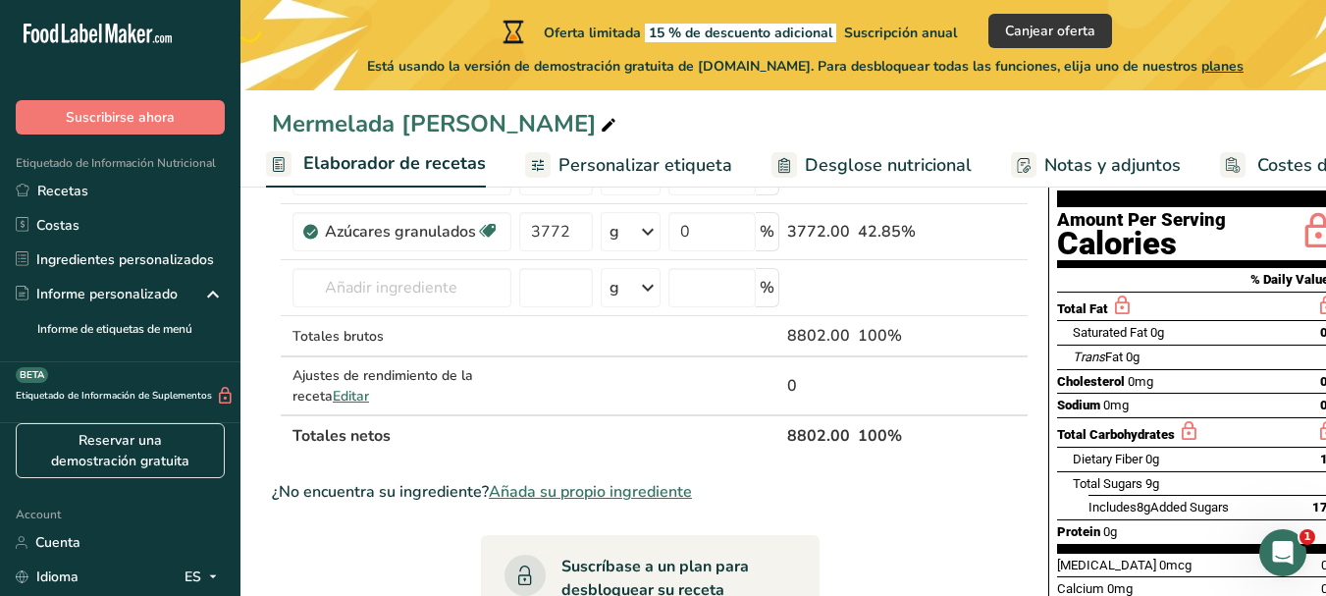
scroll to position [0, 386]
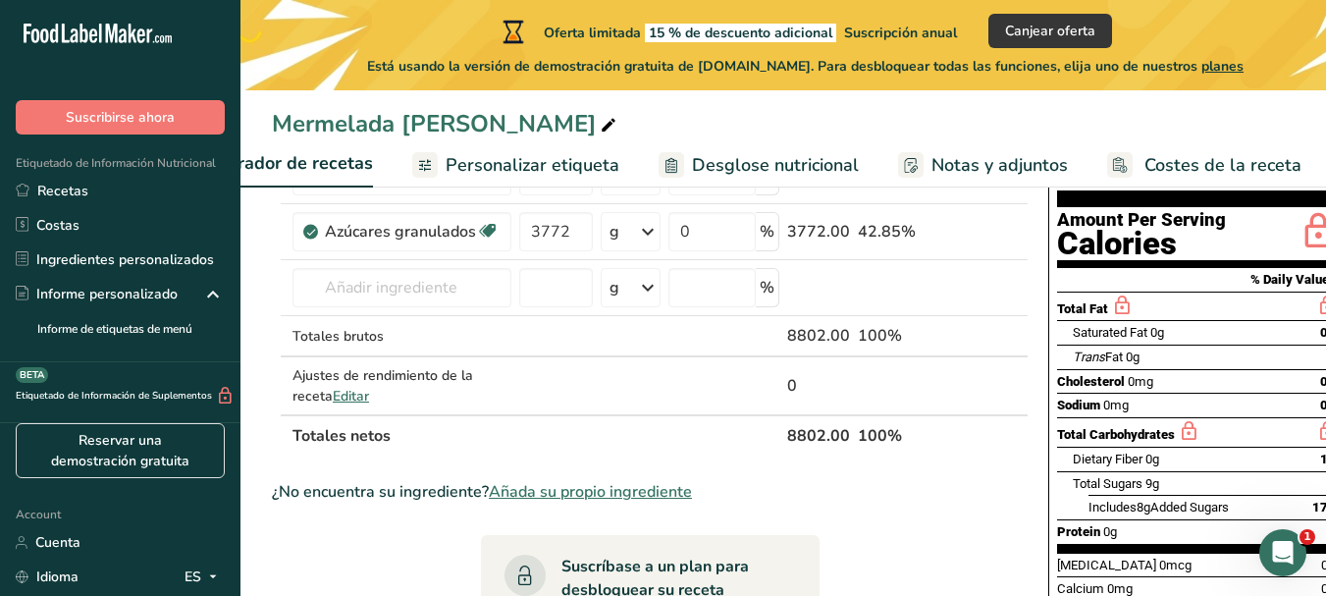
click at [714, 162] on span "Desglose nutricional" at bounding box center [775, 165] width 167 height 26
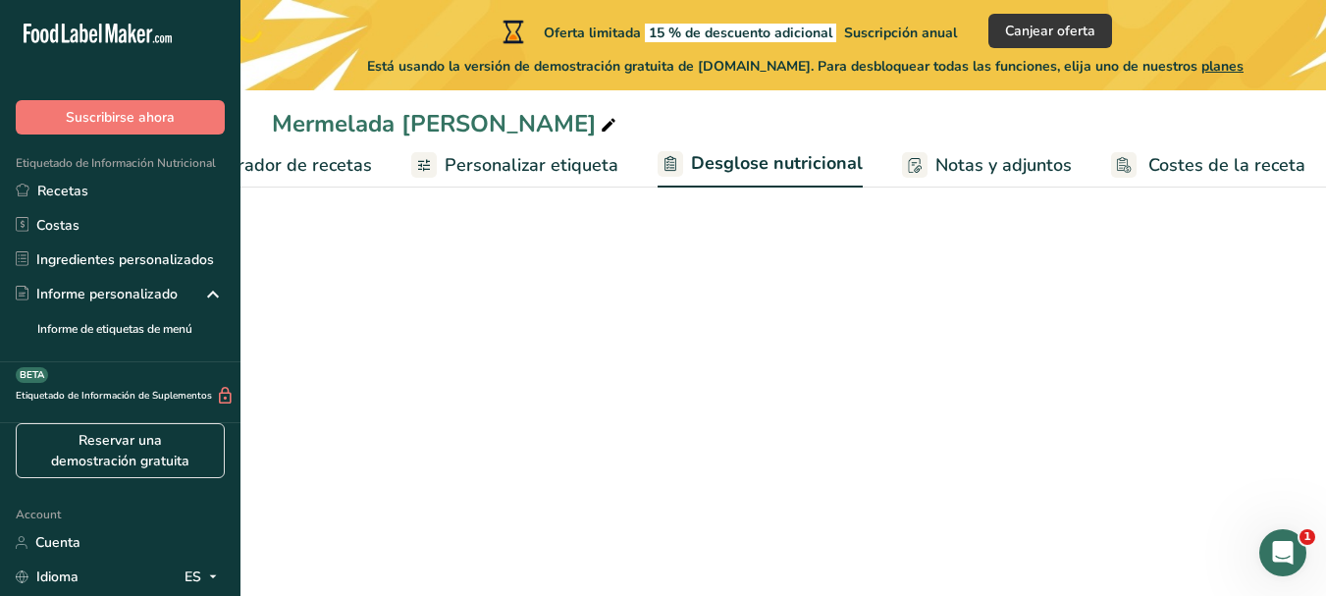
select select "Calories"
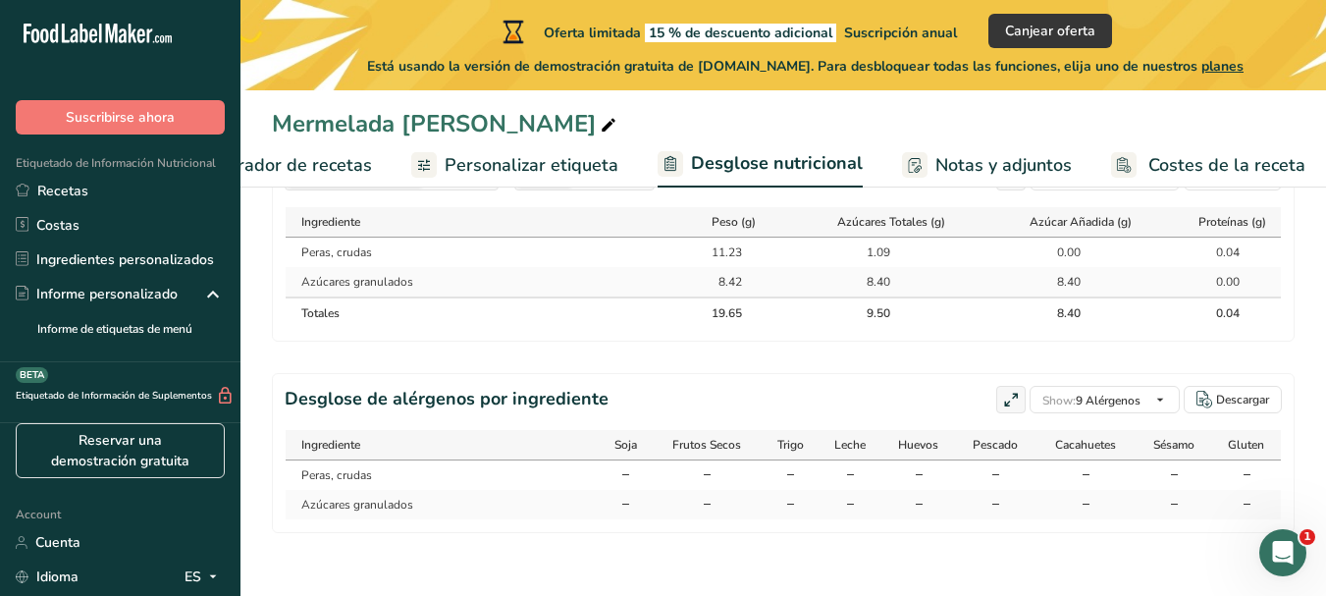
scroll to position [949, 0]
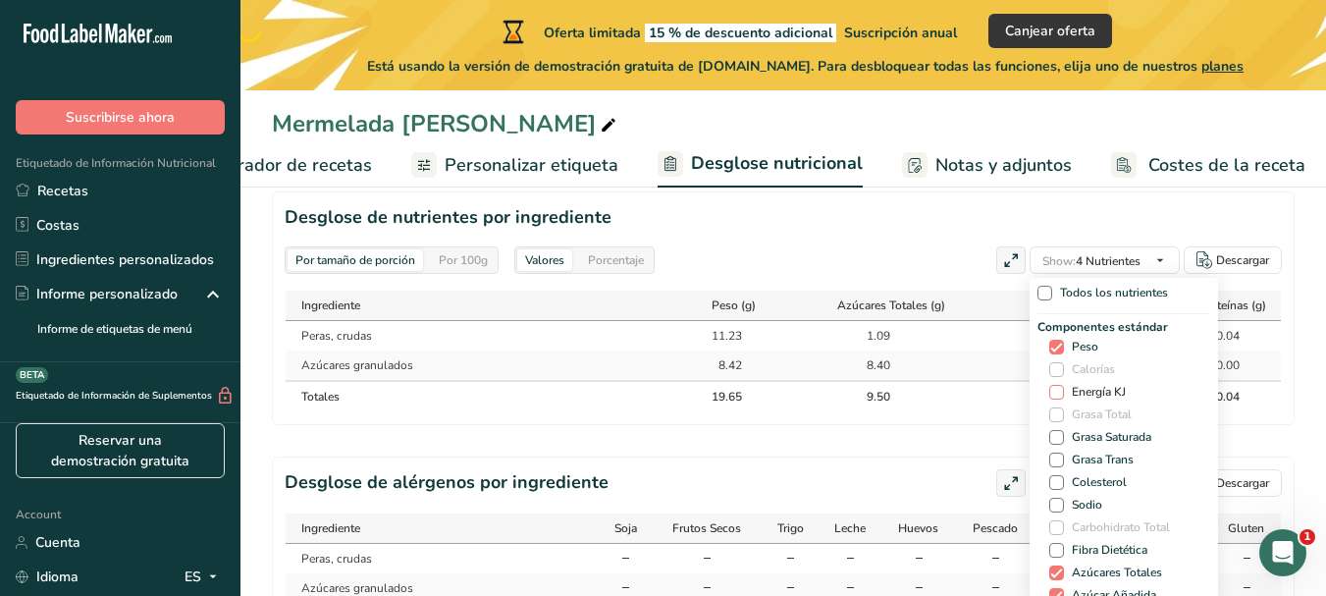
click at [1049, 395] on span at bounding box center [1056, 392] width 15 height 15
click at [1049, 395] on input "Energía KJ" at bounding box center [1055, 392] width 13 height 13
checkbox input "true"
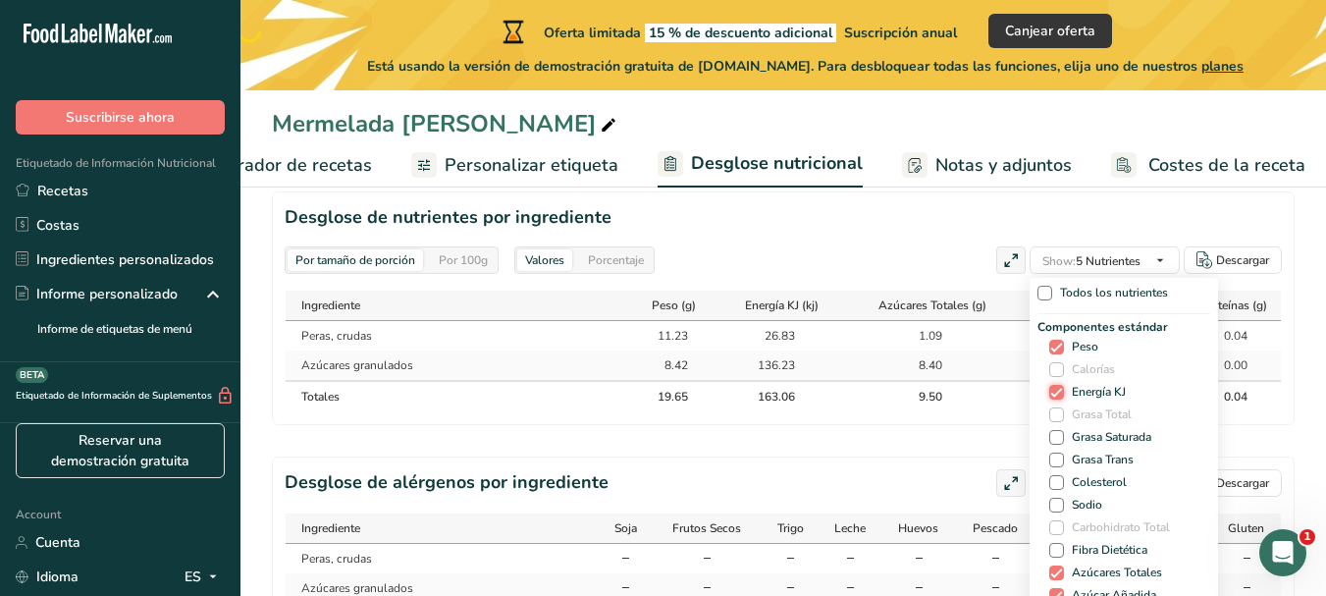
scroll to position [98, 0]
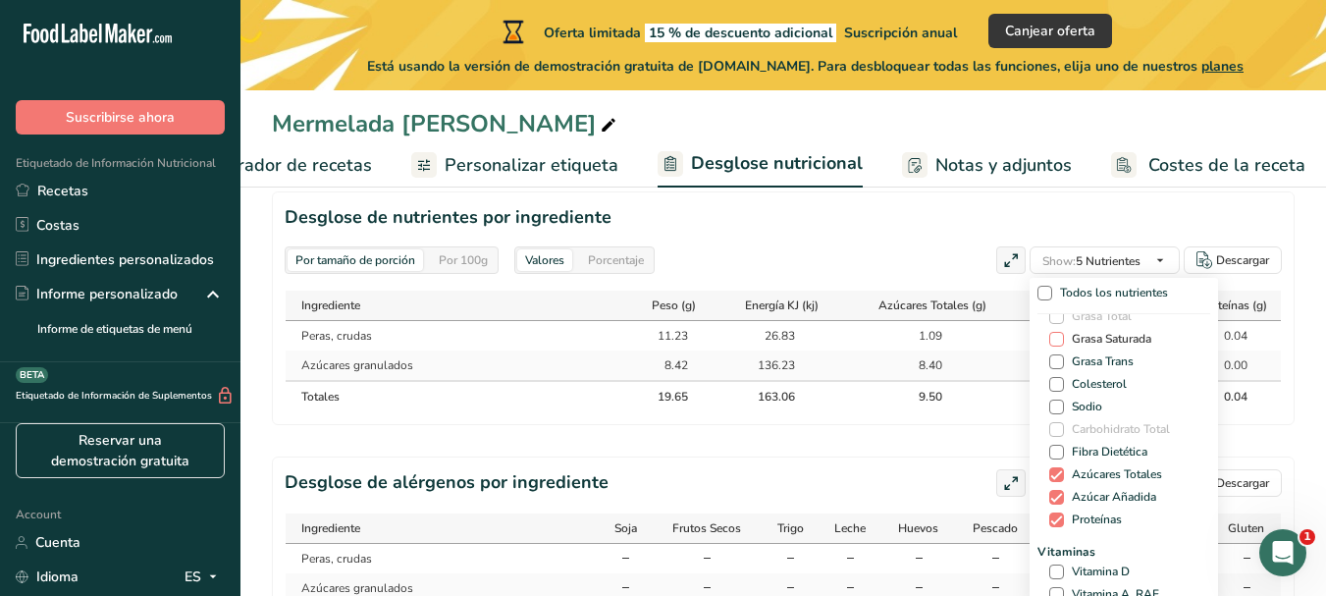
click at [1049, 335] on span at bounding box center [1056, 339] width 15 height 15
click at [1049, 335] on input "Grasa Saturada" at bounding box center [1055, 339] width 13 height 13
checkbox input "true"
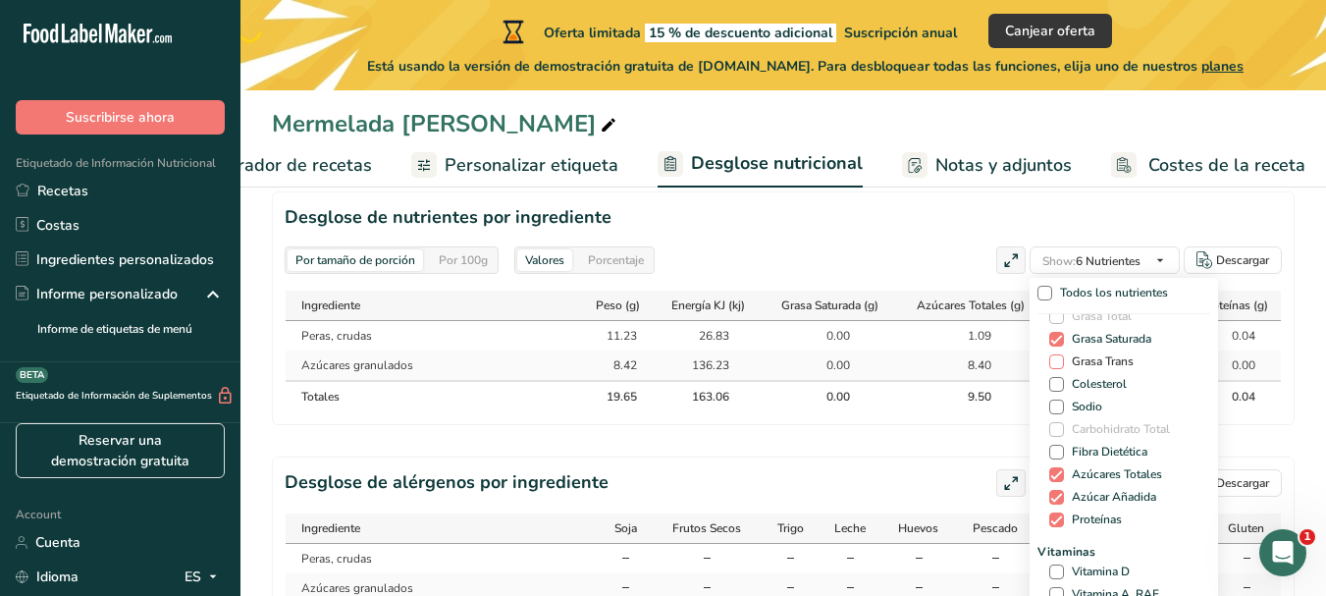
click at [1052, 364] on span at bounding box center [1056, 361] width 15 height 15
click at [1052, 364] on input "Grasa Trans" at bounding box center [1055, 361] width 13 height 13
checkbox input "true"
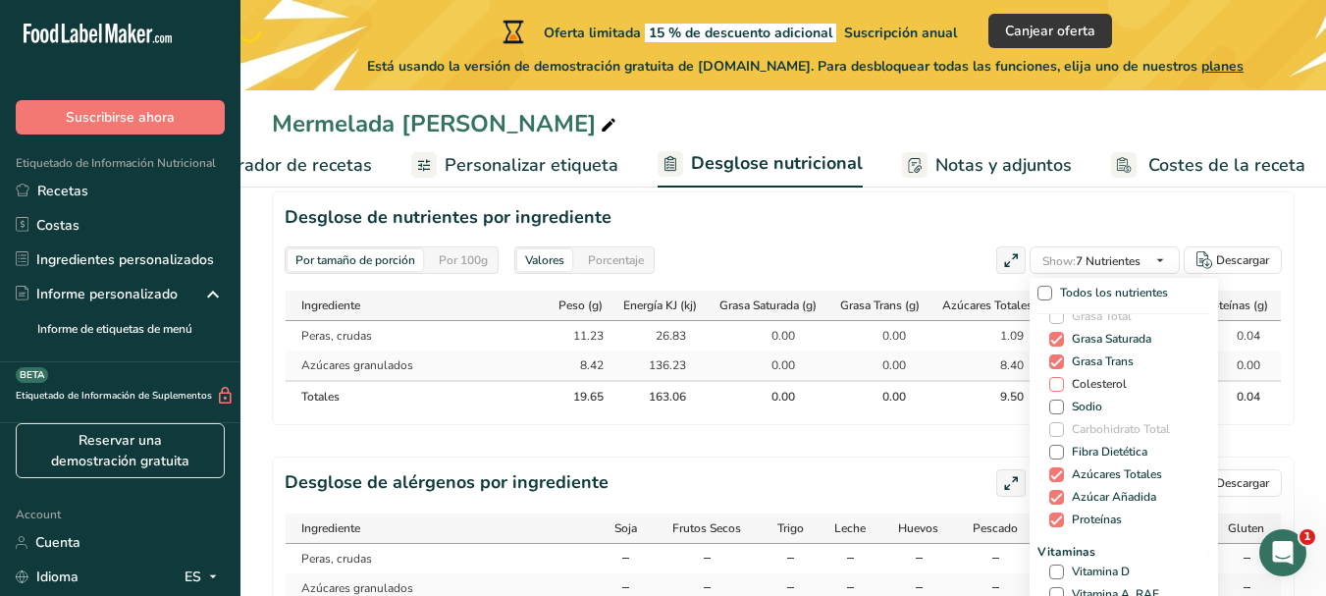
click at [1052, 385] on span at bounding box center [1056, 384] width 15 height 15
click at [1052, 385] on input "Colesterol" at bounding box center [1055, 384] width 13 height 13
checkbox input "true"
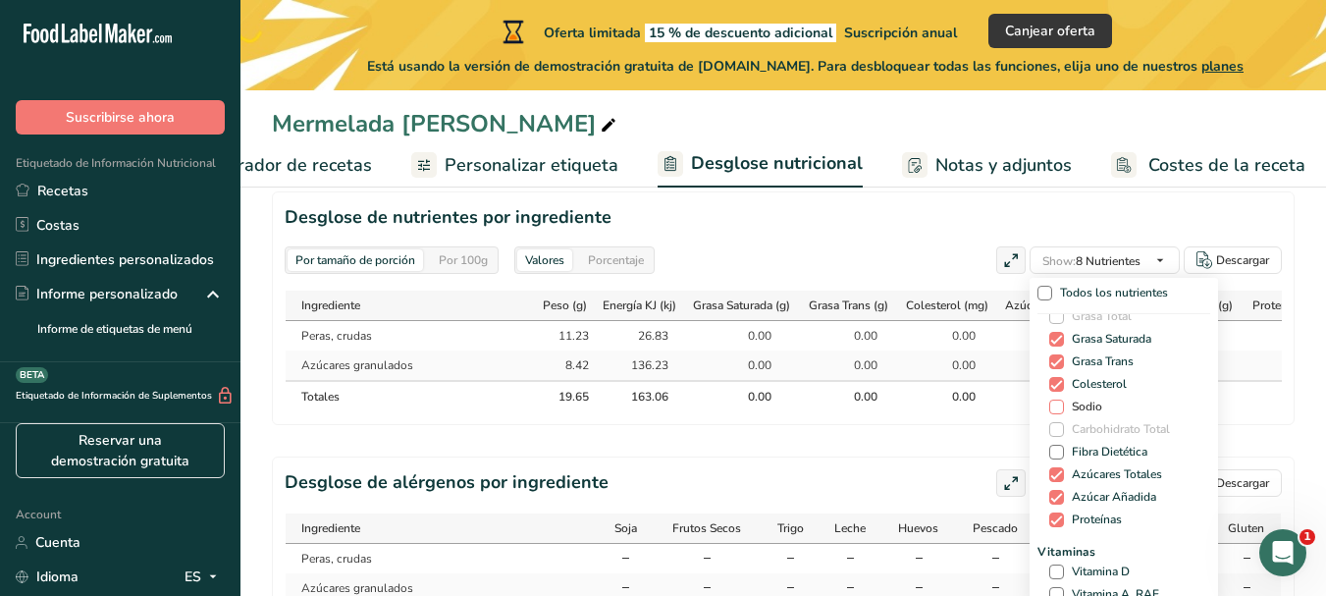
click at [1049, 411] on span at bounding box center [1056, 406] width 15 height 15
click at [1049, 411] on input "Sodio" at bounding box center [1055, 406] width 13 height 13
checkbox input "true"
click at [1049, 447] on span at bounding box center [1056, 452] width 15 height 15
click at [1049, 447] on input "Fibra Dietética" at bounding box center [1055, 451] width 13 height 13
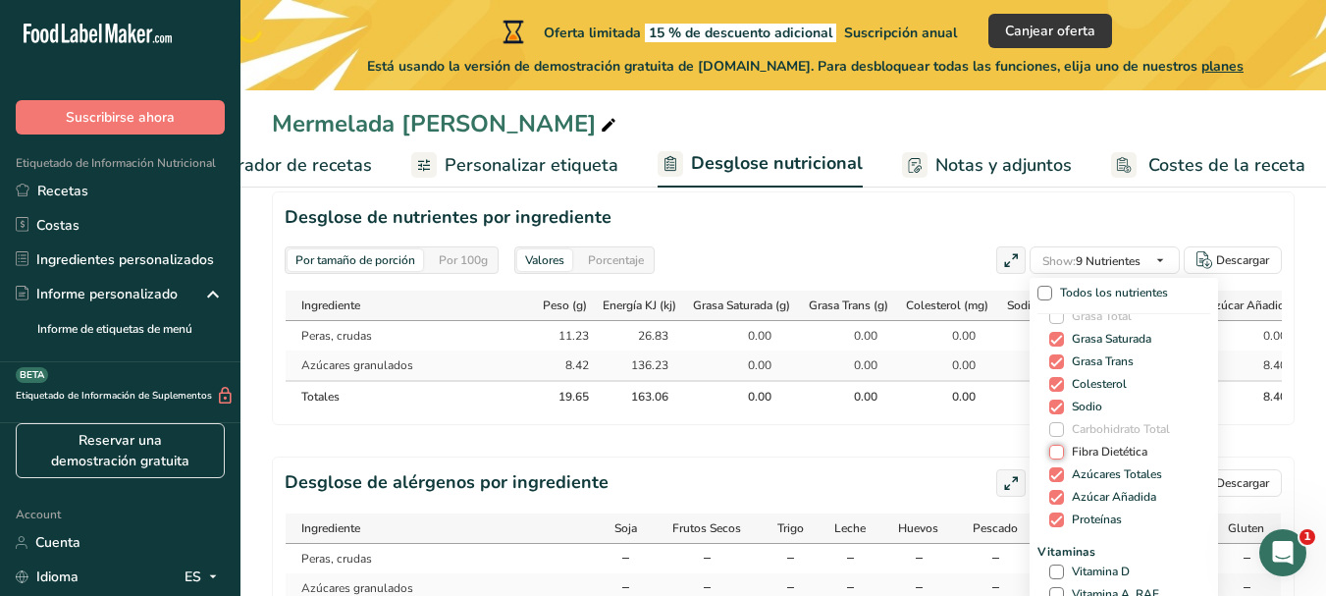
checkbox input "true"
click at [1049, 497] on span at bounding box center [1049, 497] width 15 height 15
click at [1049, 497] on input "Azúcar Añadida" at bounding box center [1048, 497] width 13 height 13
checkbox input "false"
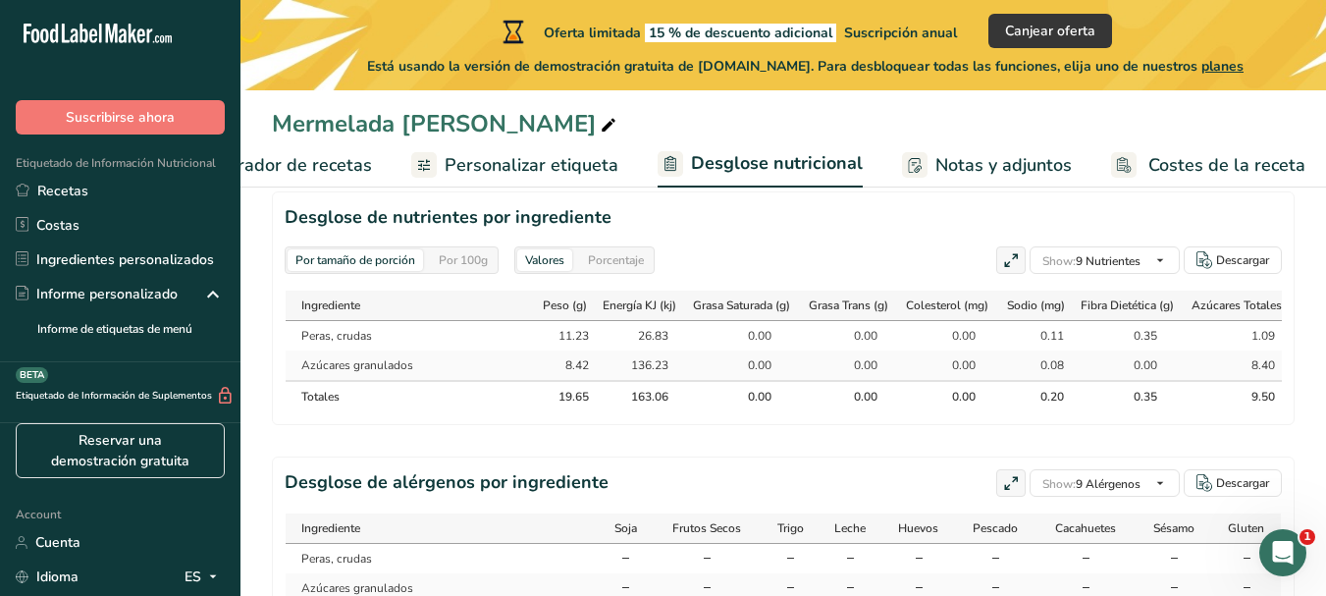
click at [459, 255] on div "Por 100g" at bounding box center [463, 260] width 65 height 22
